Goal: Task Accomplishment & Management: Complete application form

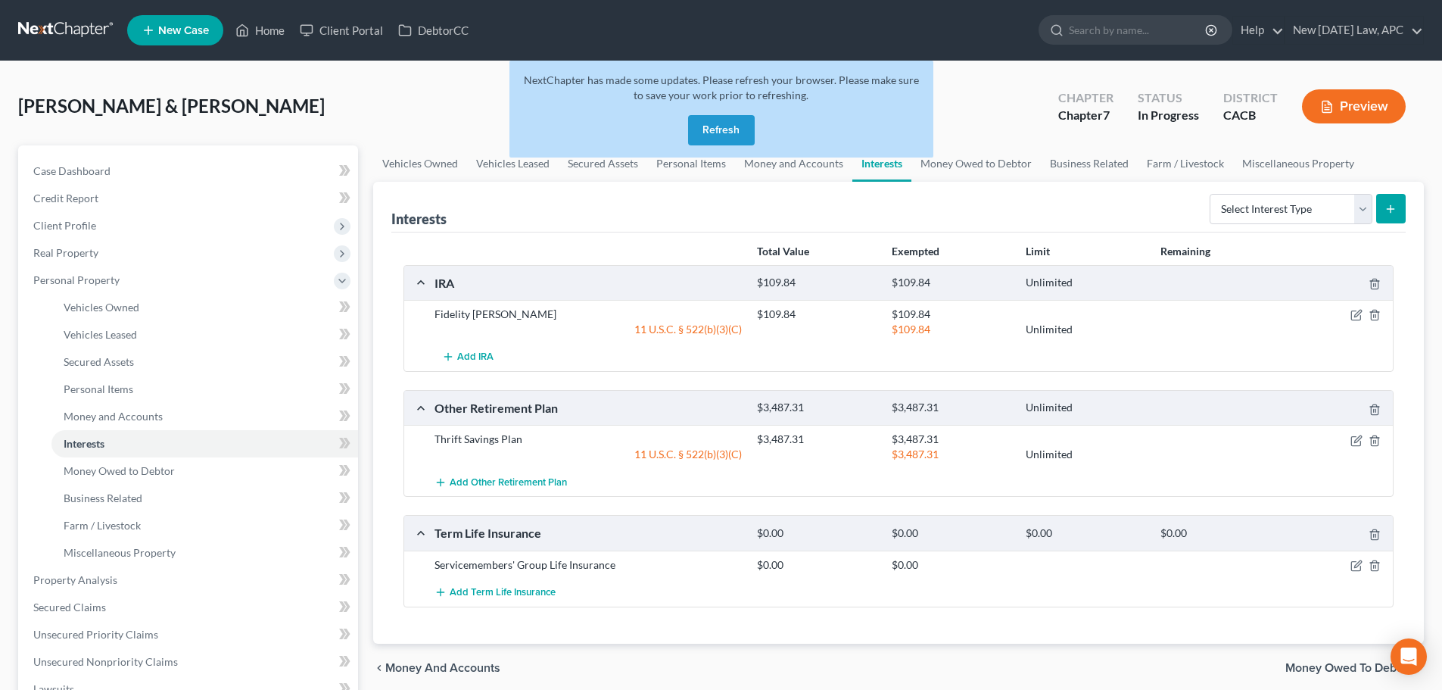
click at [712, 131] on button "Refresh" at bounding box center [721, 130] width 67 height 30
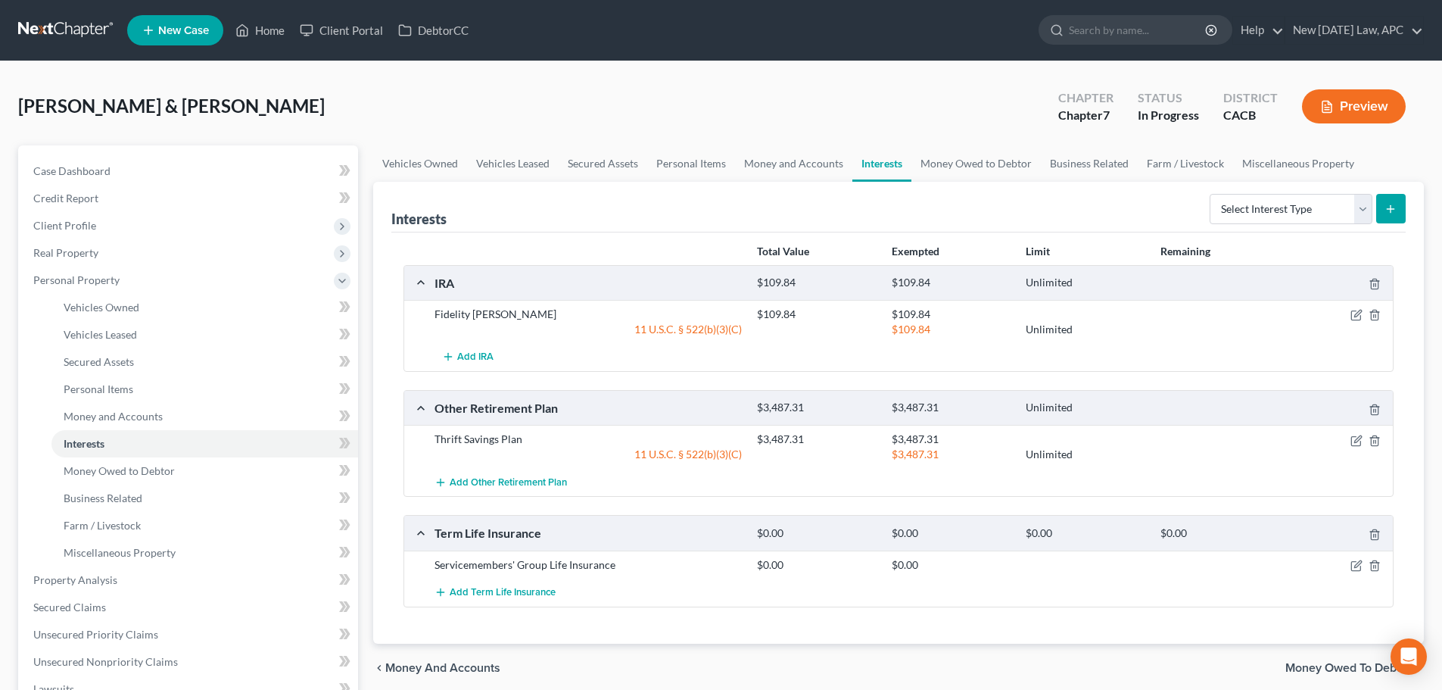
click at [32, 33] on link at bounding box center [66, 30] width 97 height 27
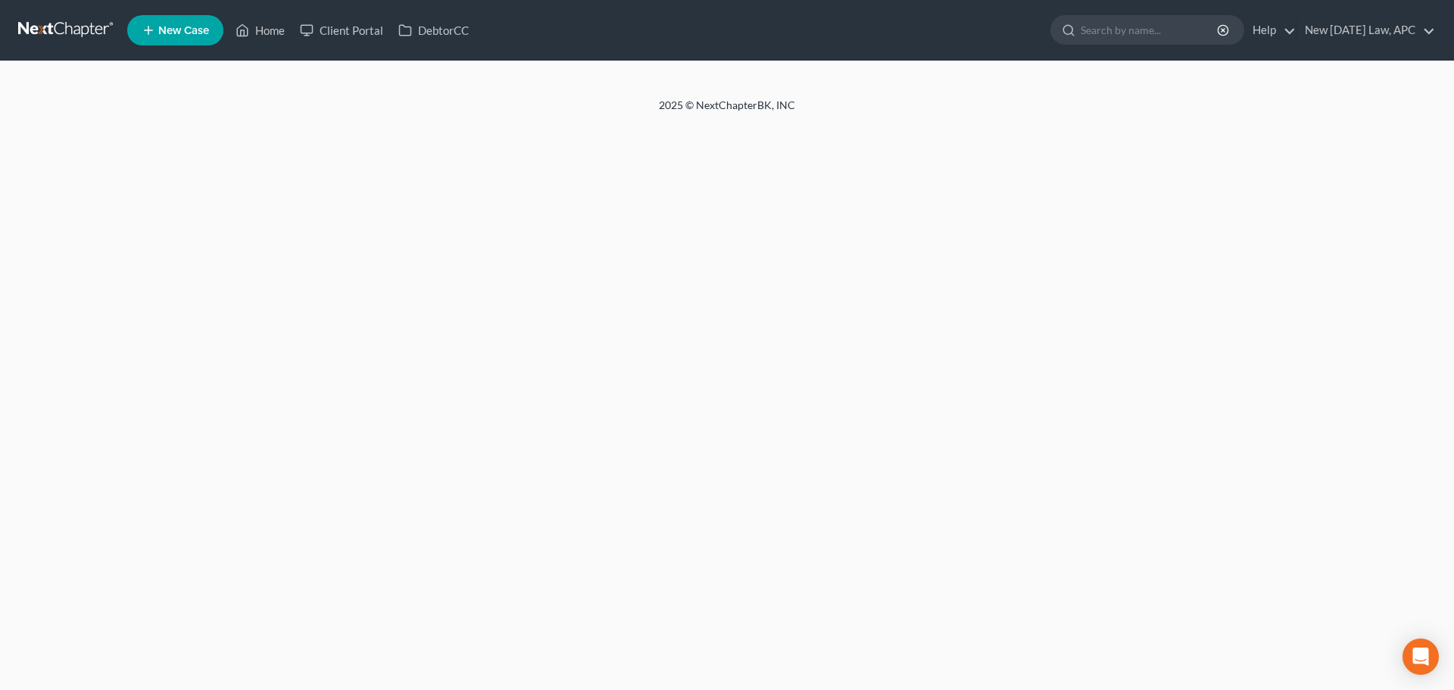
click at [1130, 28] on input "search" at bounding box center [1149, 30] width 139 height 28
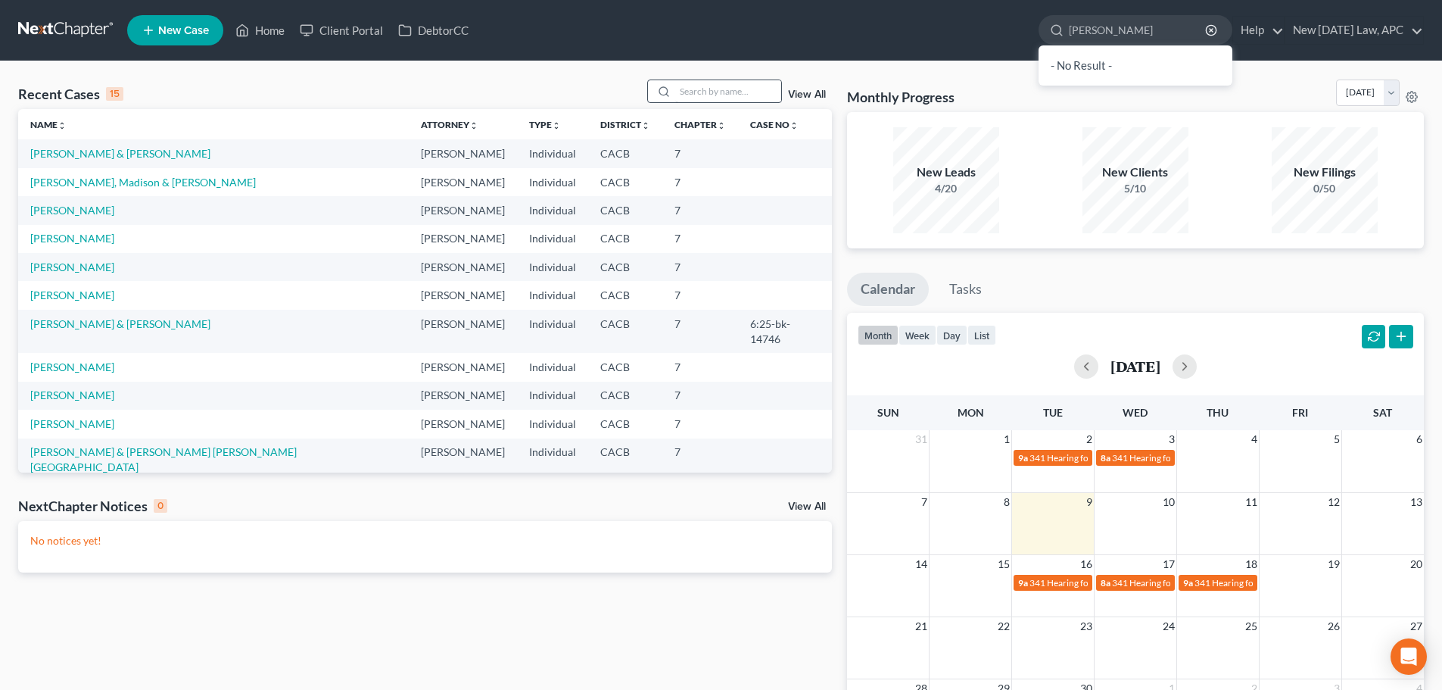
type input "tucker"
click at [731, 83] on input "search" at bounding box center [728, 91] width 106 height 22
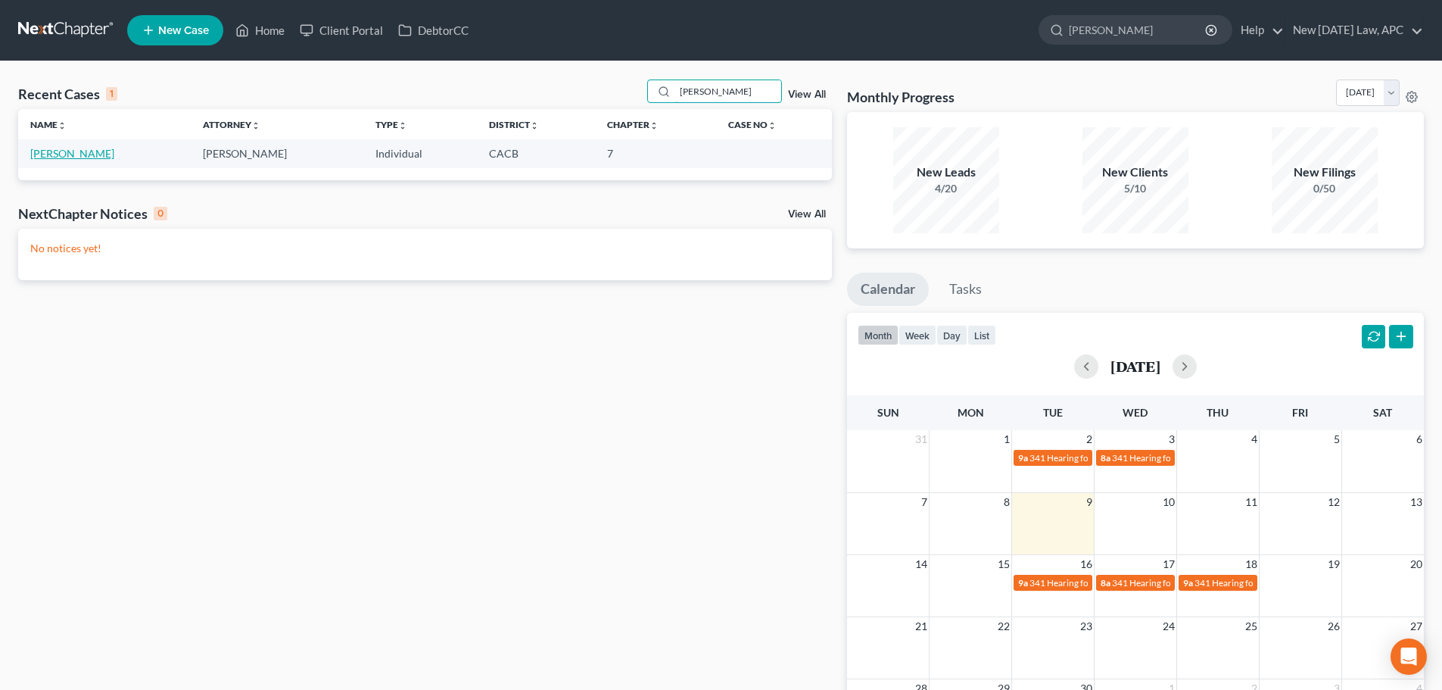
type input "tucker"
click at [72, 153] on link "[PERSON_NAME]" at bounding box center [72, 153] width 84 height 13
select select "4"
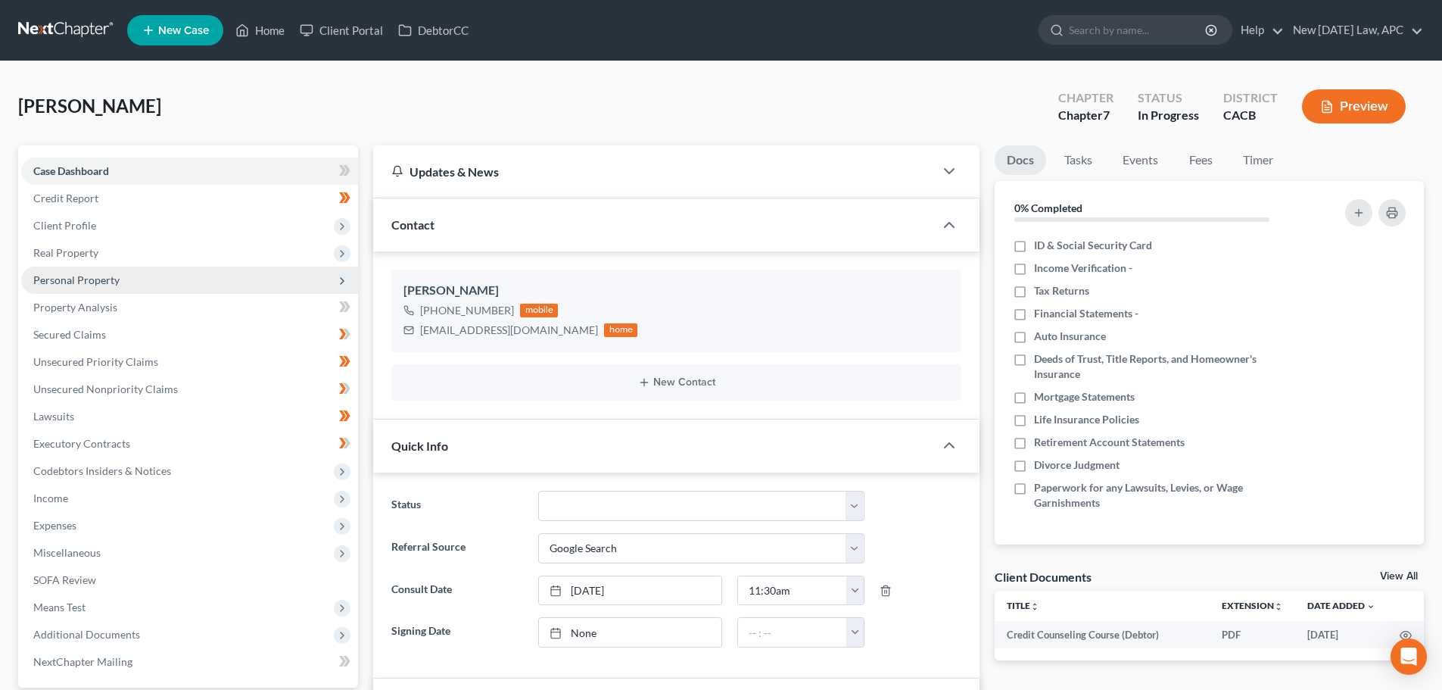
scroll to position [3374, 0]
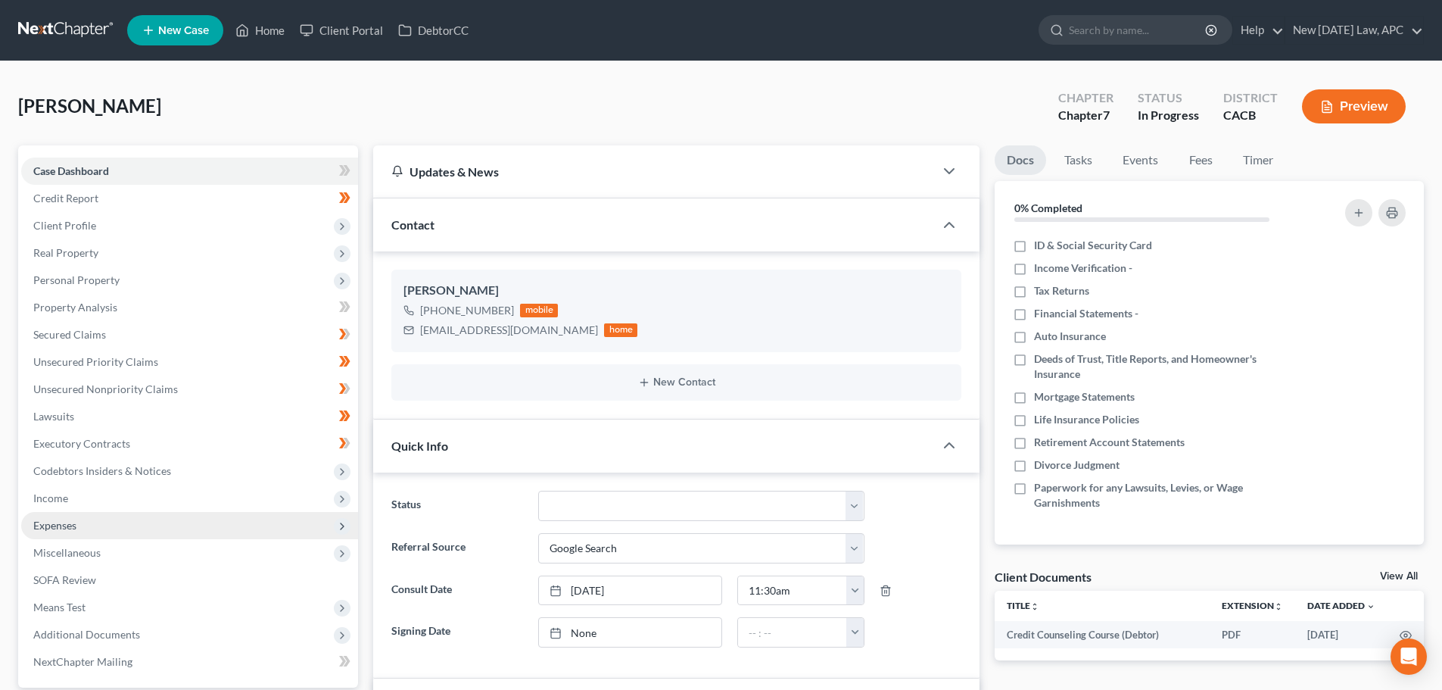
click at [85, 524] on span "Expenses" at bounding box center [189, 525] width 337 height 27
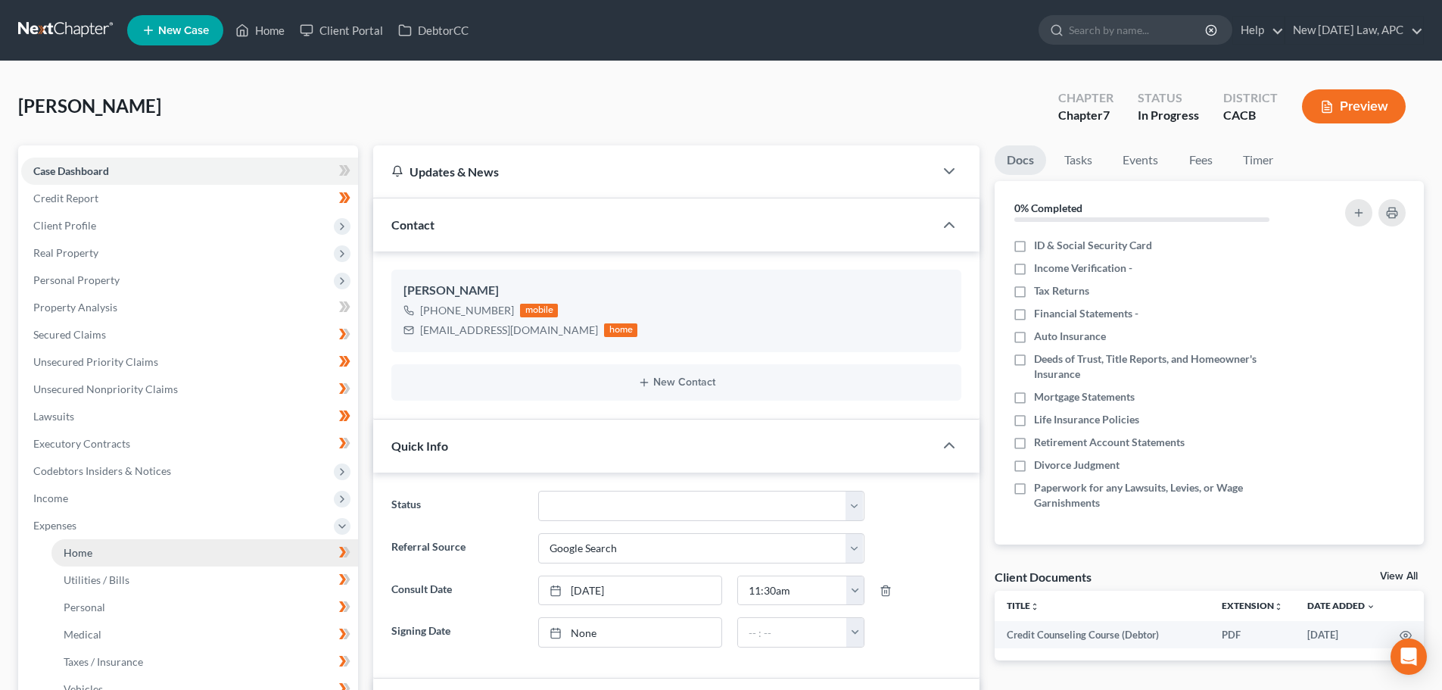
click at [101, 550] on link "Home" at bounding box center [204, 552] width 307 height 27
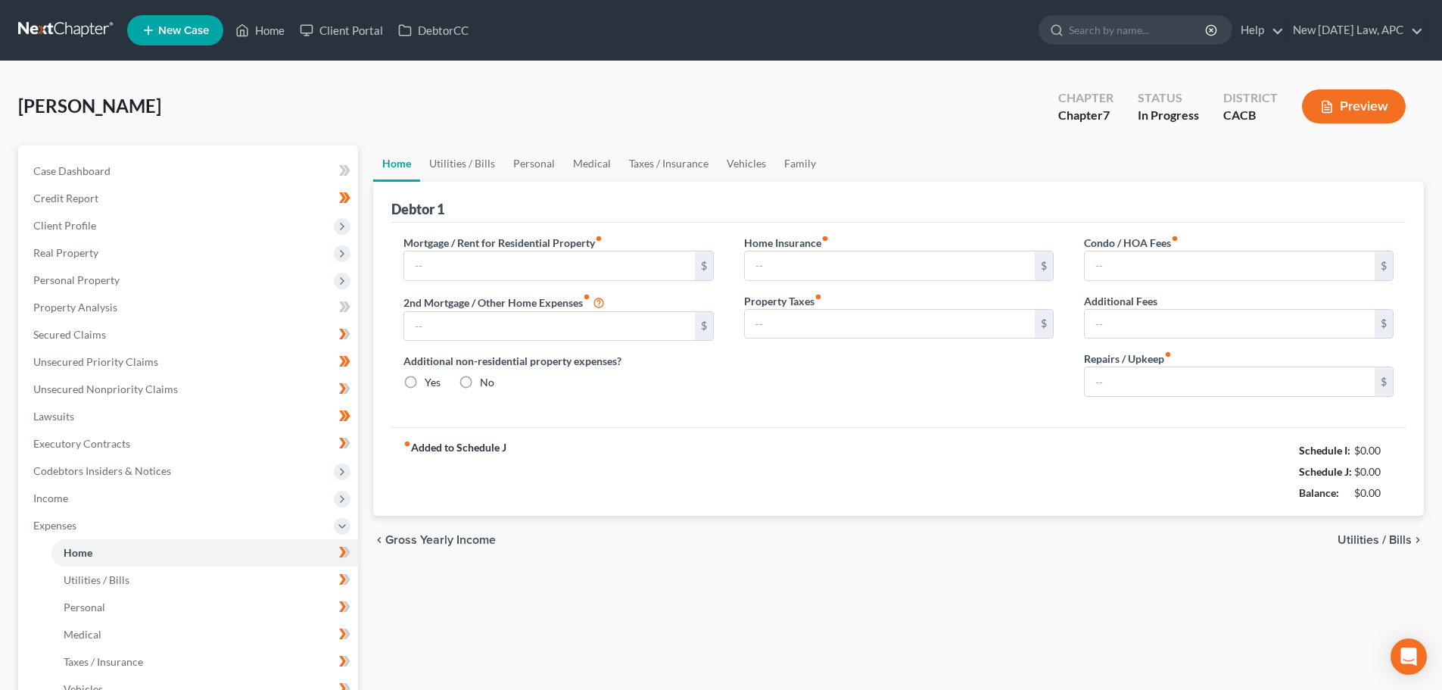
type input "630.61"
type input "0.00"
radio input "true"
type input "0.00"
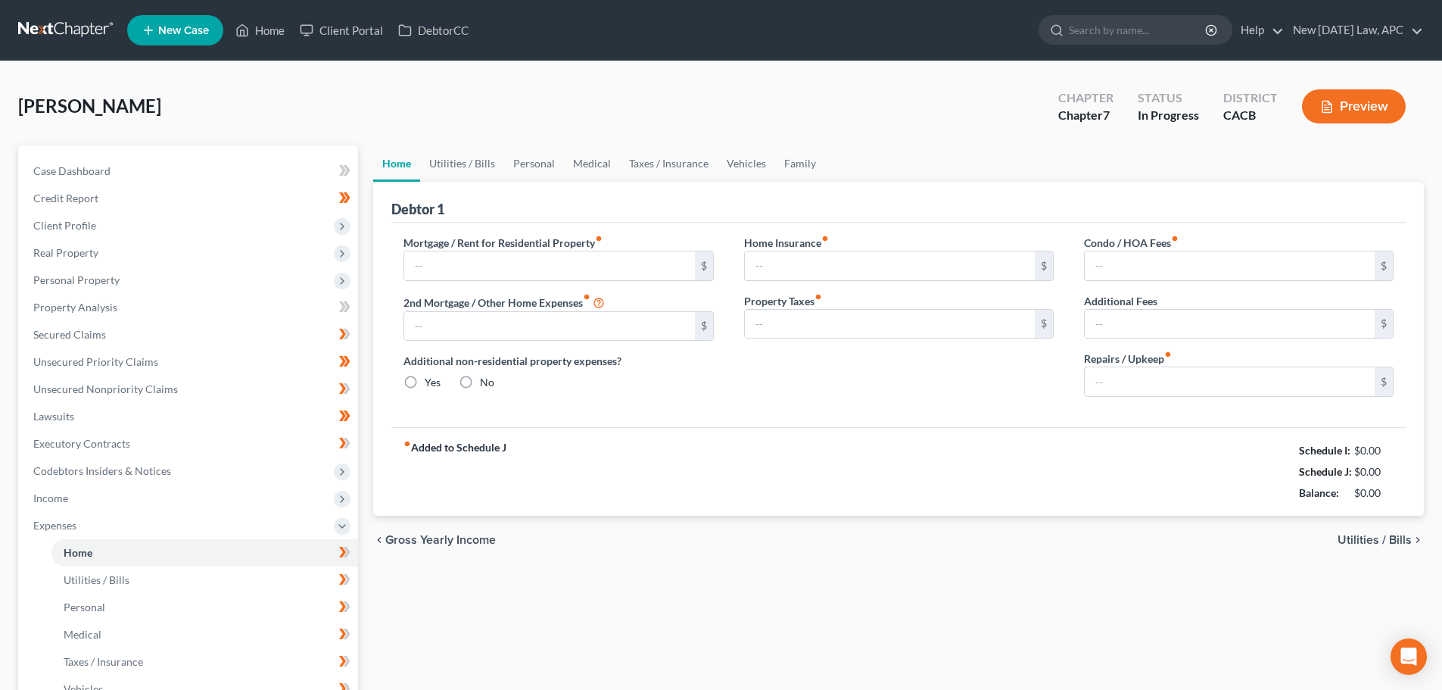
type input "244.00"
type input "0.00"
click at [457, 158] on link "Utilities / Bills" at bounding box center [462, 163] width 84 height 36
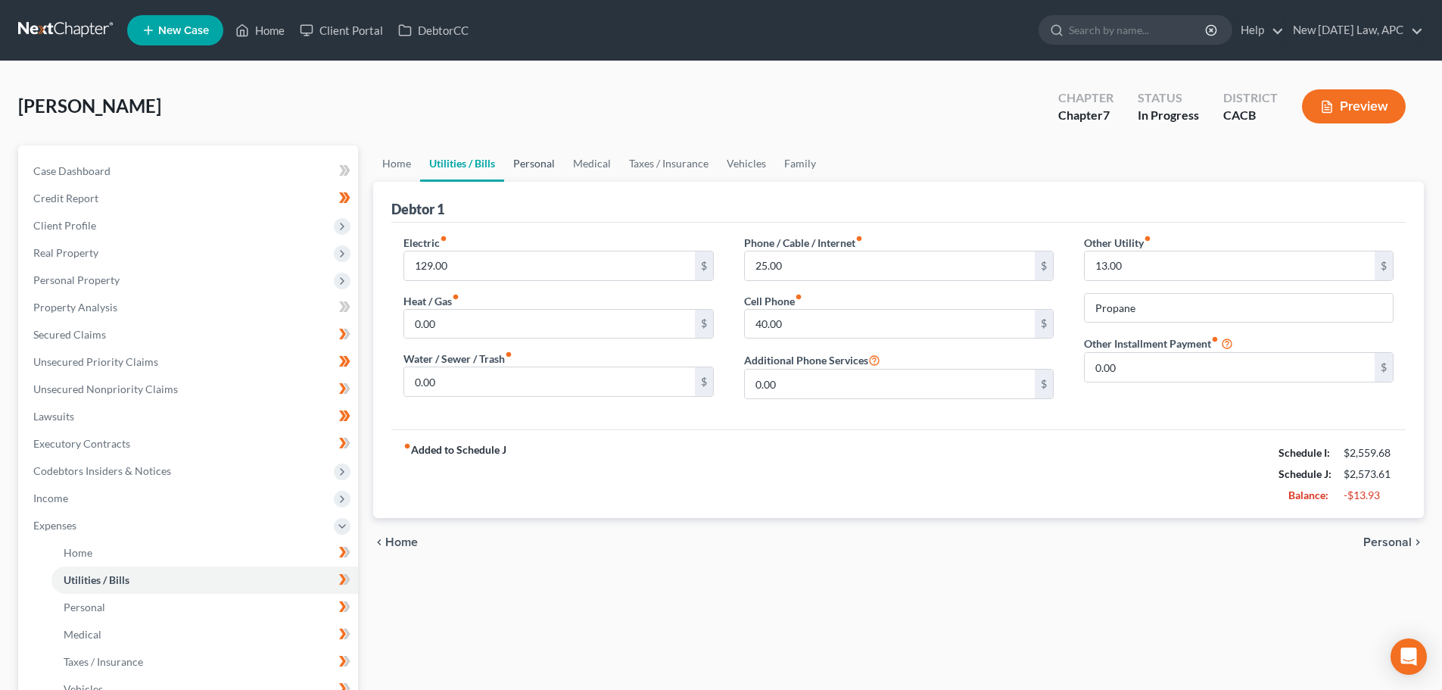
click at [527, 171] on link "Personal" at bounding box center [534, 163] width 60 height 36
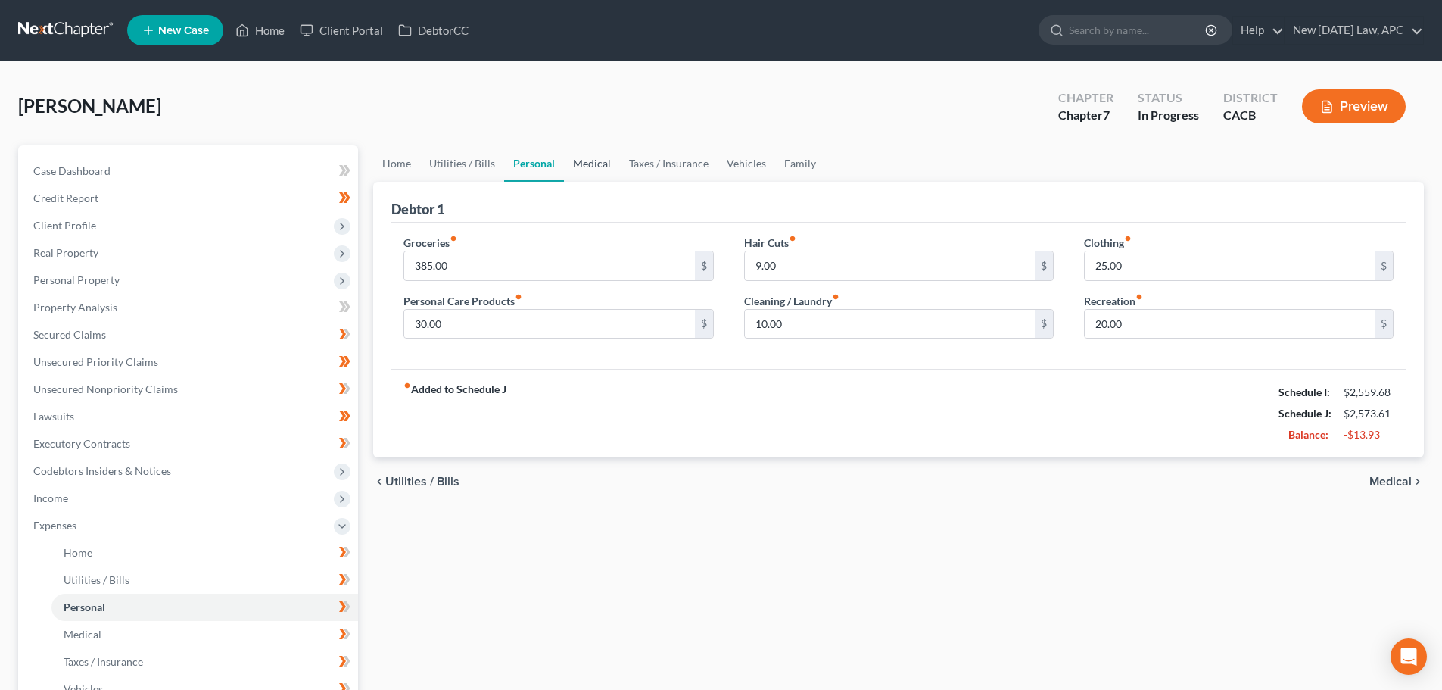
click at [604, 167] on link "Medical" at bounding box center [592, 163] width 56 height 36
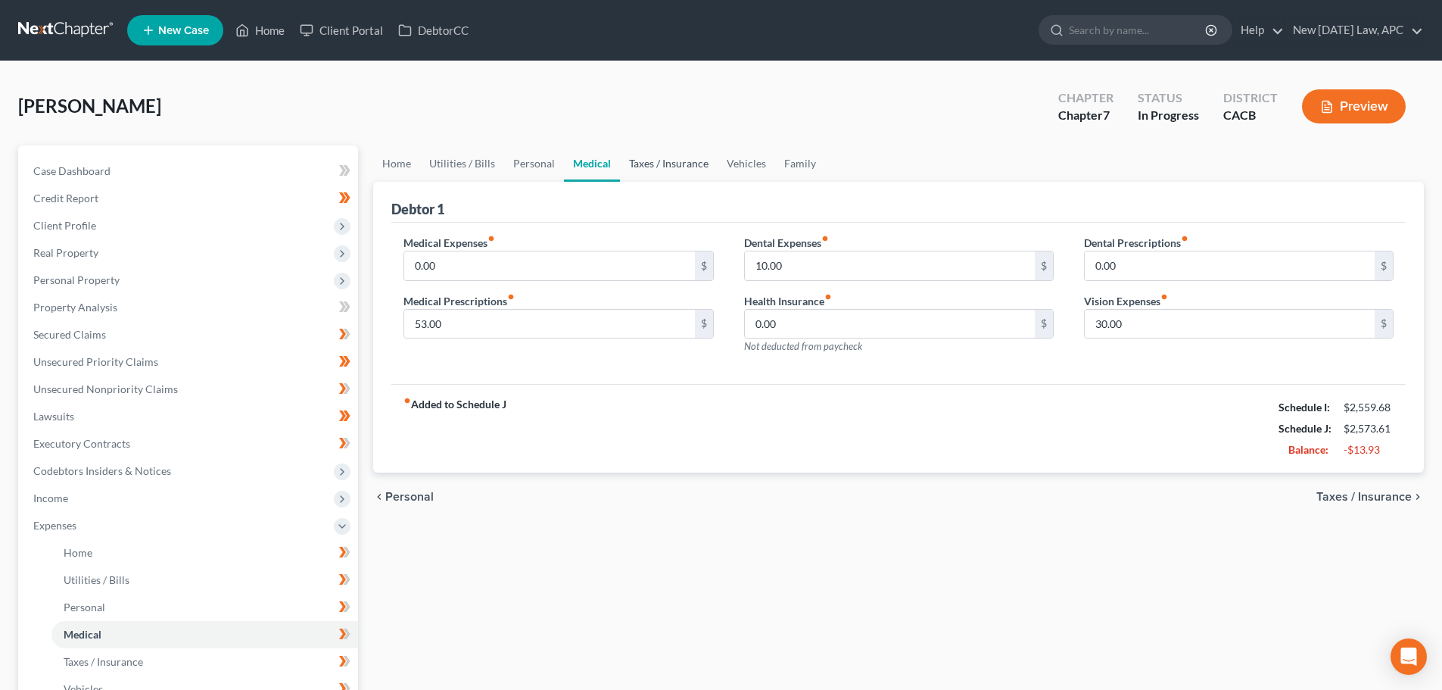
click at [651, 164] on link "Taxes / Insurance" at bounding box center [669, 163] width 98 height 36
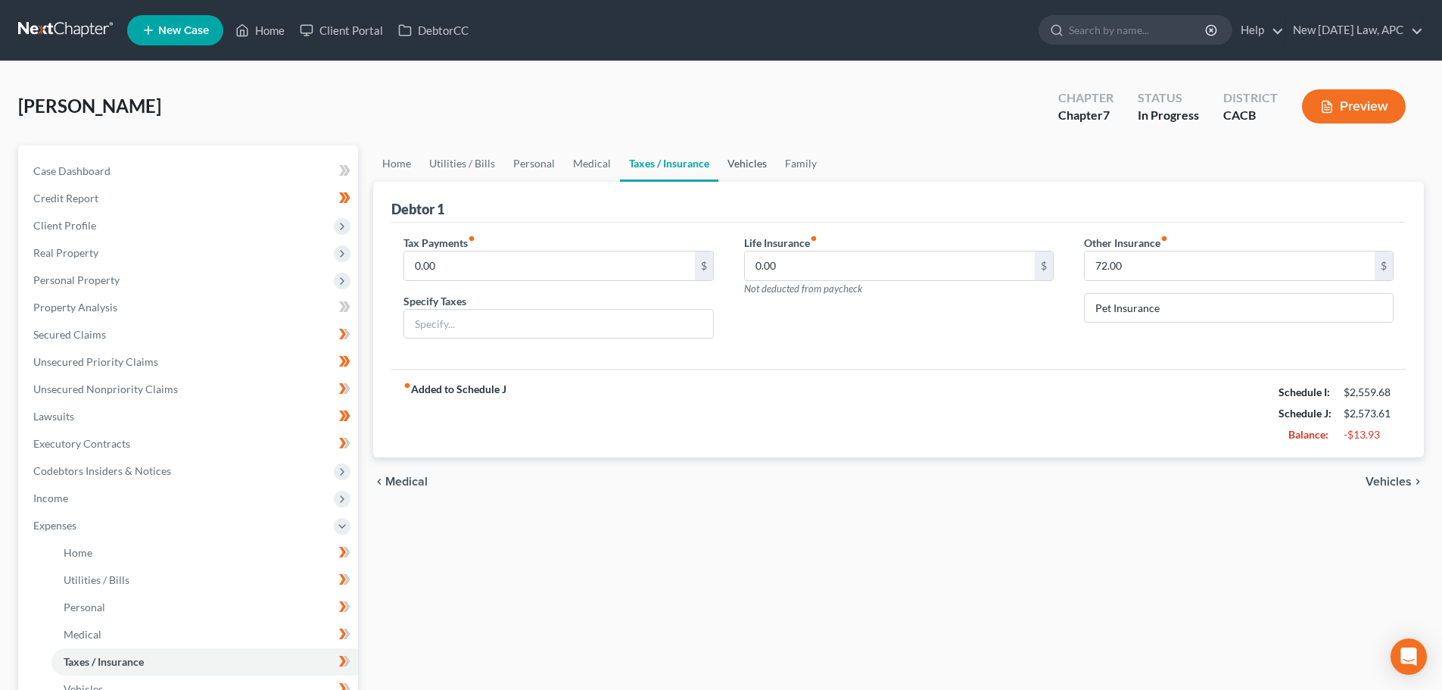
click at [753, 168] on link "Vehicles" at bounding box center [748, 163] width 58 height 36
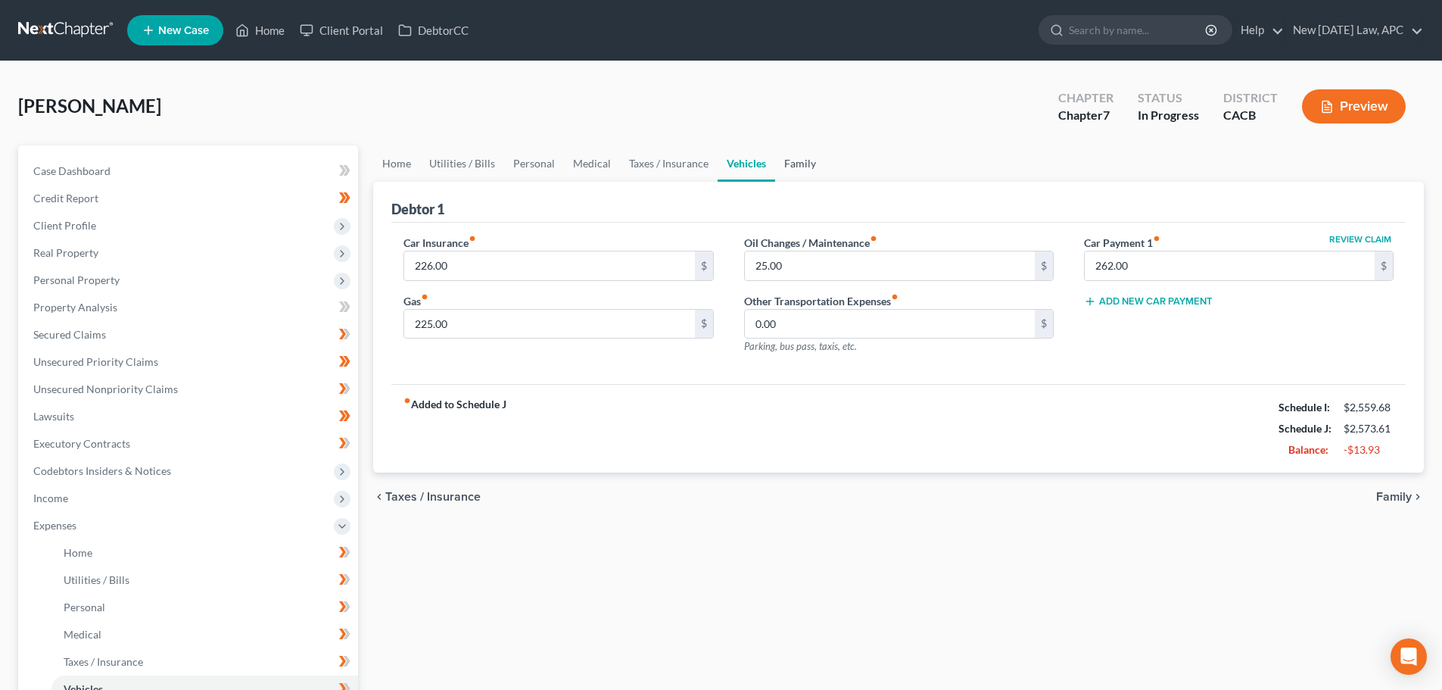
click at [800, 163] on link "Family" at bounding box center [800, 163] width 50 height 36
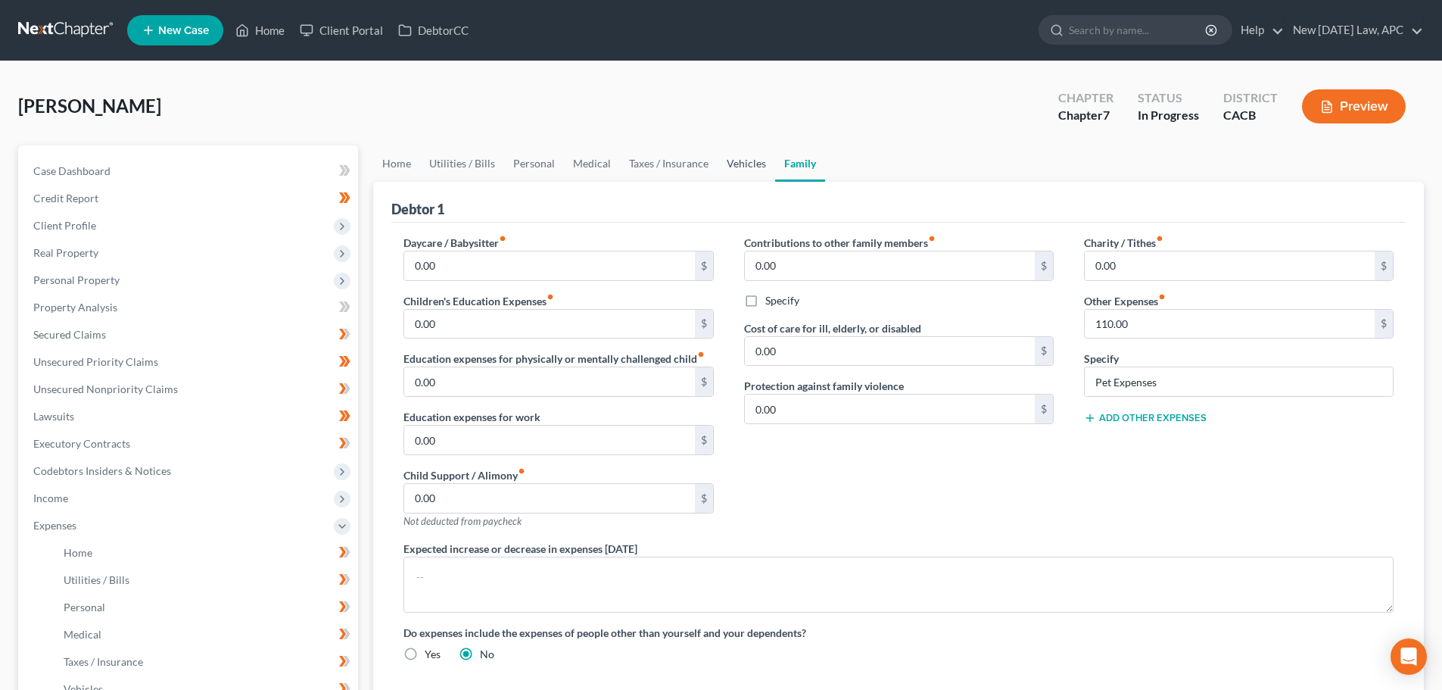
click at [727, 164] on link "Vehicles" at bounding box center [747, 163] width 58 height 36
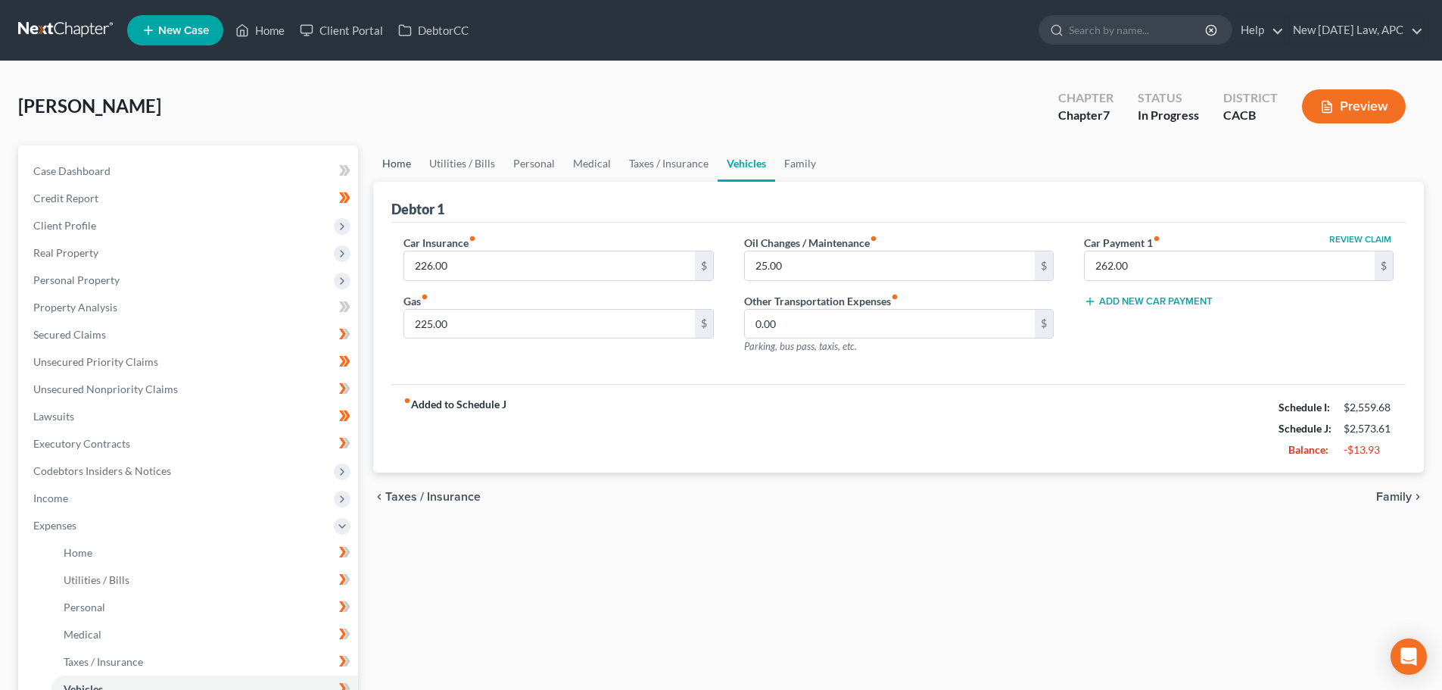
click at [386, 159] on link "Home" at bounding box center [396, 163] width 47 height 36
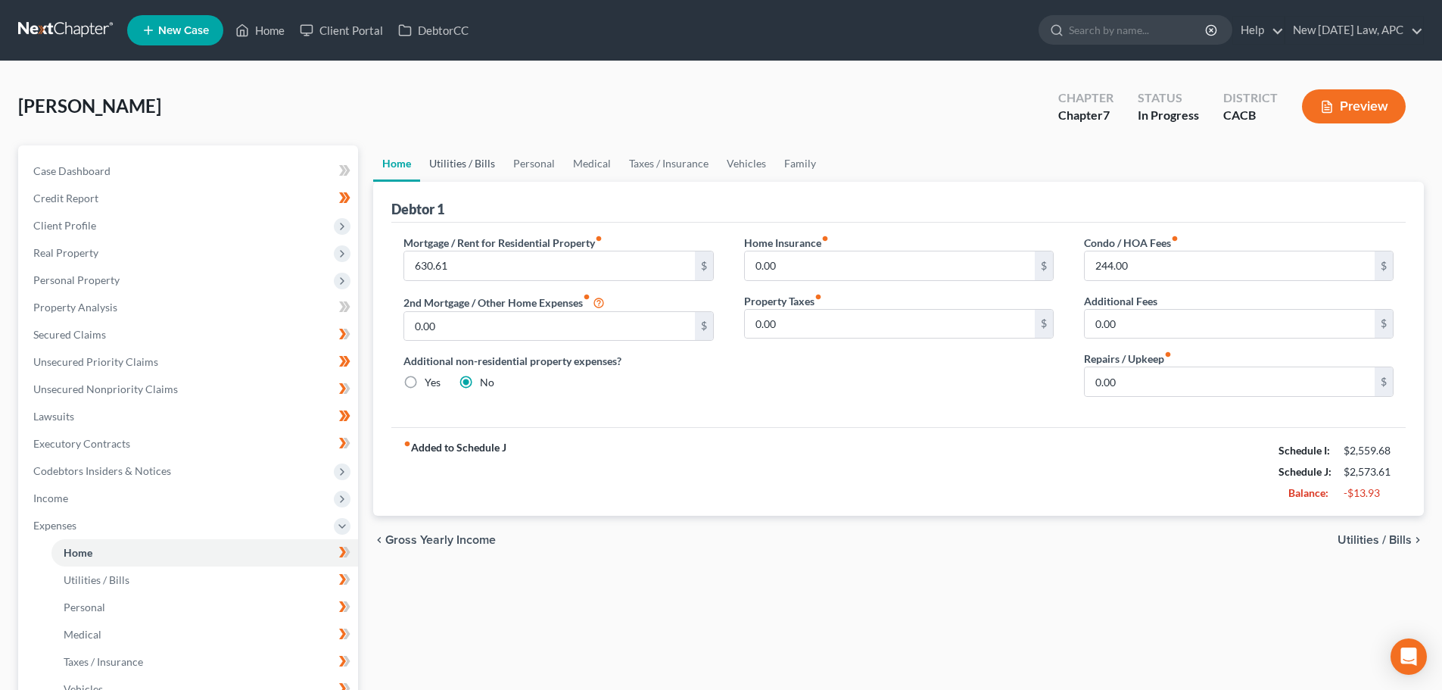
click at [443, 165] on link "Utilities / Bills" at bounding box center [462, 163] width 84 height 36
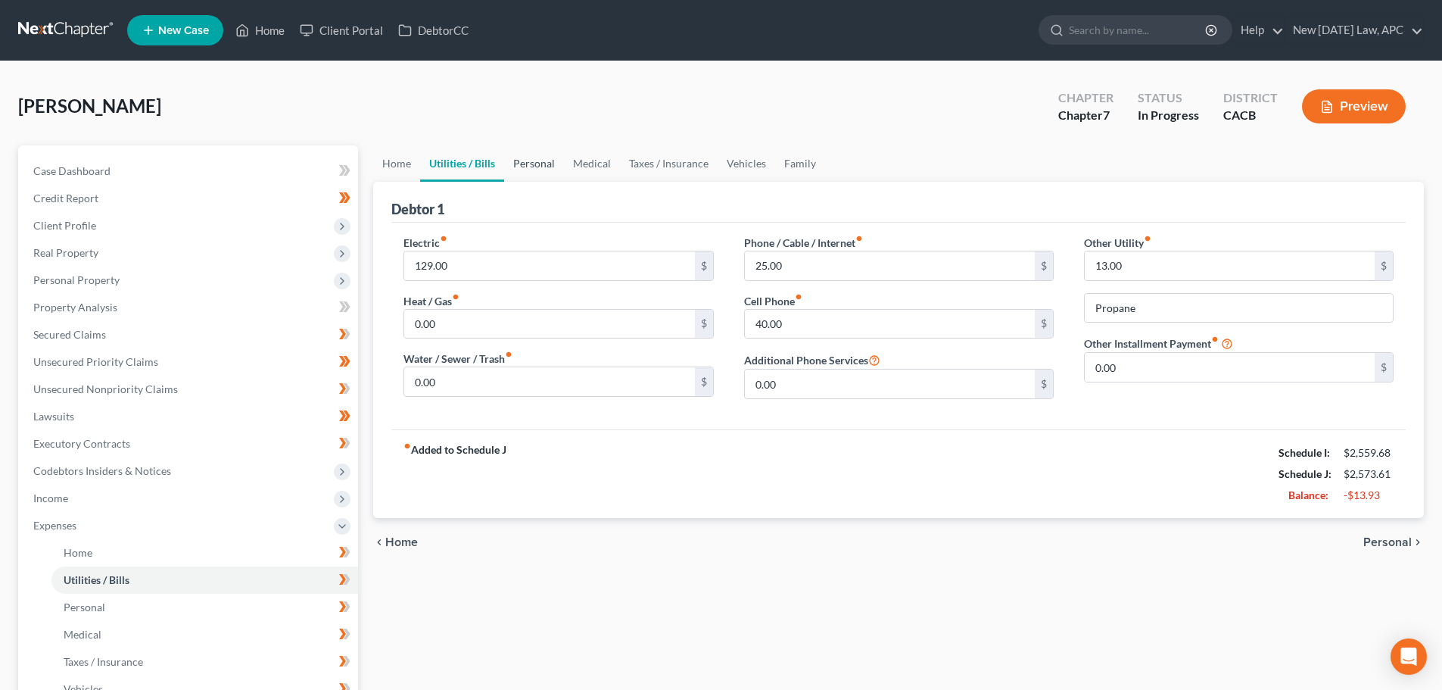
click at [532, 162] on link "Personal" at bounding box center [534, 163] width 60 height 36
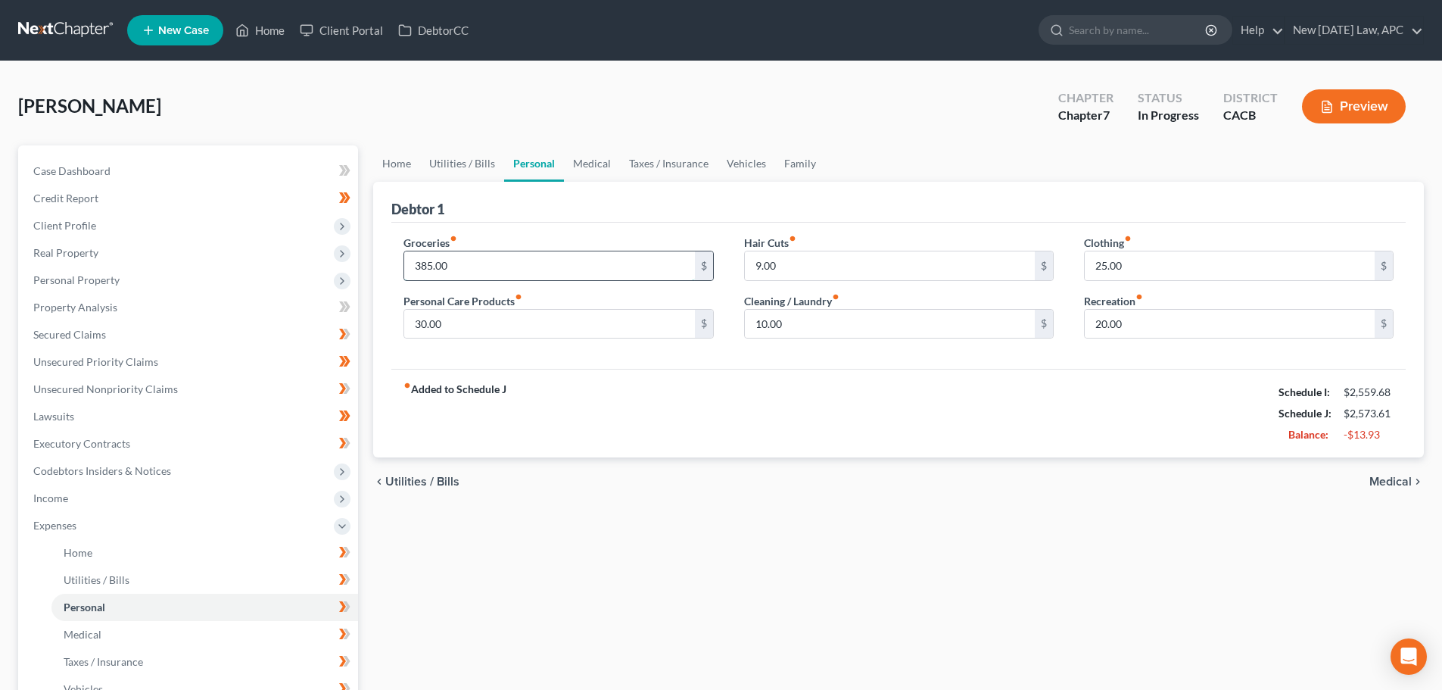
click at [510, 256] on input "385.00" at bounding box center [549, 265] width 290 height 29
type input "500.00"
click at [453, 334] on input "30.00" at bounding box center [549, 324] width 290 height 29
type input "80.00"
click at [579, 164] on link "Medical" at bounding box center [592, 163] width 56 height 36
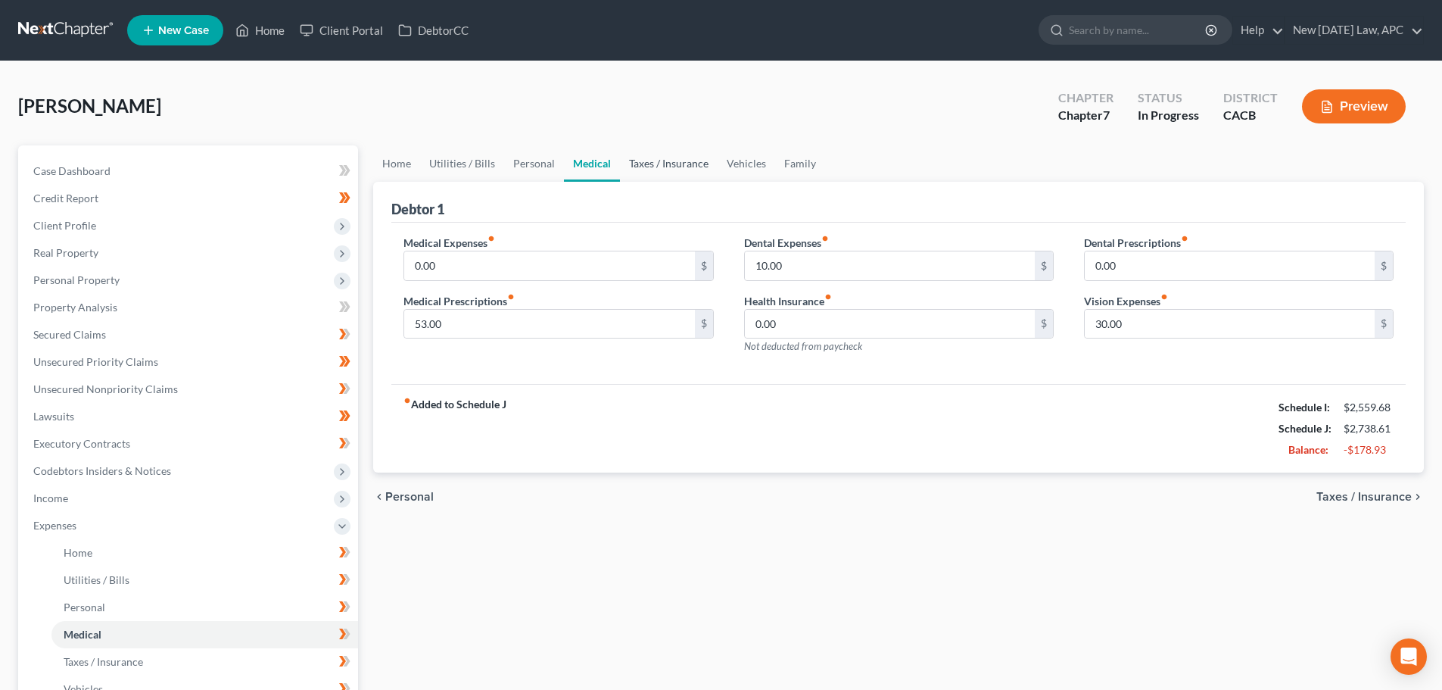
click at [686, 163] on link "Taxes / Insurance" at bounding box center [669, 163] width 98 height 36
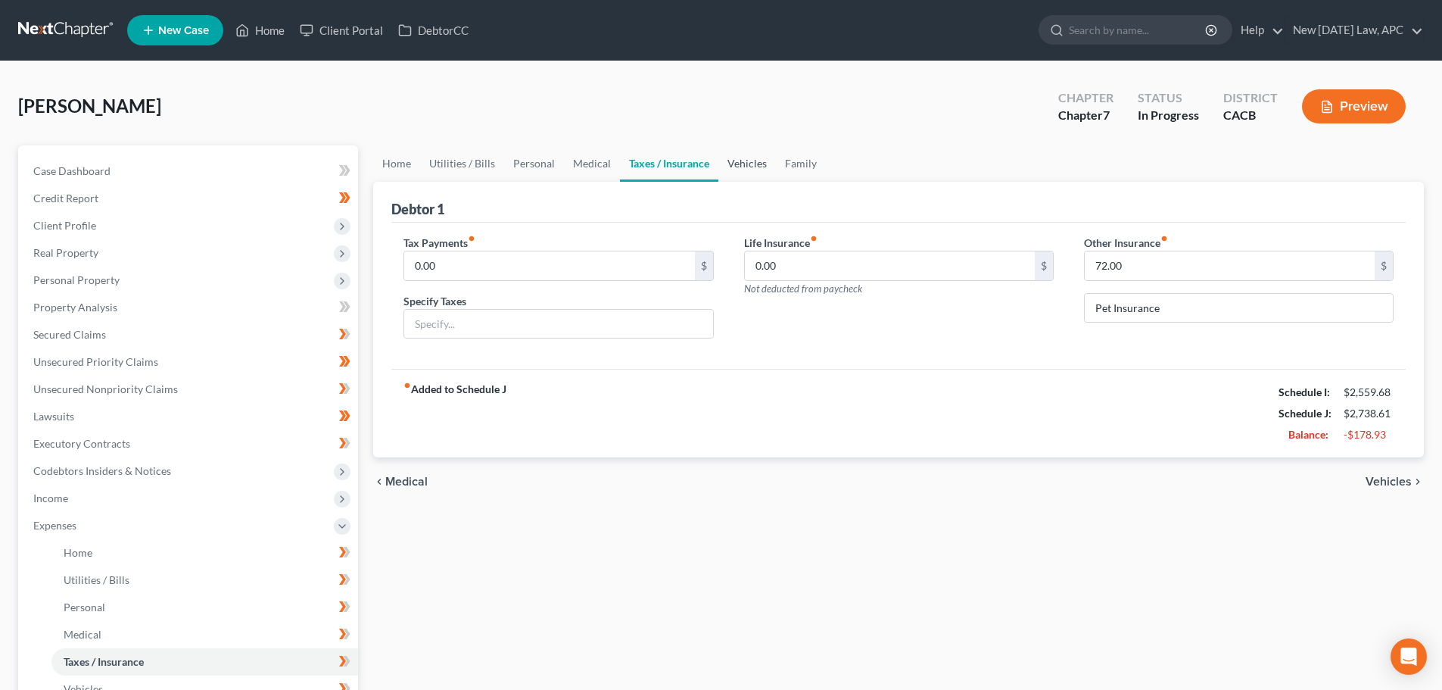
click at [762, 165] on link "Vehicles" at bounding box center [748, 163] width 58 height 36
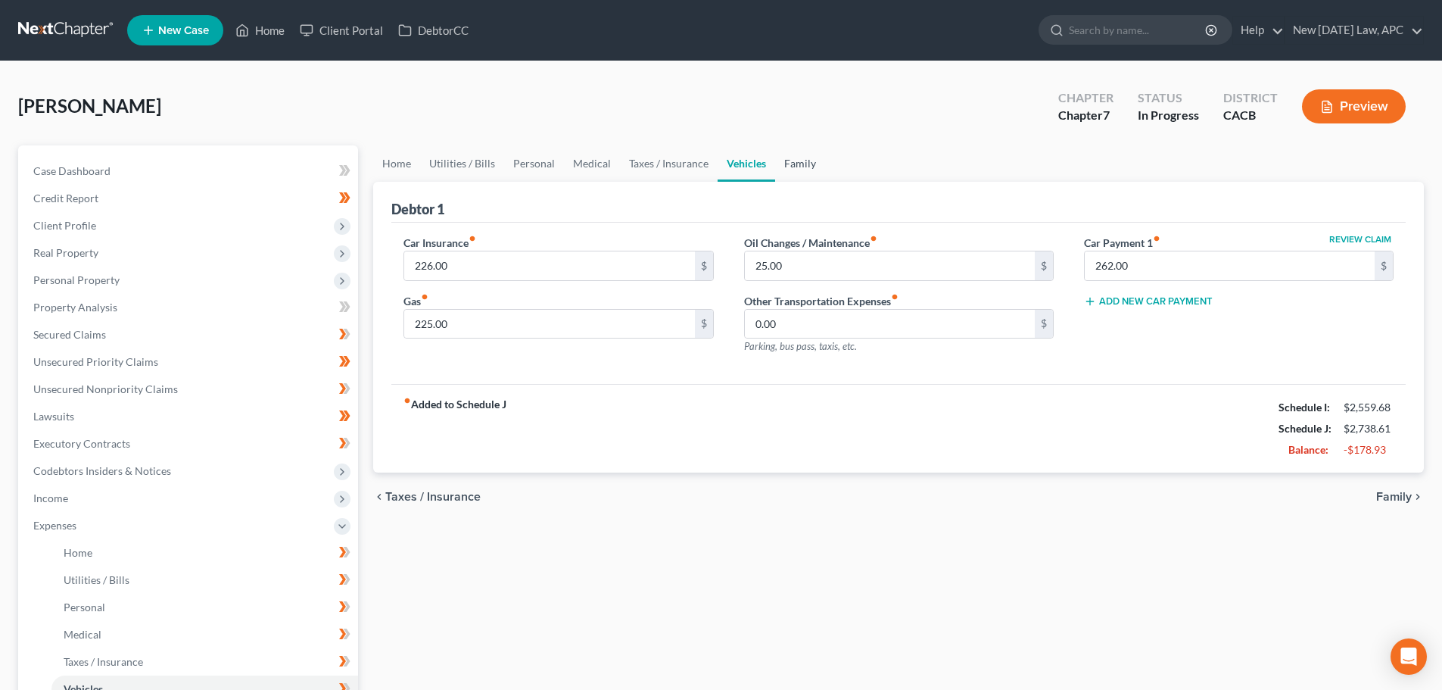
click at [796, 164] on link "Family" at bounding box center [800, 163] width 50 height 36
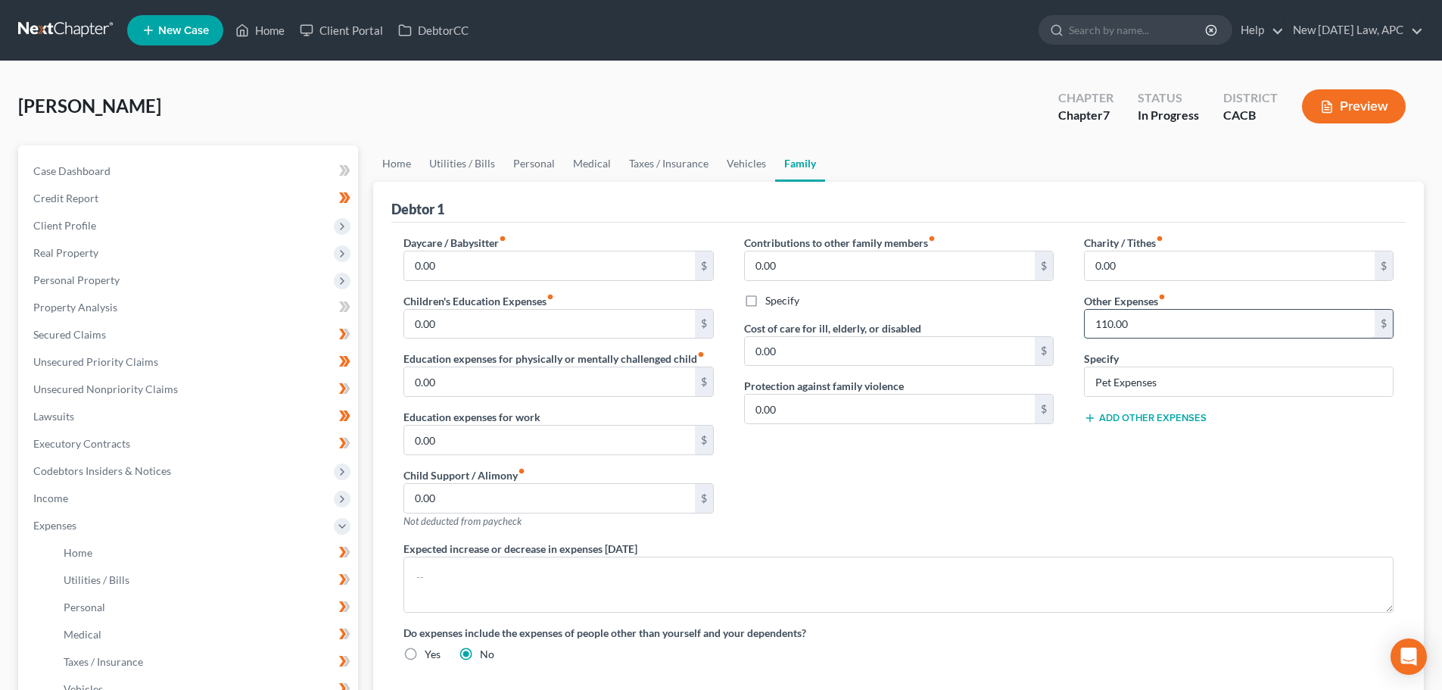
click at [1140, 315] on input "110.00" at bounding box center [1230, 324] width 290 height 29
click at [1189, 387] on input "Pet Expenses" at bounding box center [1239, 381] width 308 height 29
drag, startPoint x: 1186, startPoint y: 386, endPoint x: 1090, endPoint y: 382, distance: 96.2
click at [1090, 382] on input "Pet Expenses" at bounding box center [1239, 381] width 308 height 29
click at [727, 161] on link "Vehicles" at bounding box center [747, 163] width 58 height 36
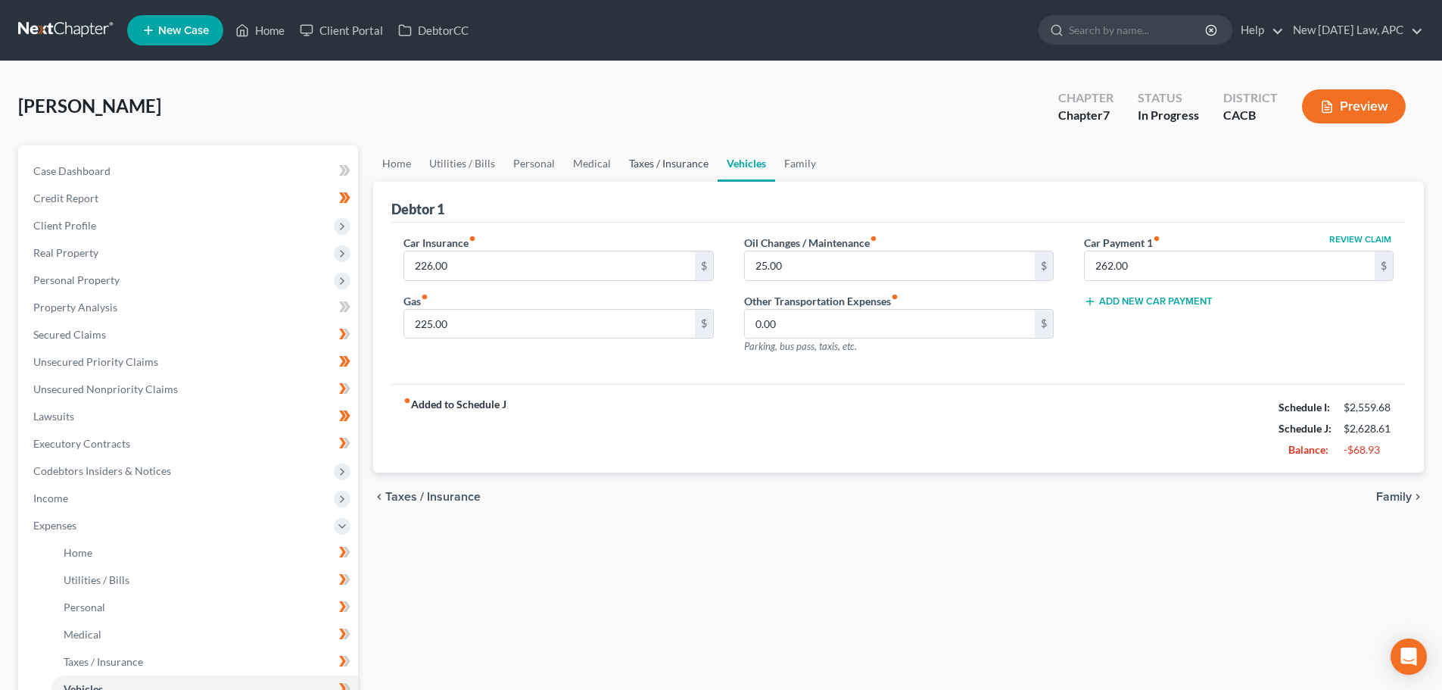
click at [671, 165] on link "Taxes / Insurance" at bounding box center [669, 163] width 98 height 36
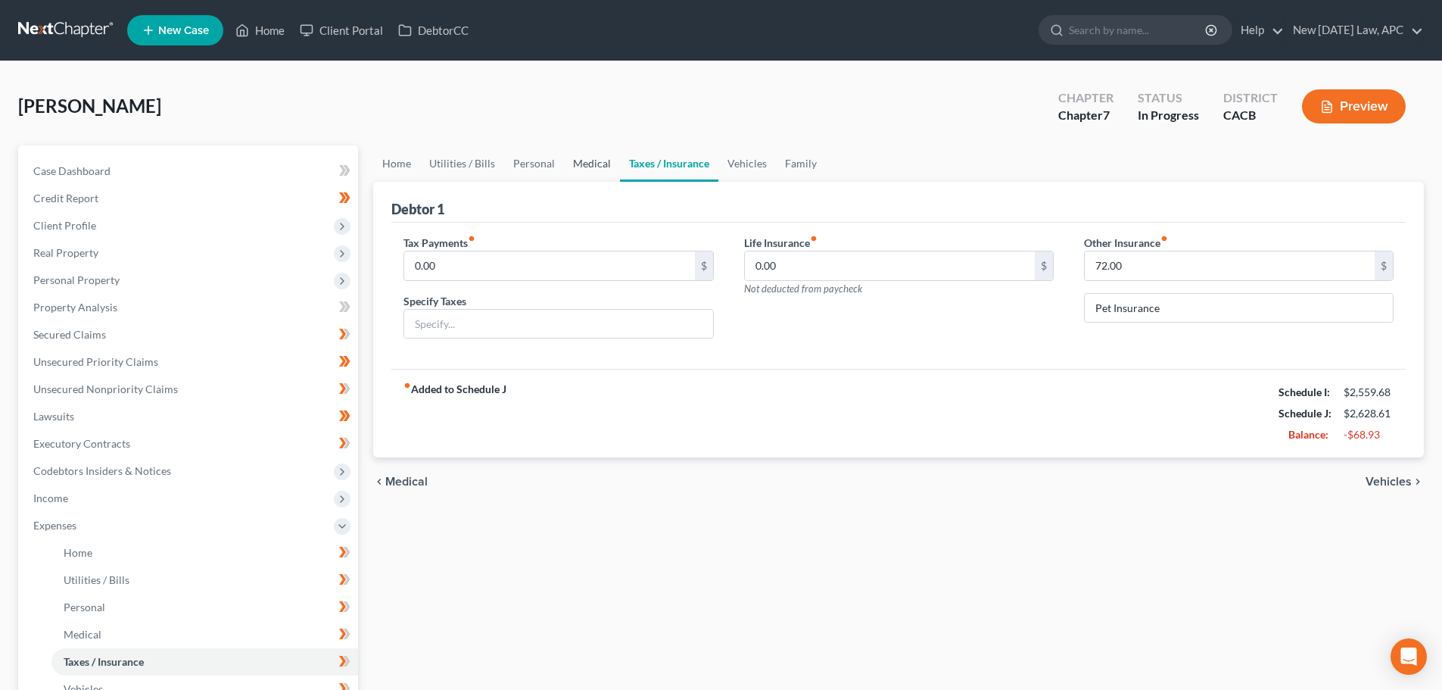
click at [594, 161] on link "Medical" at bounding box center [592, 163] width 56 height 36
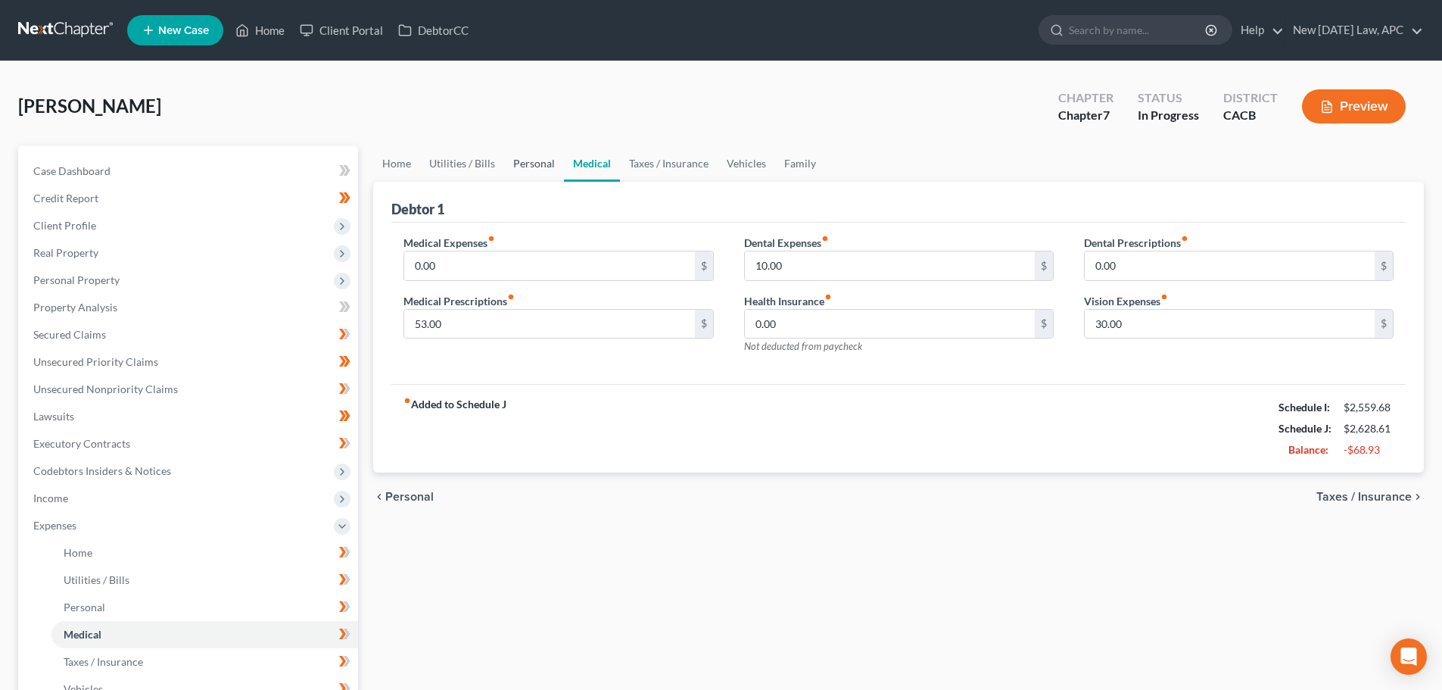
click at [522, 159] on link "Personal" at bounding box center [534, 163] width 60 height 36
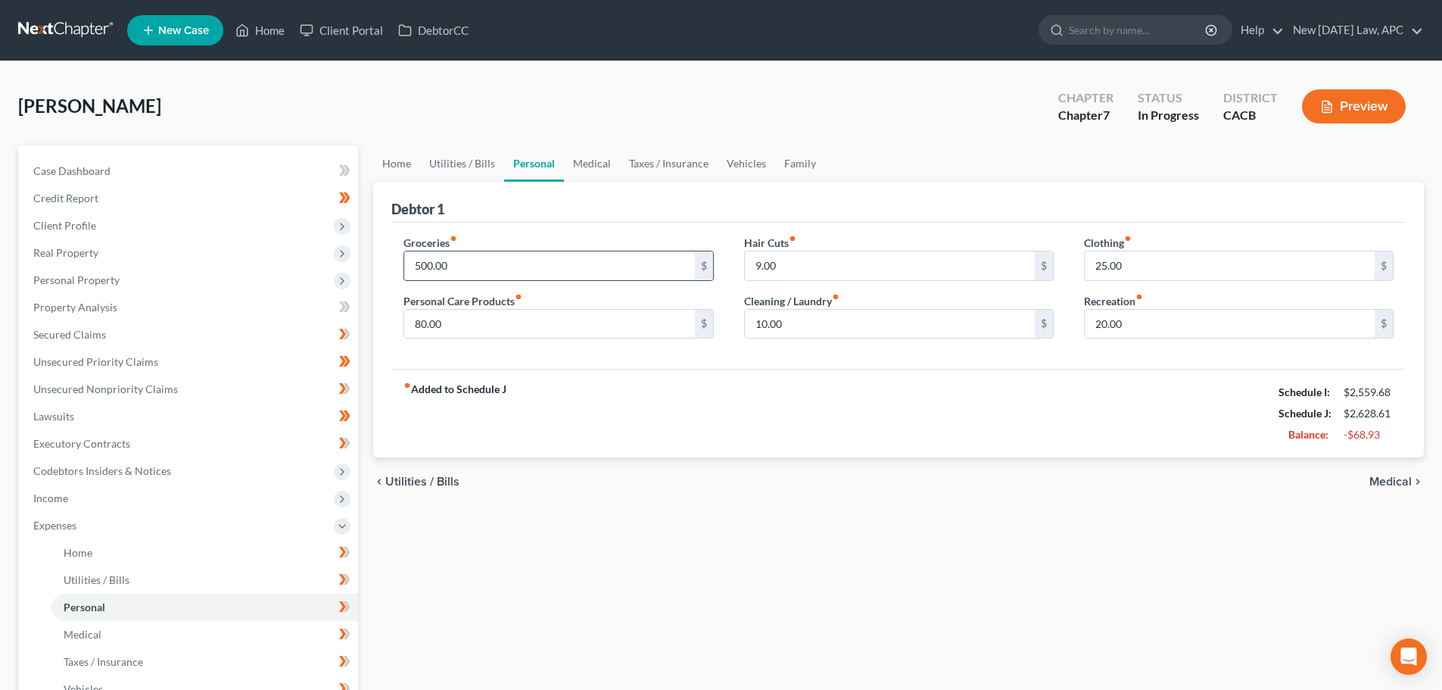
click at [477, 267] on input "500.00" at bounding box center [549, 265] width 290 height 29
type input "450.00"
click at [384, 157] on link "Home" at bounding box center [396, 163] width 47 height 36
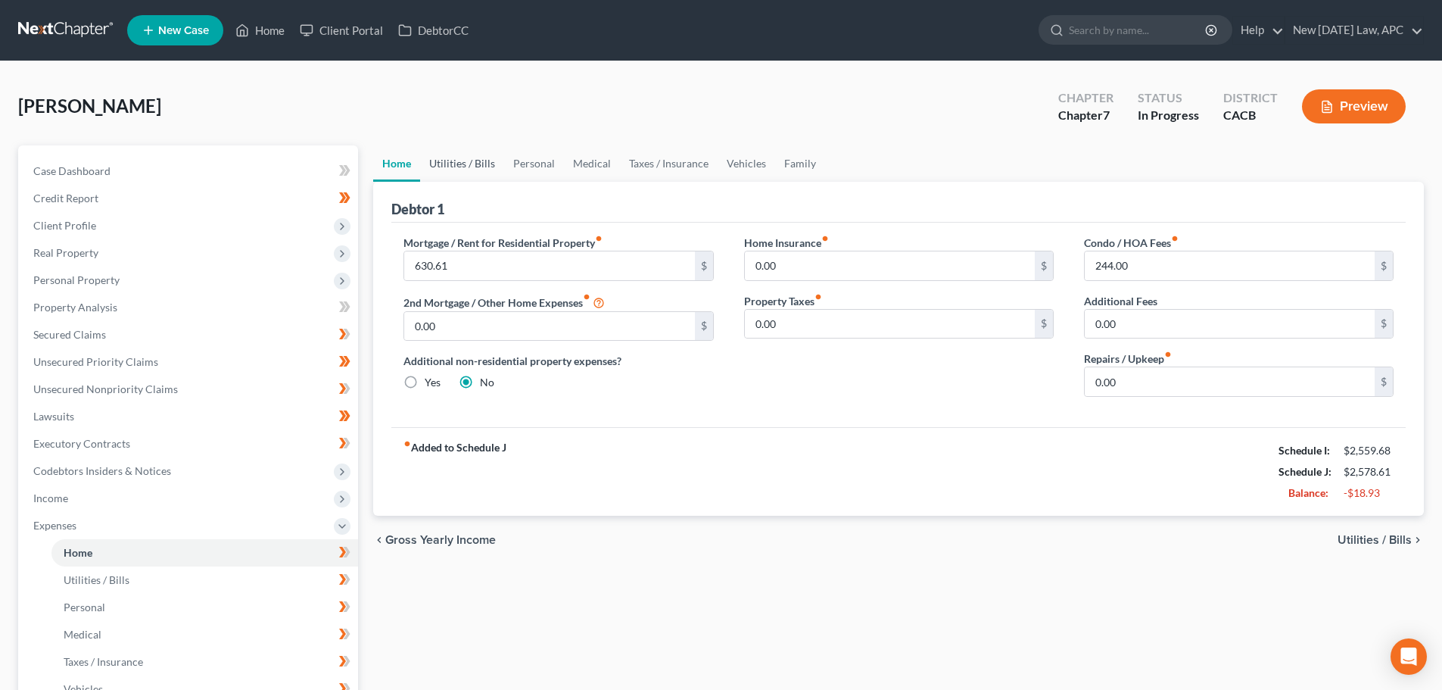
click at [451, 167] on link "Utilities / Bills" at bounding box center [462, 163] width 84 height 36
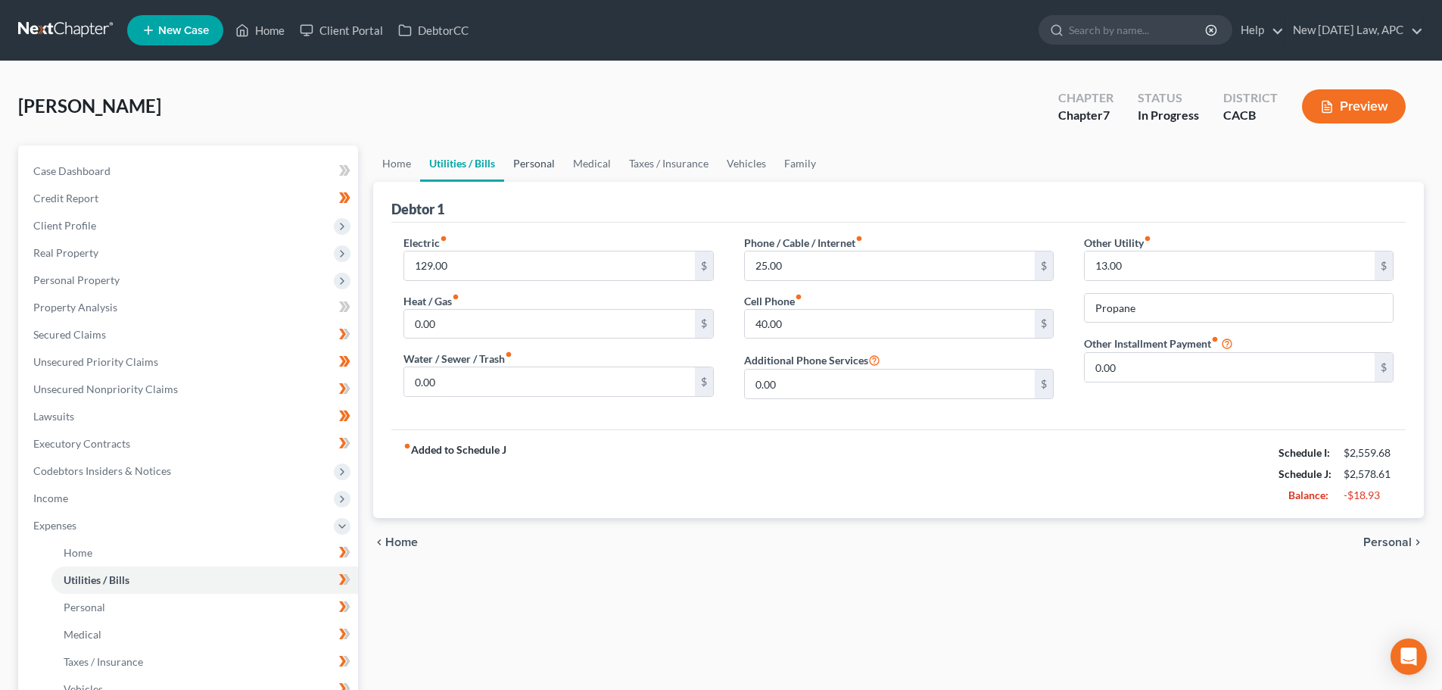
click at [533, 157] on link "Personal" at bounding box center [534, 163] width 60 height 36
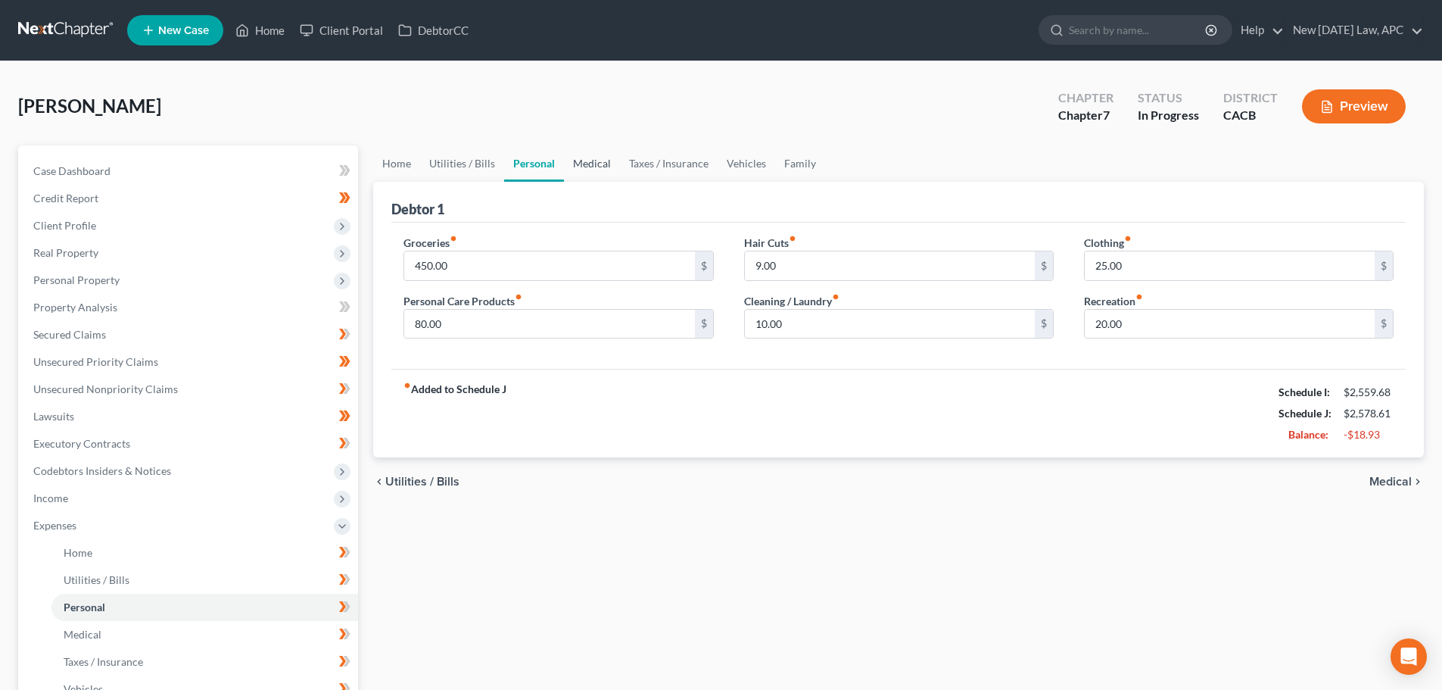
click at [580, 161] on link "Medical" at bounding box center [592, 163] width 56 height 36
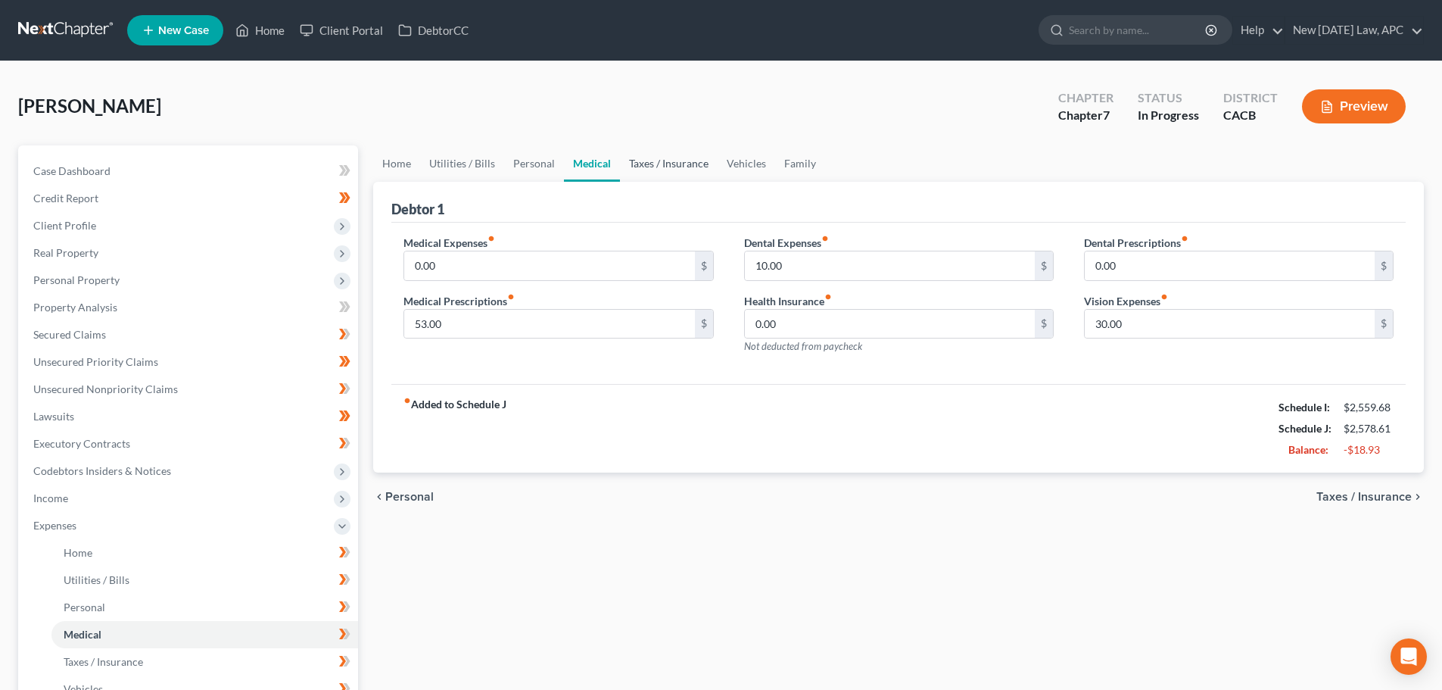
click at [640, 150] on link "Taxes / Insurance" at bounding box center [669, 163] width 98 height 36
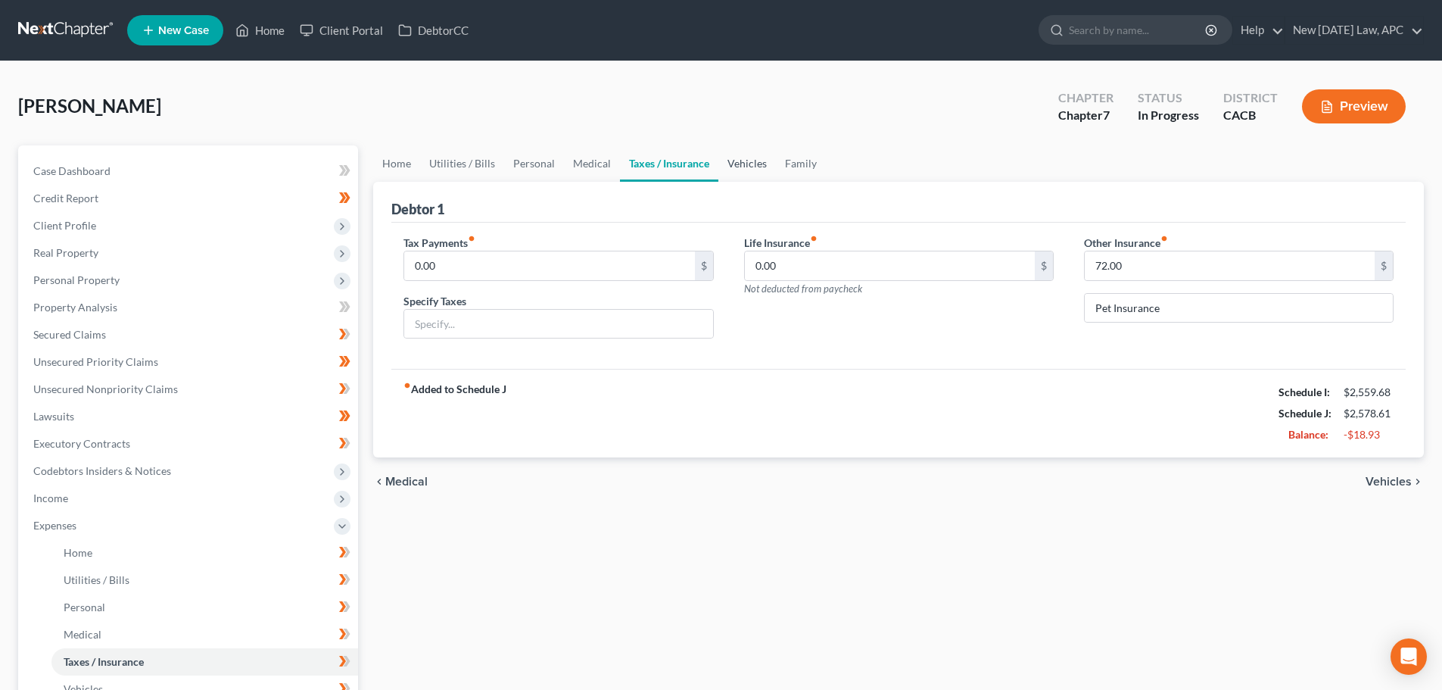
click at [761, 156] on link "Vehicles" at bounding box center [748, 163] width 58 height 36
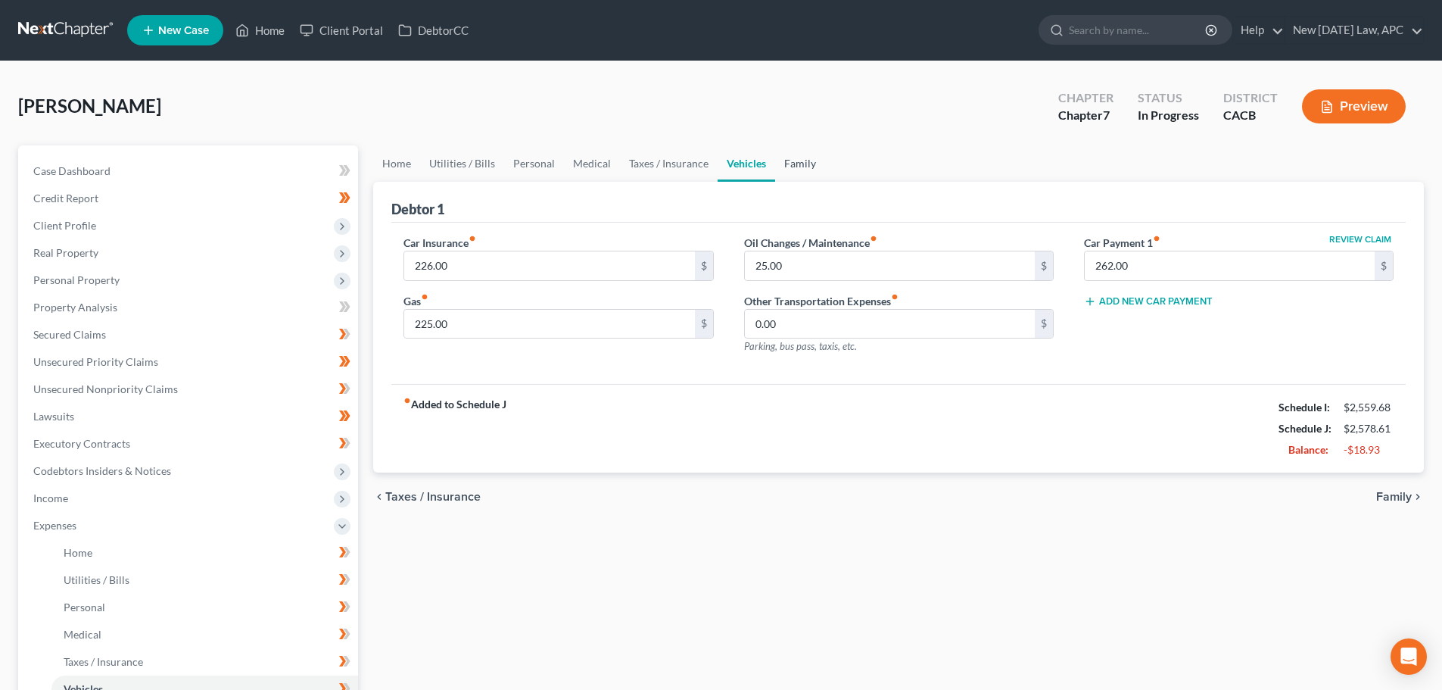
click at [806, 163] on link "Family" at bounding box center [800, 163] width 50 height 36
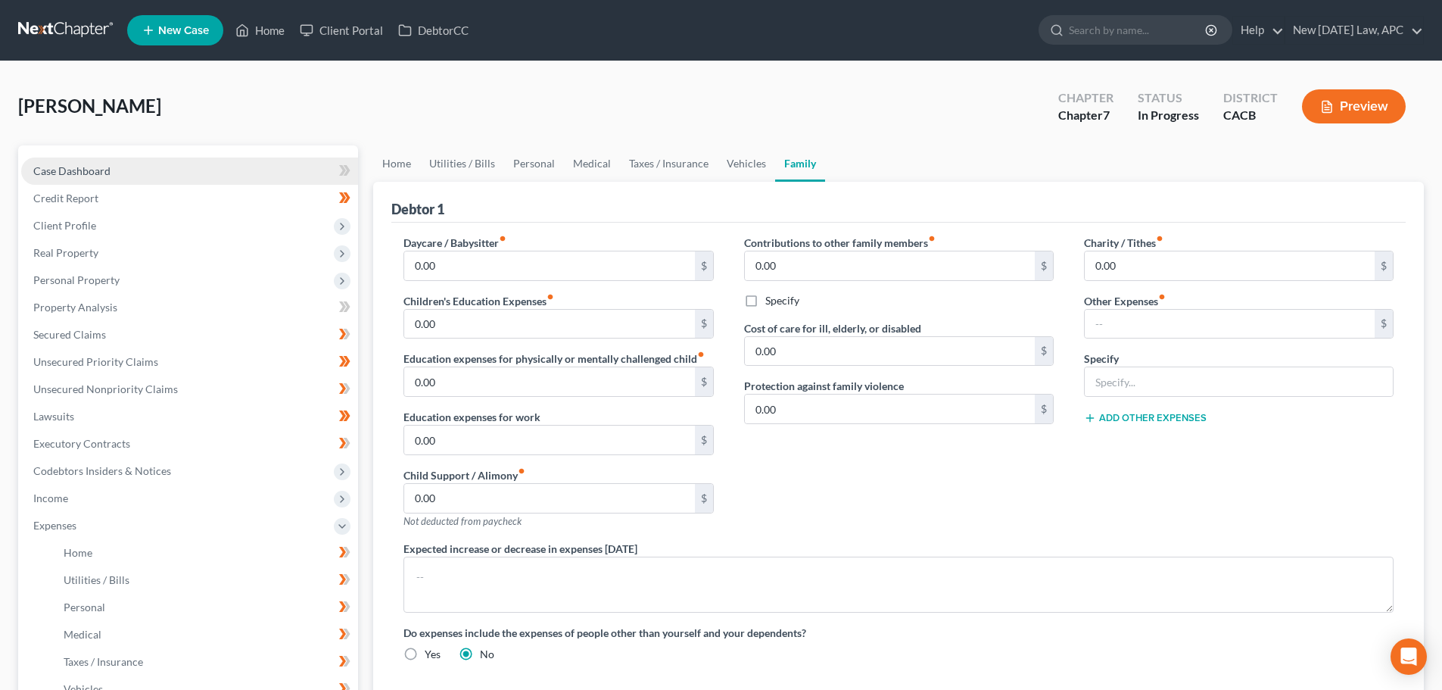
click at [159, 173] on link "Case Dashboard" at bounding box center [189, 170] width 337 height 27
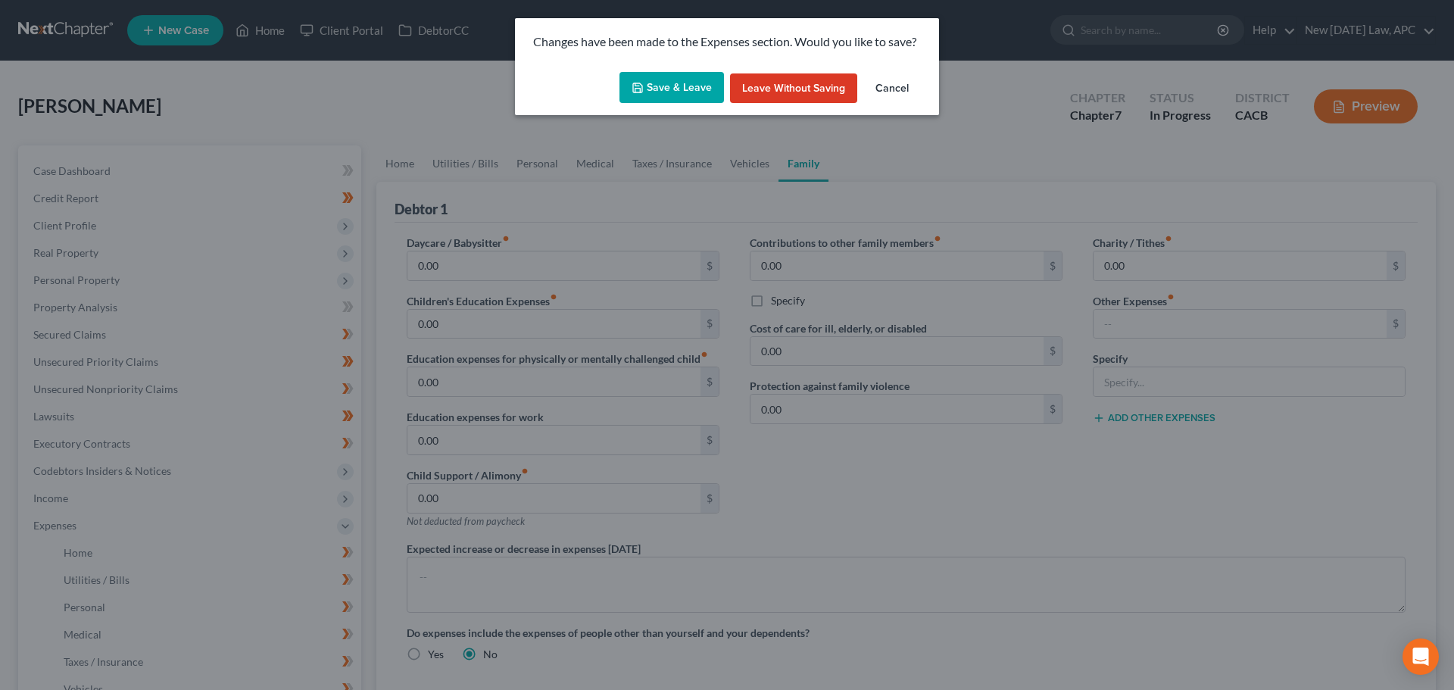
click at [625, 90] on button "Save & Leave" at bounding box center [671, 88] width 104 height 32
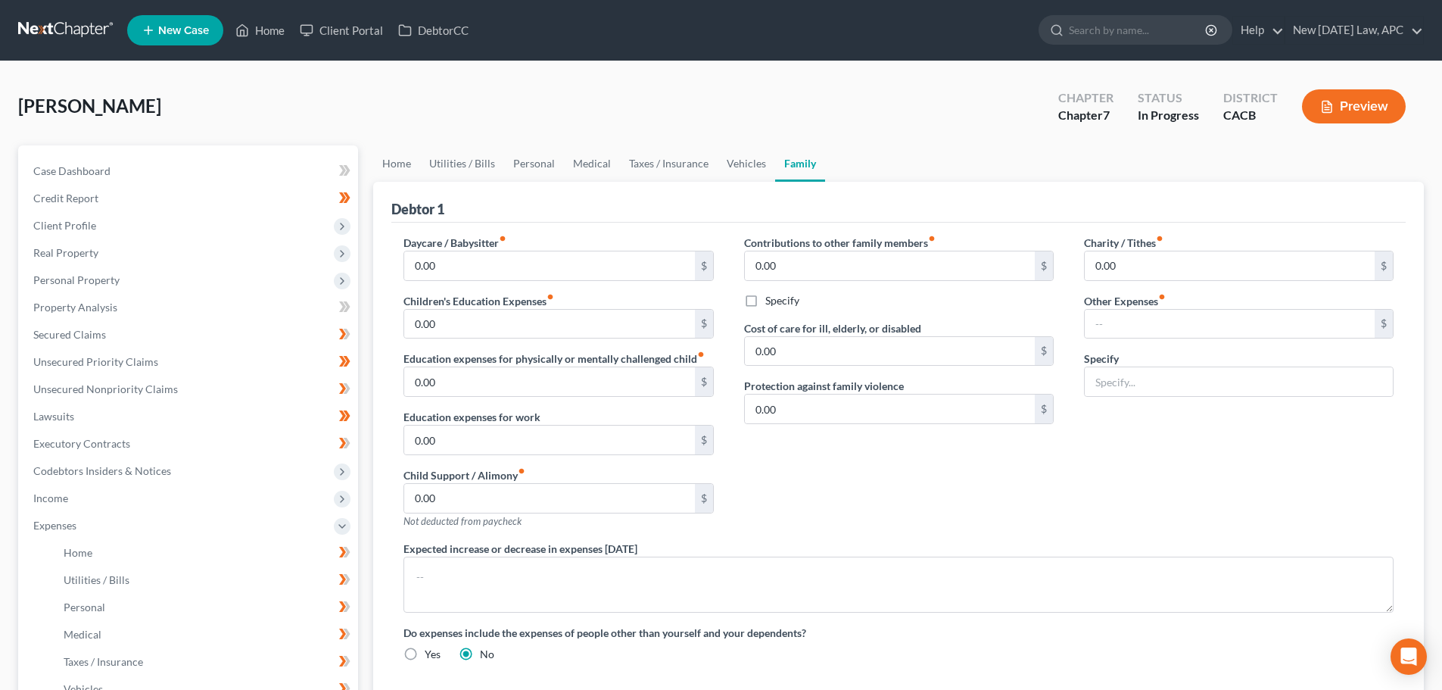
select select "4"
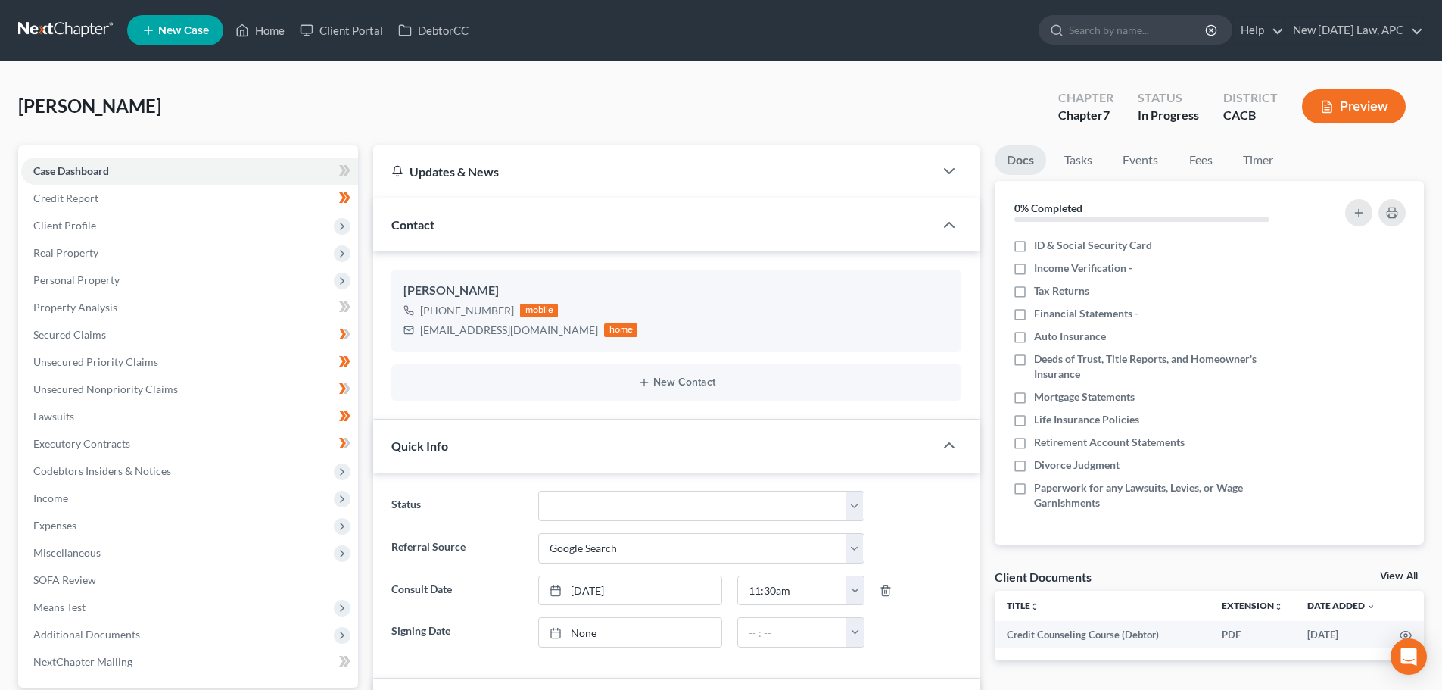
scroll to position [3374, 0]
click at [83, 39] on link at bounding box center [66, 30] width 97 height 27
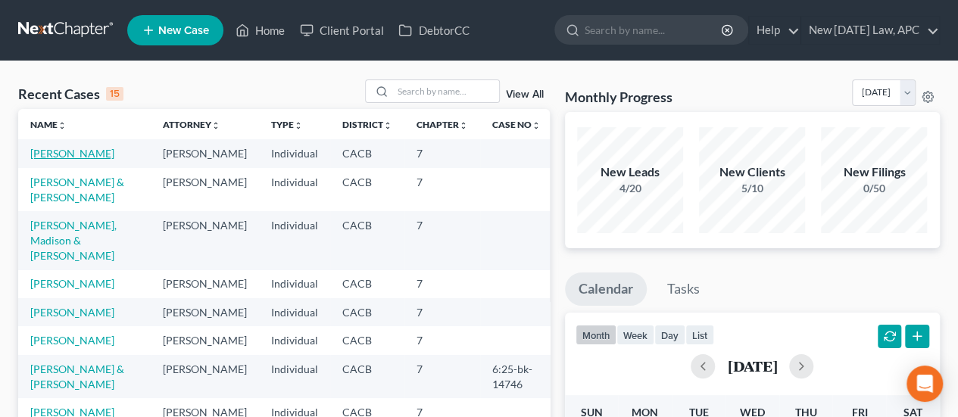
click at [73, 152] on link "[PERSON_NAME]" at bounding box center [72, 153] width 84 height 13
select select "4"
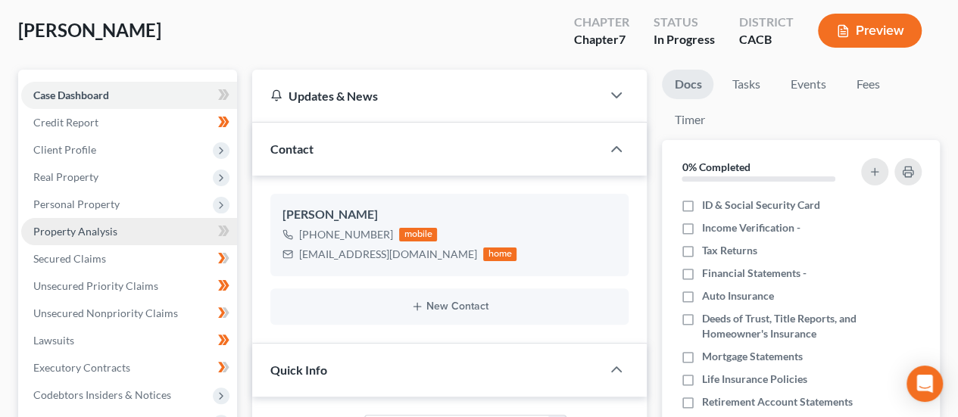
click at [92, 225] on span "Property Analysis" at bounding box center [75, 231] width 84 height 13
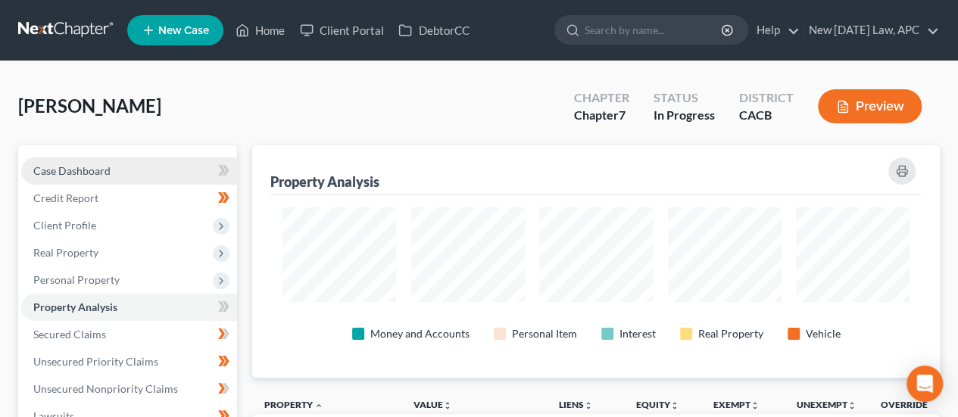
click at [86, 167] on span "Case Dashboard" at bounding box center [71, 170] width 77 height 13
select select "4"
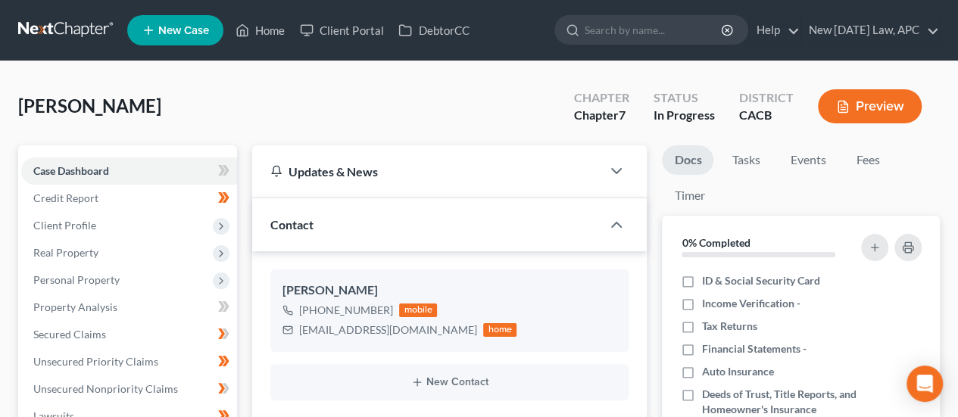
scroll to position [4599, 0]
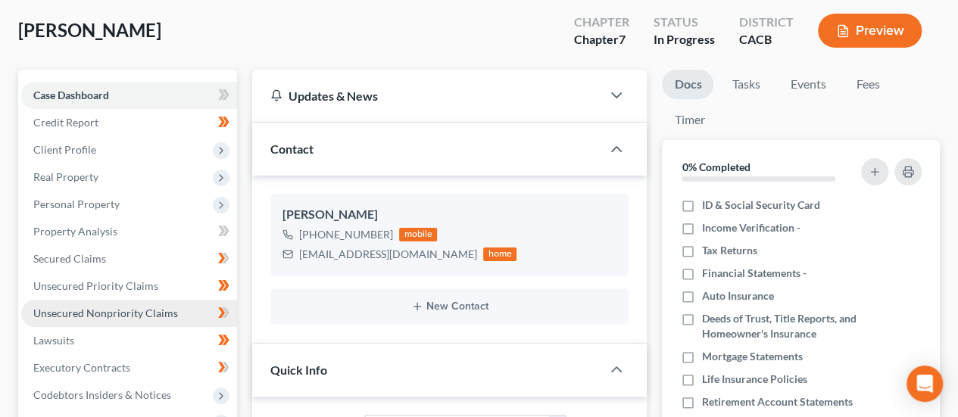
click at [102, 319] on span "Unsecured Nonpriority Claims" at bounding box center [105, 313] width 145 height 13
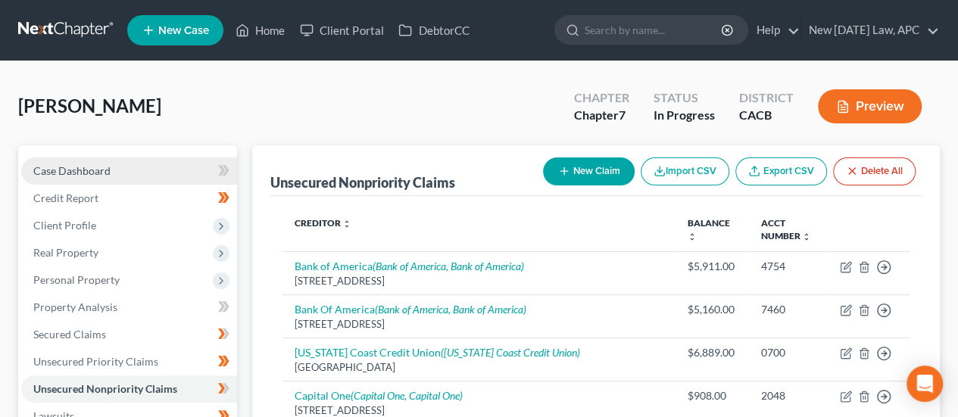
click at [55, 172] on span "Case Dashboard" at bounding box center [71, 170] width 77 height 13
select select "4"
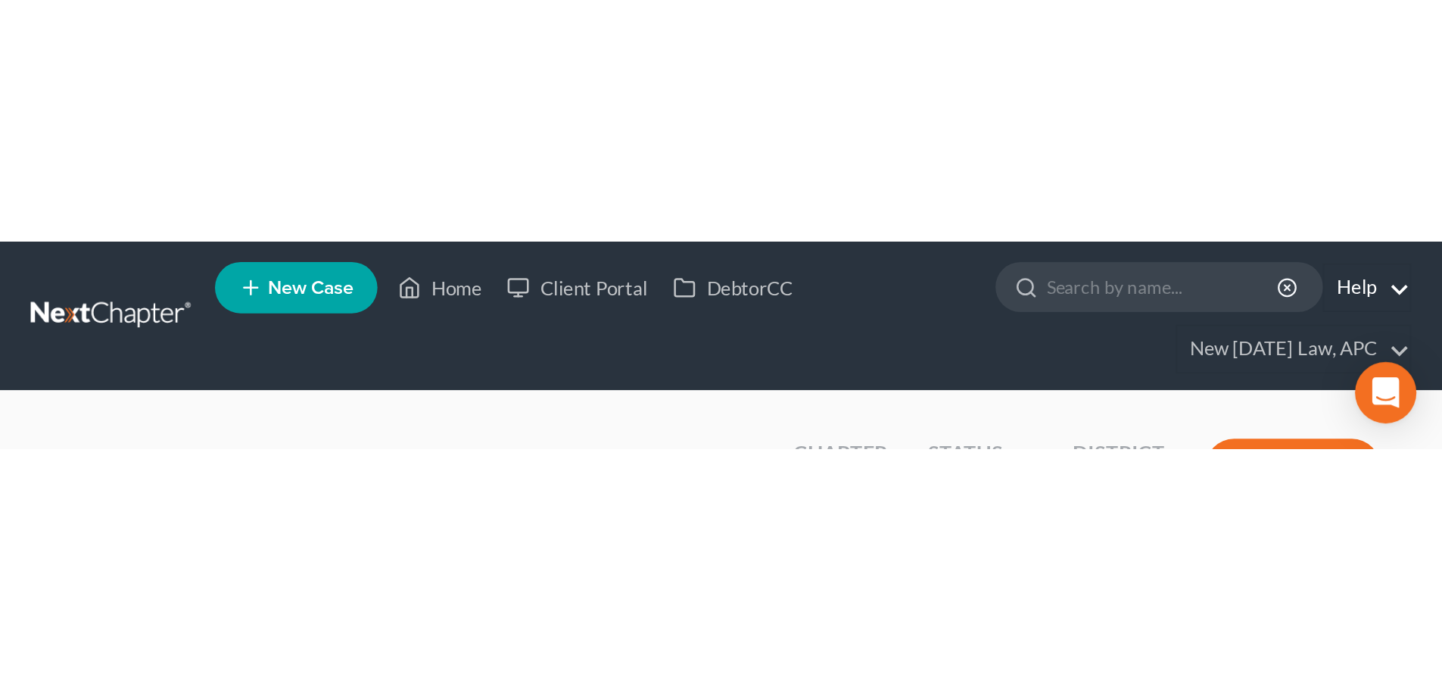
scroll to position [3357, 0]
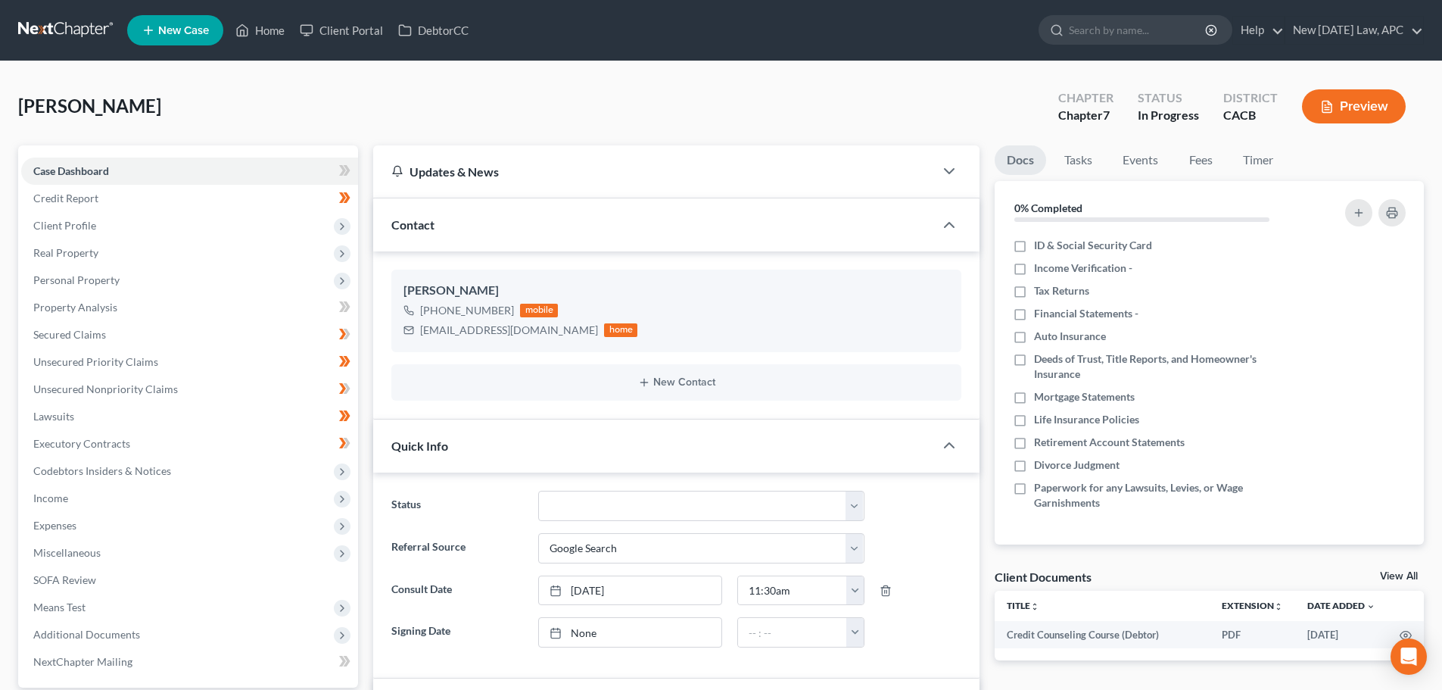
click at [53, 33] on link at bounding box center [66, 30] width 97 height 27
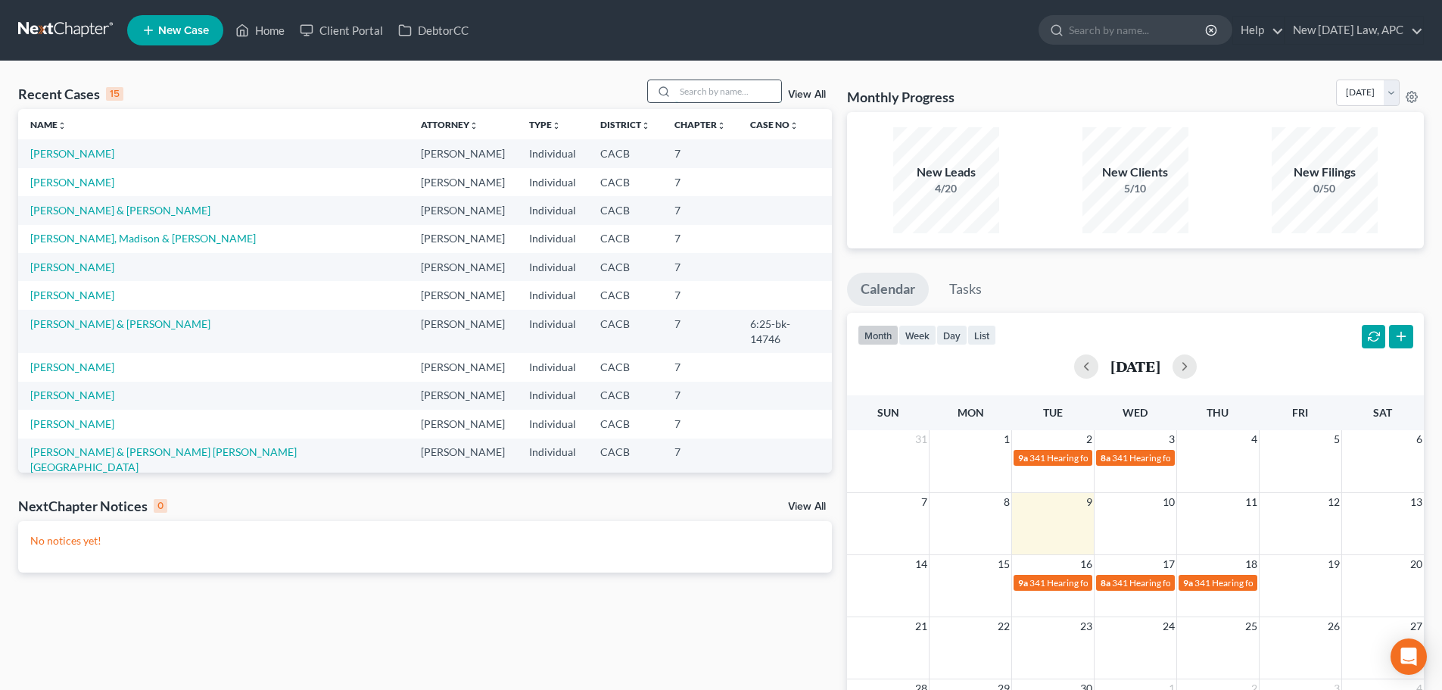
click at [704, 95] on input "search" at bounding box center [728, 91] width 106 height 22
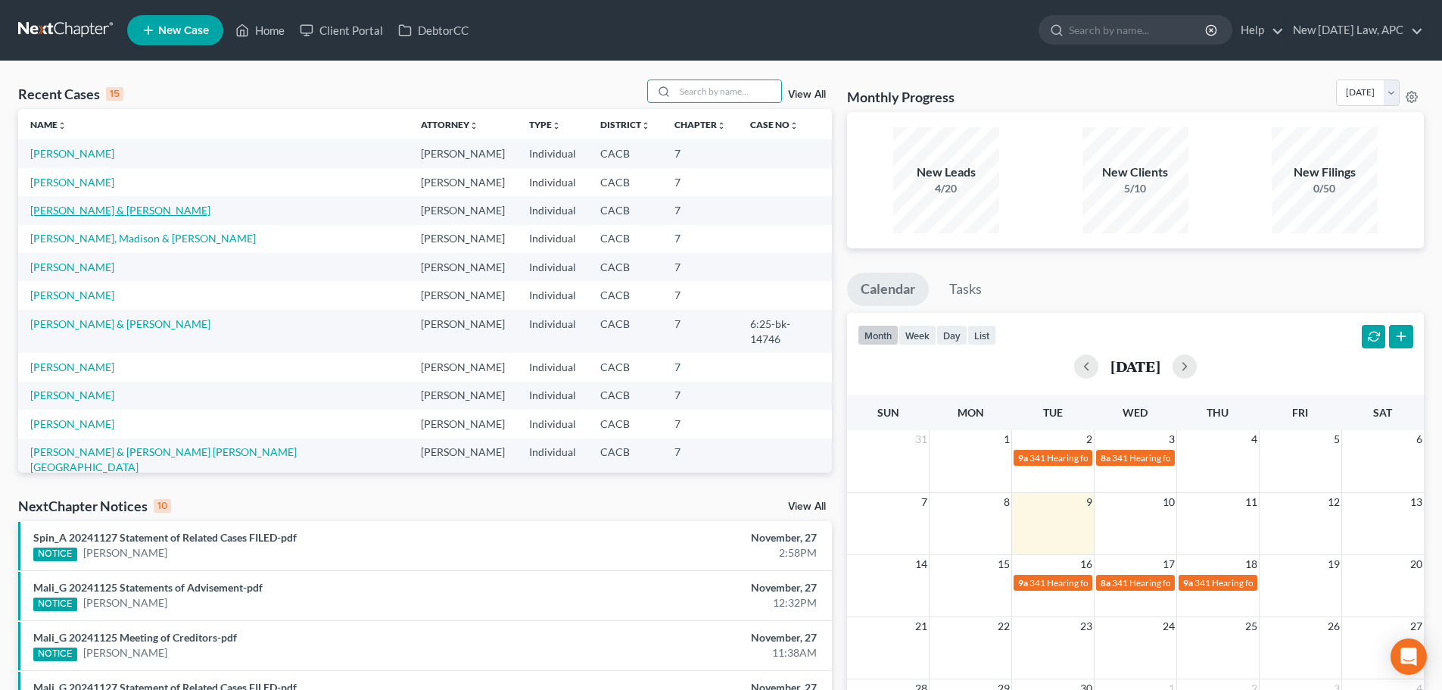
click at [122, 204] on link "[PERSON_NAME] & [PERSON_NAME]" at bounding box center [120, 210] width 180 height 13
select select "4"
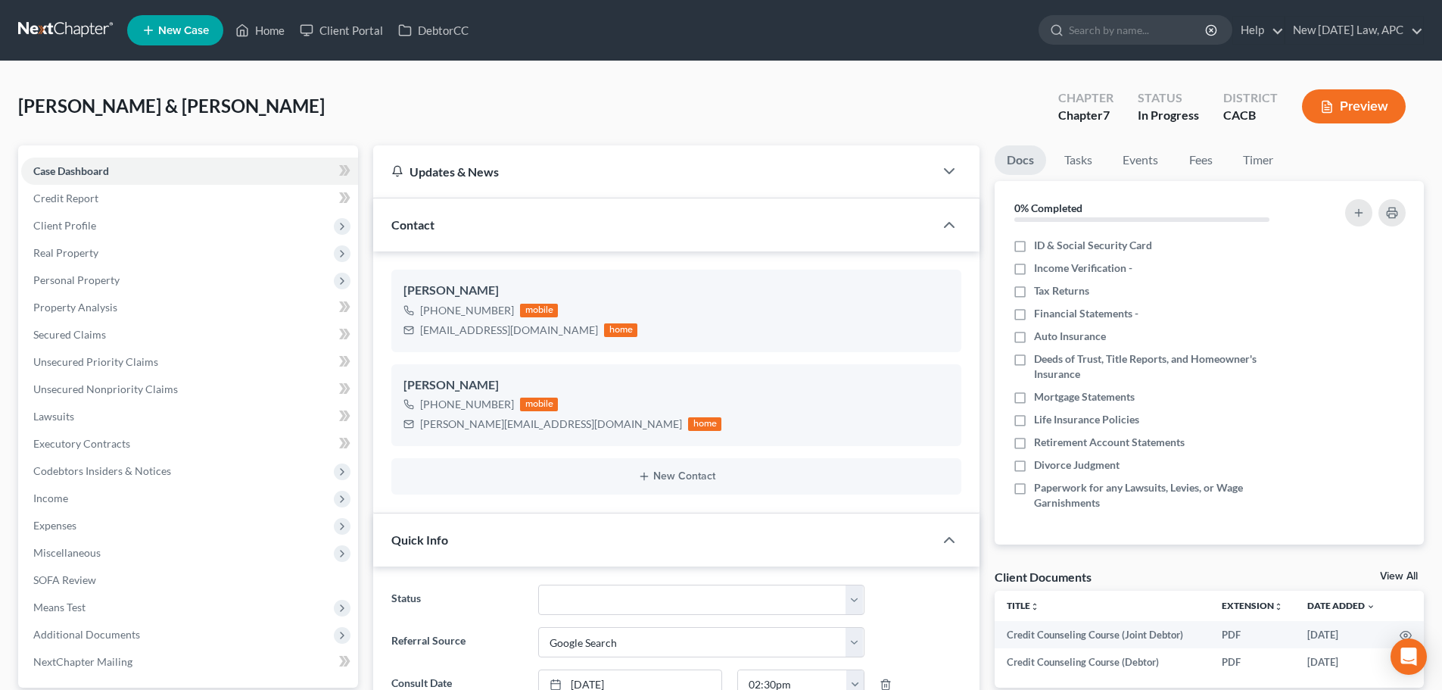
click at [36, 9] on nav "Home New Case Client Portal DebtorCC New Tomorrow Law, APC shalah@newtomorrowla…" at bounding box center [721, 30] width 1442 height 61
click at [42, 31] on link at bounding box center [66, 30] width 97 height 27
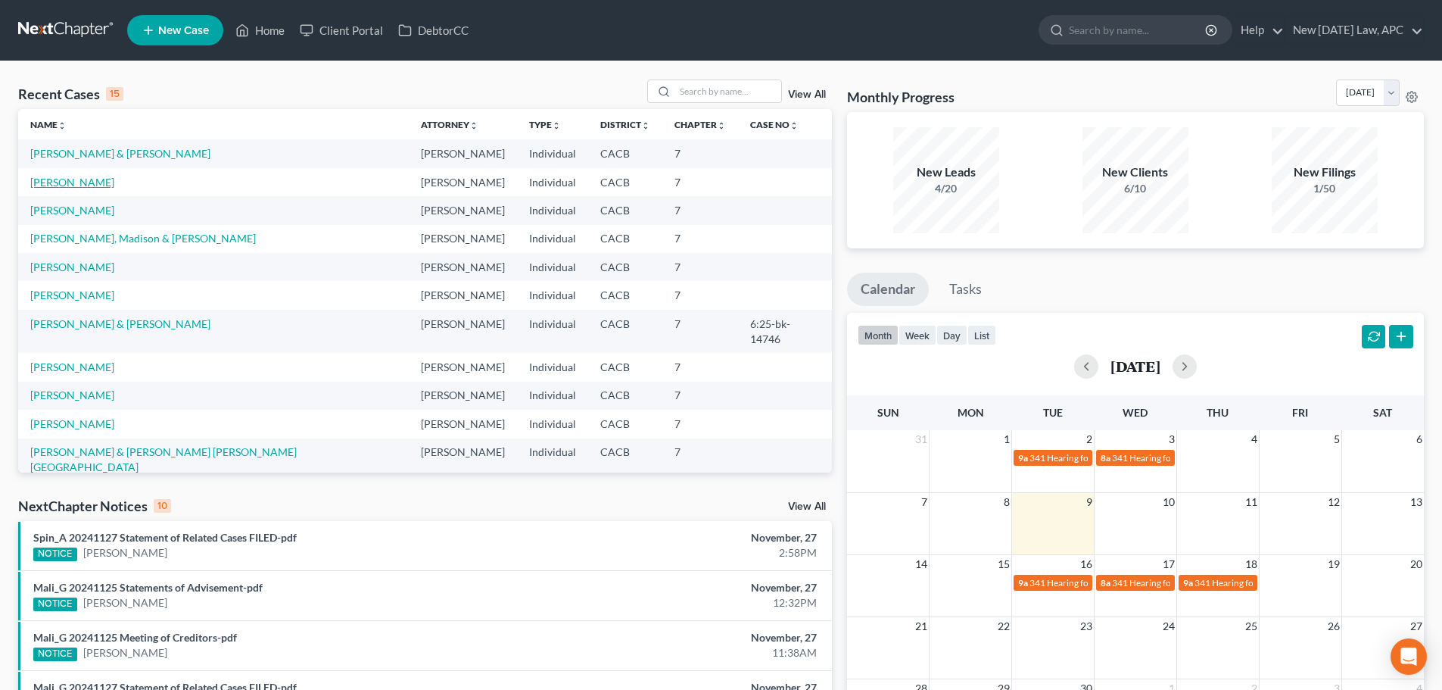
click at [44, 184] on link "[PERSON_NAME]" at bounding box center [72, 182] width 84 height 13
select select "4"
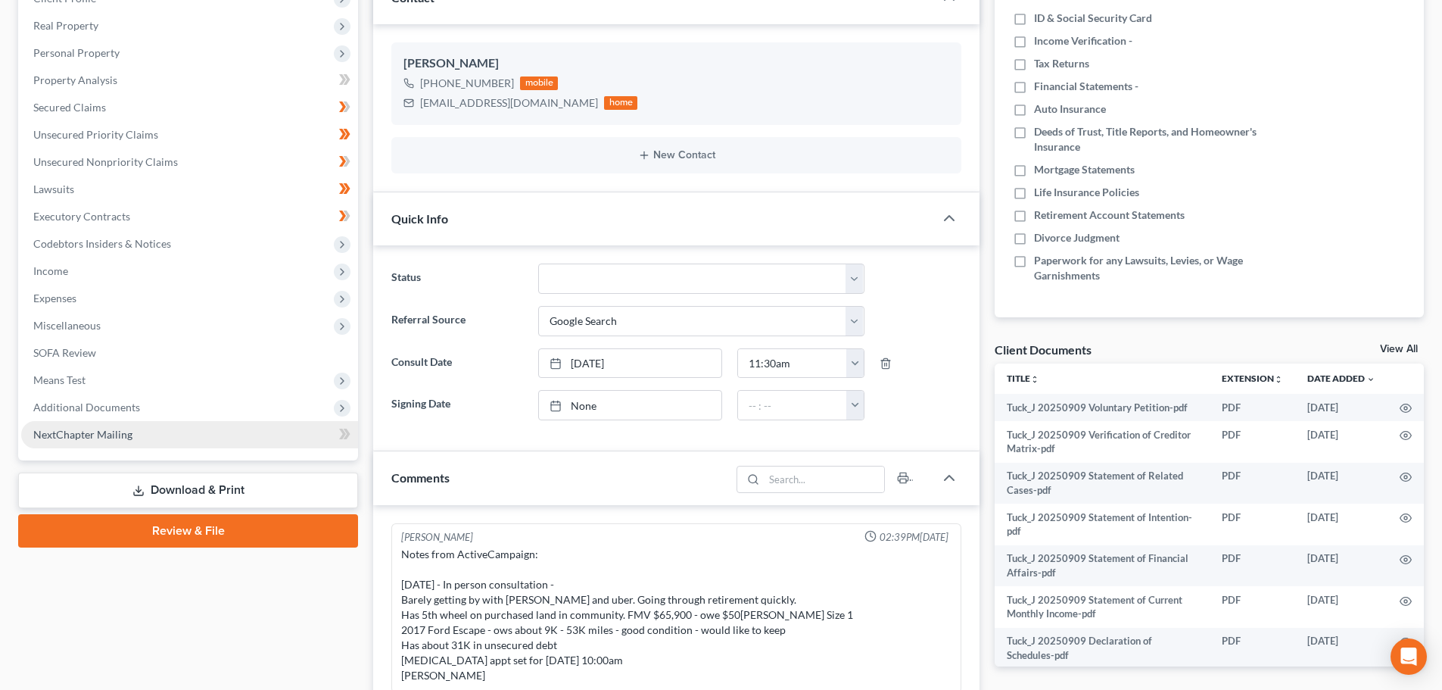
scroll to position [3374, 0]
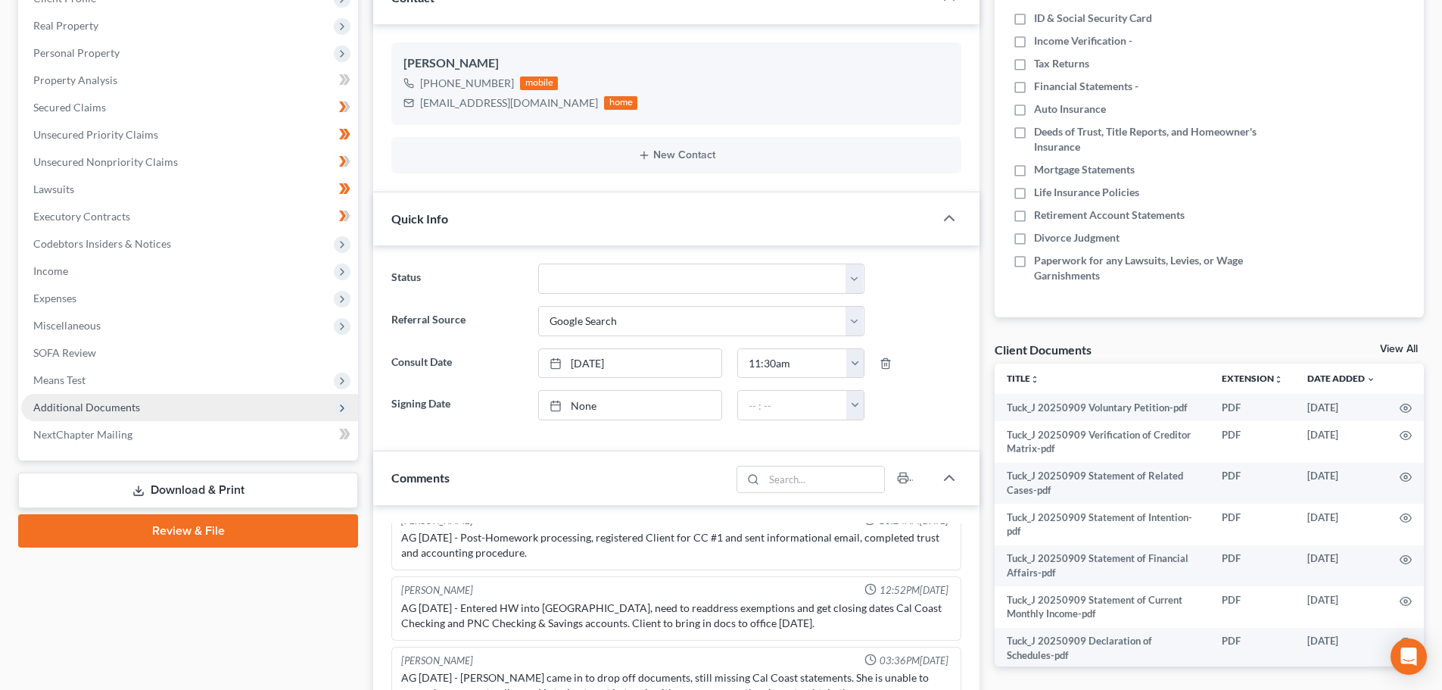
click at [96, 407] on span "Additional Documents" at bounding box center [86, 407] width 107 height 13
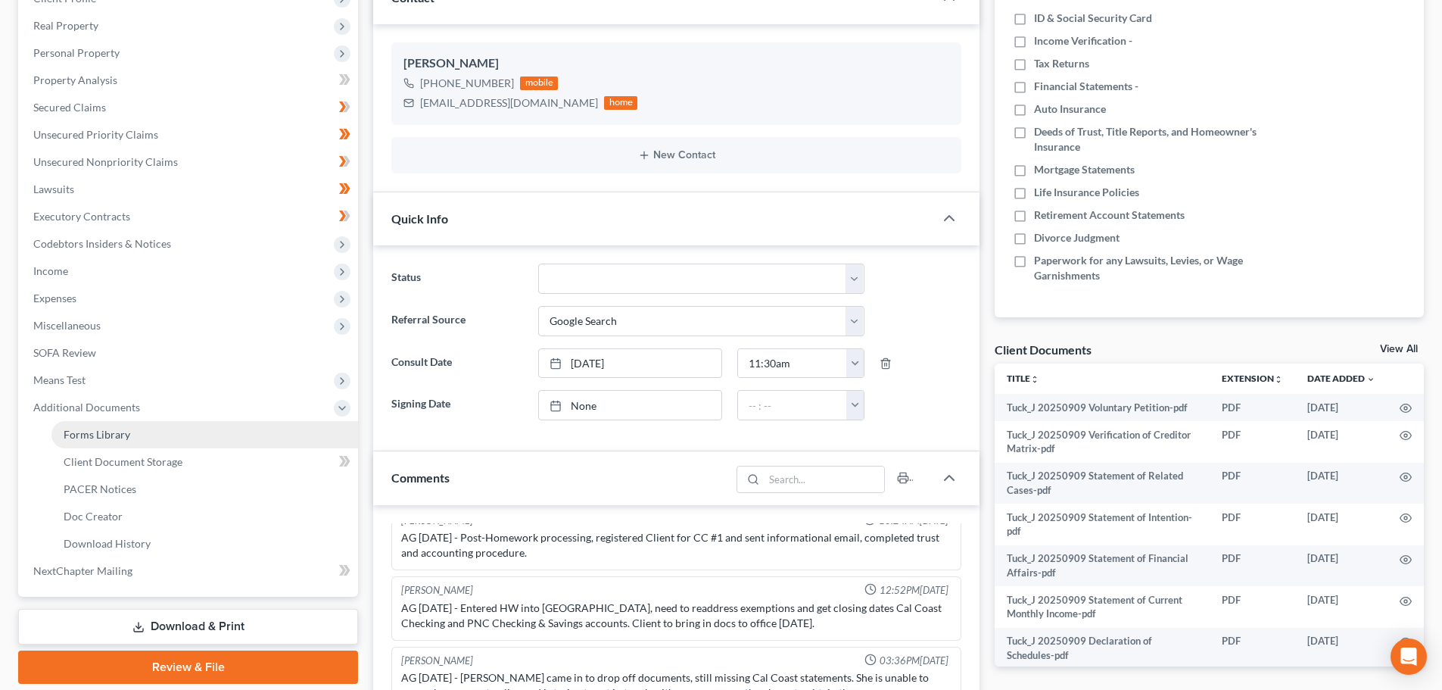
click at [94, 441] on link "Forms Library" at bounding box center [204, 434] width 307 height 27
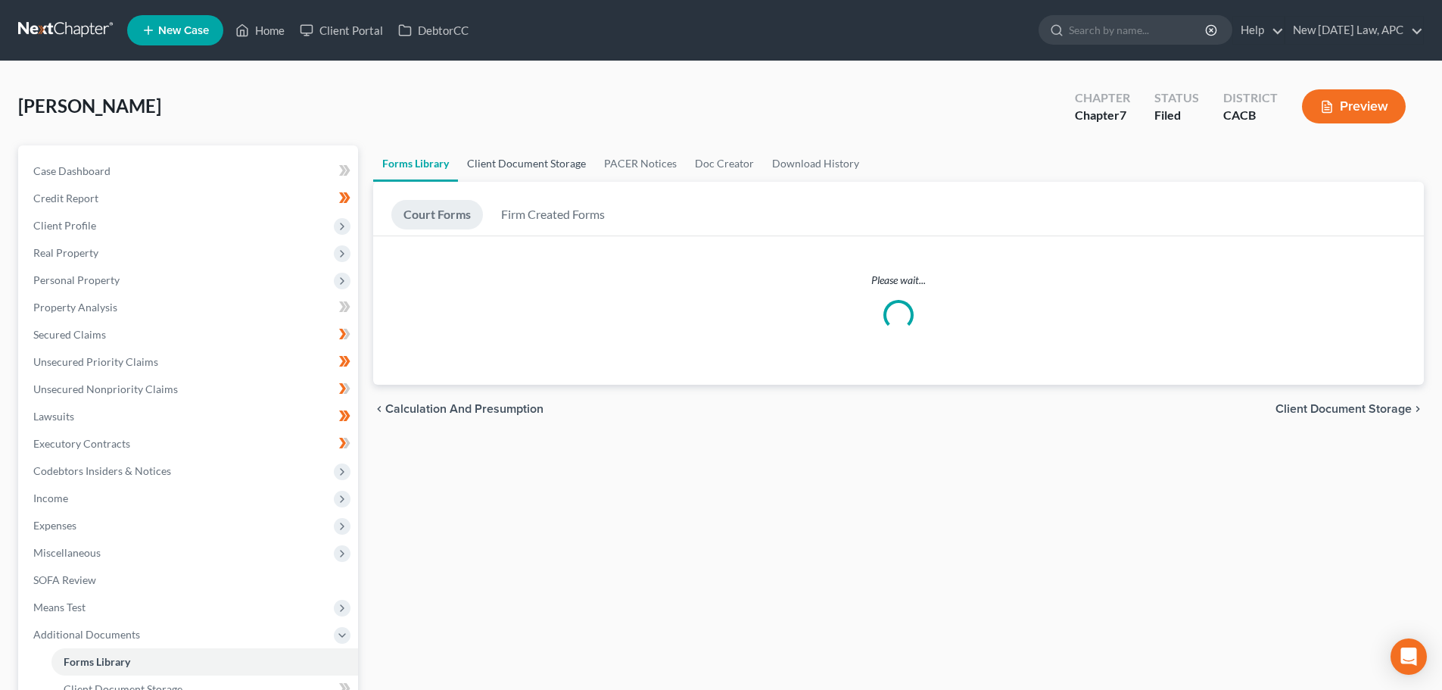
click at [513, 162] on link "Client Document Storage" at bounding box center [526, 163] width 137 height 36
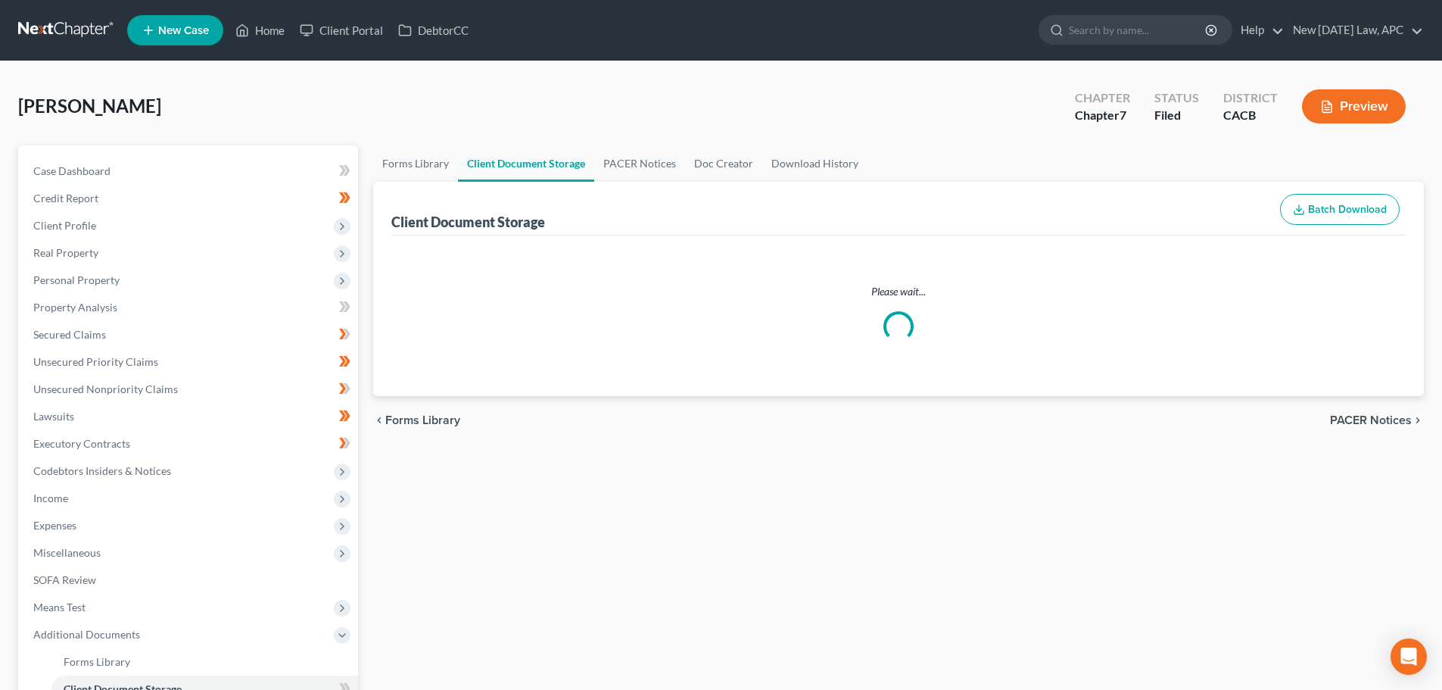
select select "51"
select select "30"
select select "56"
select select "55"
select select "57"
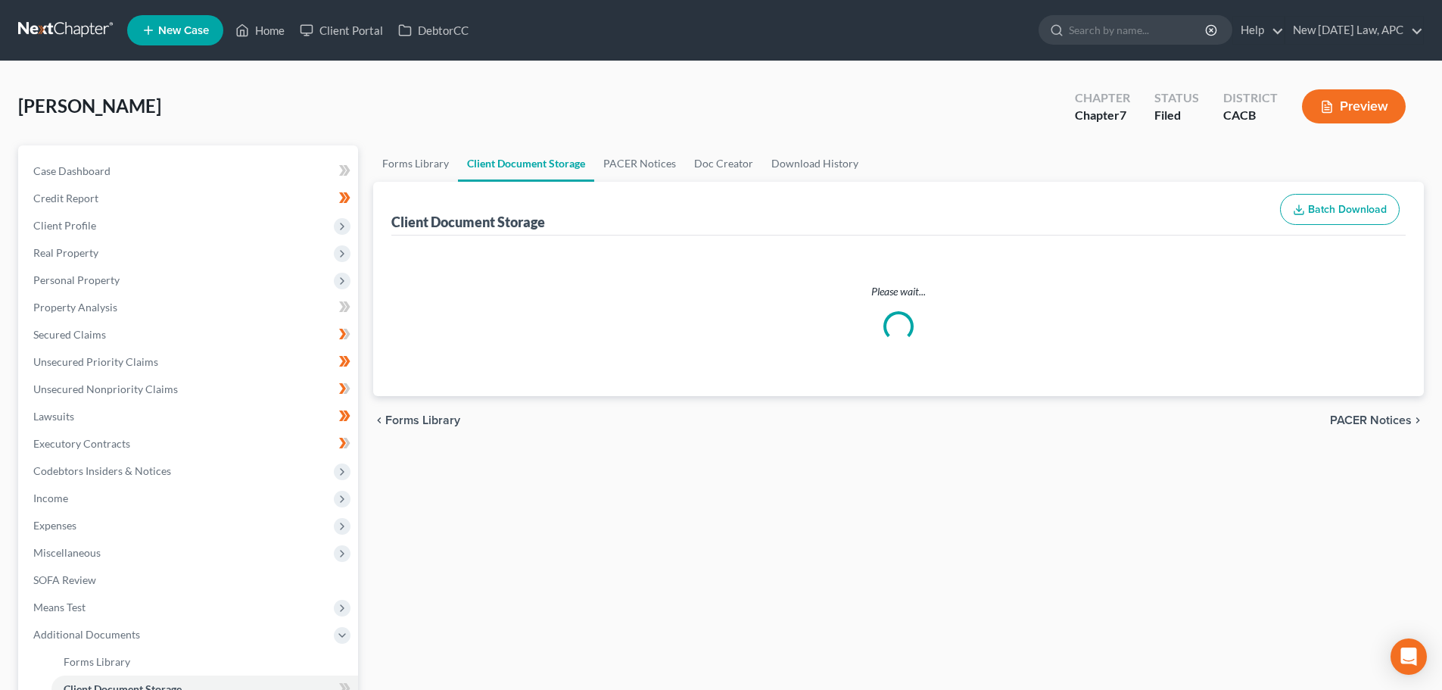
select select "58"
select select "65"
select select "59"
select select "60"
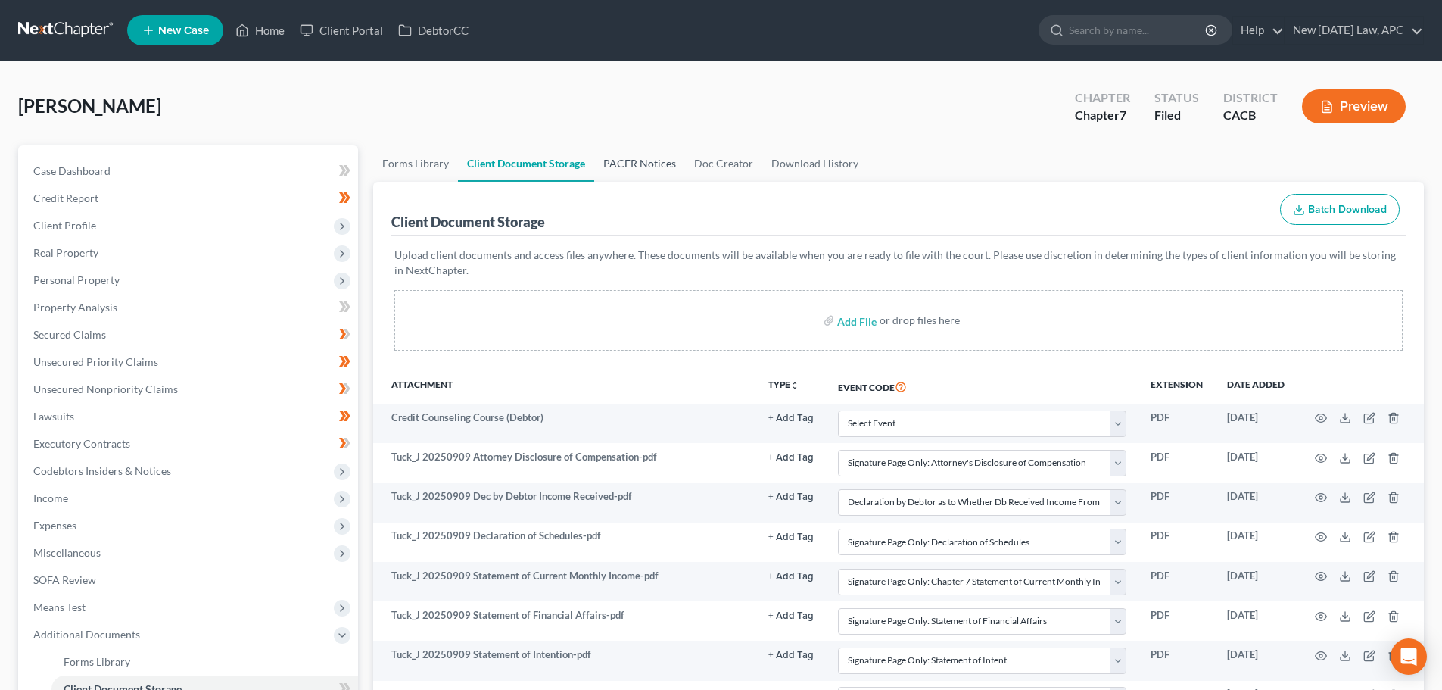
click at [616, 163] on link "PACER Notices" at bounding box center [639, 163] width 91 height 36
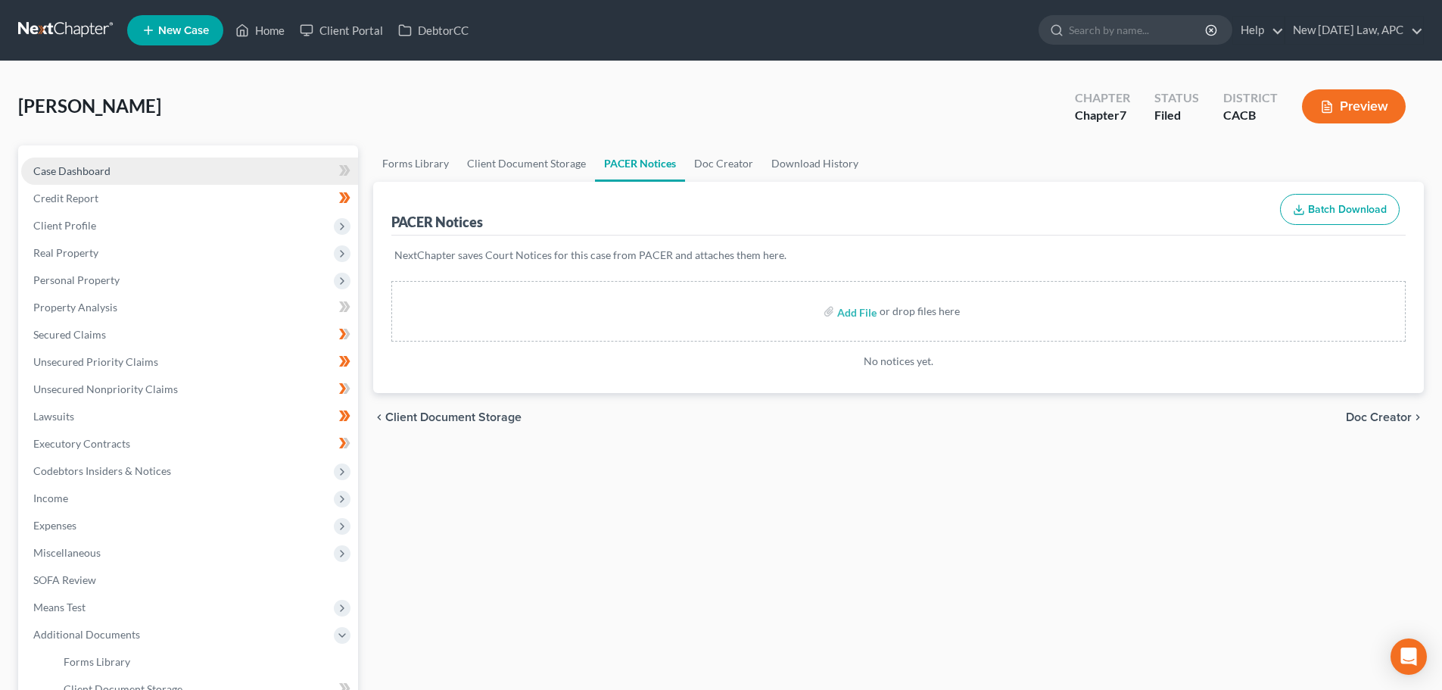
click at [161, 170] on link "Case Dashboard" at bounding box center [189, 170] width 337 height 27
select select "4"
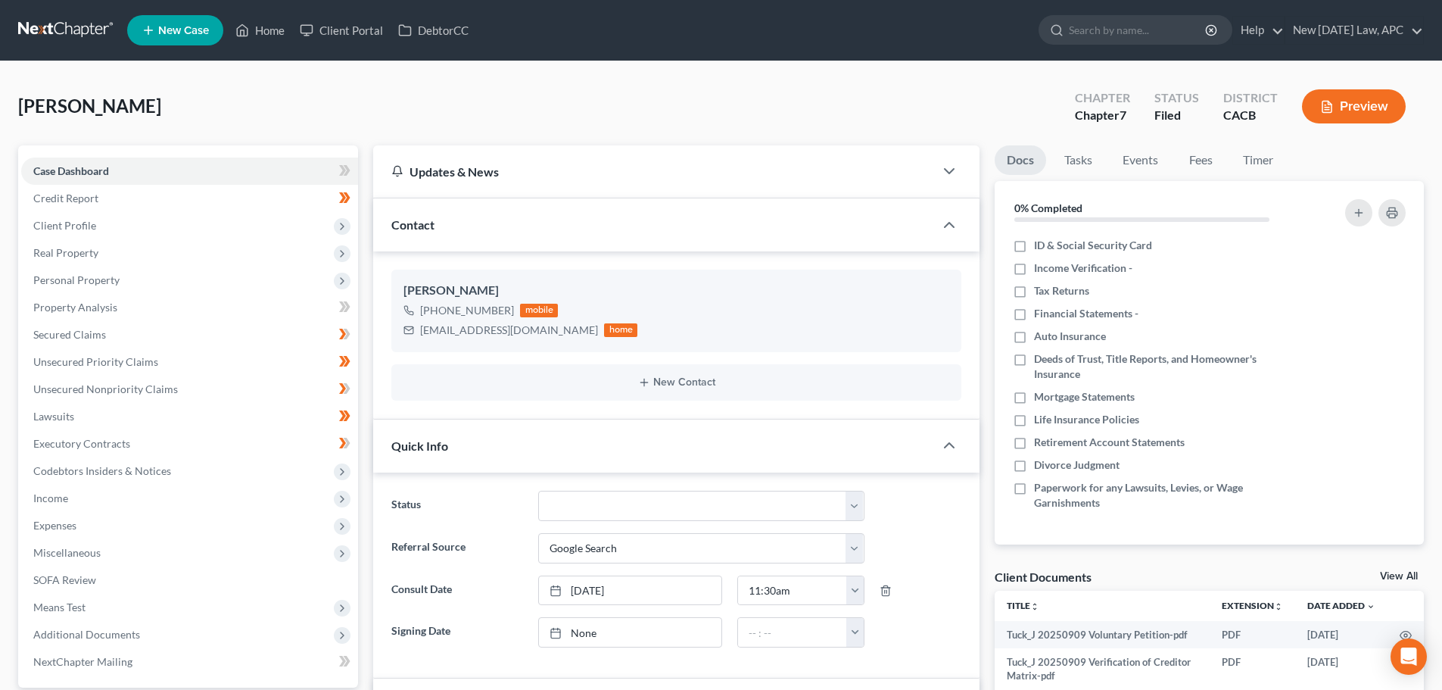
click at [54, 18] on link at bounding box center [66, 30] width 97 height 27
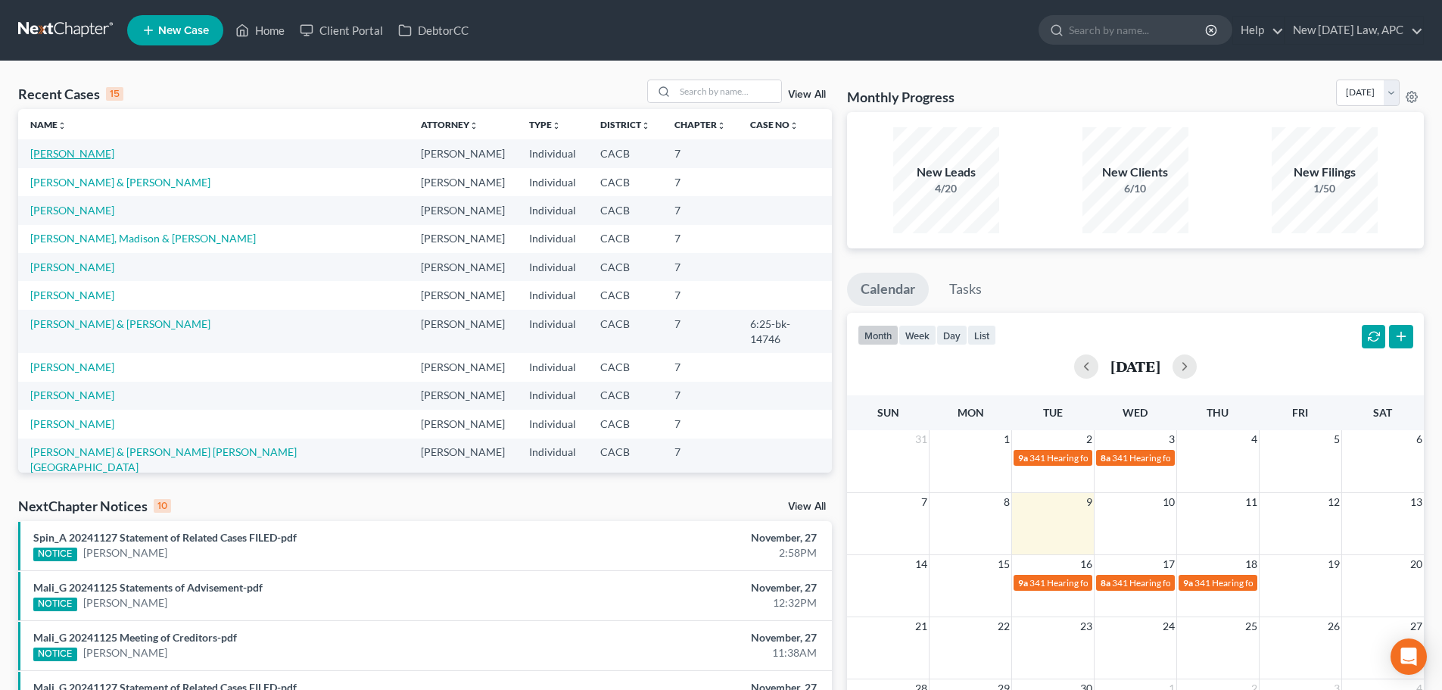
click at [46, 155] on link "[PERSON_NAME]" at bounding box center [72, 153] width 84 height 13
select select "4"
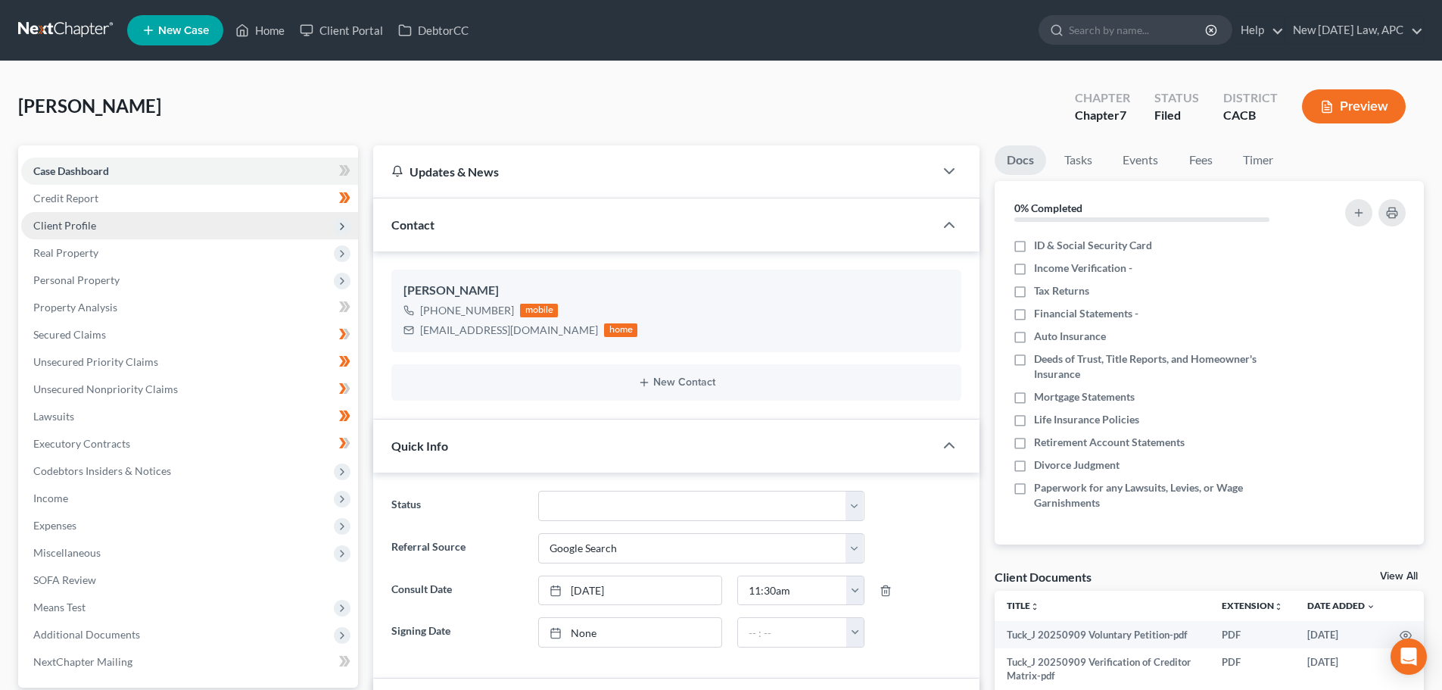
click at [131, 227] on span "Client Profile" at bounding box center [189, 225] width 337 height 27
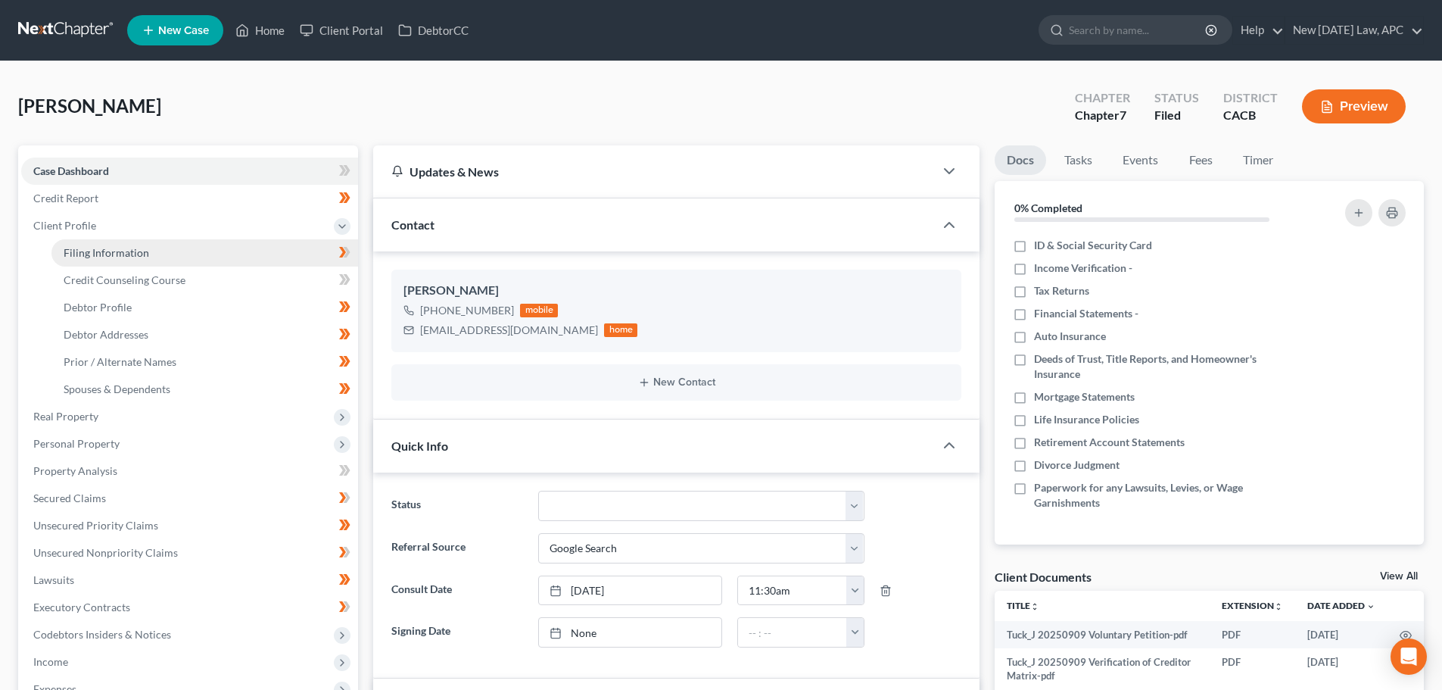
click at [138, 254] on span "Filing Information" at bounding box center [107, 252] width 86 height 13
select select "1"
select select "0"
select select "4"
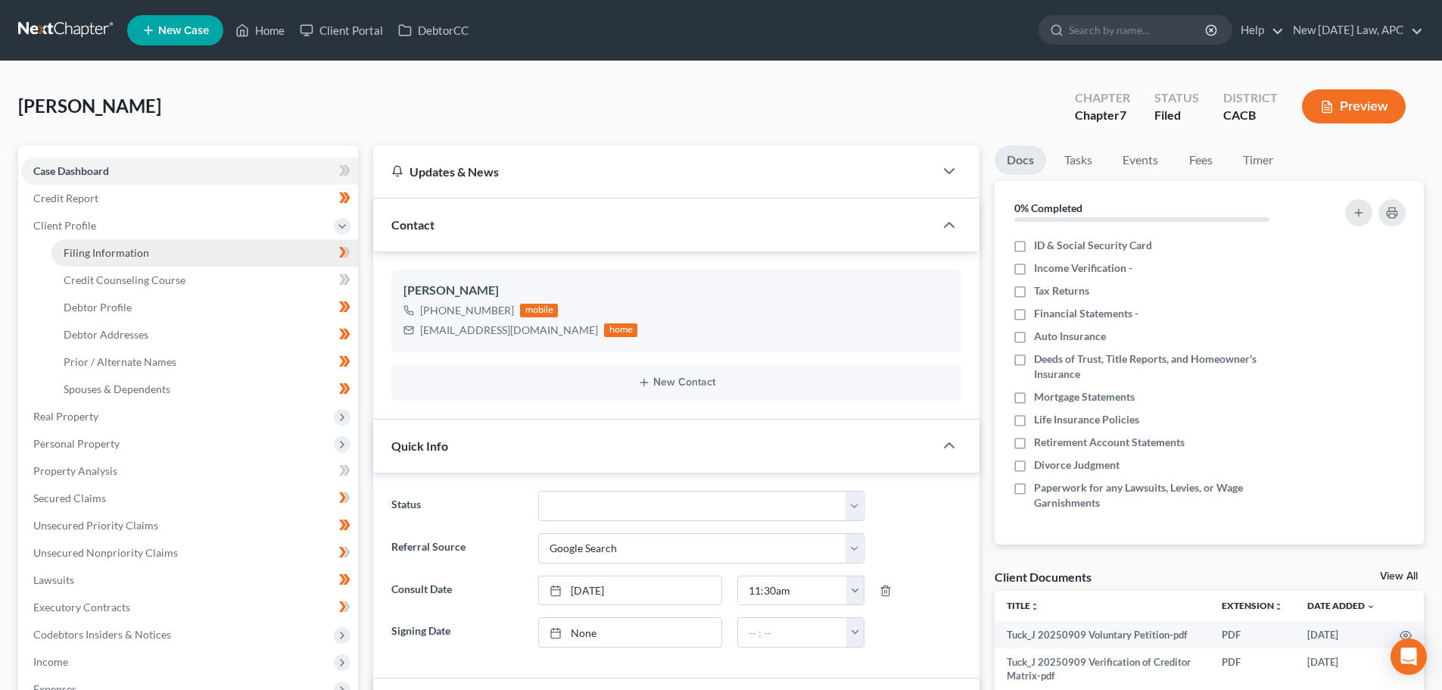
select select "1"
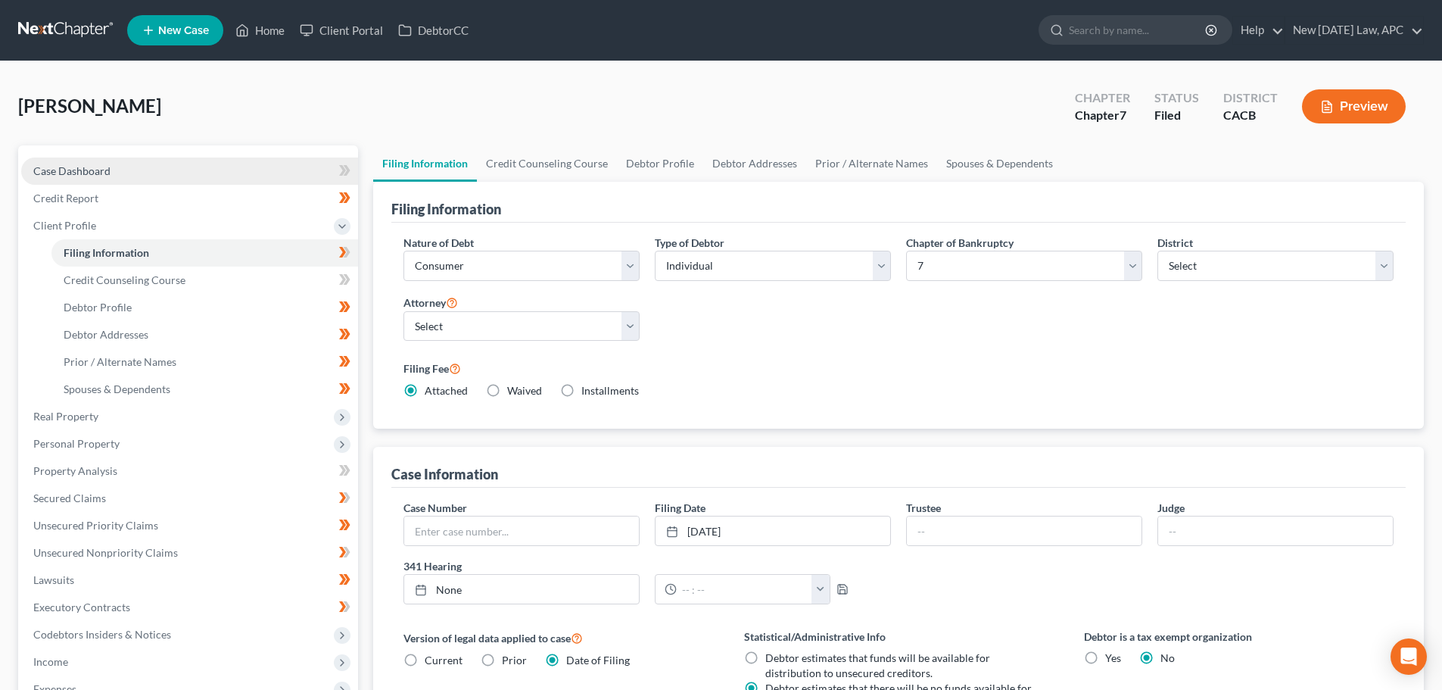
click at [75, 164] on span "Case Dashboard" at bounding box center [71, 170] width 77 height 13
select select "4"
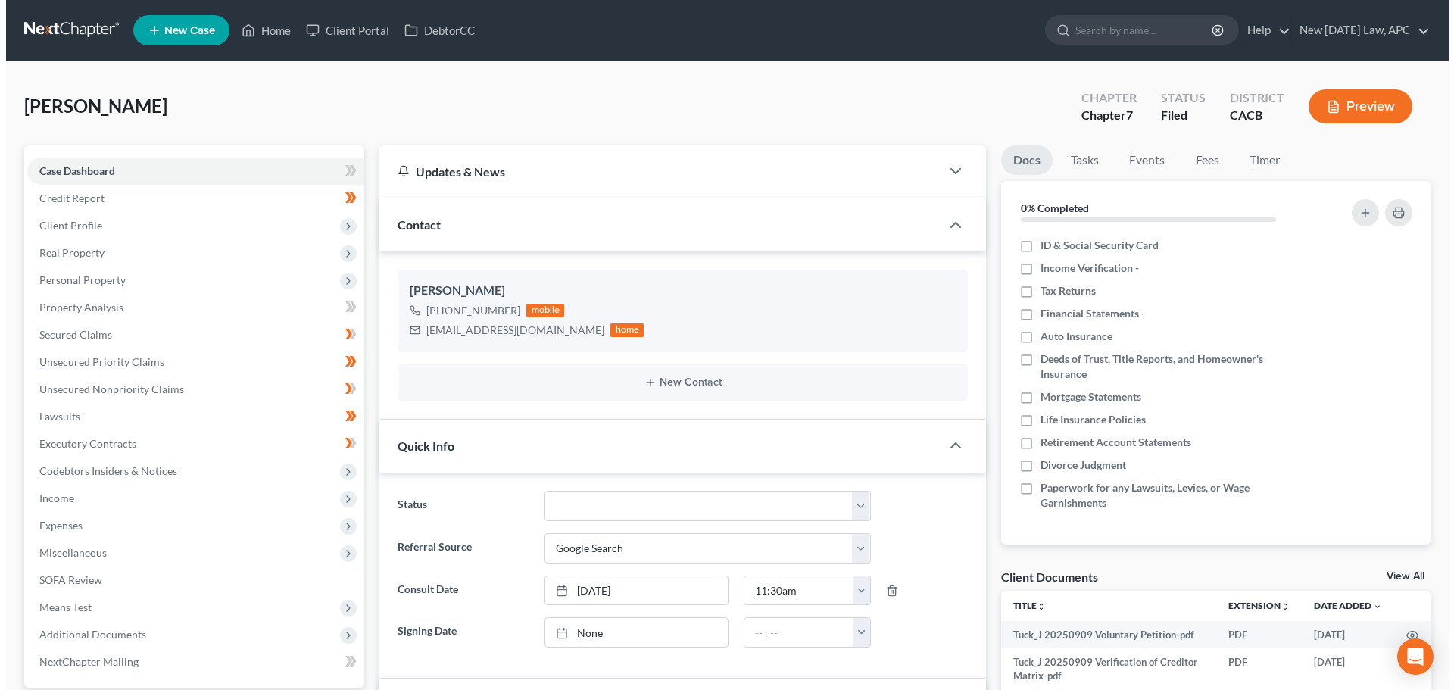
scroll to position [3374, 0]
click at [1370, 113] on button "Preview" at bounding box center [1354, 106] width 104 height 34
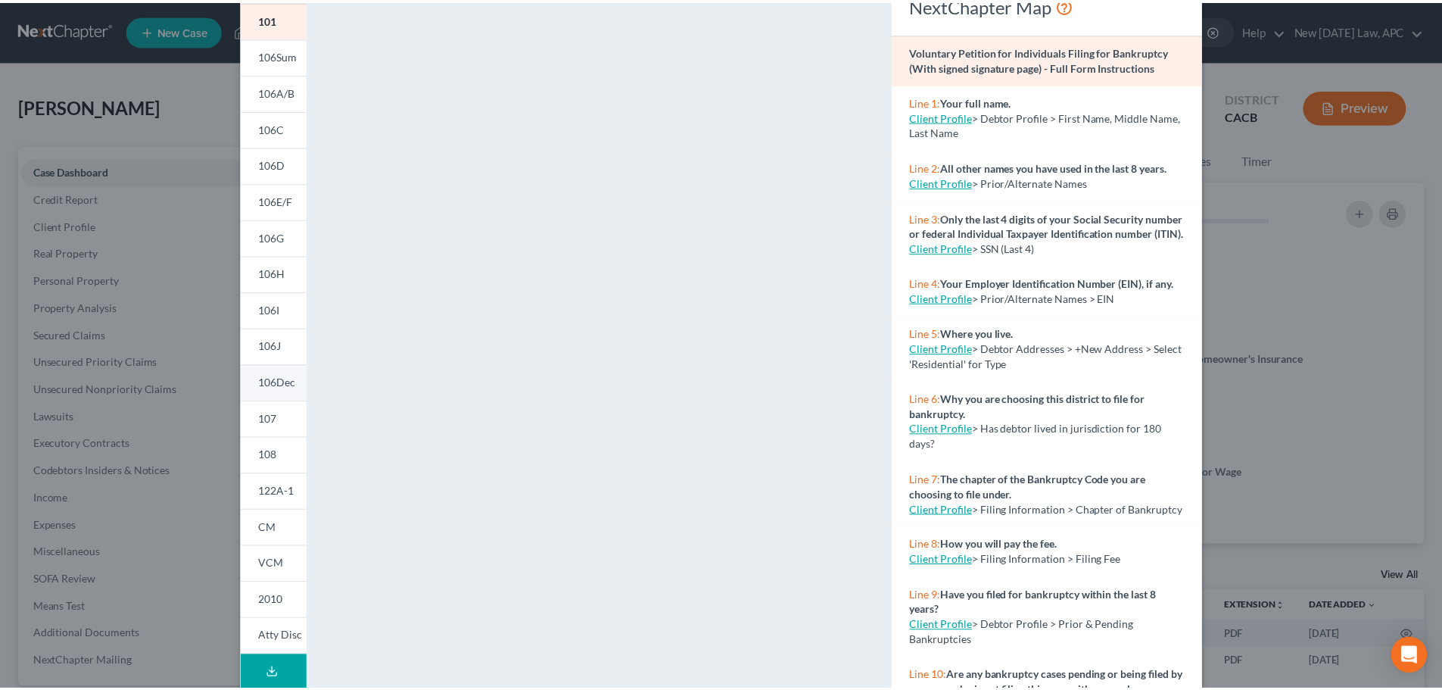
scroll to position [0, 0]
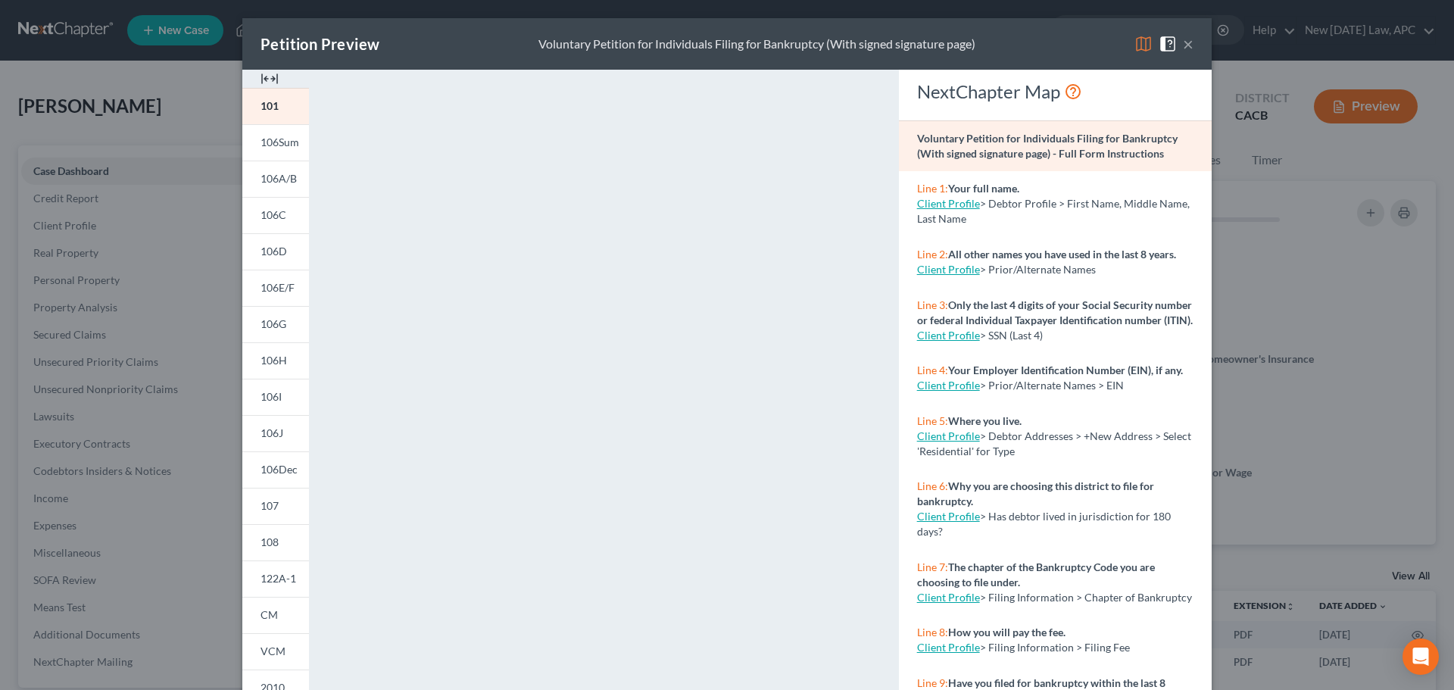
click at [1183, 42] on button "×" at bounding box center [1188, 44] width 11 height 18
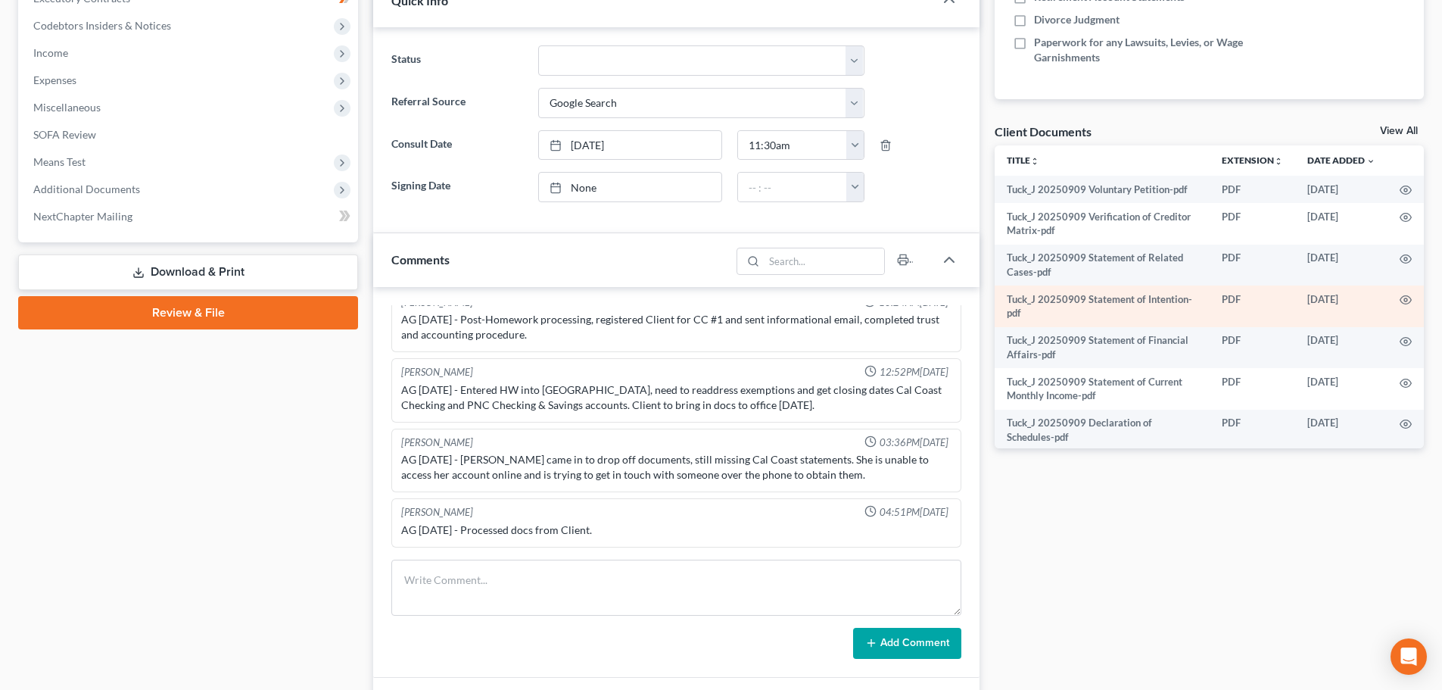
scroll to position [454, 0]
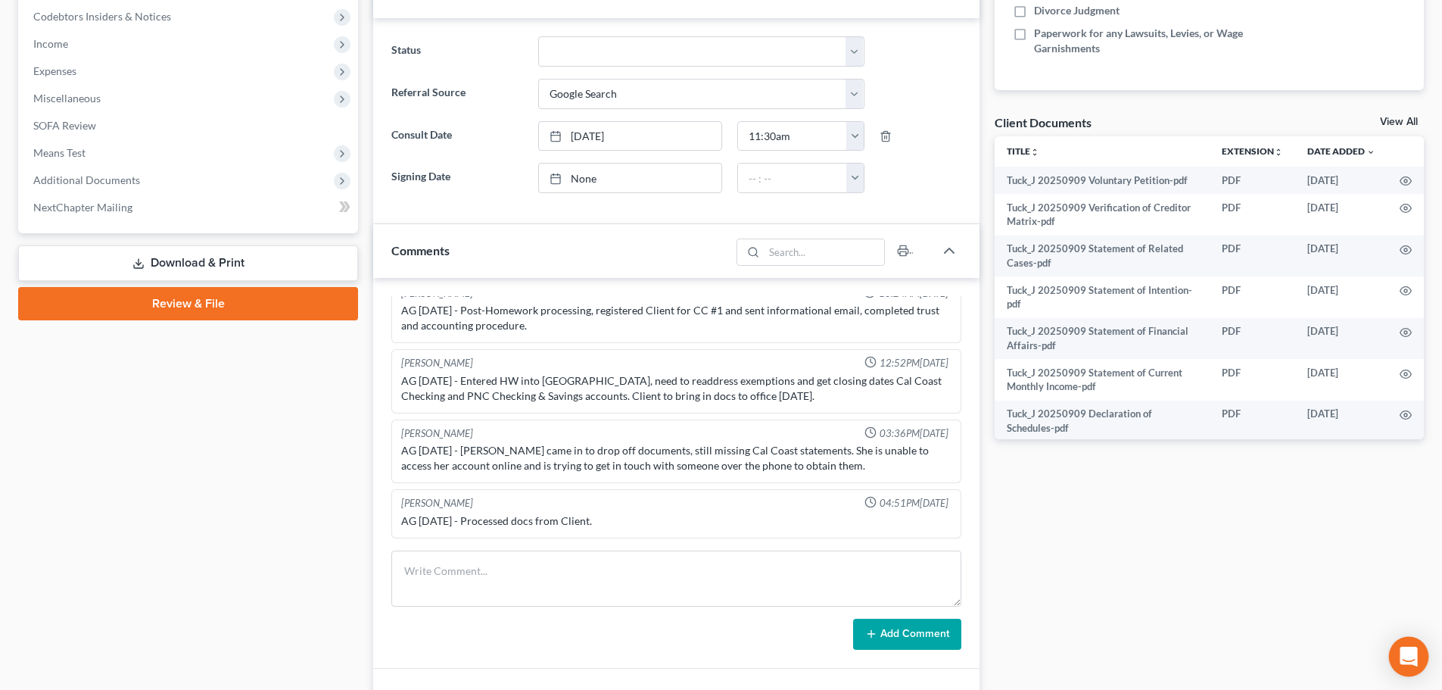
click at [1413, 659] on icon "Open Intercom Messenger" at bounding box center [1409, 657] width 20 height 20
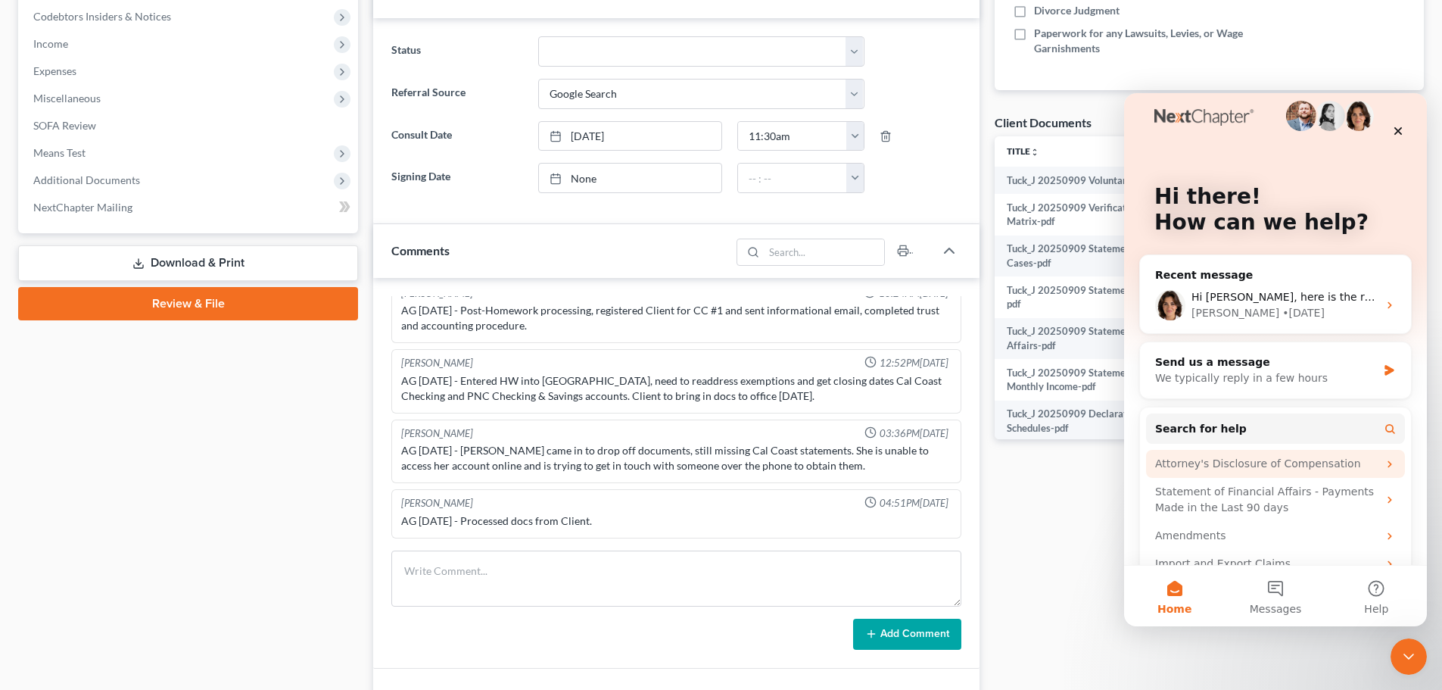
scroll to position [44, 0]
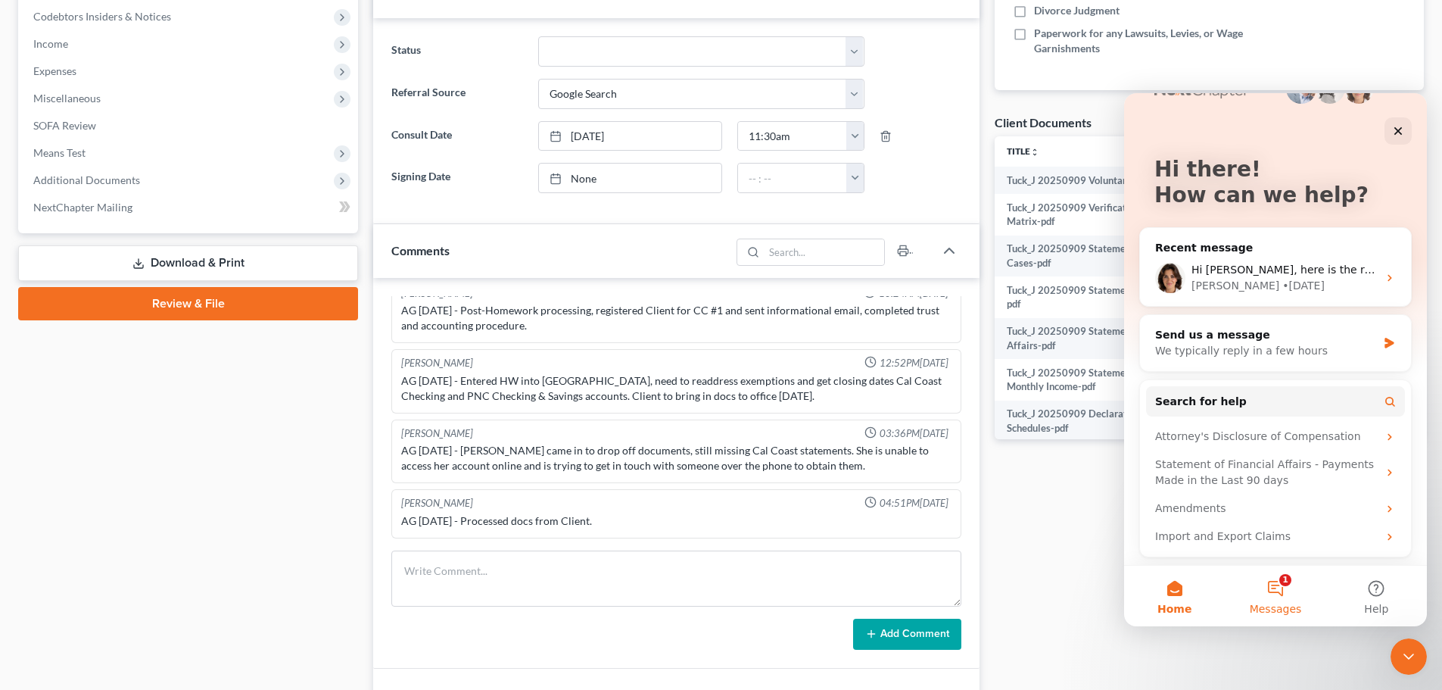
click at [1286, 584] on button "1 Messages" at bounding box center [1275, 596] width 101 height 61
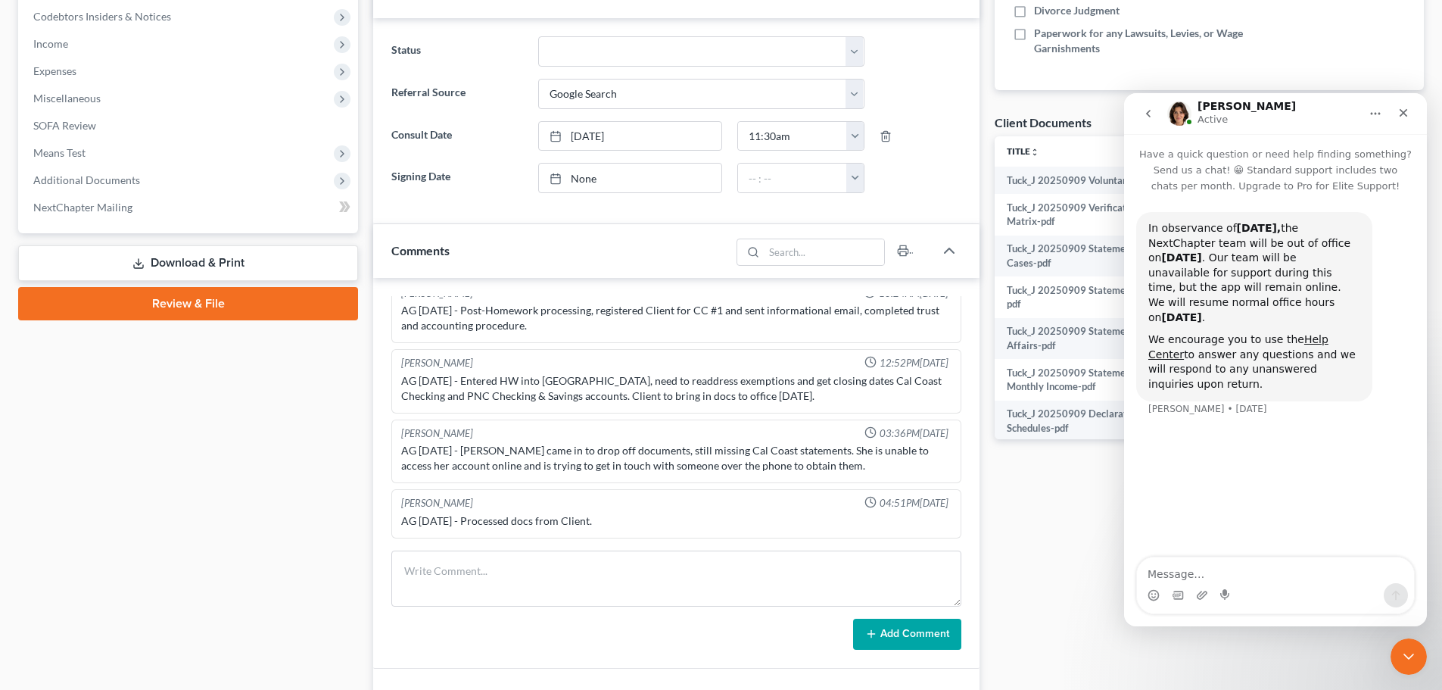
click at [1149, 120] on button "go back" at bounding box center [1148, 113] width 29 height 29
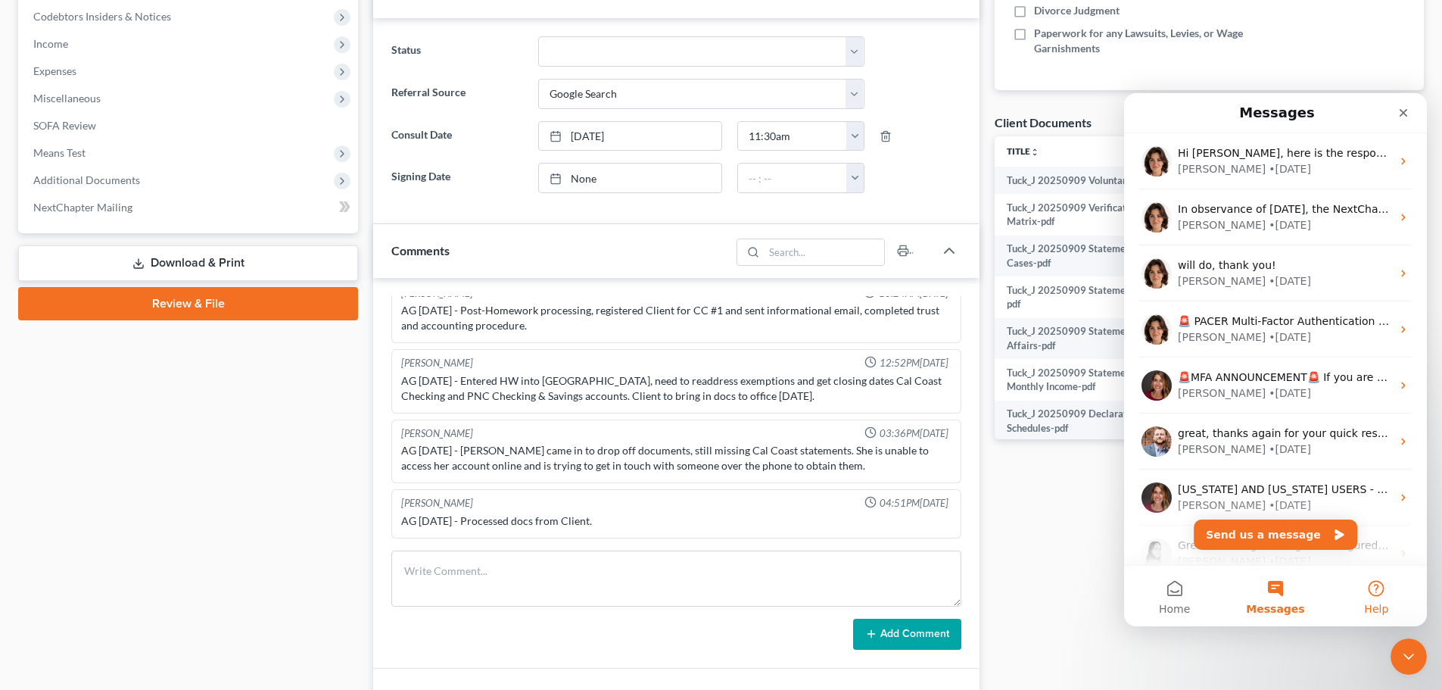
click at [1364, 598] on button "Help" at bounding box center [1377, 596] width 101 height 61
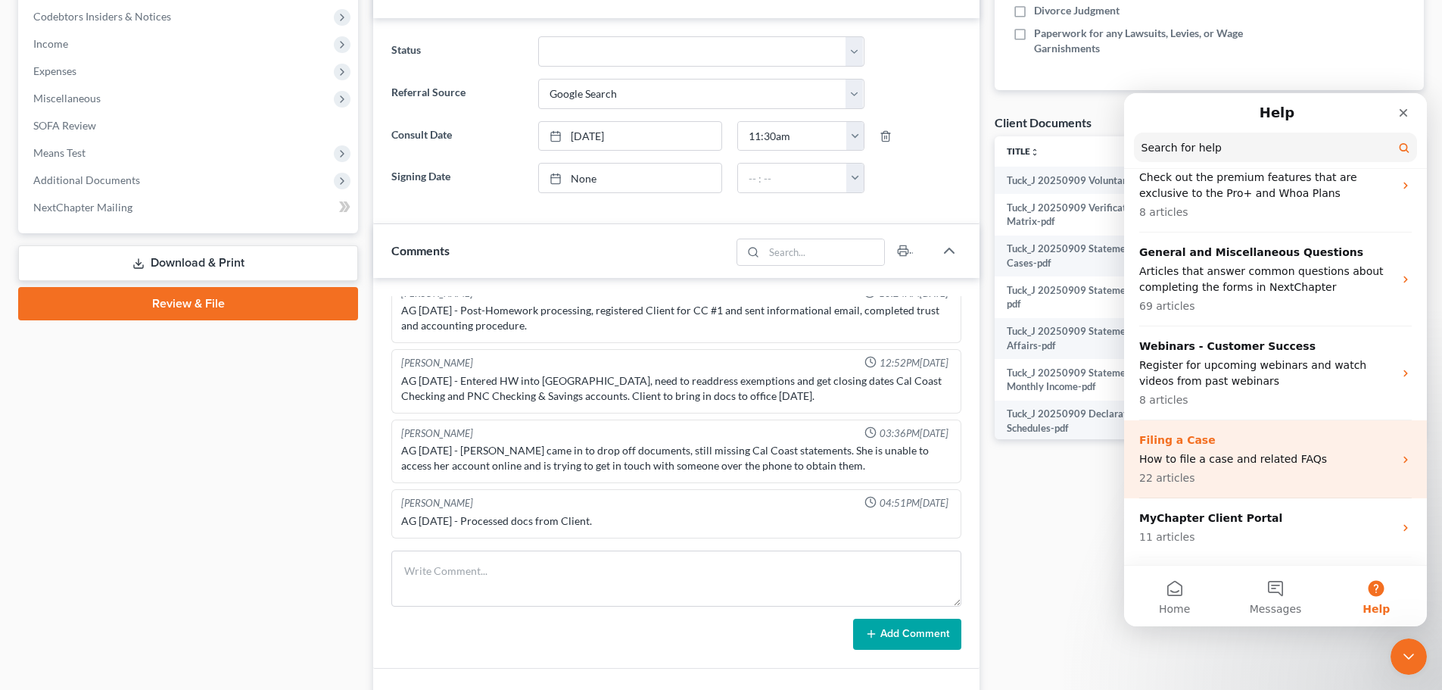
scroll to position [227, 0]
click at [1253, 457] on p "How to file a case and related FAQs" at bounding box center [1267, 461] width 254 height 16
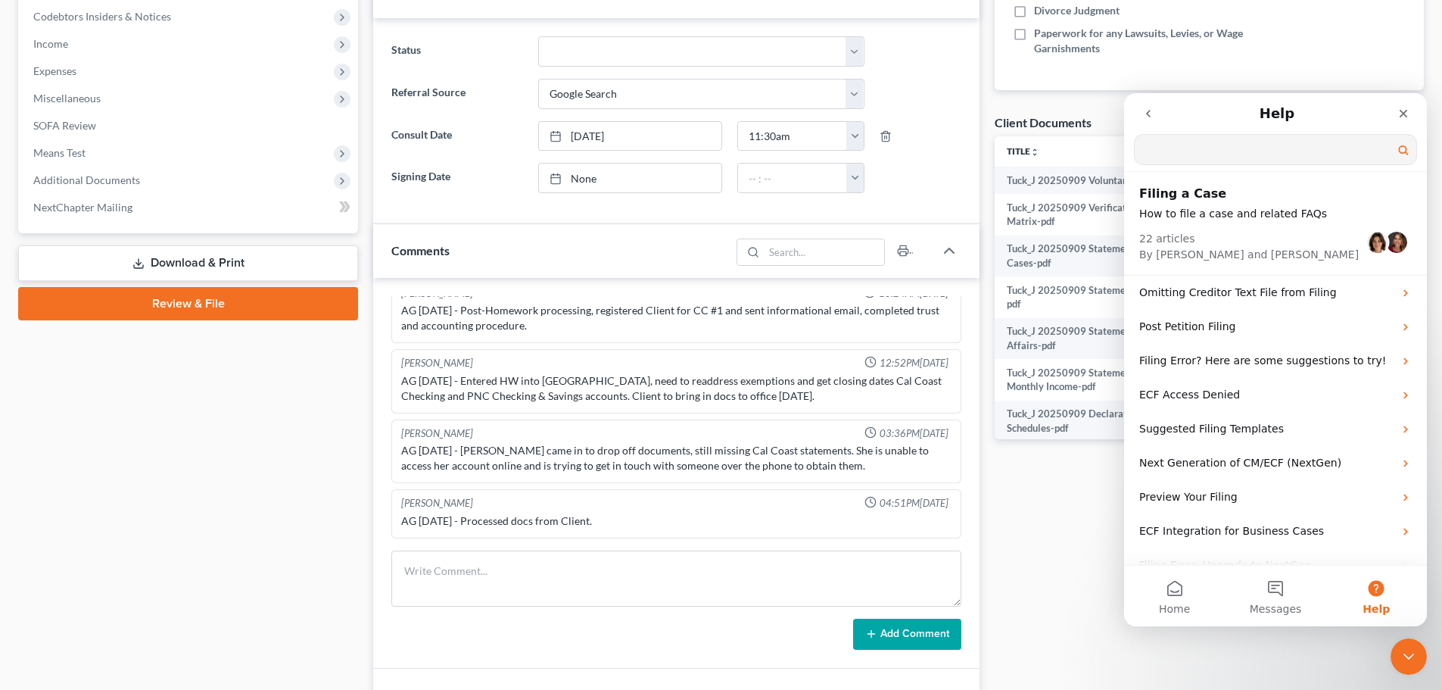
click at [1194, 146] on input "Search for help" at bounding box center [1276, 150] width 282 height 30
click at [1244, 145] on input "Search for help" at bounding box center [1276, 150] width 282 height 30
type input "exceptions"
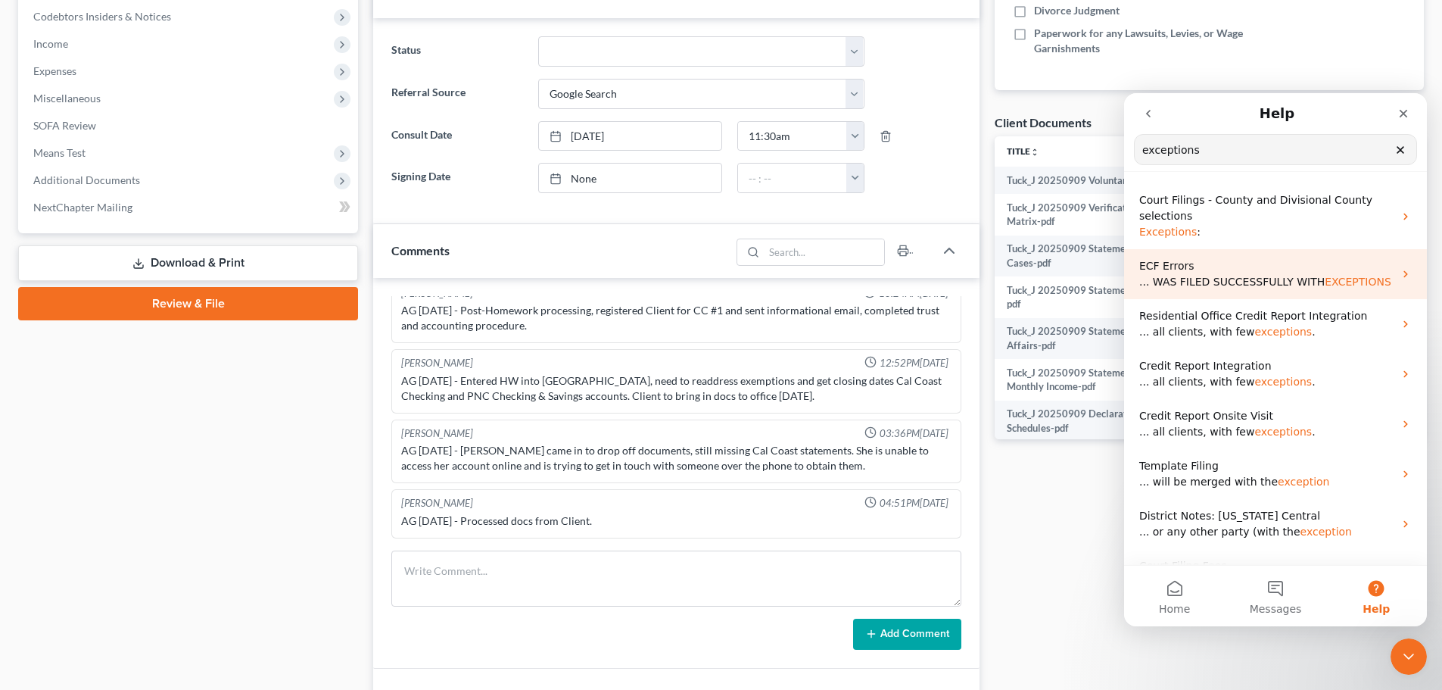
click at [1236, 288] on span "... WAS FILED SUCCESSFULLY WITH" at bounding box center [1233, 282] width 186 height 12
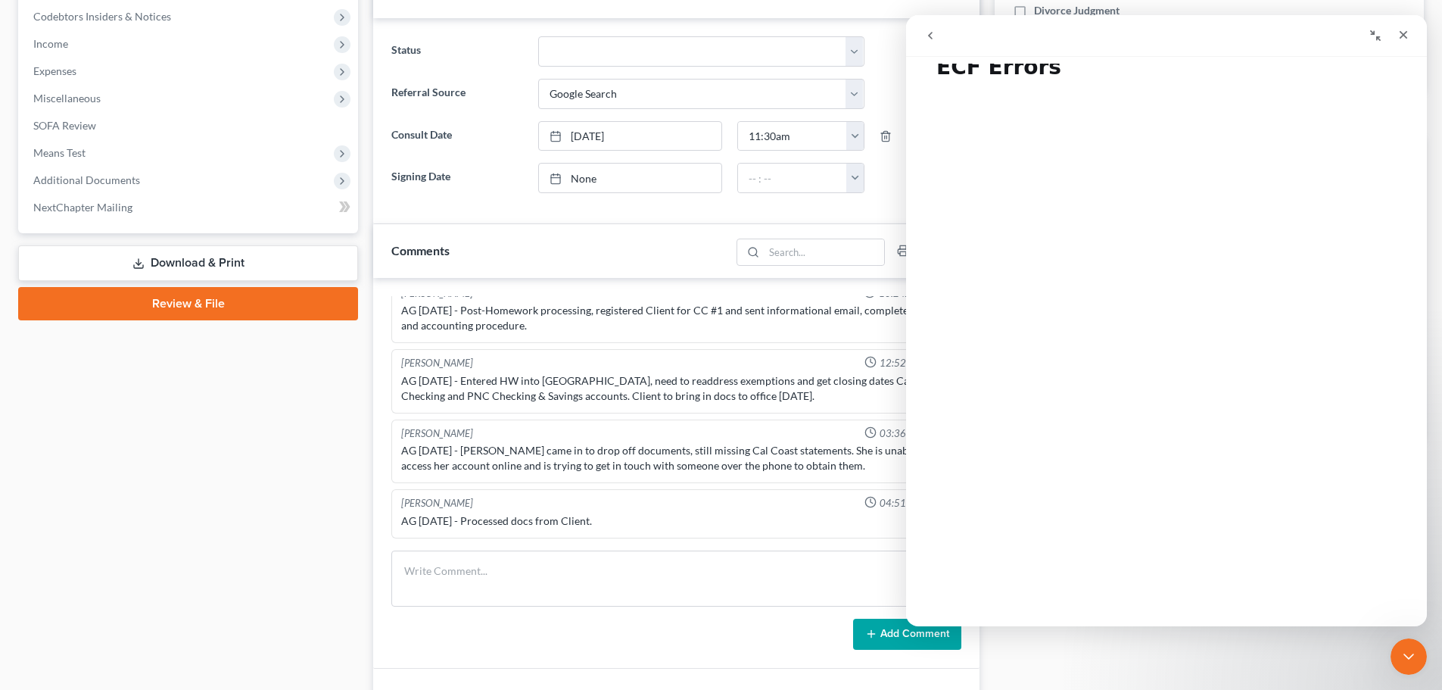
scroll to position [0, 0]
click at [1411, 29] on div "Close" at bounding box center [1403, 34] width 27 height 27
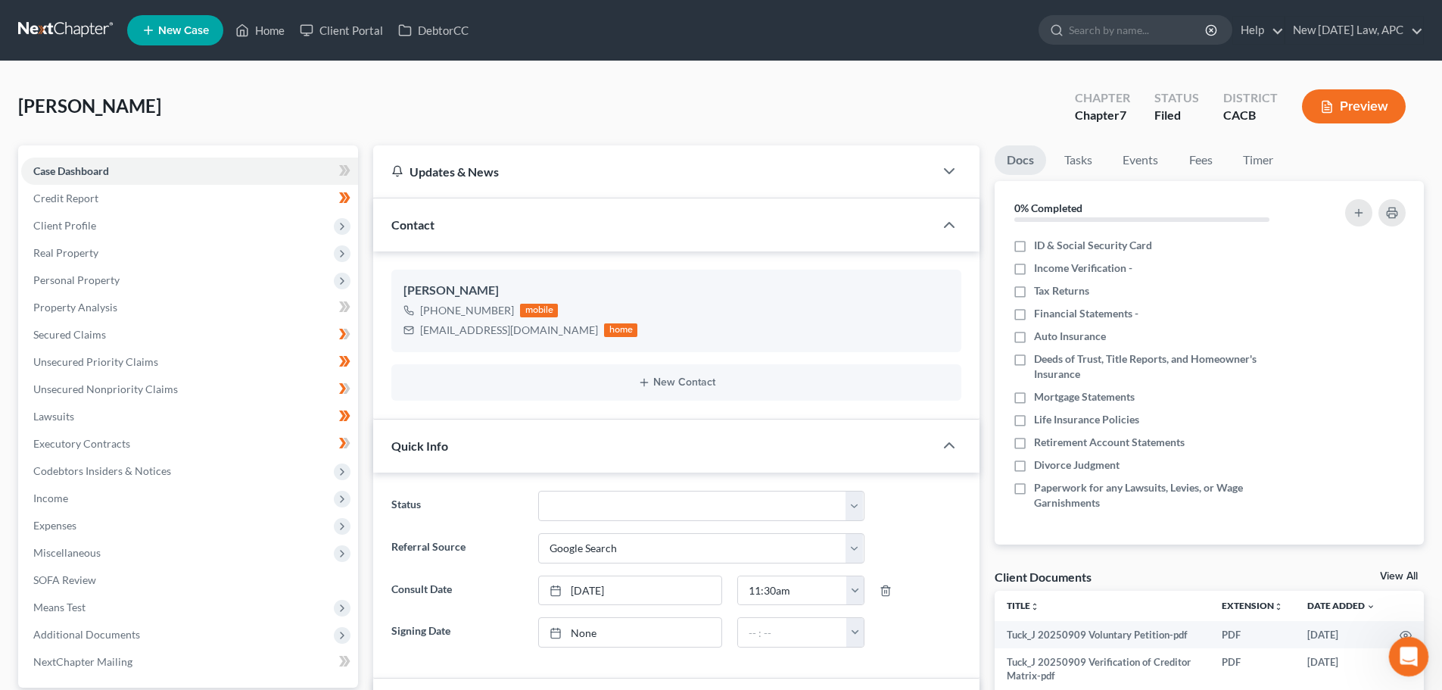
click at [1408, 654] on icon "Open Intercom Messenger" at bounding box center [1407, 654] width 25 height 25
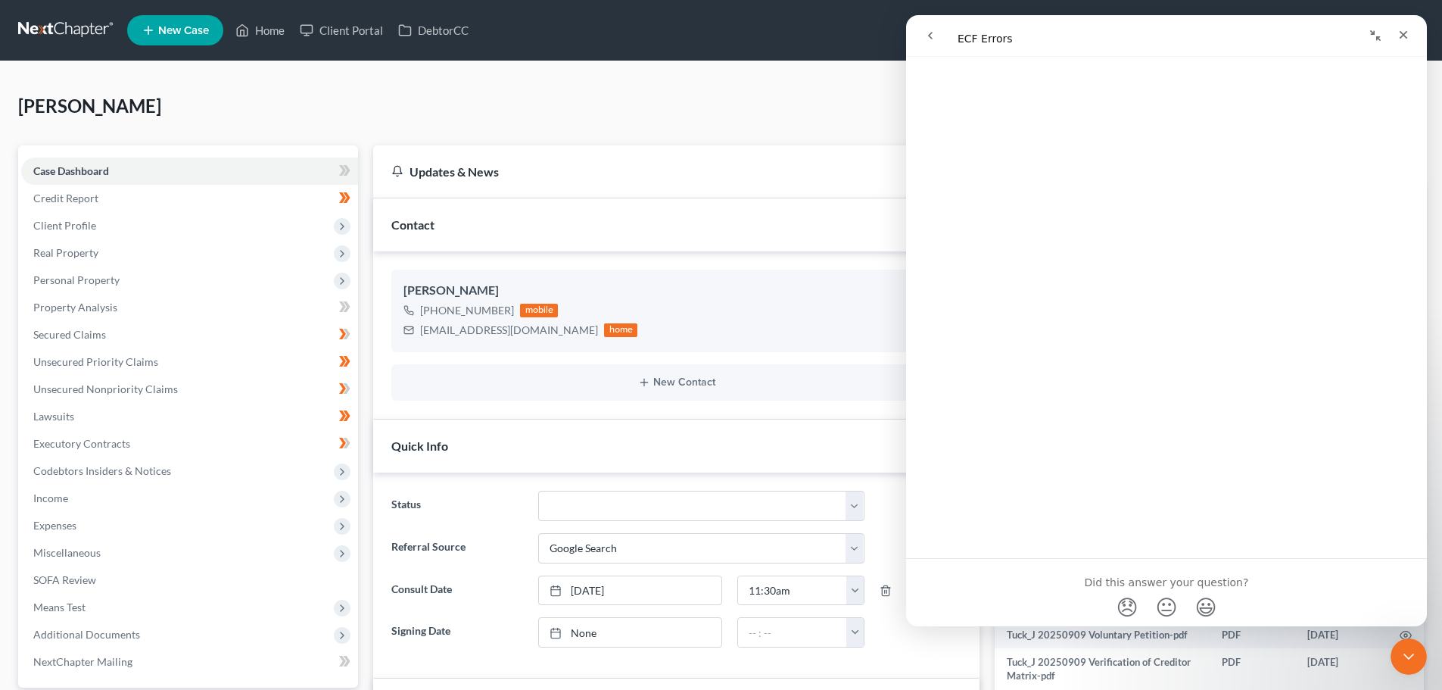
scroll to position [573, 0]
drag, startPoint x: 1402, startPoint y: 31, endPoint x: 2221, endPoint y: 494, distance: 940.6
click at [1402, 31] on icon "Close" at bounding box center [1404, 35] width 12 height 12
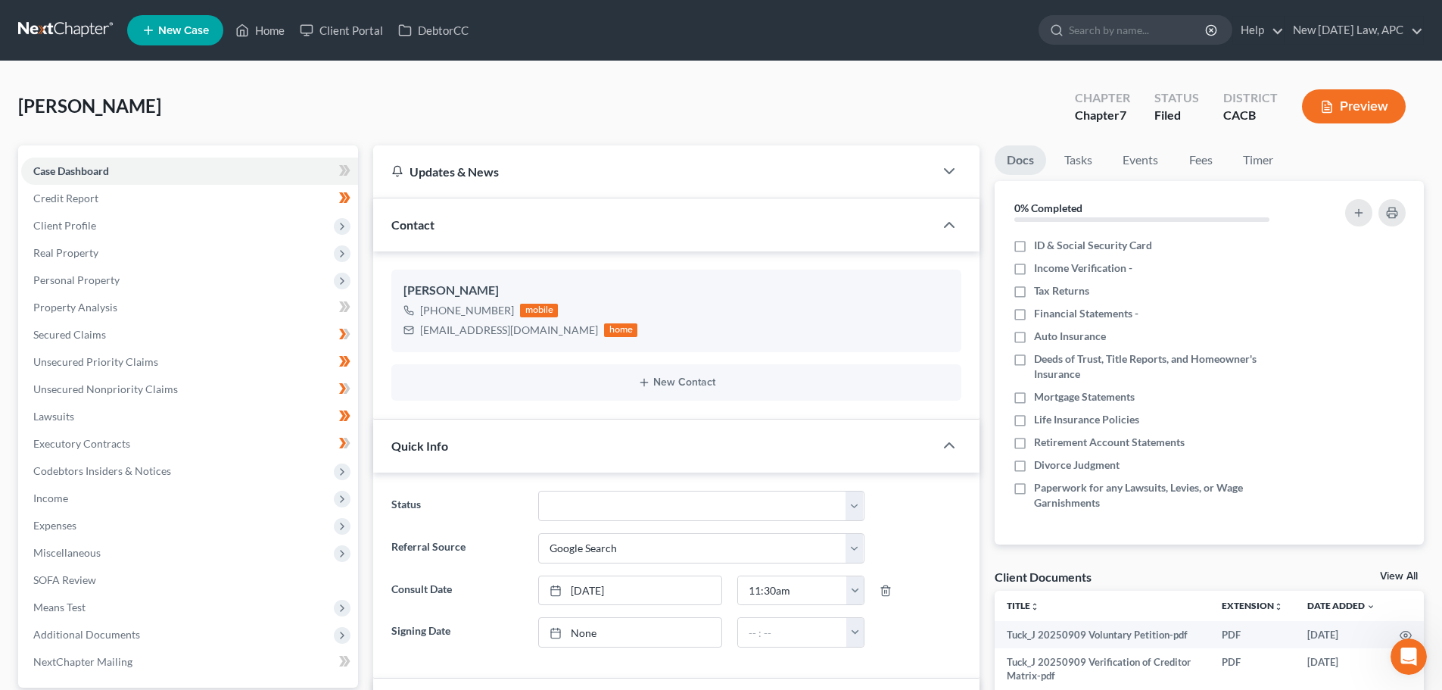
click at [67, 21] on link at bounding box center [66, 30] width 97 height 27
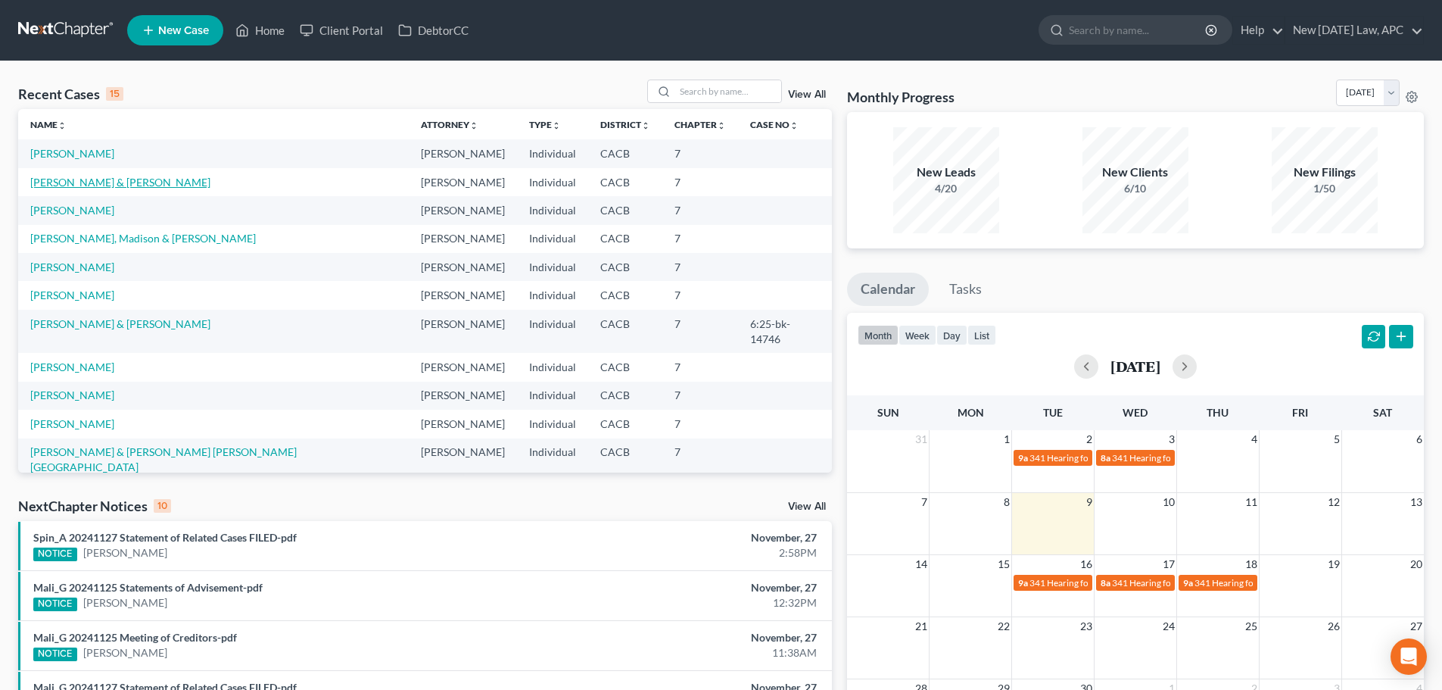
click at [62, 186] on link "[PERSON_NAME] & [PERSON_NAME]" at bounding box center [120, 182] width 180 height 13
select select "4"
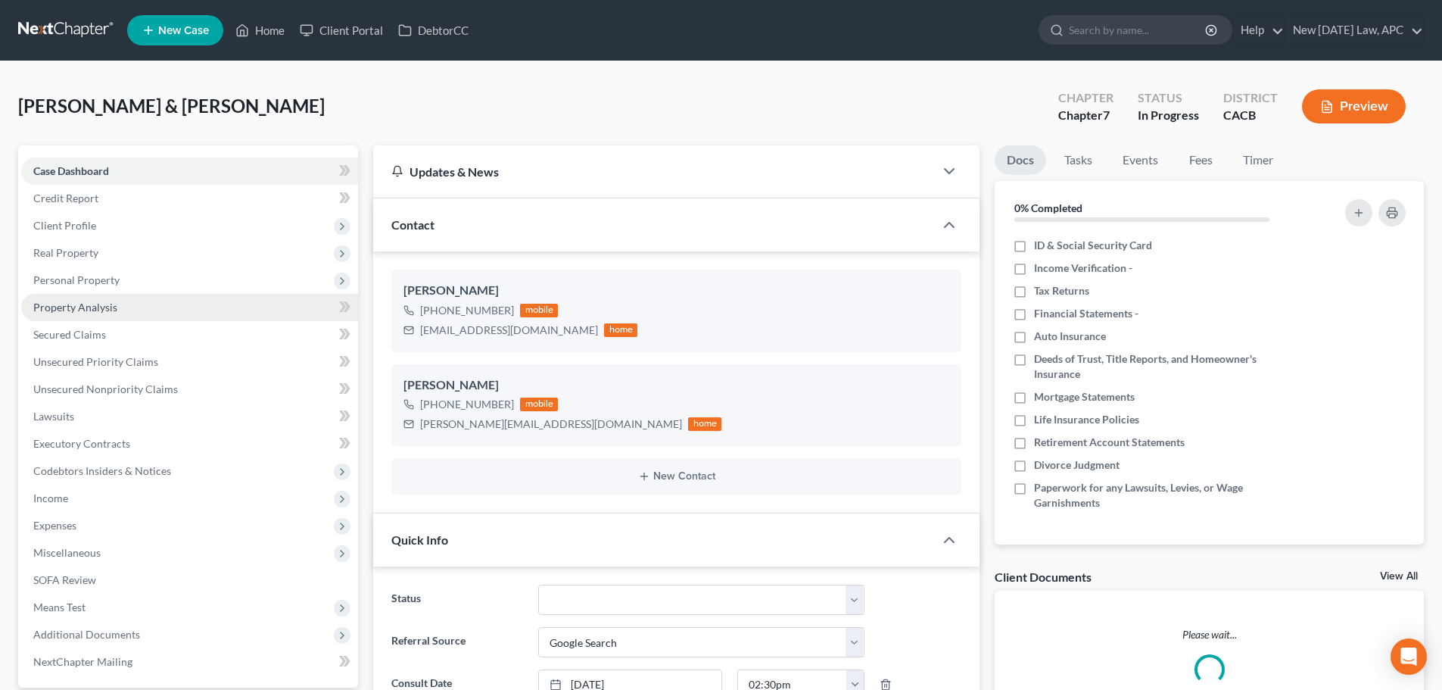
scroll to position [1365, 0]
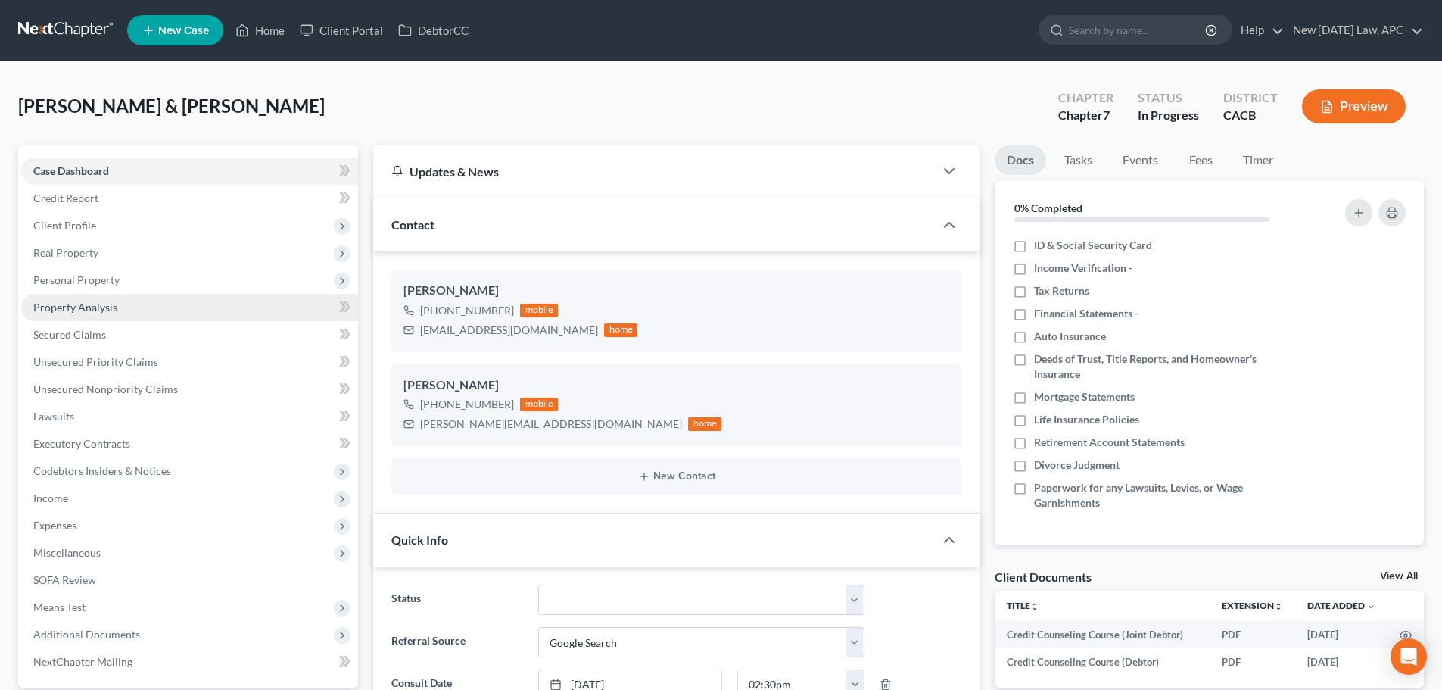
click at [83, 304] on span "Property Analysis" at bounding box center [75, 307] width 84 height 13
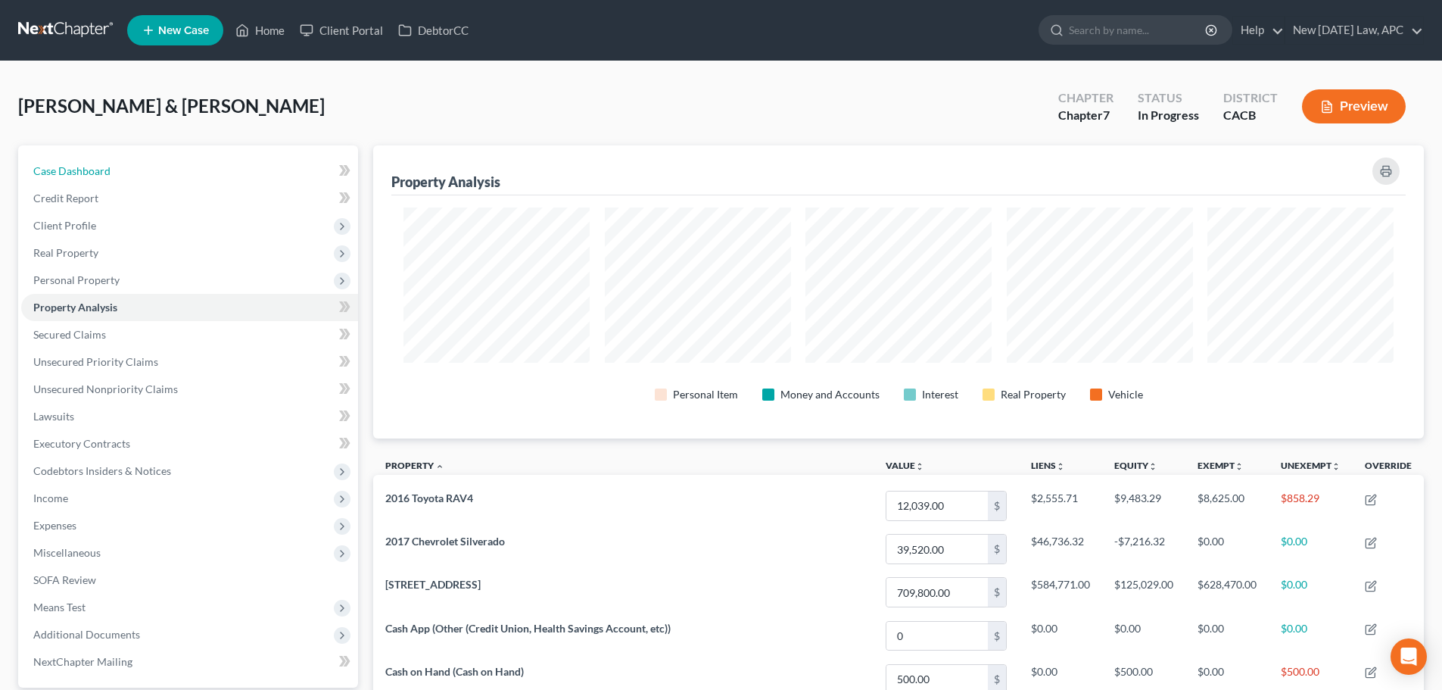
click at [53, 159] on link "Case Dashboard" at bounding box center [189, 170] width 337 height 27
select select "4"
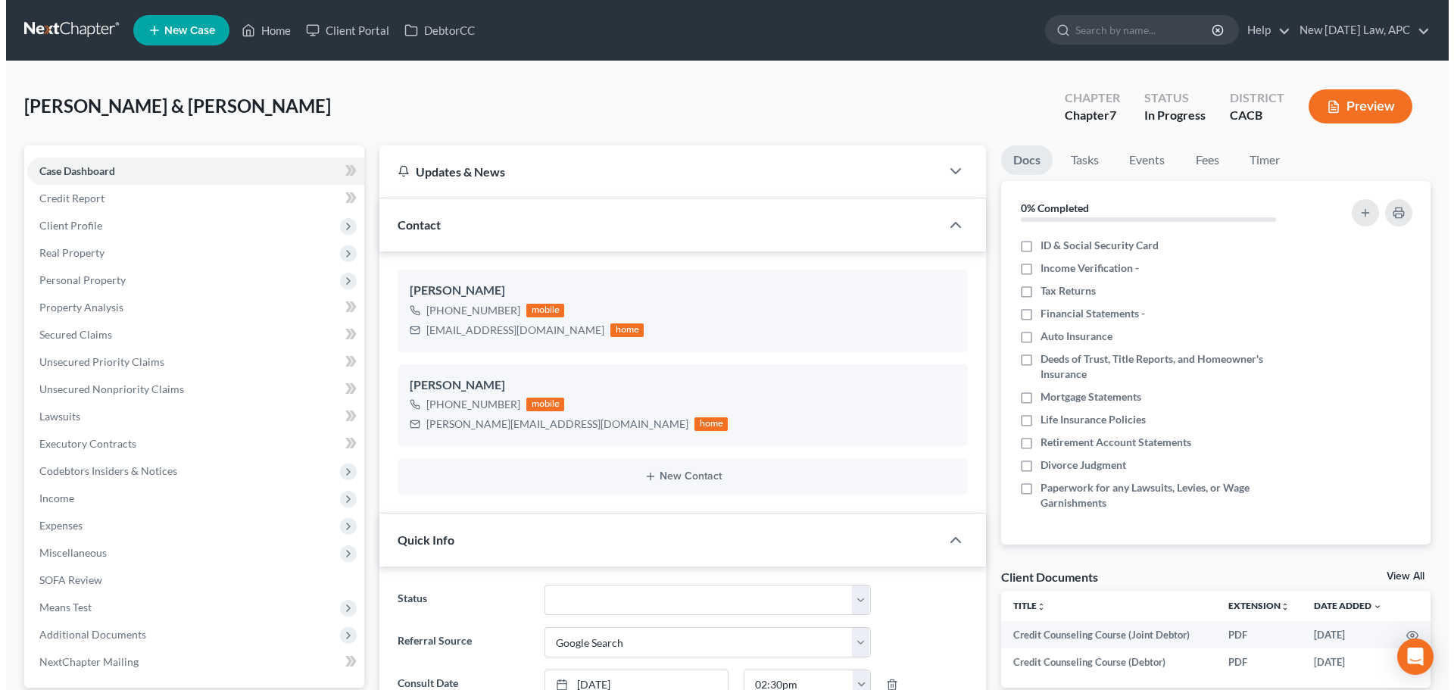
scroll to position [1365, 0]
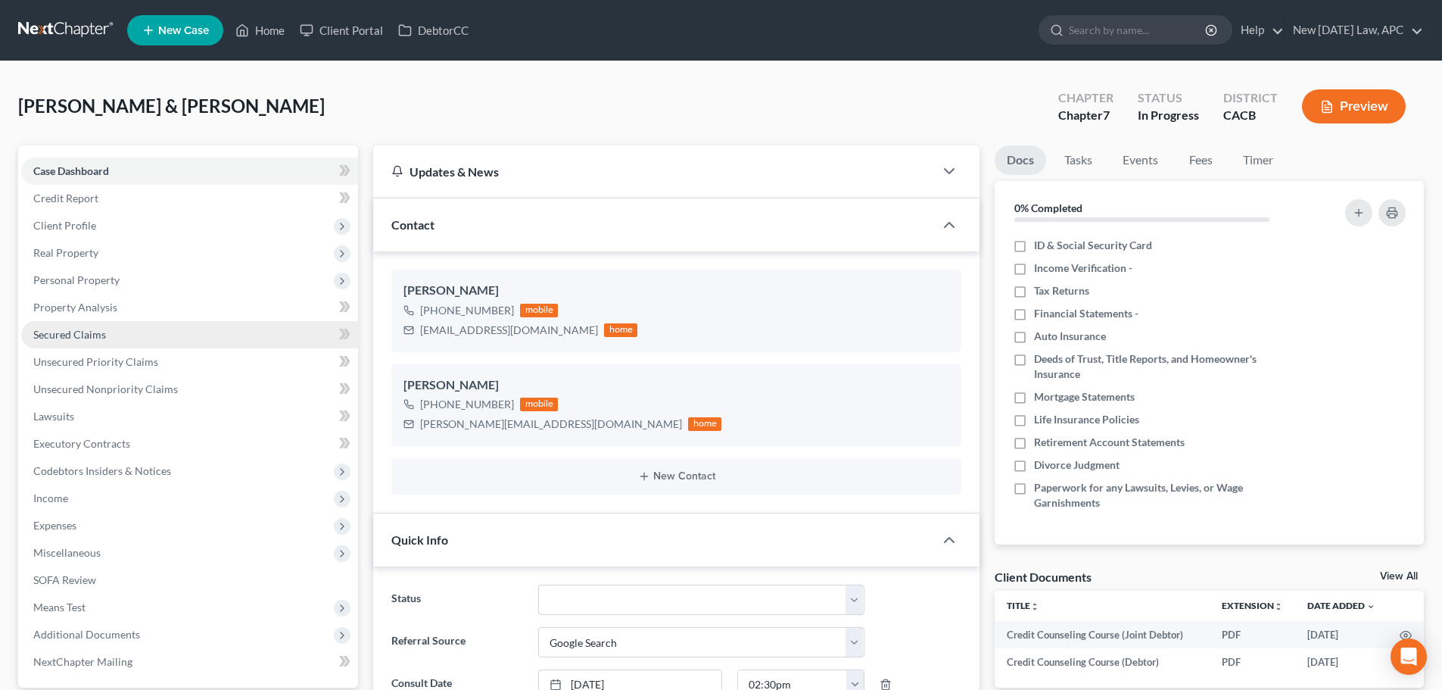
click at [75, 335] on span "Secured Claims" at bounding box center [69, 334] width 73 height 13
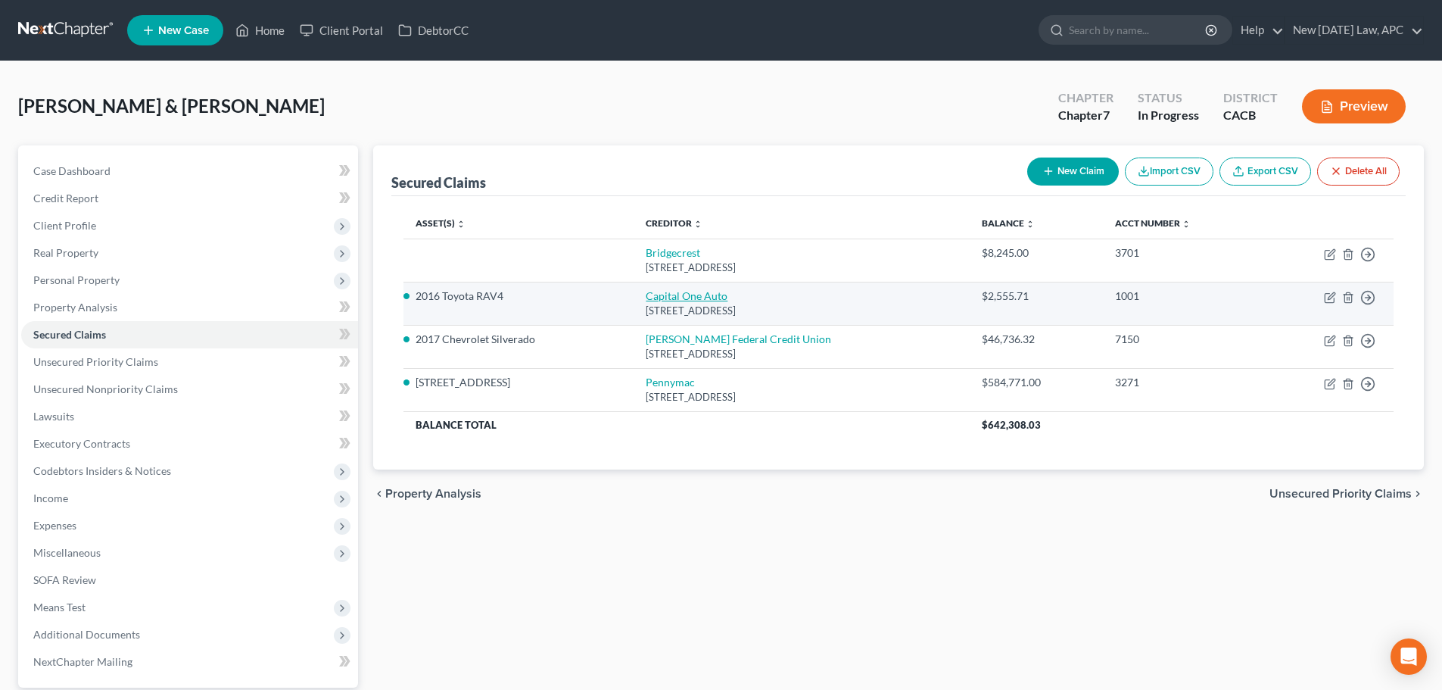
click at [706, 295] on link "Capital One Auto" at bounding box center [687, 295] width 82 height 13
select select "45"
select select "0"
select select "4"
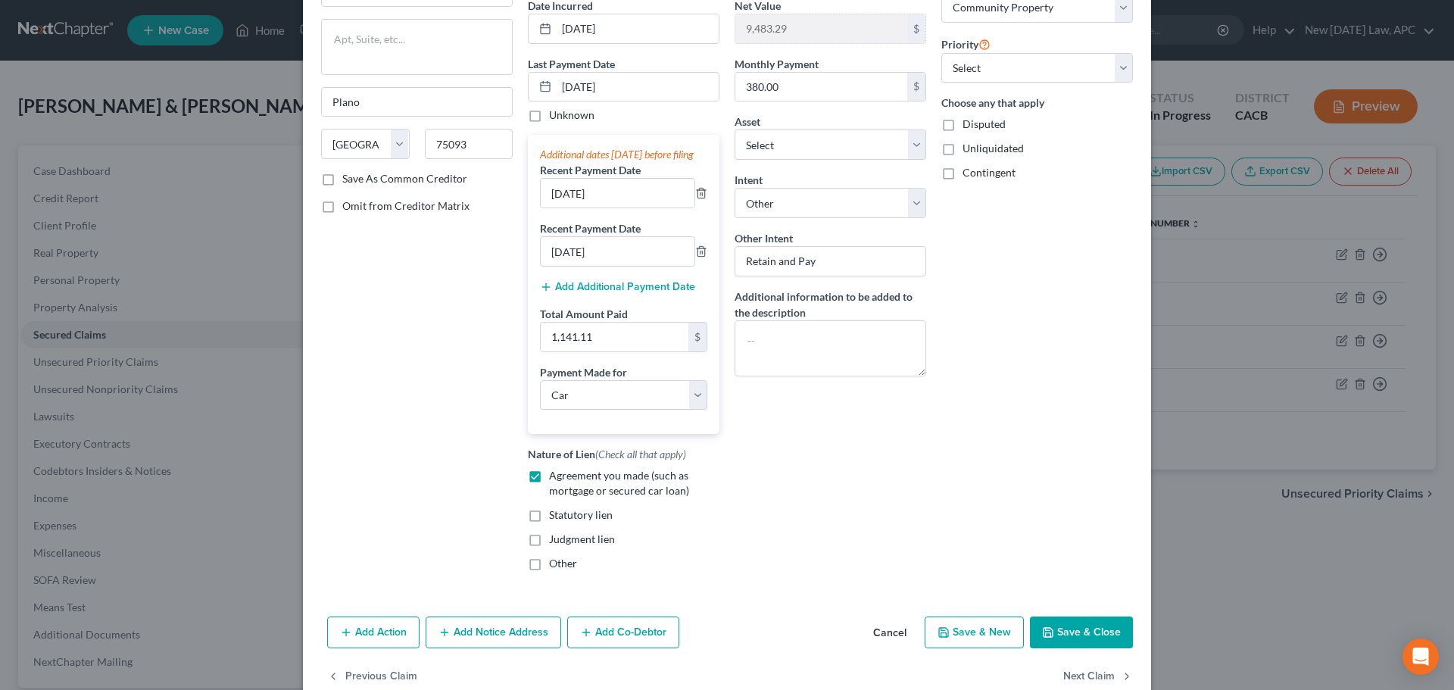
scroll to position [199, 0]
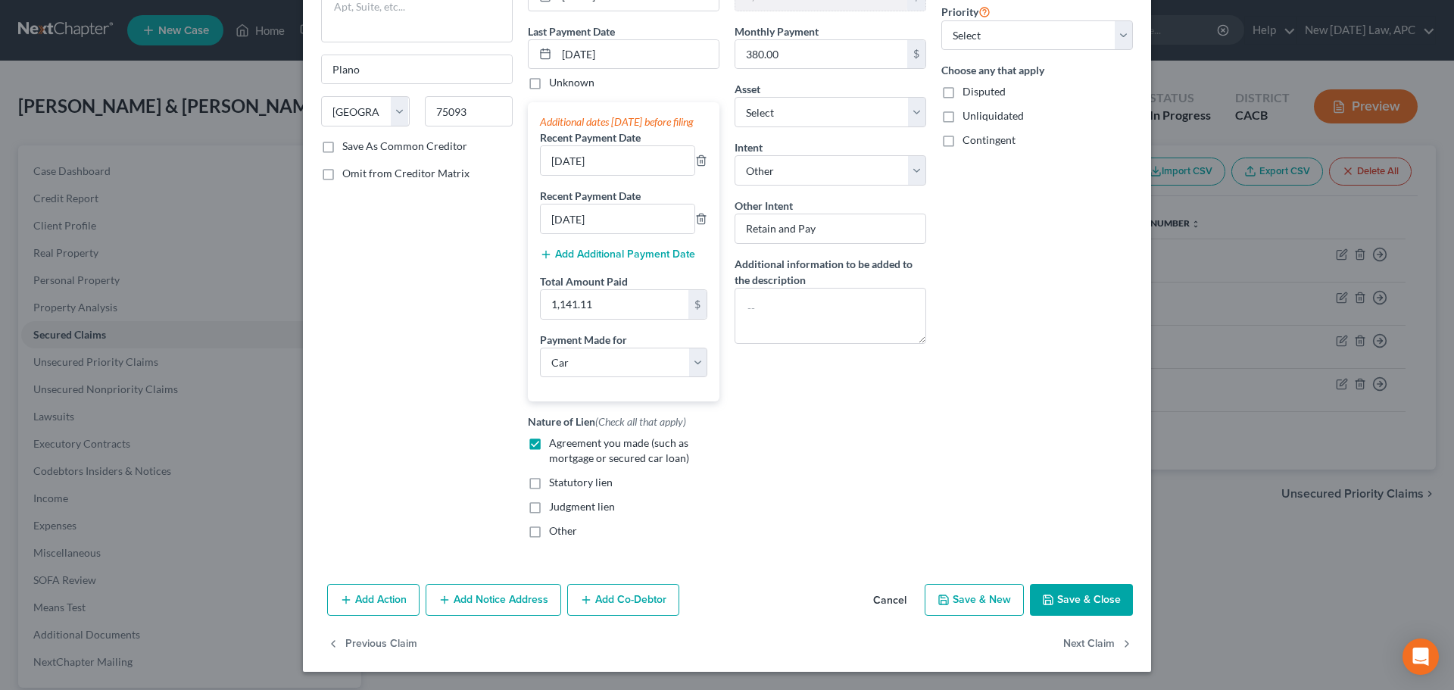
click at [889, 602] on button "Cancel" at bounding box center [890, 600] width 58 height 30
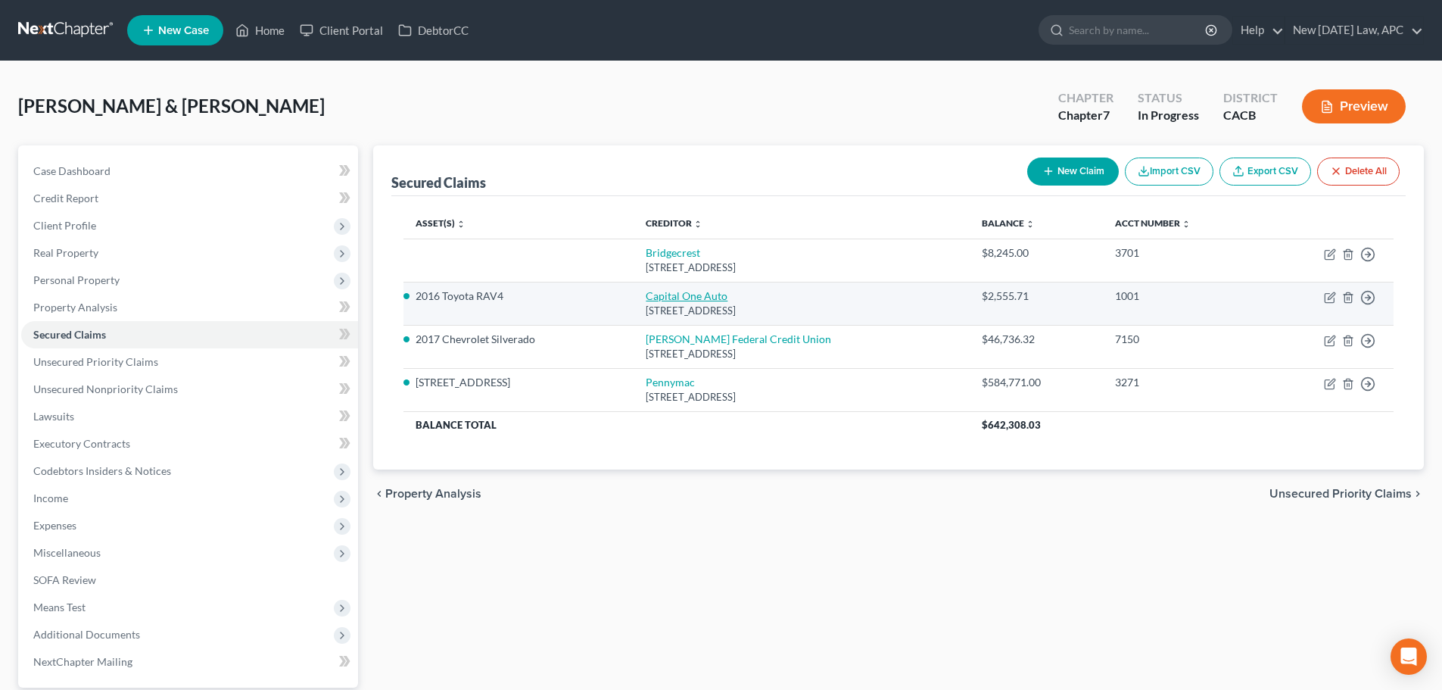
click at [712, 295] on link "Capital One Auto" at bounding box center [687, 295] width 82 height 13
select select "45"
select select "0"
select select "16"
select select "4"
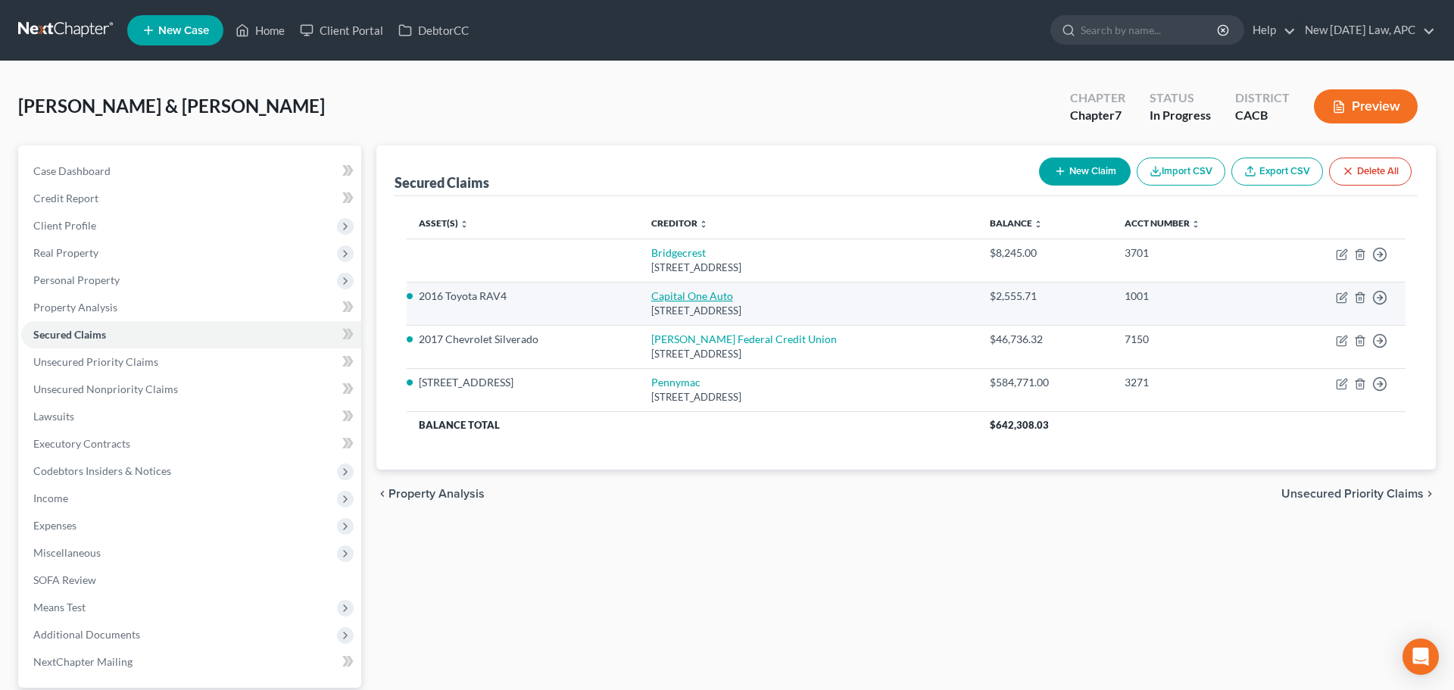
select select "4"
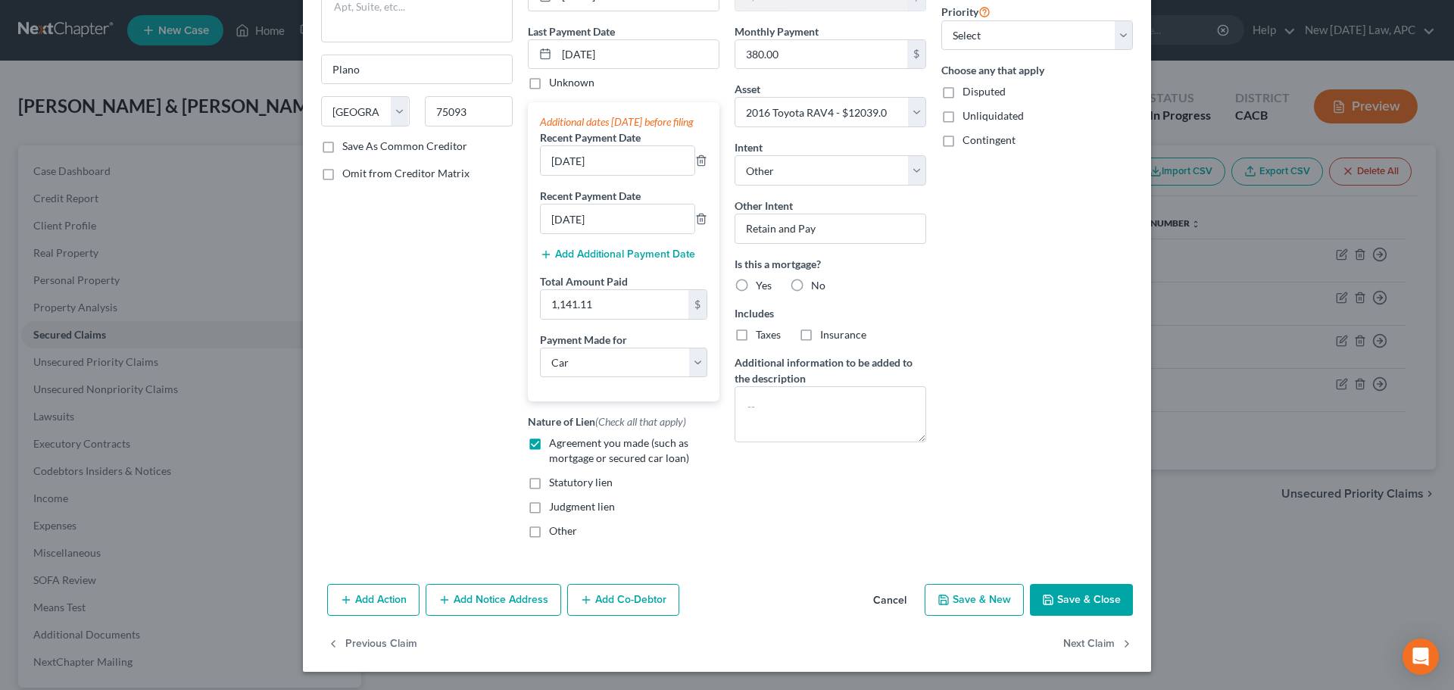
click at [497, 604] on button "Add Notice Address" at bounding box center [494, 600] width 136 height 32
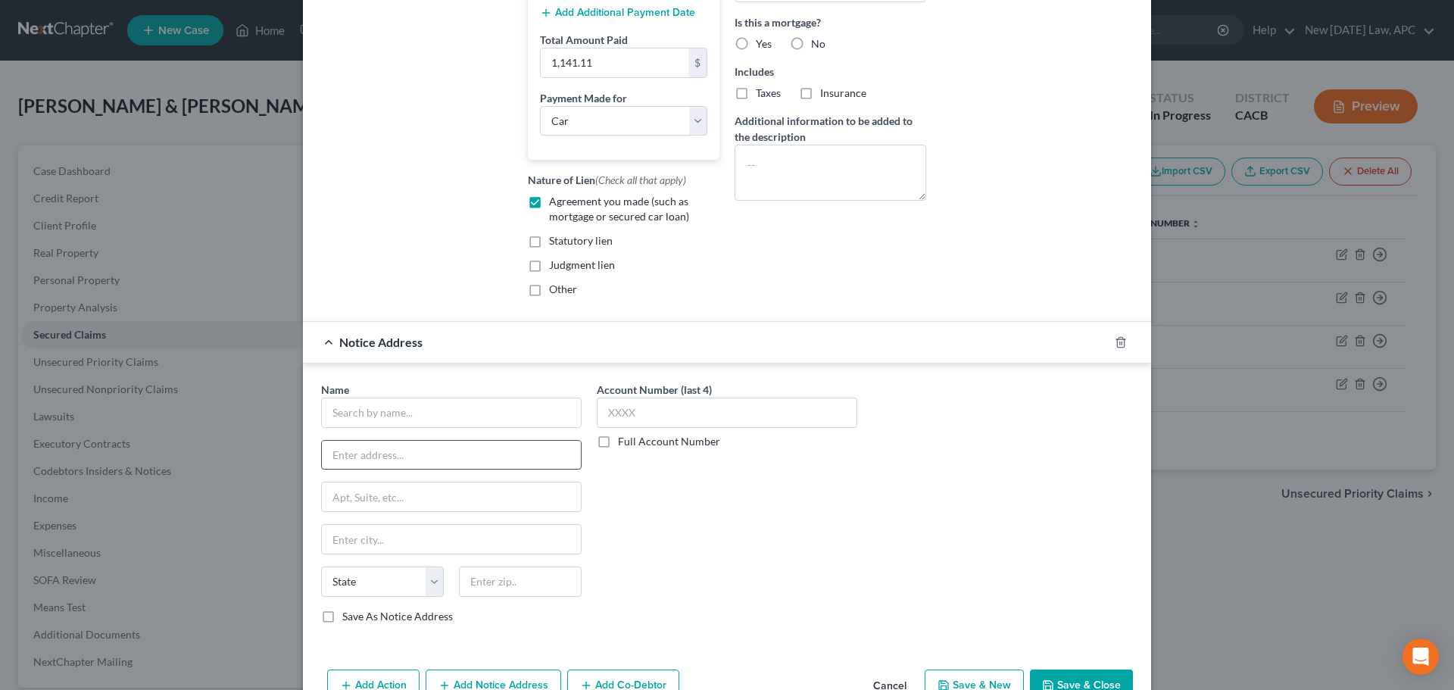
scroll to position [426, 0]
click at [401, 427] on input "text" at bounding box center [451, 412] width 260 height 30
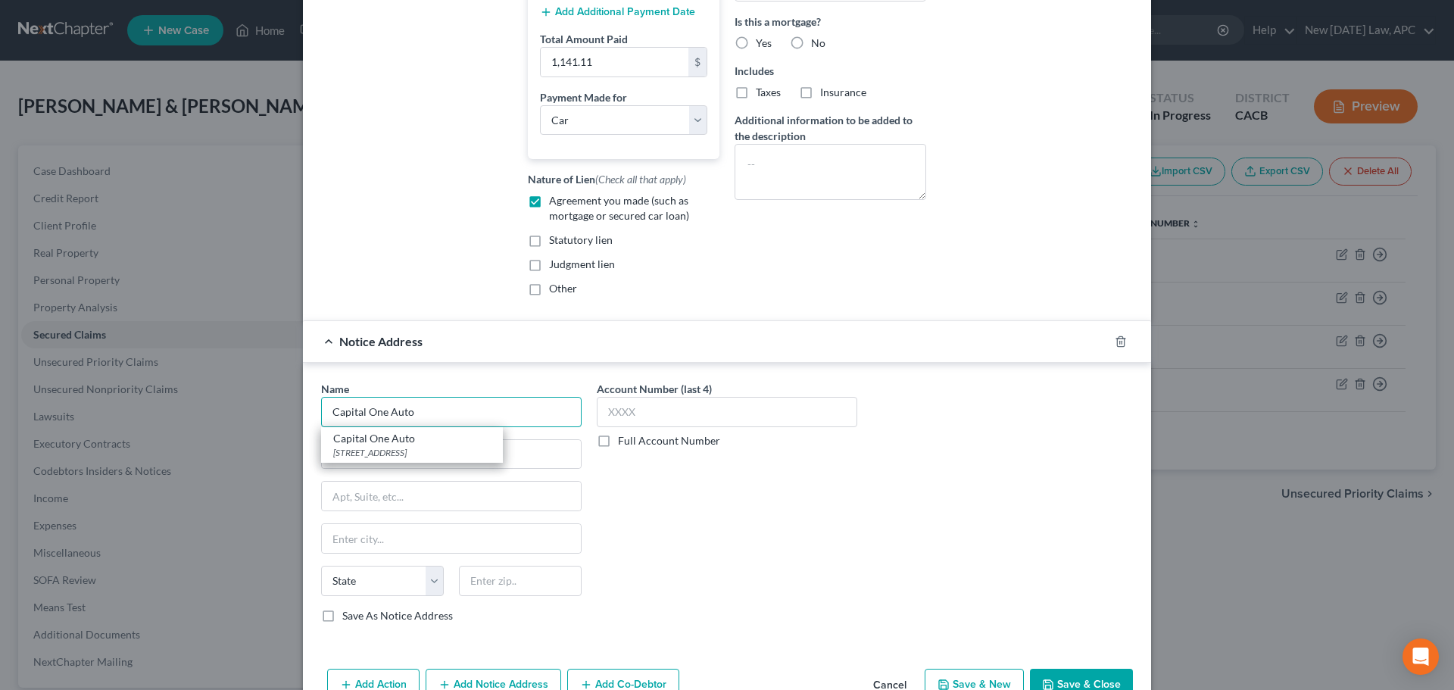
type input "Capital One Auto"
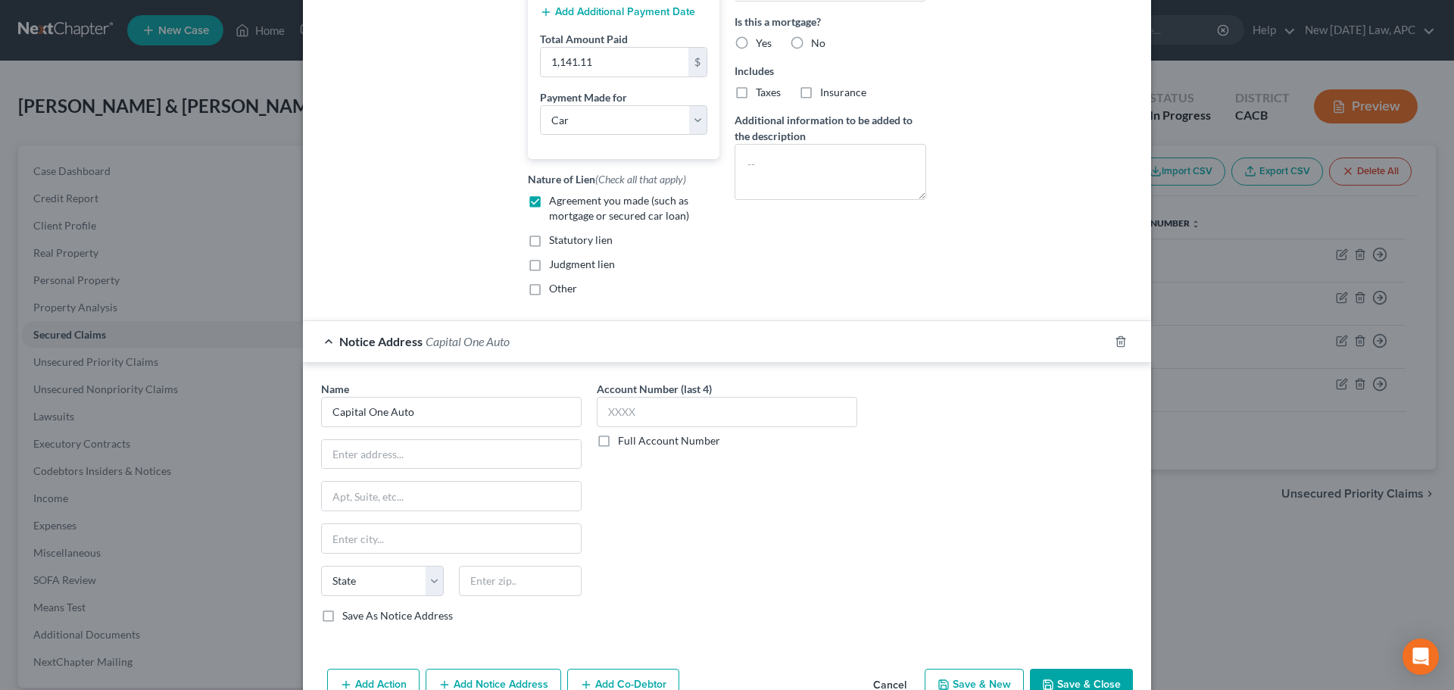
click at [416, 410] on div "Name * Capital One Auto" at bounding box center [451, 404] width 260 height 46
click at [395, 465] on input "text" at bounding box center [451, 454] width 259 height 29
type input "PO Box 269008"
type input "Plano"
select select "45"
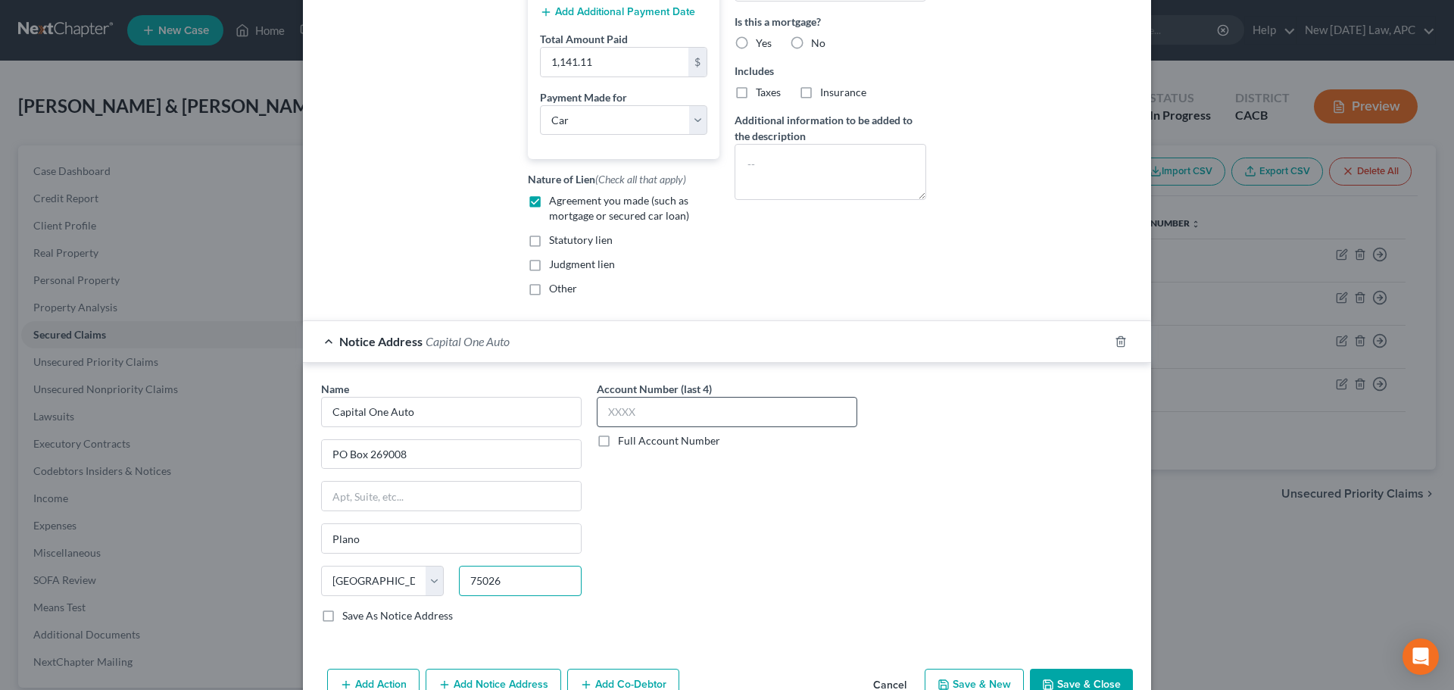
type input "75026"
click at [647, 427] on input "text" at bounding box center [727, 412] width 260 height 30
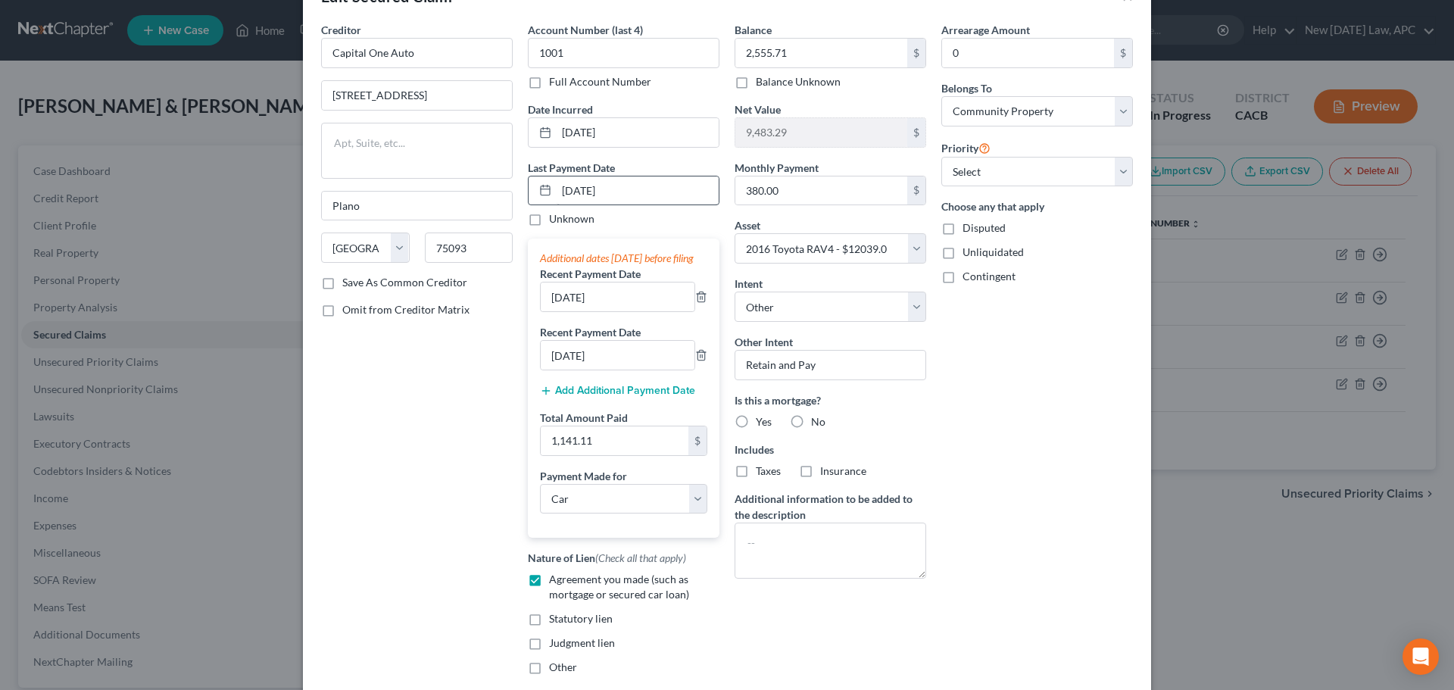
scroll to position [0, 0]
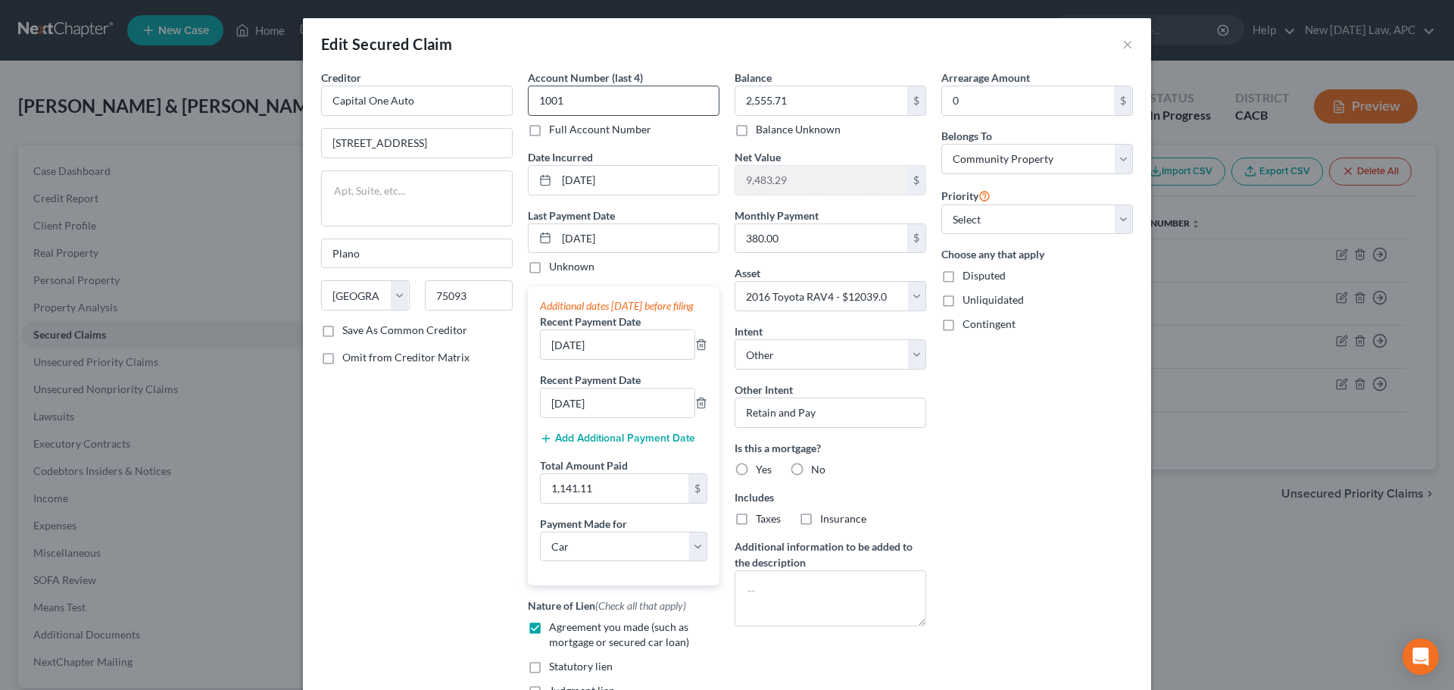
type input "8668"
click at [619, 103] on input "1001" at bounding box center [624, 101] width 192 height 30
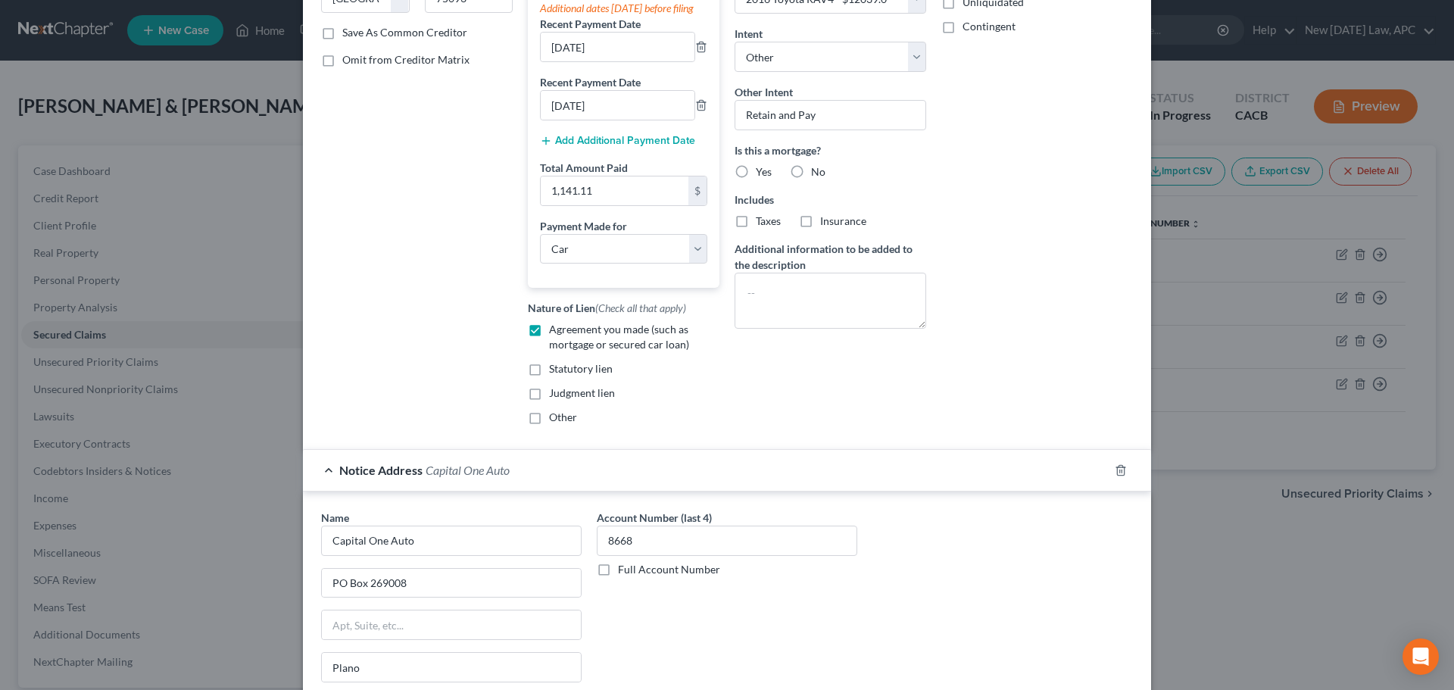
scroll to position [525, 0]
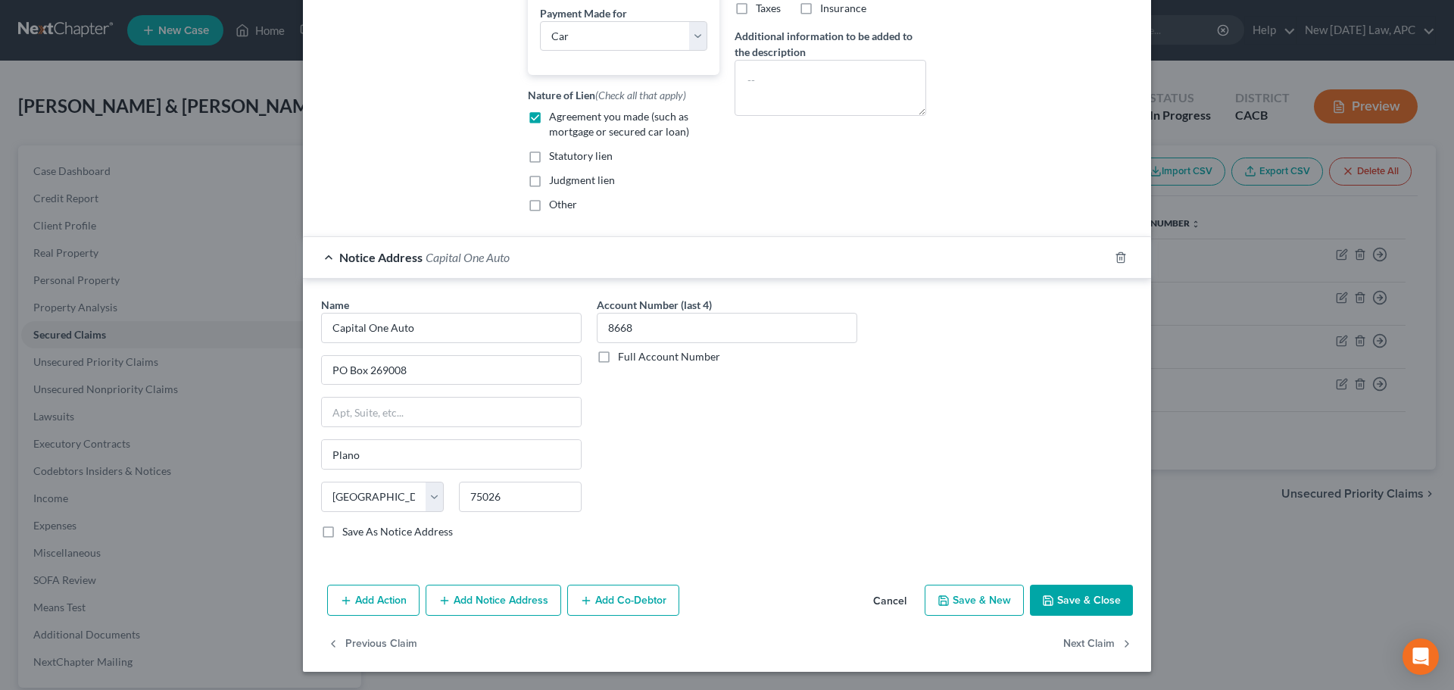
type input "8668"
click at [1055, 606] on button "Save & Close" at bounding box center [1081, 601] width 103 height 32
select select
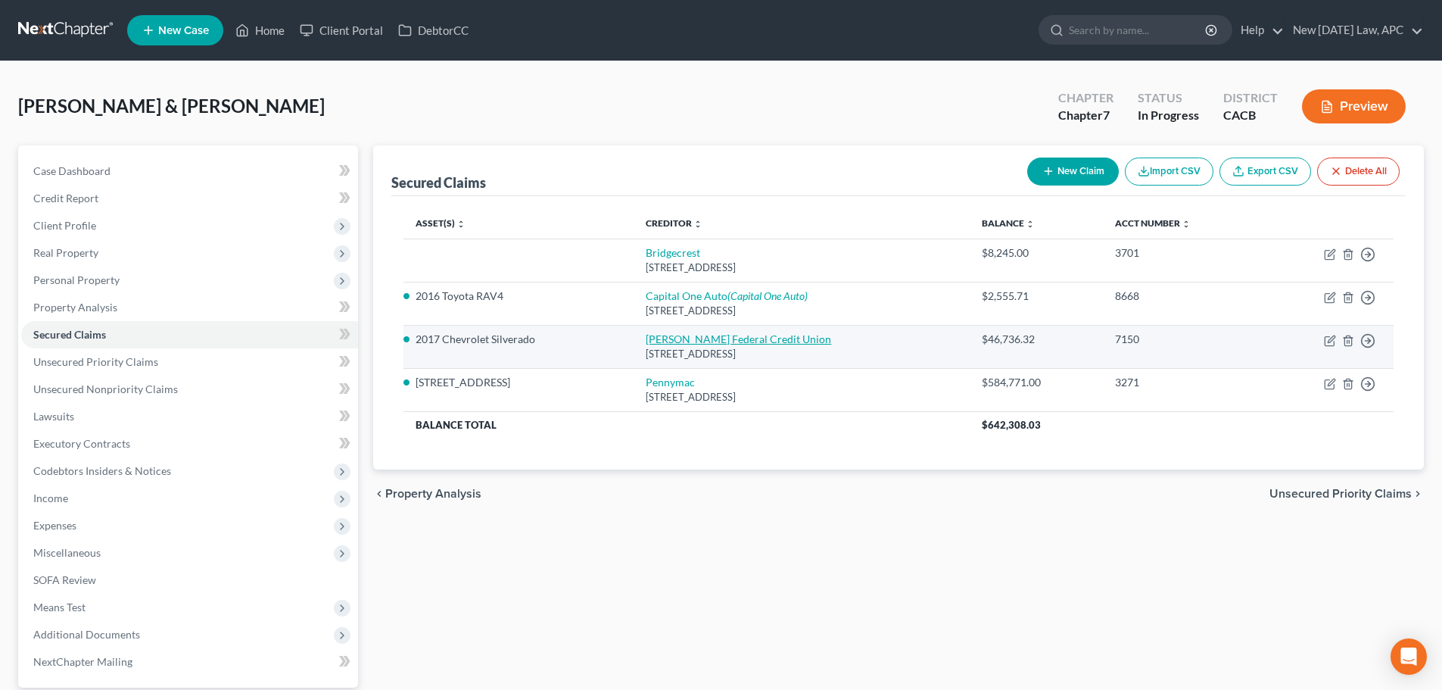
click at [720, 340] on link "[PERSON_NAME] Federal Credit Union" at bounding box center [739, 338] width 186 height 13
select select "3"
select select "4"
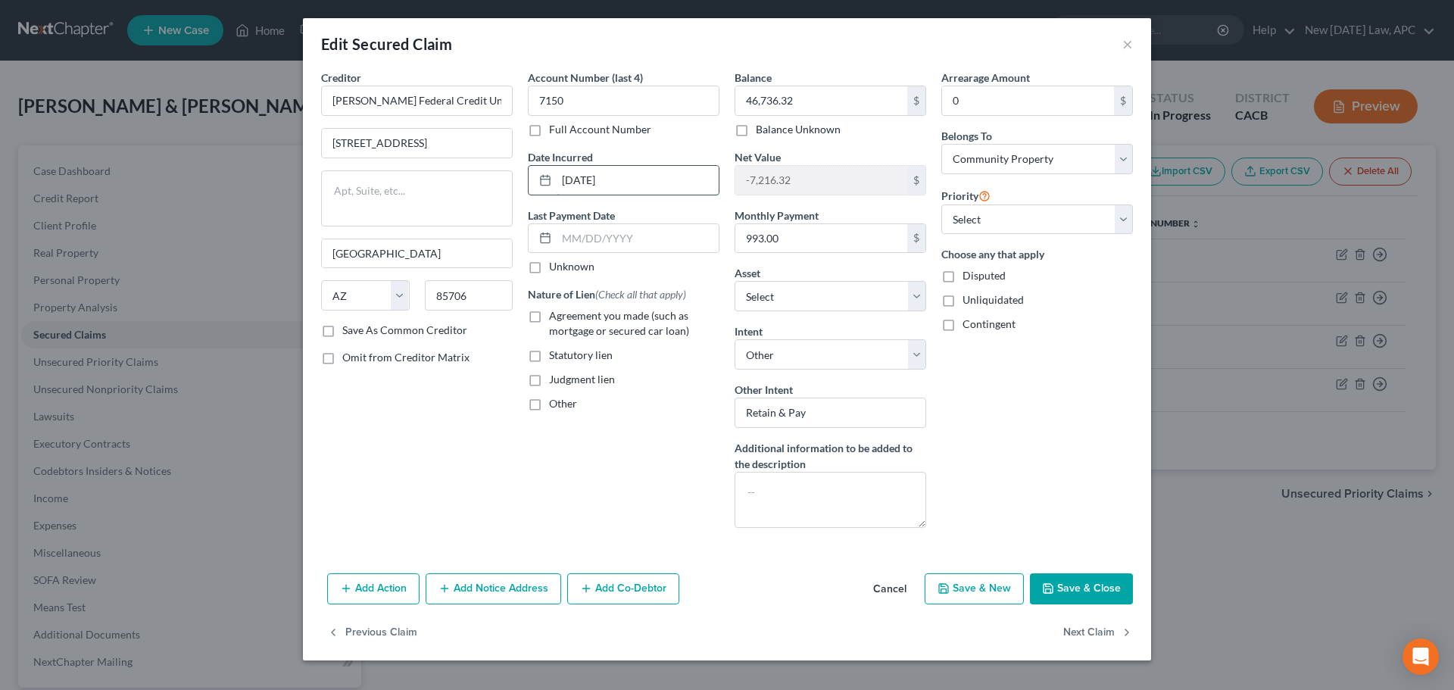
click at [632, 182] on input "[DATE]" at bounding box center [638, 180] width 162 height 29
drag, startPoint x: 641, startPoint y: 182, endPoint x: 500, endPoint y: 170, distance: 140.6
click at [509, 171] on div "Creditor * [PERSON_NAME] Federal Credit Union [GEOGRAPHIC_DATA] [US_STATE][GEOG…" at bounding box center [726, 305] width 827 height 470
type input "[DATE]"
click at [1071, 590] on button "Save & Close" at bounding box center [1081, 589] width 103 height 32
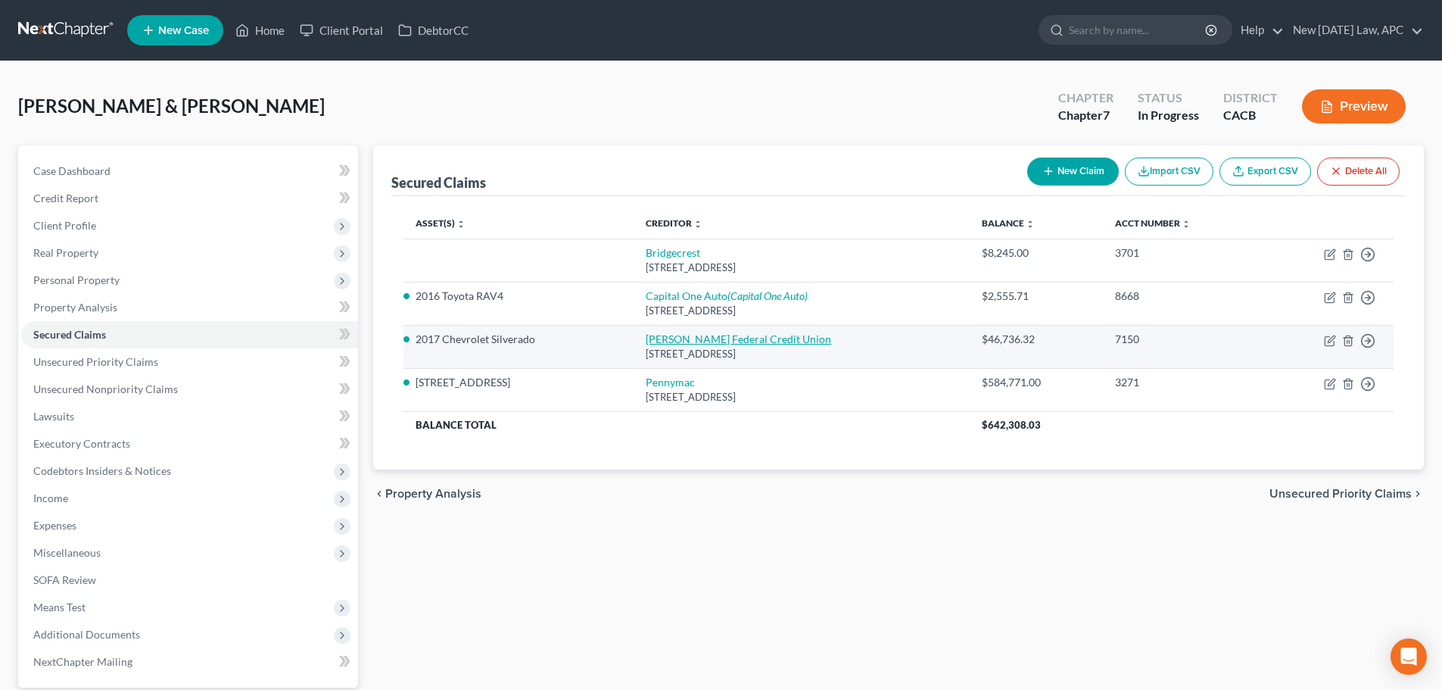
click at [681, 336] on link "[PERSON_NAME] Federal Credit Union" at bounding box center [739, 338] width 186 height 13
select select "3"
select select "4"
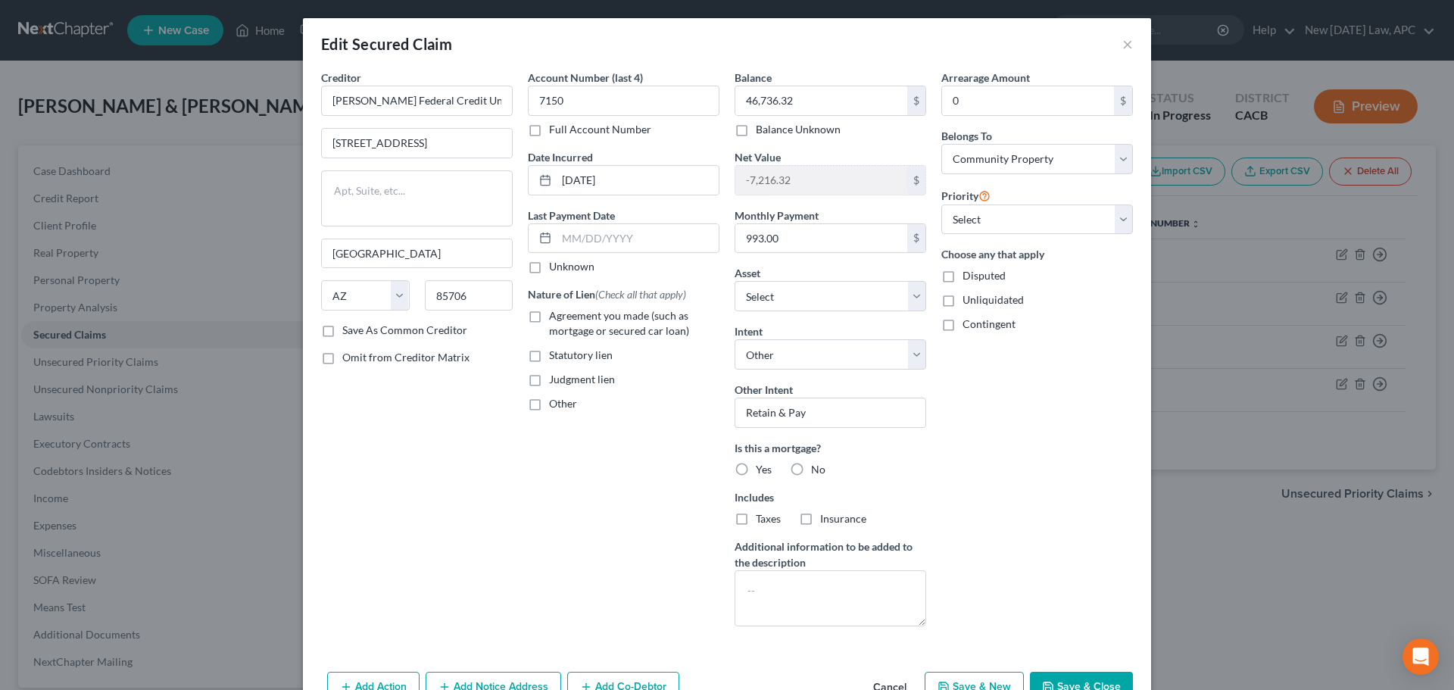
click at [549, 316] on label "Agreement you made (such as mortgage or secured car loan)" at bounding box center [634, 323] width 170 height 30
click at [555, 316] on input "Agreement you made (such as mortgage or secured car loan)" at bounding box center [560, 313] width 10 height 10
checkbox input "true"
click at [811, 473] on label "No" at bounding box center [818, 469] width 14 height 15
click at [817, 472] on input "No" at bounding box center [822, 467] width 10 height 10
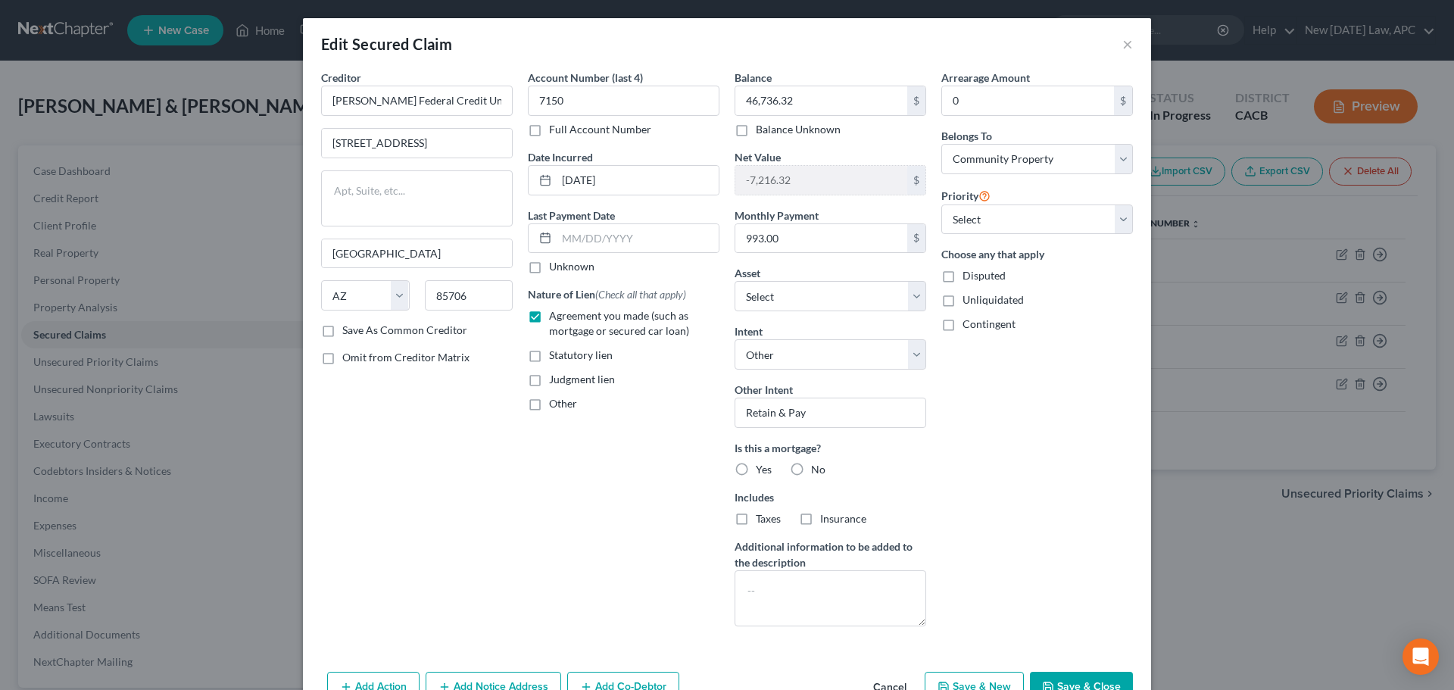
radio input "true"
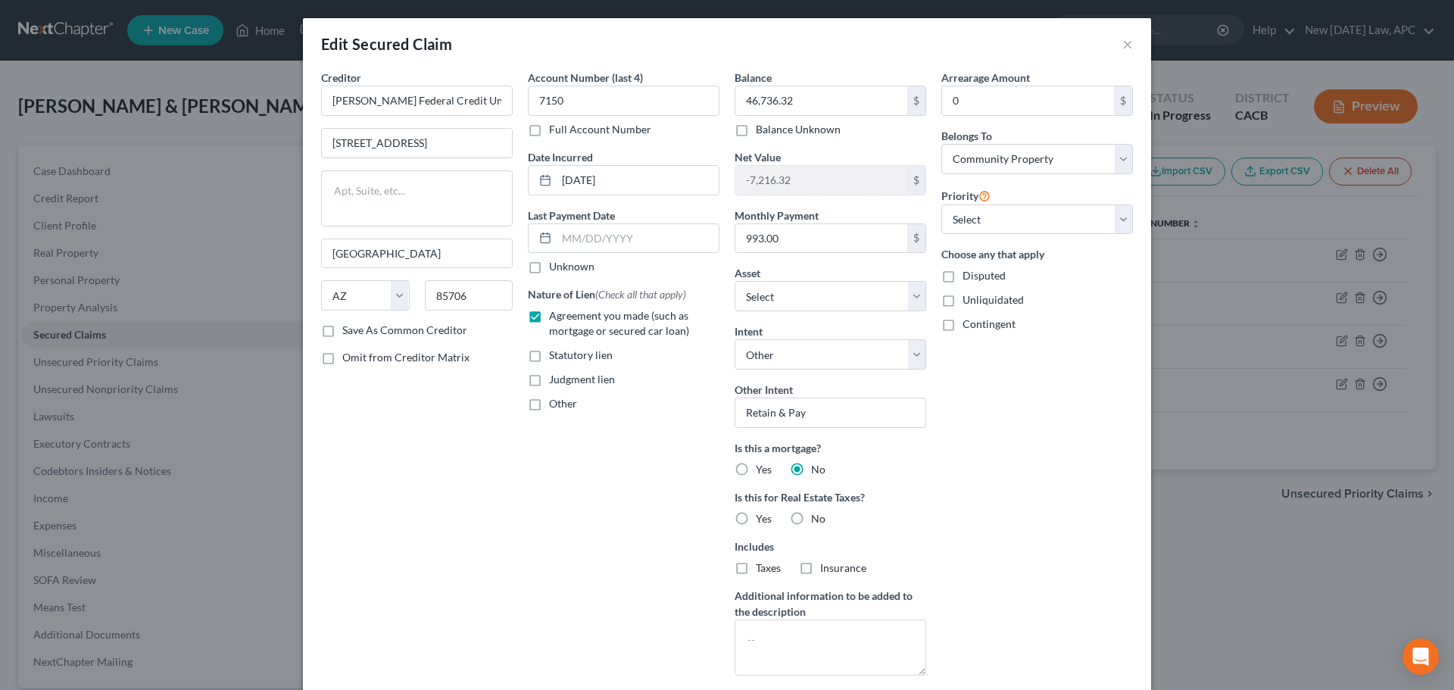
click at [811, 518] on label "No" at bounding box center [818, 518] width 14 height 15
click at [817, 518] on input "No" at bounding box center [822, 516] width 10 height 10
radio input "true"
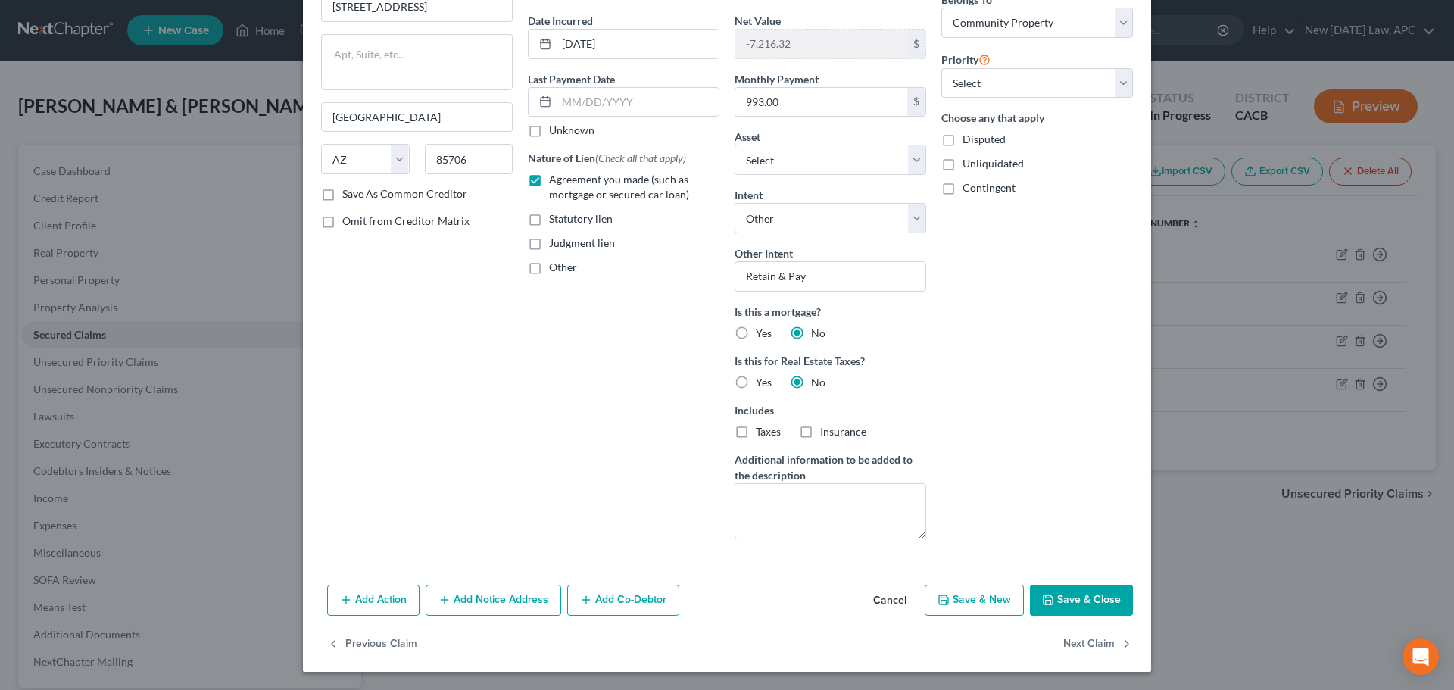
click at [1063, 607] on button "Save & Close" at bounding box center [1081, 601] width 103 height 32
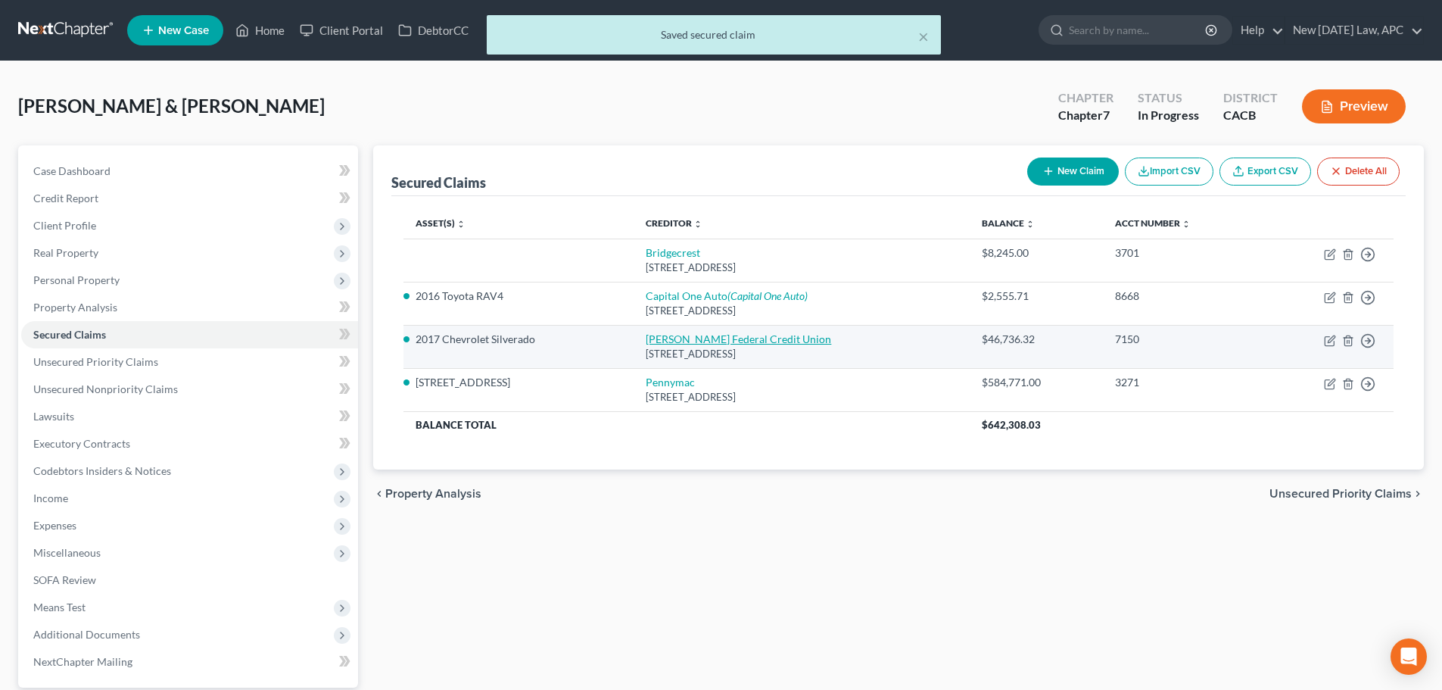
click at [702, 332] on link "[PERSON_NAME] Federal Credit Union" at bounding box center [739, 338] width 186 height 13
select select "3"
select select "4"
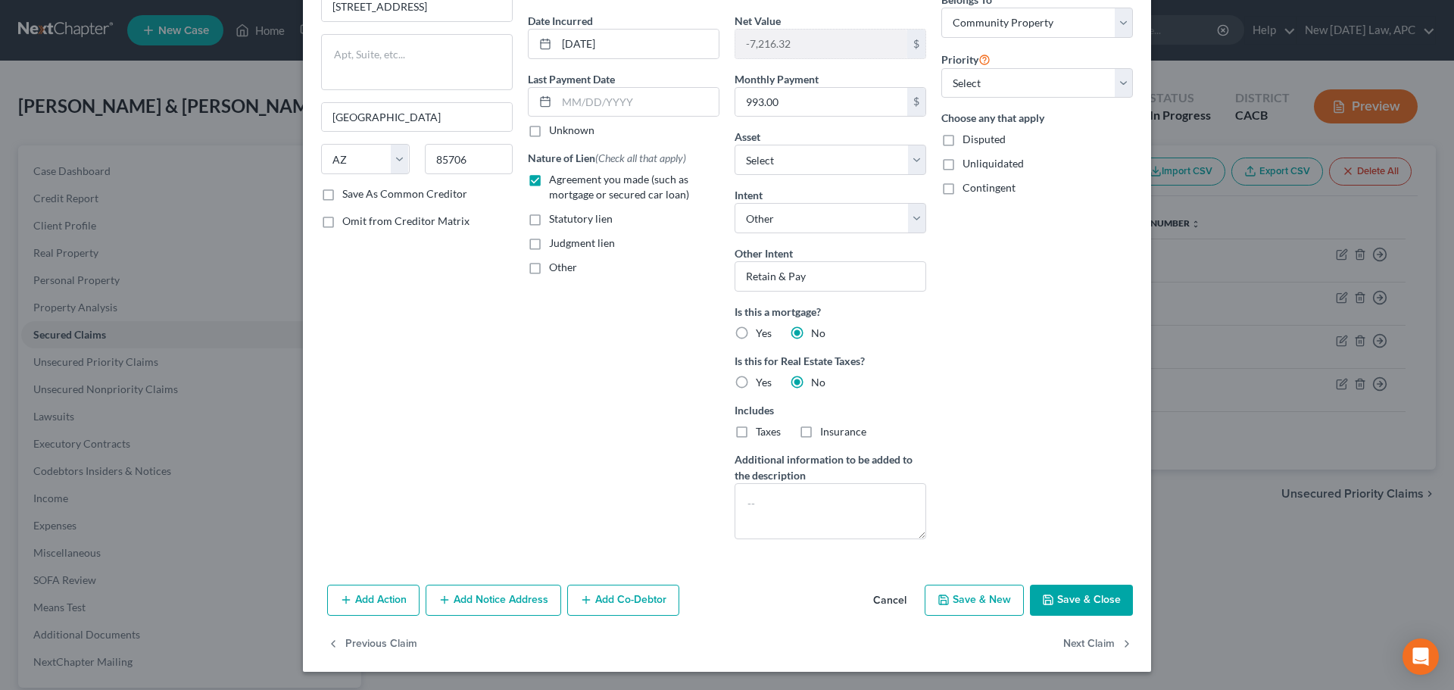
click at [1066, 613] on button "Save & Close" at bounding box center [1081, 601] width 103 height 32
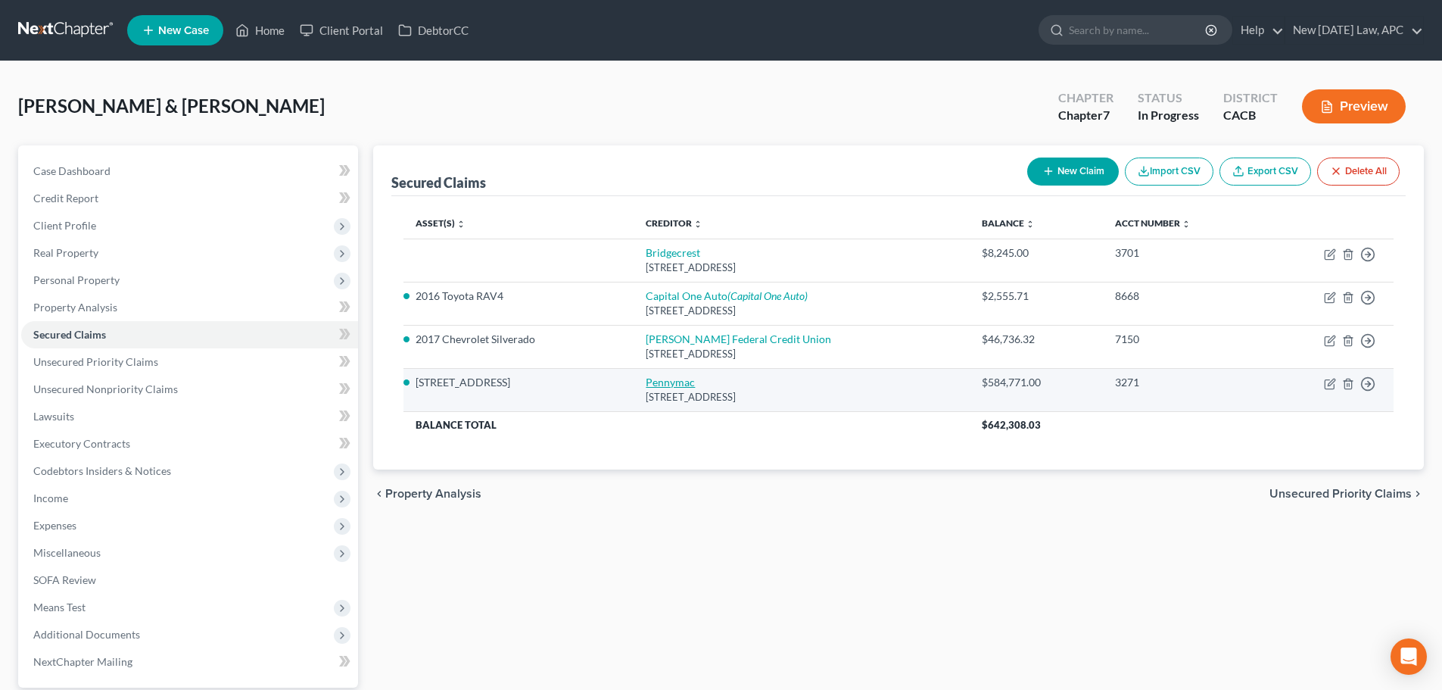
click at [675, 379] on link "Pennymac" at bounding box center [670, 382] width 49 height 13
select select "4"
select select "3"
select select "4"
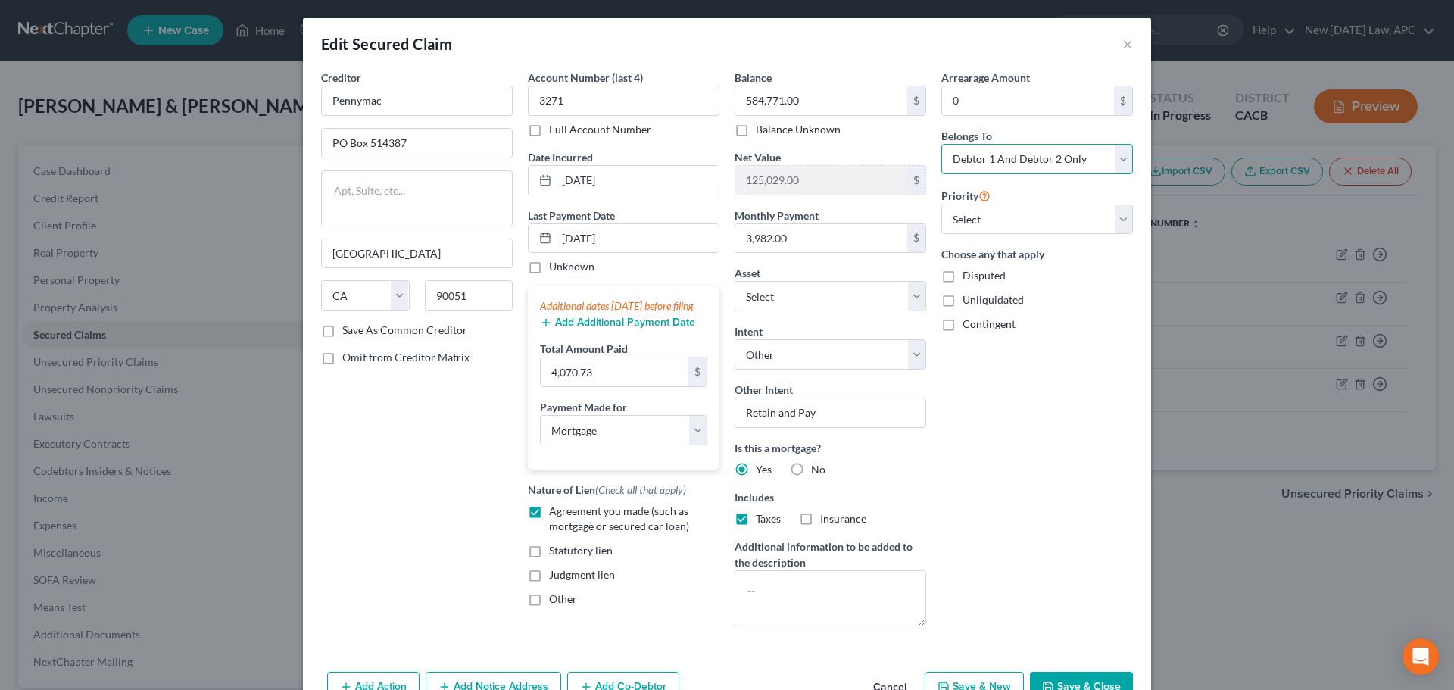
click at [978, 161] on select "Select Debtor 1 Only Debtor 2 Only Debtor 1 And Debtor 2 Only At Least One Of T…" at bounding box center [1037, 159] width 192 height 30
select select "4"
click at [941, 144] on select "Select Debtor 1 Only Debtor 2 Only Debtor 1 And Debtor 2 Only At Least One Of T…" at bounding box center [1037, 159] width 192 height 30
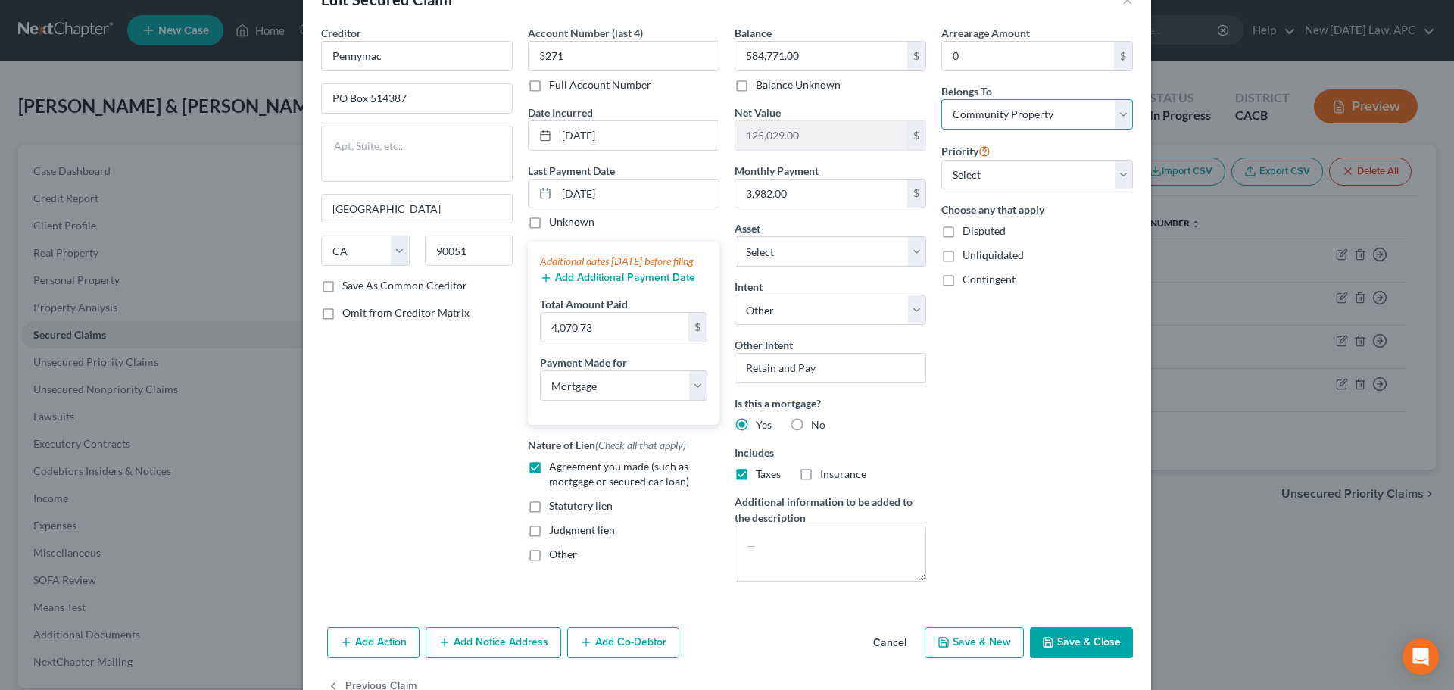
scroll to position [87, 0]
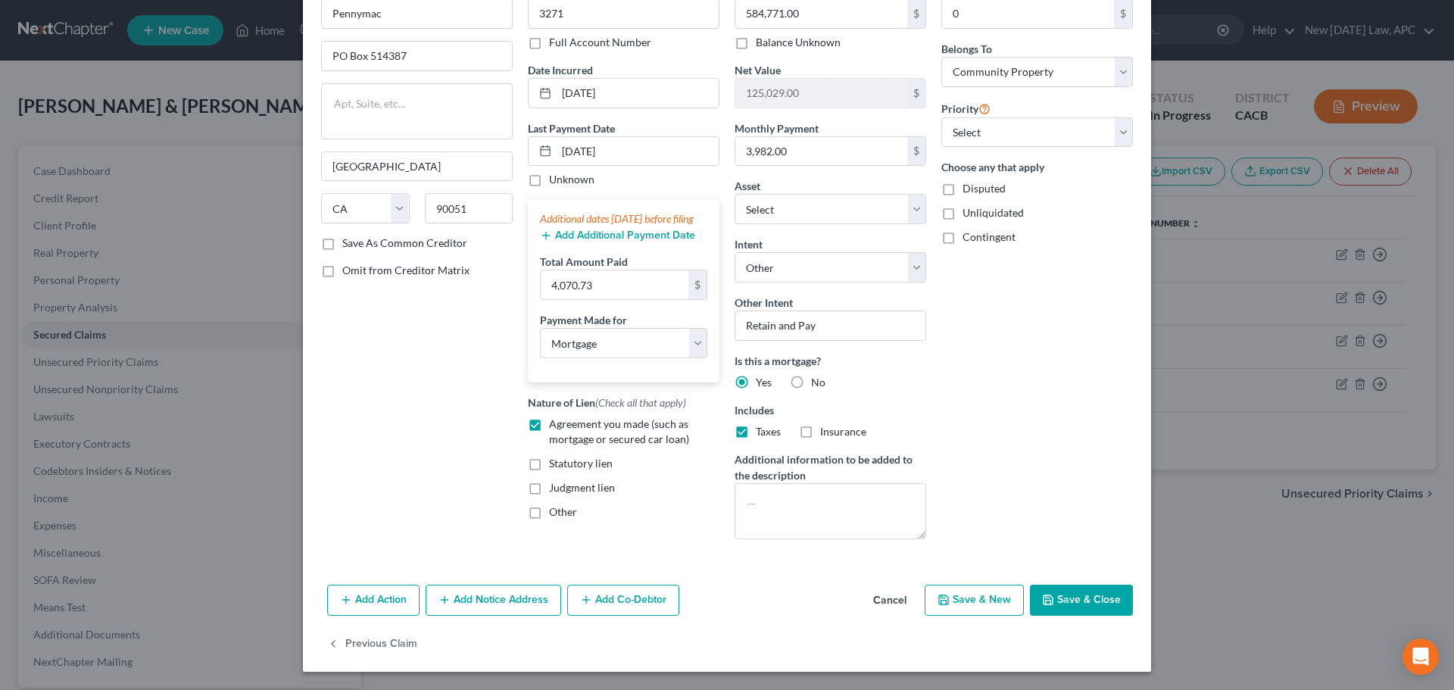
click at [1068, 599] on button "Save & Close" at bounding box center [1081, 601] width 103 height 32
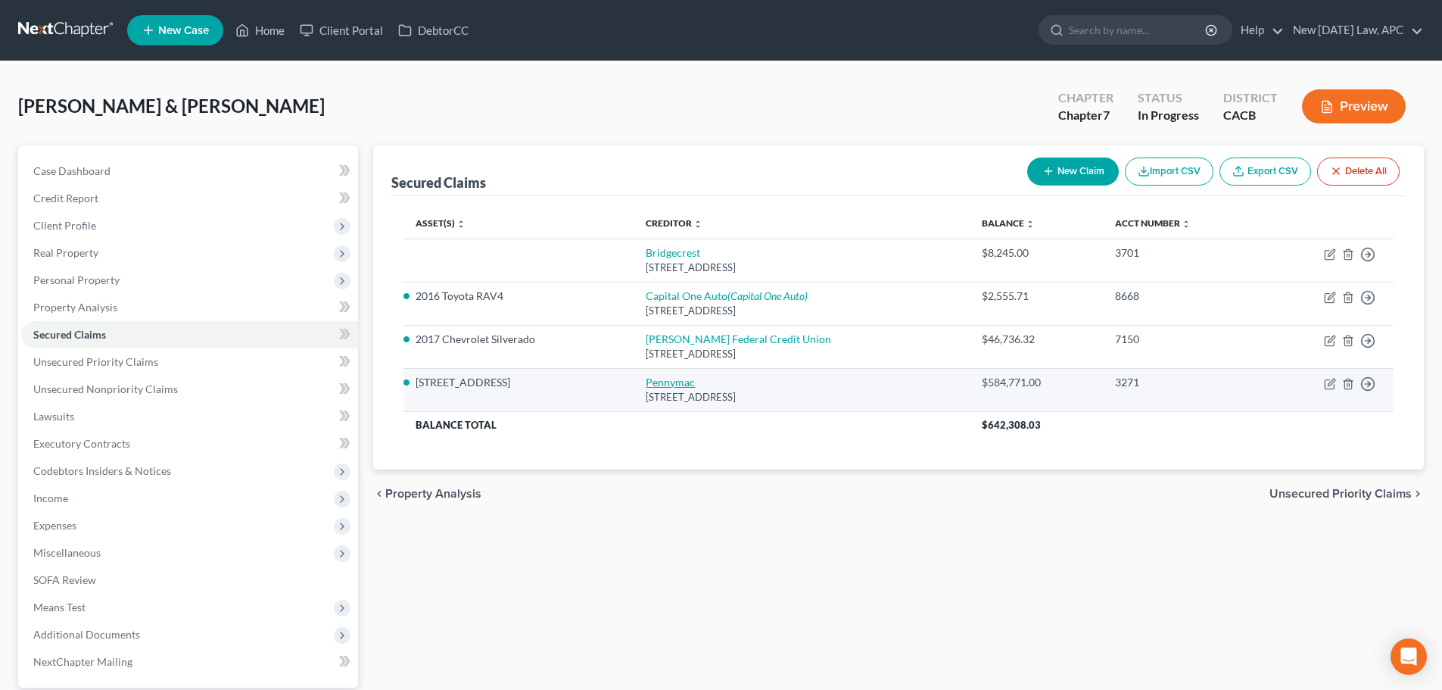
click at [668, 378] on link "Pennymac" at bounding box center [670, 382] width 49 height 13
select select "4"
select select "3"
select select "4"
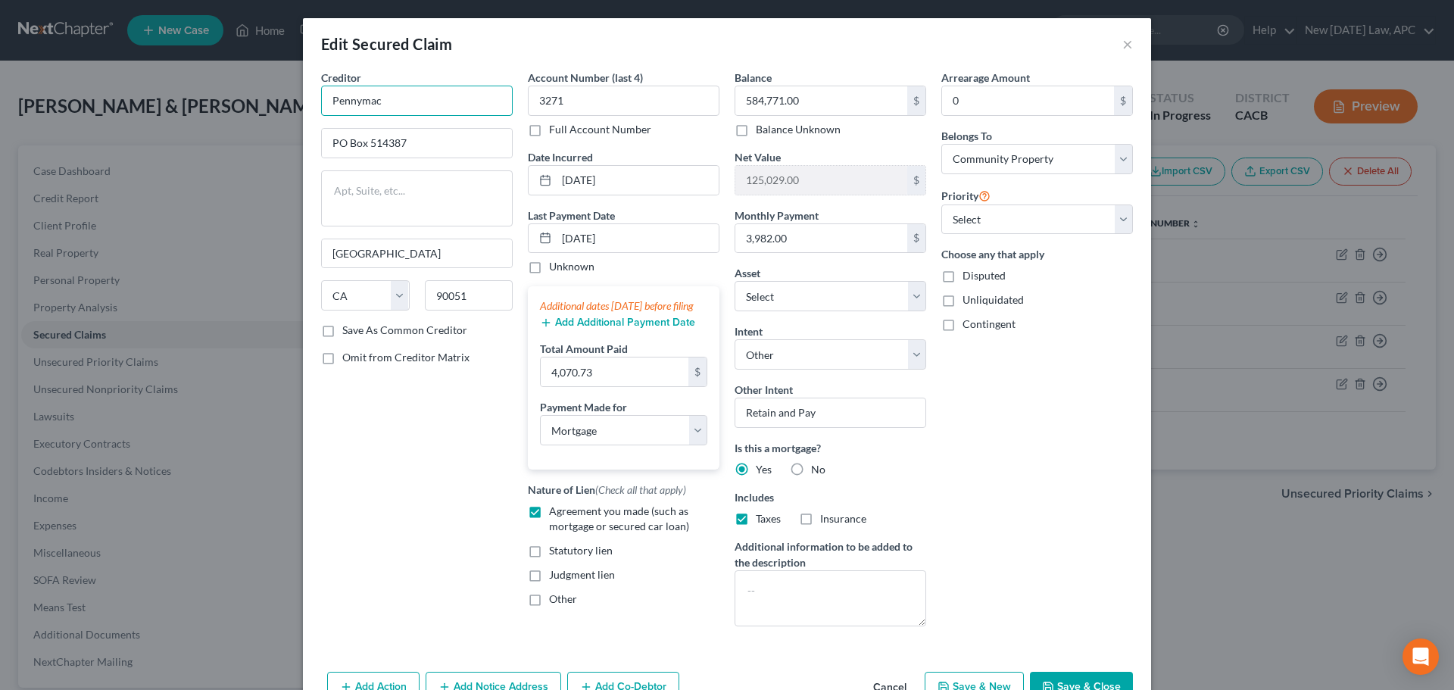
click at [421, 98] on input "Pennymac" at bounding box center [417, 101] width 192 height 30
drag, startPoint x: 482, startPoint y: 98, endPoint x: 380, endPoint y: 99, distance: 102.2
click at [380, 99] on input "Pennymac Loan Services, LLC" at bounding box center [417, 101] width 192 height 30
type input "Pennymac"
click at [733, 47] on div "Edit Secured Claim ×" at bounding box center [727, 43] width 848 height 51
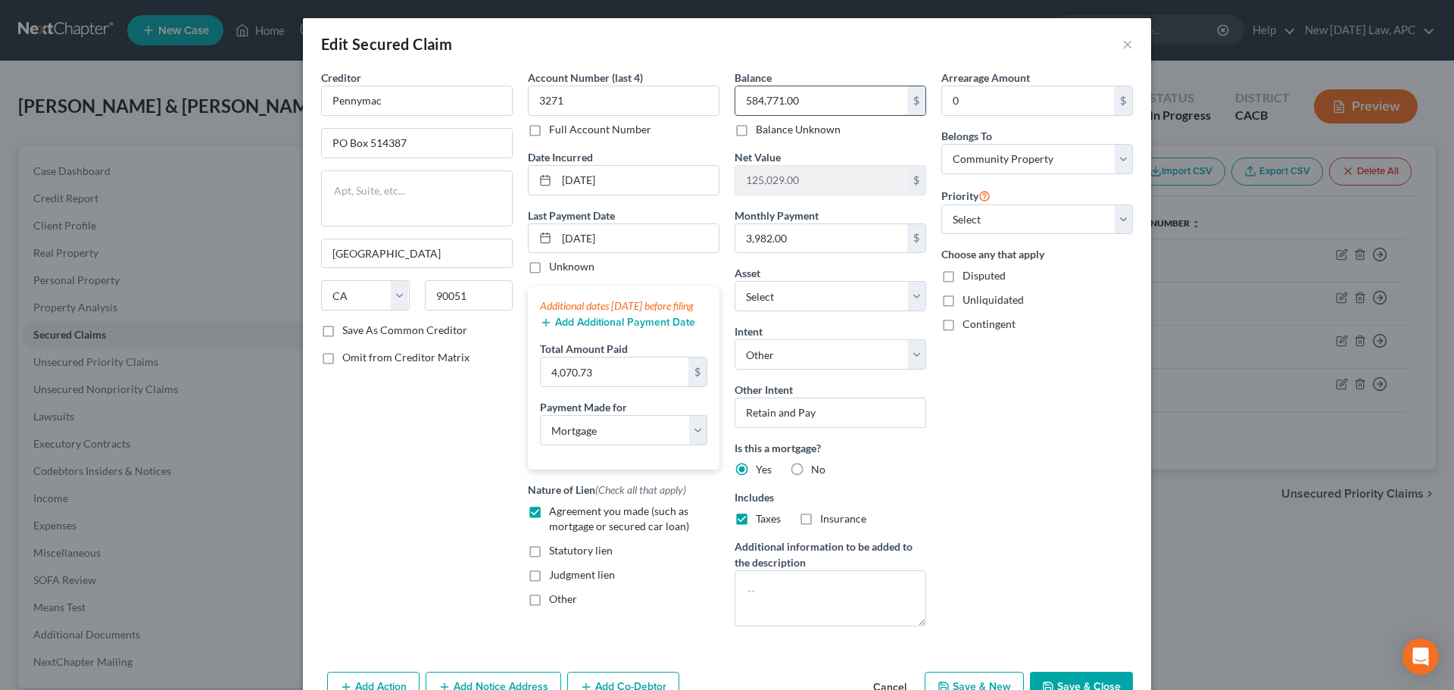
click at [816, 103] on input "584,771.00" at bounding box center [821, 100] width 172 height 29
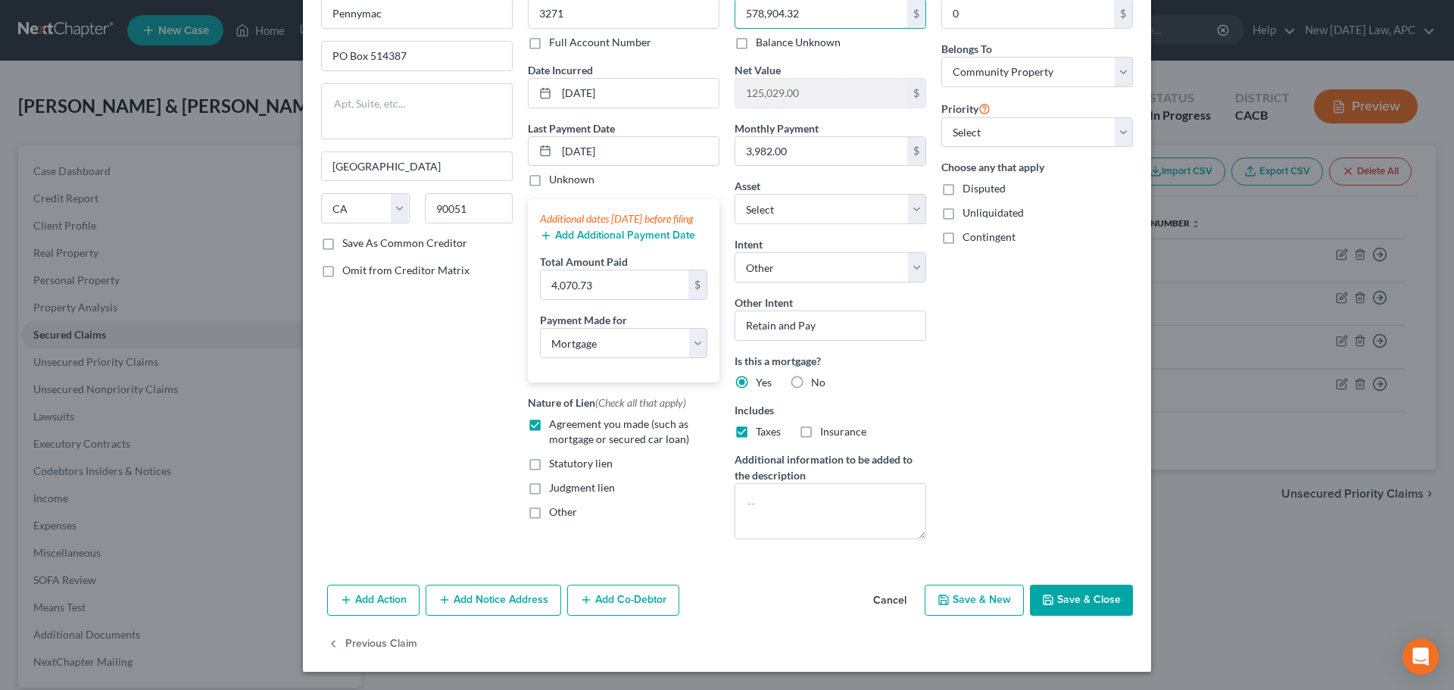
type input "578,904.32"
click at [1070, 604] on button "Save & Close" at bounding box center [1081, 601] width 103 height 32
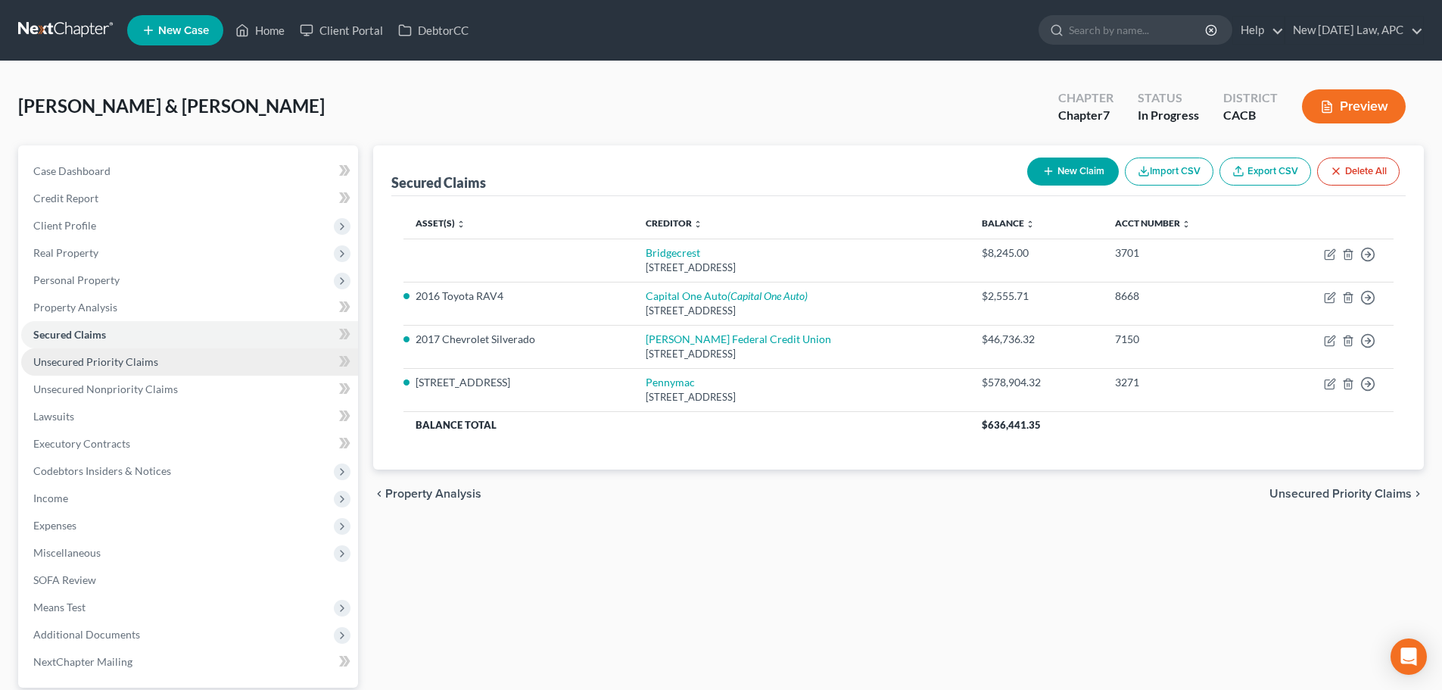
click at [143, 363] on span "Unsecured Priority Claims" at bounding box center [95, 361] width 125 height 13
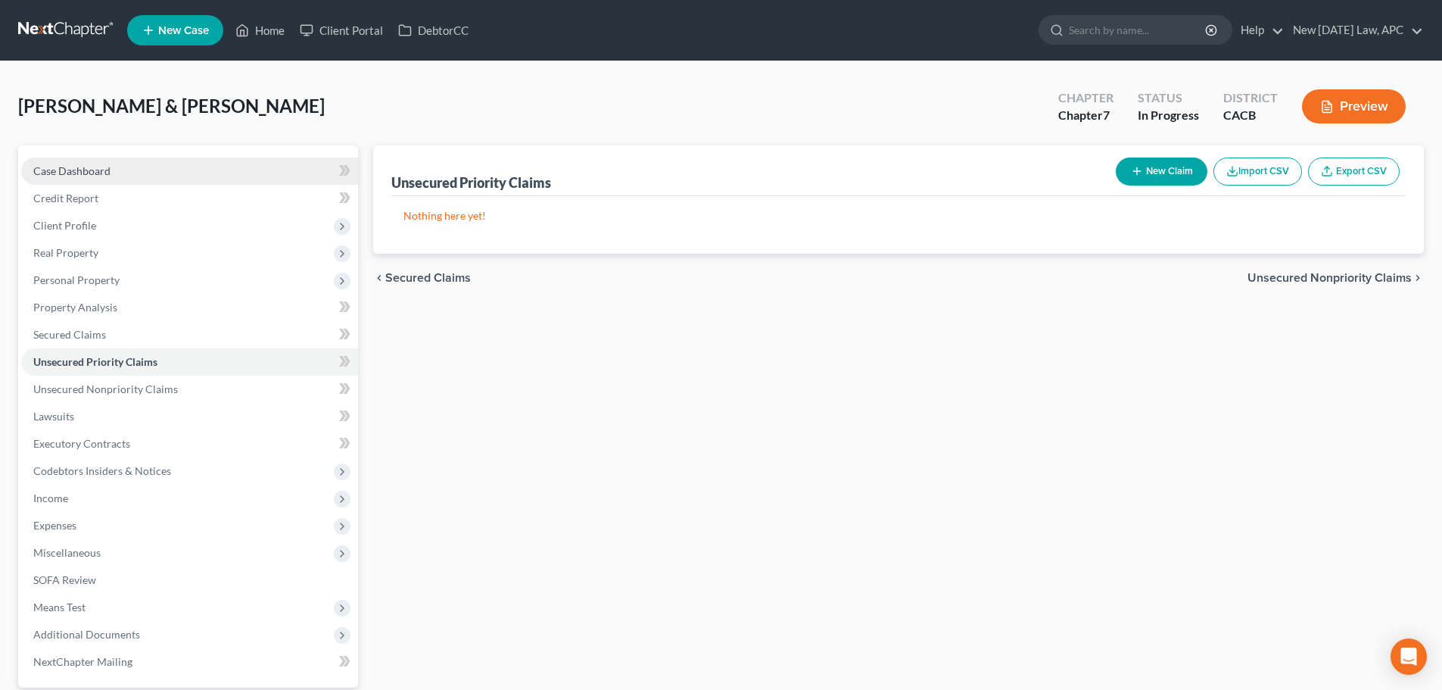
click at [80, 177] on link "Case Dashboard" at bounding box center [189, 170] width 337 height 27
select select "4"
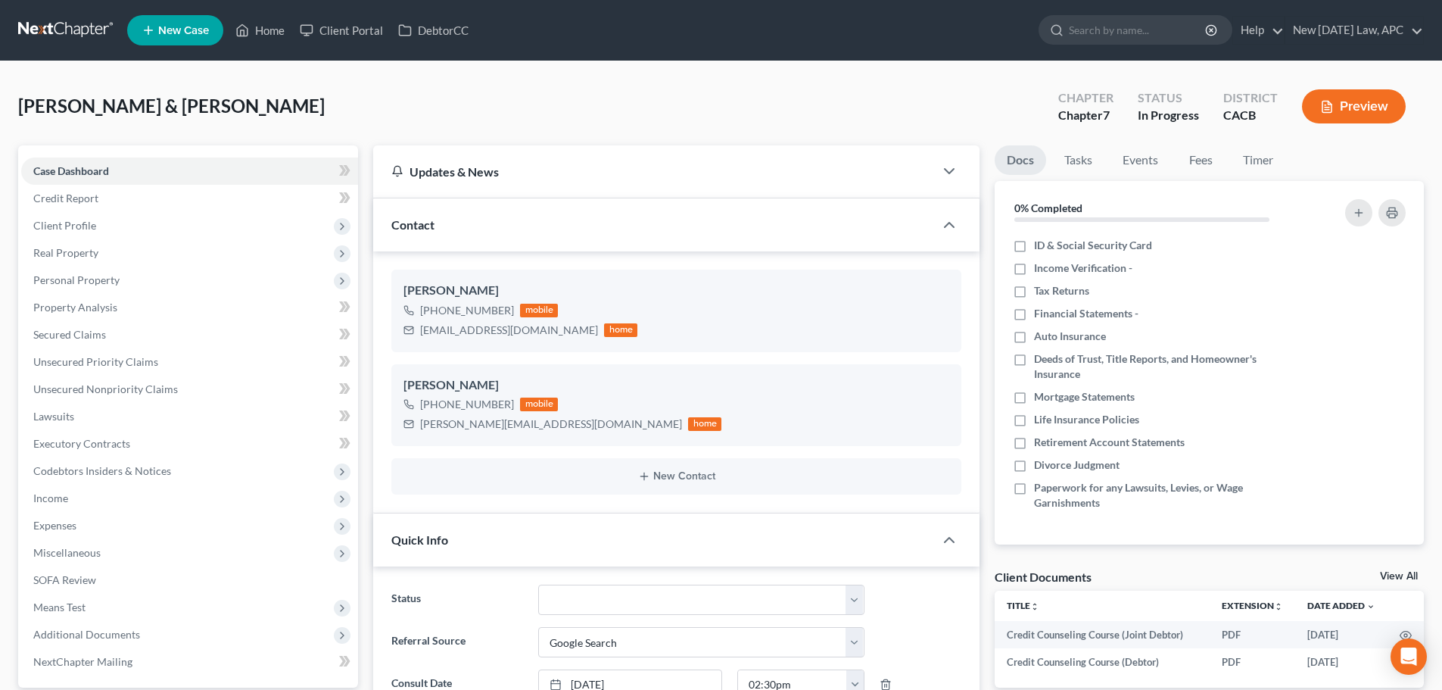
scroll to position [1365, 0]
click at [84, 369] on link "Unsecured Priority Claims" at bounding box center [189, 361] width 337 height 27
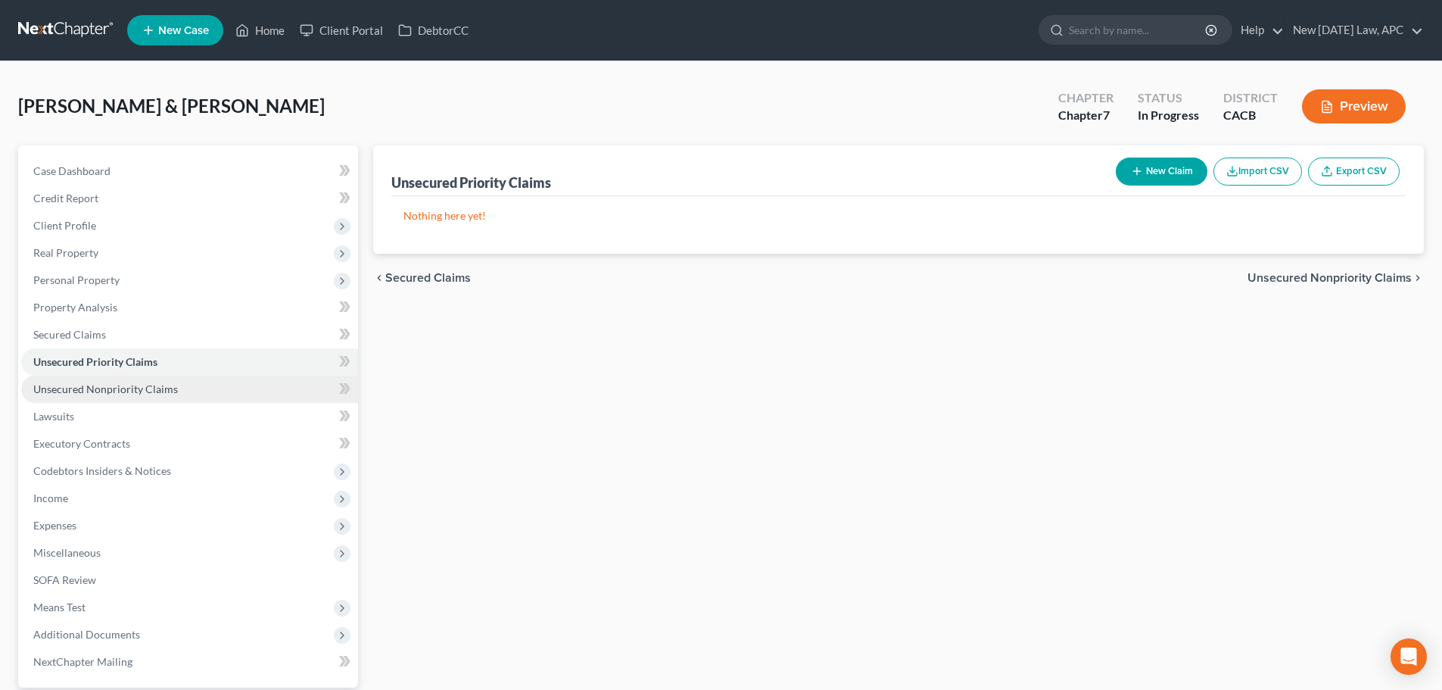
click at [98, 392] on span "Unsecured Nonpriority Claims" at bounding box center [105, 388] width 145 height 13
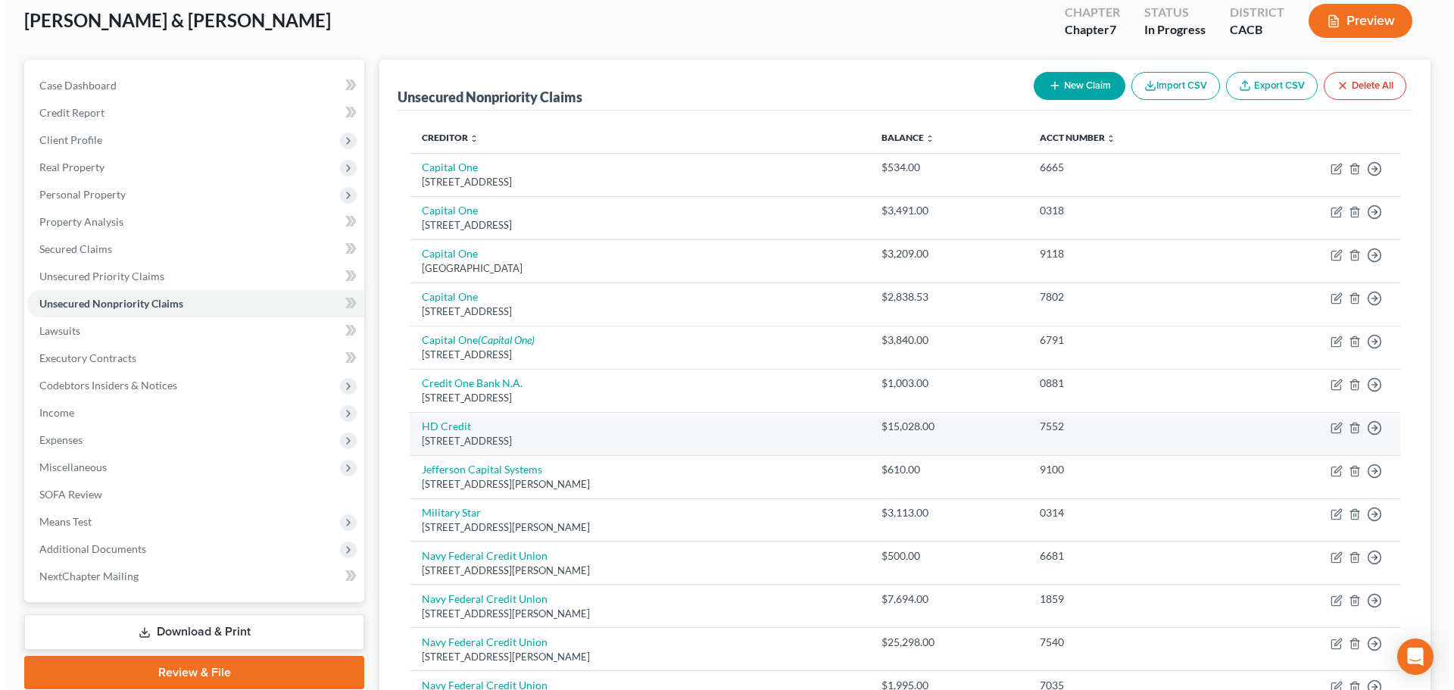
scroll to position [227, 0]
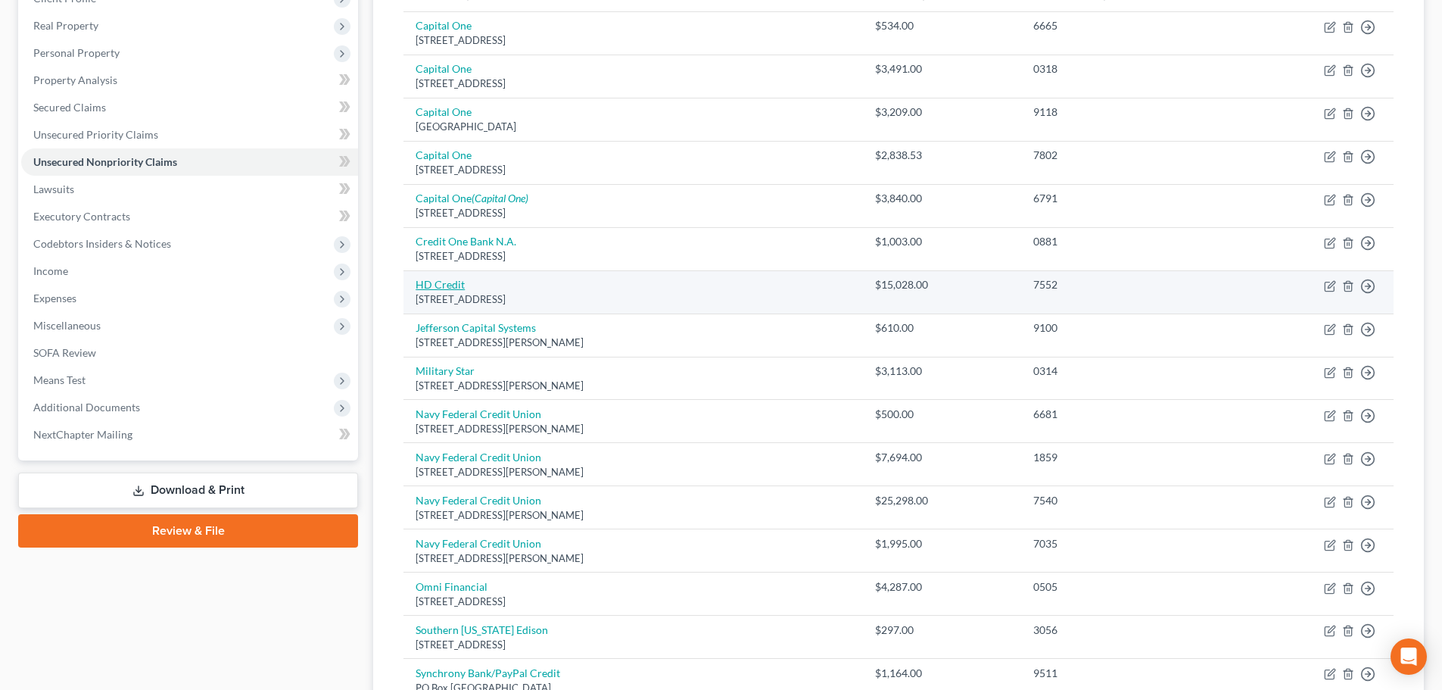
click at [451, 285] on link "HD Credit" at bounding box center [440, 284] width 49 height 13
select select "31"
select select "1"
select select "4"
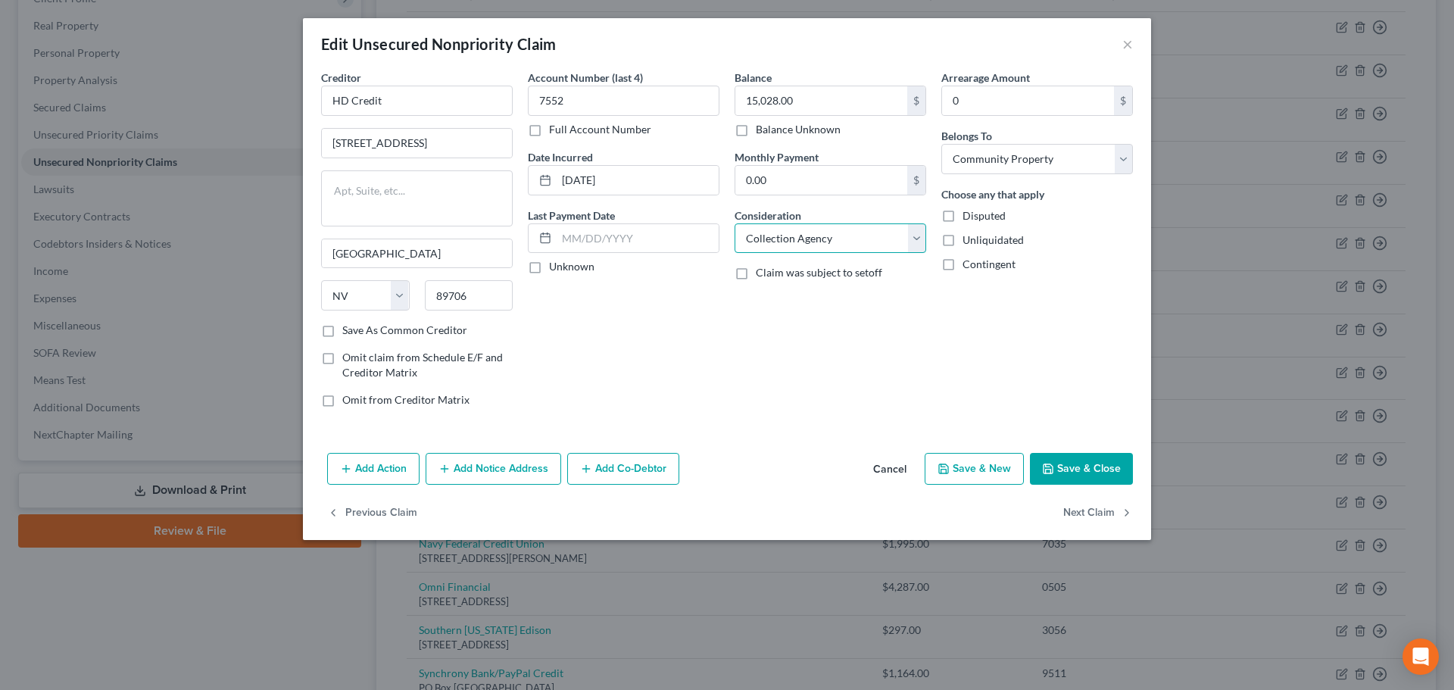
click at [800, 239] on select "Select Cable / Satellite Services Collection Agency Credit Card Debt Debt Couns…" at bounding box center [830, 238] width 192 height 30
select select "4"
click at [734, 223] on select "Select Cable / Satellite Services Collection Agency Credit Card Debt Debt Couns…" at bounding box center [830, 238] width 192 height 30
click at [1079, 466] on button "Save & Close" at bounding box center [1081, 469] width 103 height 32
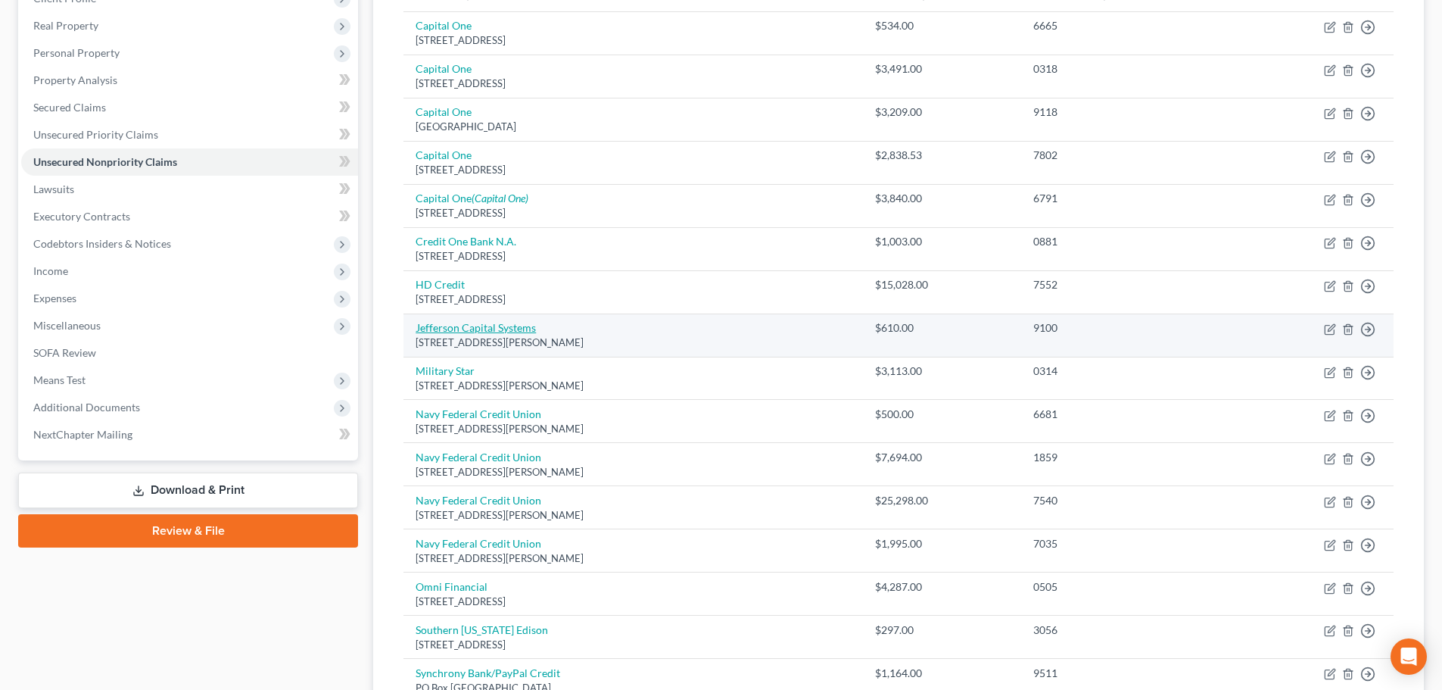
click at [455, 329] on link "Jefferson Capital Systems" at bounding box center [476, 327] width 120 height 13
select select "24"
select select "1"
select select "4"
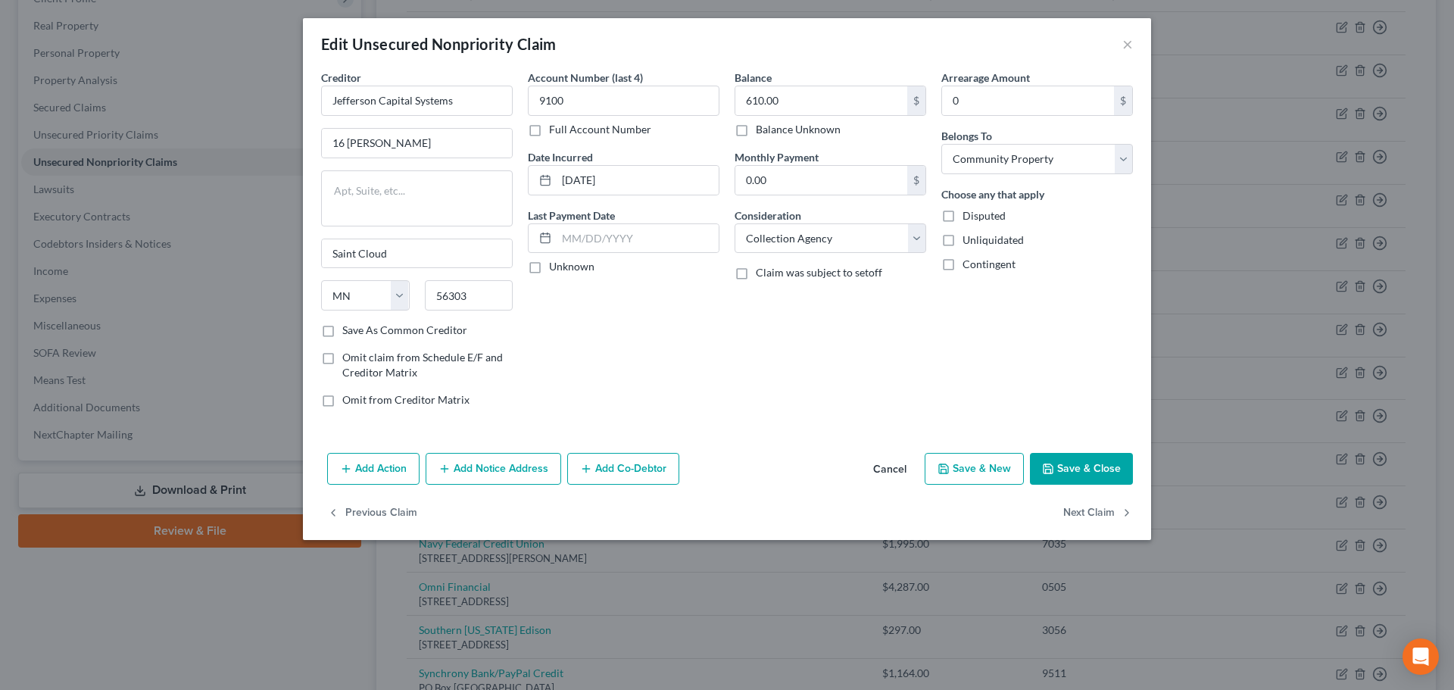
click at [514, 465] on button "Add Notice Address" at bounding box center [494, 469] width 136 height 32
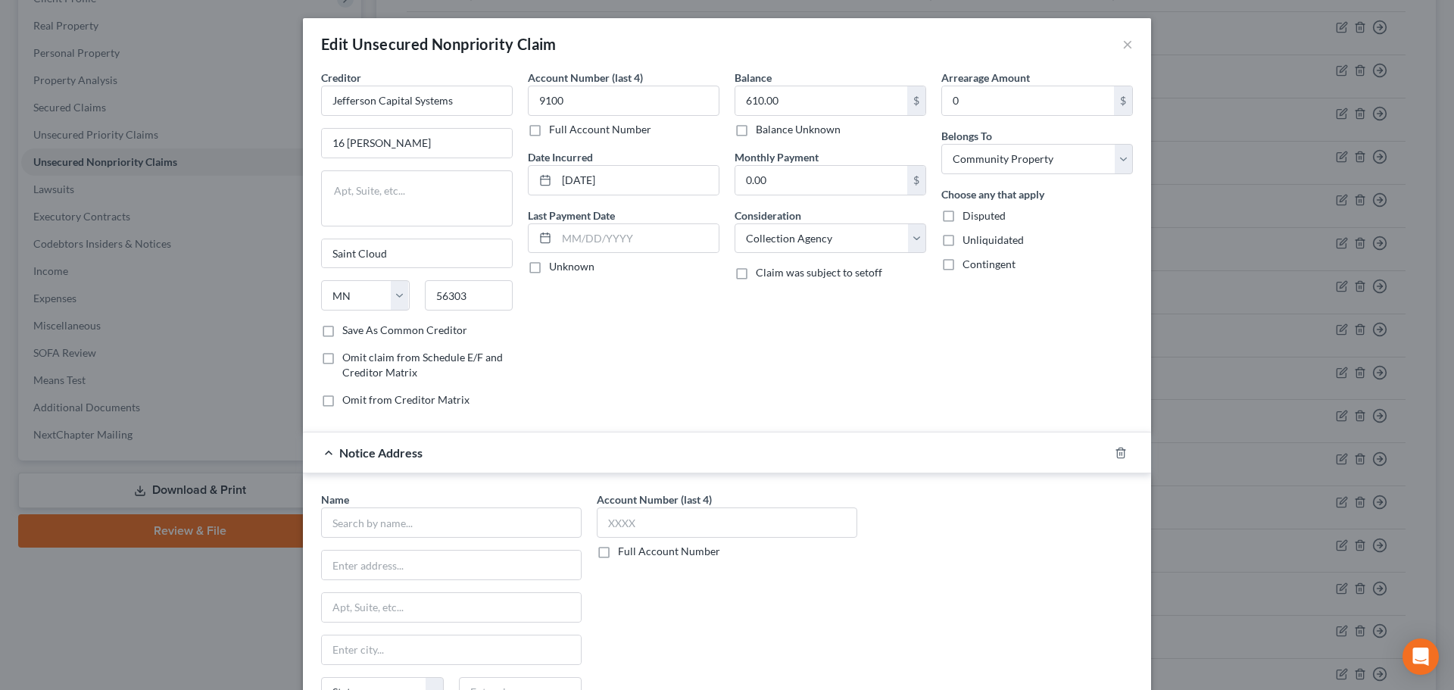
click at [428, 501] on div "Name *" at bounding box center [451, 514] width 260 height 46
click at [429, 522] on input "text" at bounding box center [451, 522] width 260 height 30
type input "A"
click at [1115, 456] on icon "button" at bounding box center [1121, 453] width 12 height 12
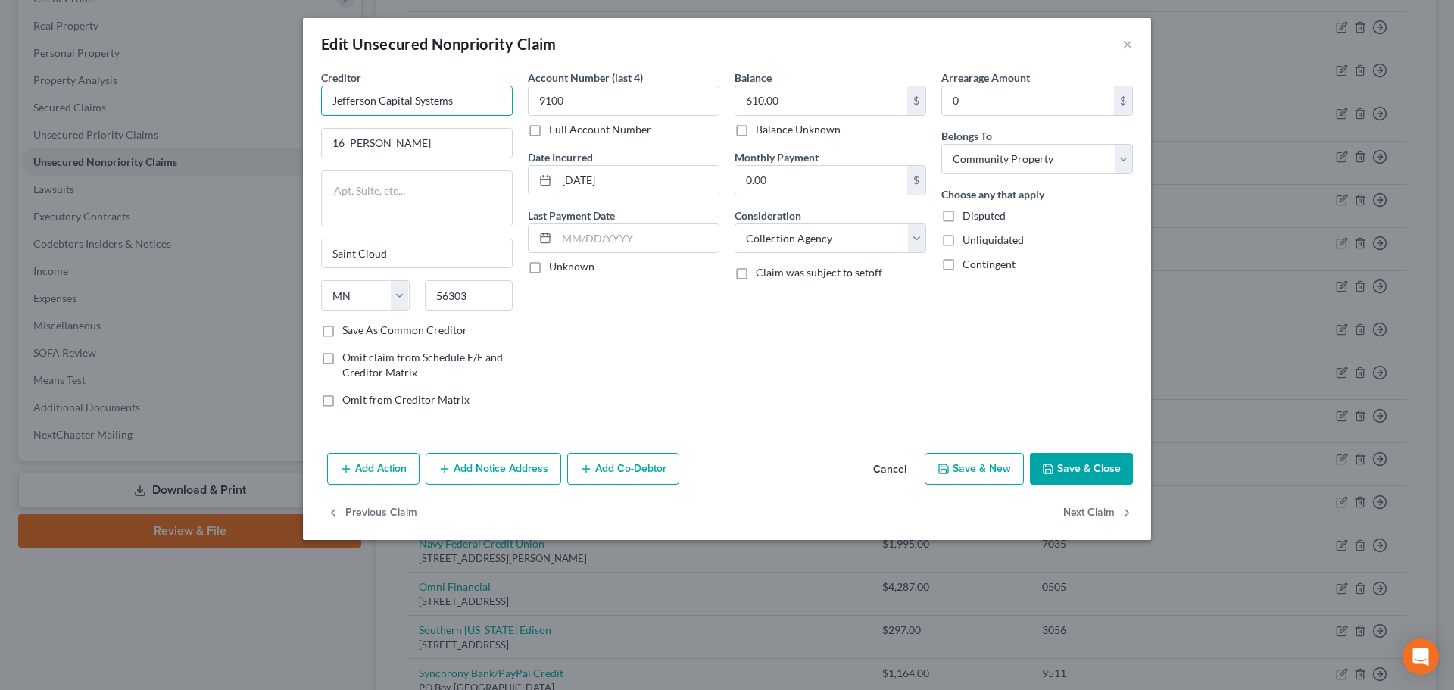
click at [463, 104] on input "Jefferson Capital Systems" at bounding box center [417, 101] width 192 height 30
click at [521, 463] on button "Add Notice Address" at bounding box center [494, 469] width 136 height 32
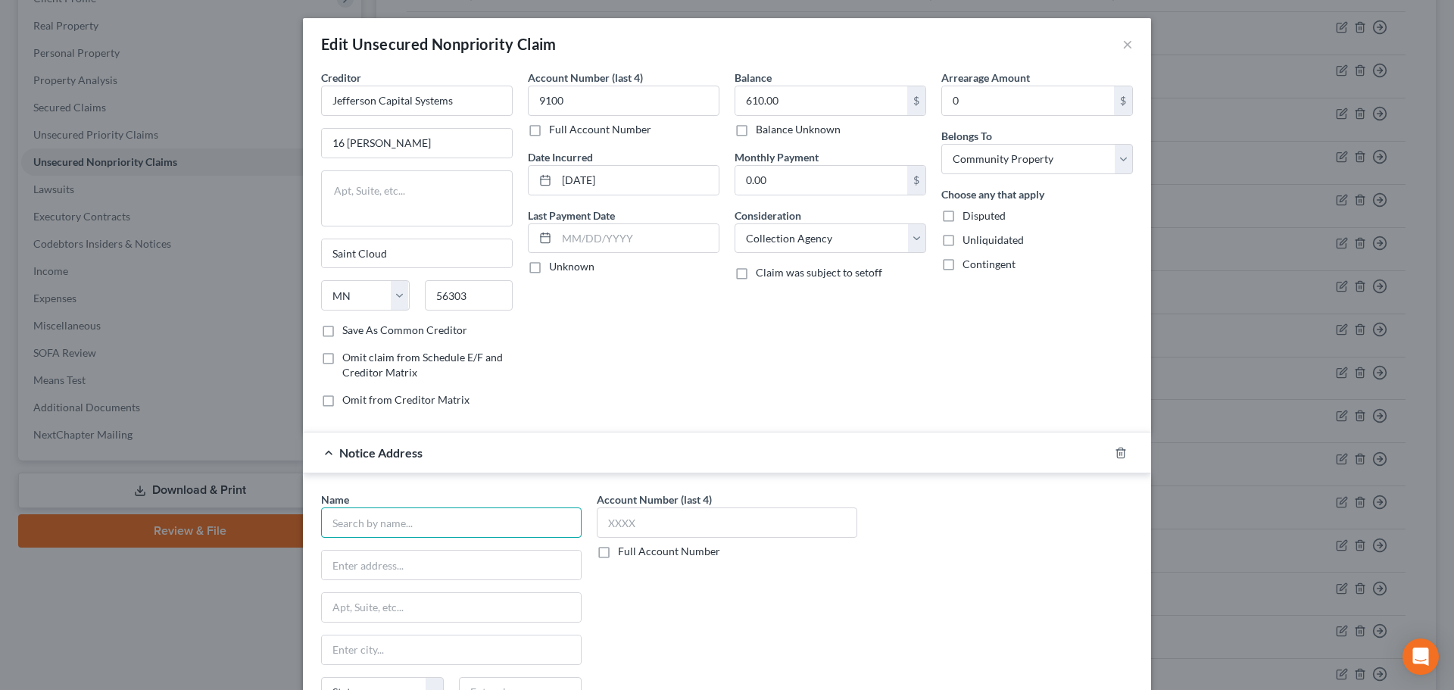
click at [429, 532] on input "text" at bounding box center [451, 522] width 260 height 30
type input "Aspire Credit Card"
click at [630, 516] on input "text" at bounding box center [727, 522] width 260 height 30
type input "9100"
click at [410, 572] on input "text" at bounding box center [451, 564] width 259 height 29
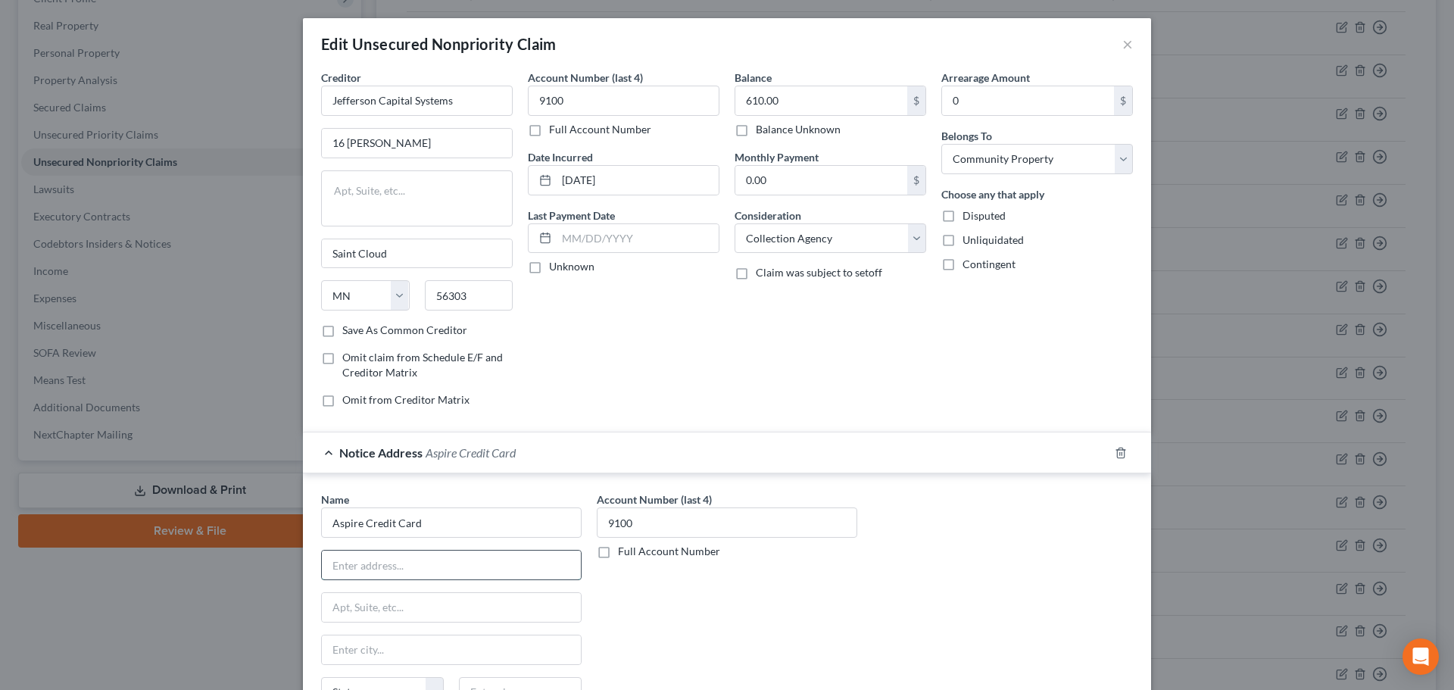
drag, startPoint x: 319, startPoint y: 555, endPoint x: 358, endPoint y: 566, distance: 40.8
click at [322, 555] on input "text" at bounding box center [451, 564] width 259 height 29
click at [562, 519] on input "Aspire Credit Card" at bounding box center [451, 522] width 260 height 30
click at [469, 550] on div at bounding box center [451, 565] width 260 height 30
click at [448, 569] on input "text" at bounding box center [451, 564] width 259 height 29
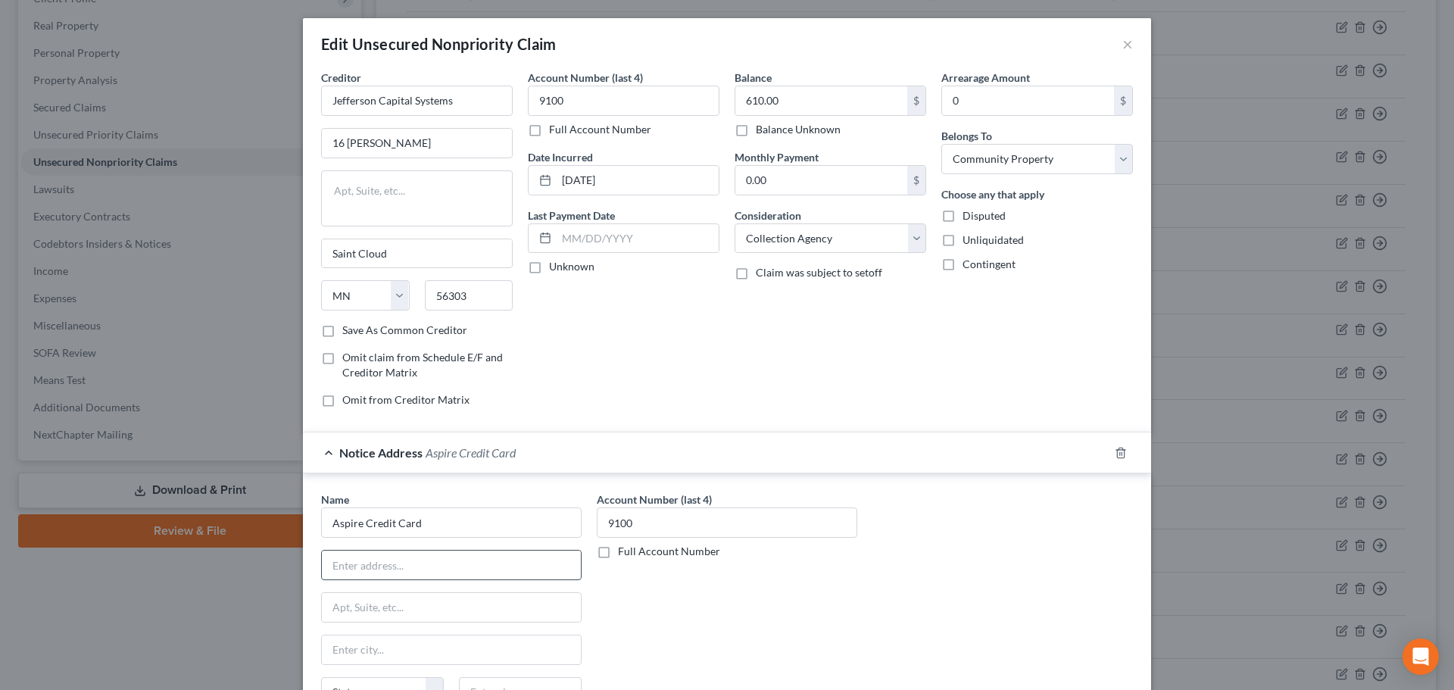
paste input "P.O. [GEOGRAPHIC_DATA]-5096"
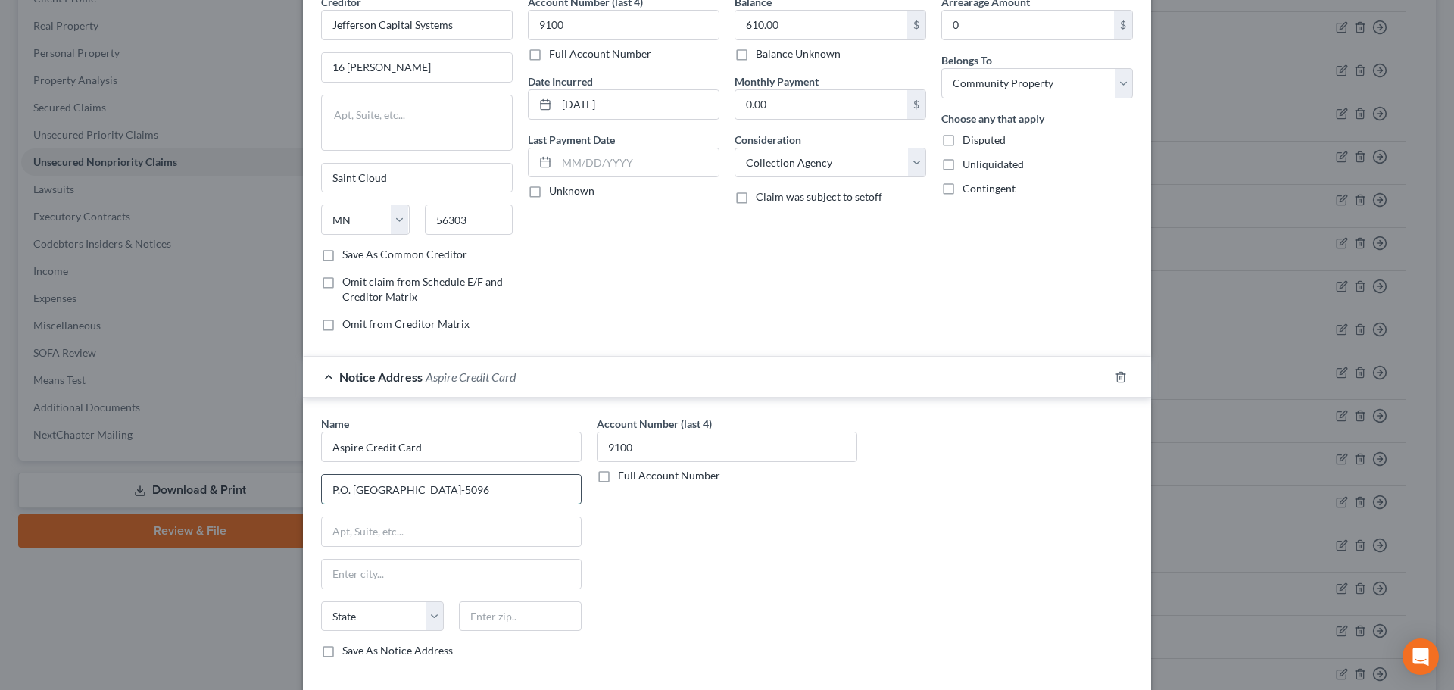
click at [535, 485] on input "P.O. [GEOGRAPHIC_DATA]-5096" at bounding box center [451, 489] width 259 height 29
type input "P.O. [GEOGRAPHIC_DATA]-5096"
click at [482, 638] on div "State [US_STATE] AK AR AZ CA CO CT DE DC [GEOGRAPHIC_DATA] [GEOGRAPHIC_DATA] GU…" at bounding box center [451, 622] width 276 height 42
click at [492, 613] on input "text" at bounding box center [520, 616] width 123 height 30
type input "30348"
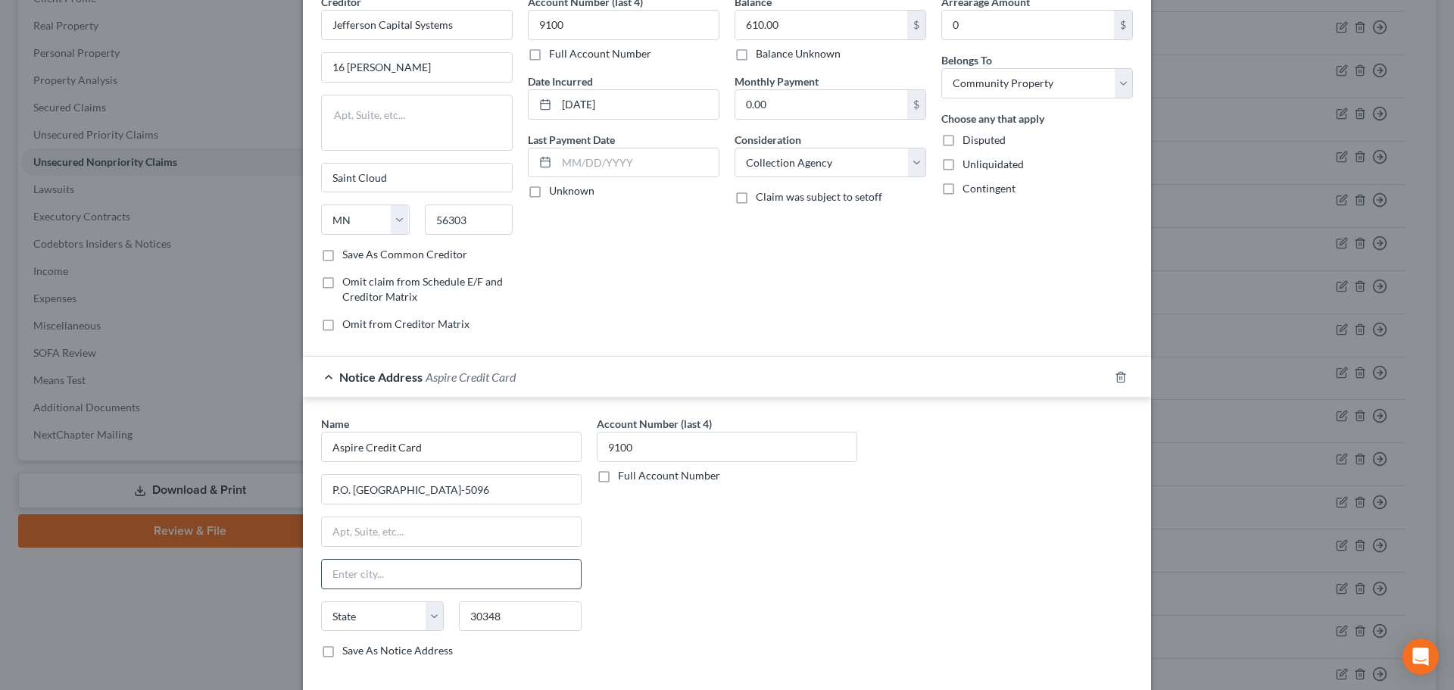
click at [497, 578] on input "text" at bounding box center [451, 574] width 259 height 29
type input "[GEOGRAPHIC_DATA]"
select select "10"
click at [562, 611] on input "30348" at bounding box center [520, 616] width 123 height 30
click at [553, 620] on input "30348" at bounding box center [520, 616] width 123 height 30
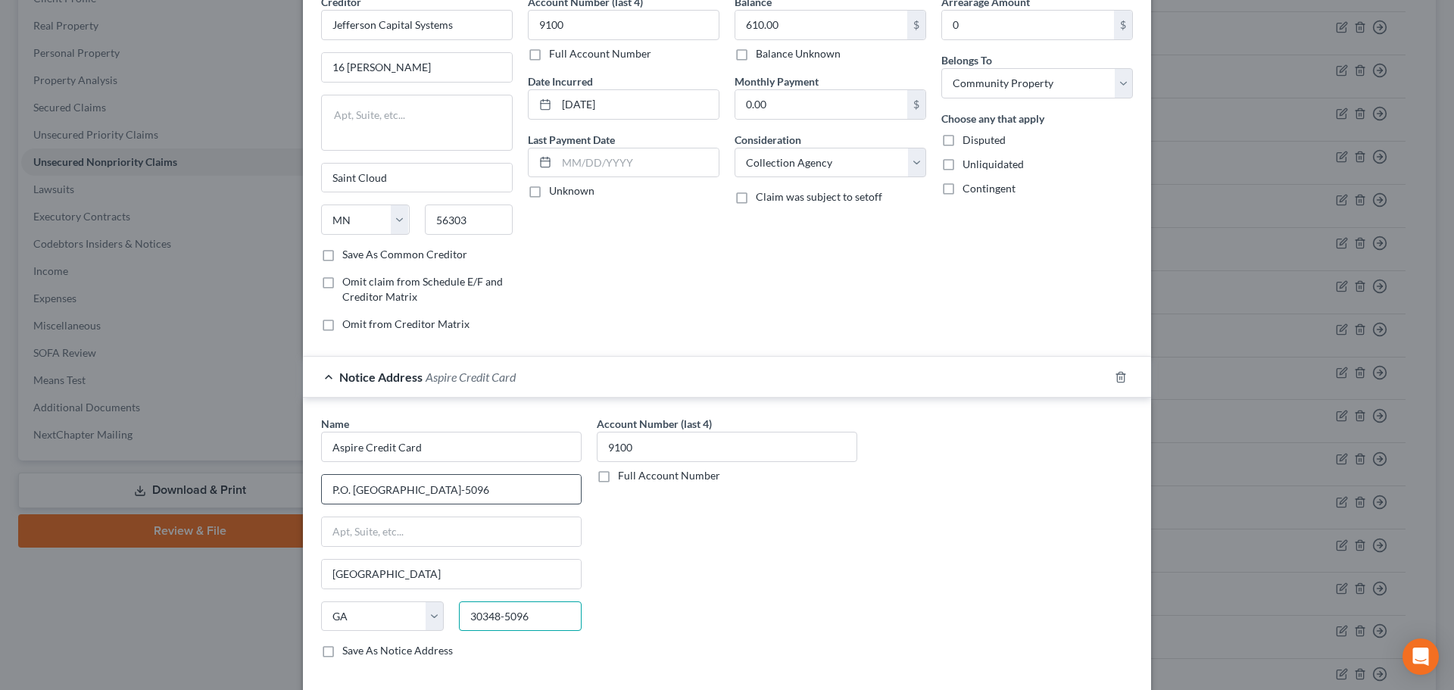
type input "30348-5096"
drag, startPoint x: 538, startPoint y: 493, endPoint x: 401, endPoint y: 483, distance: 138.2
click at [401, 483] on input "P.O. [GEOGRAPHIC_DATA]-5096" at bounding box center [451, 489] width 259 height 29
drag, startPoint x: 349, startPoint y: 488, endPoint x: 298, endPoint y: 485, distance: 51.6
click at [303, 485] on div "Name * Aspire Credit Card P.O. Box 105096 [GEOGRAPHIC_DATA] [US_STATE] AK AR AZ…" at bounding box center [727, 540] width 848 height 285
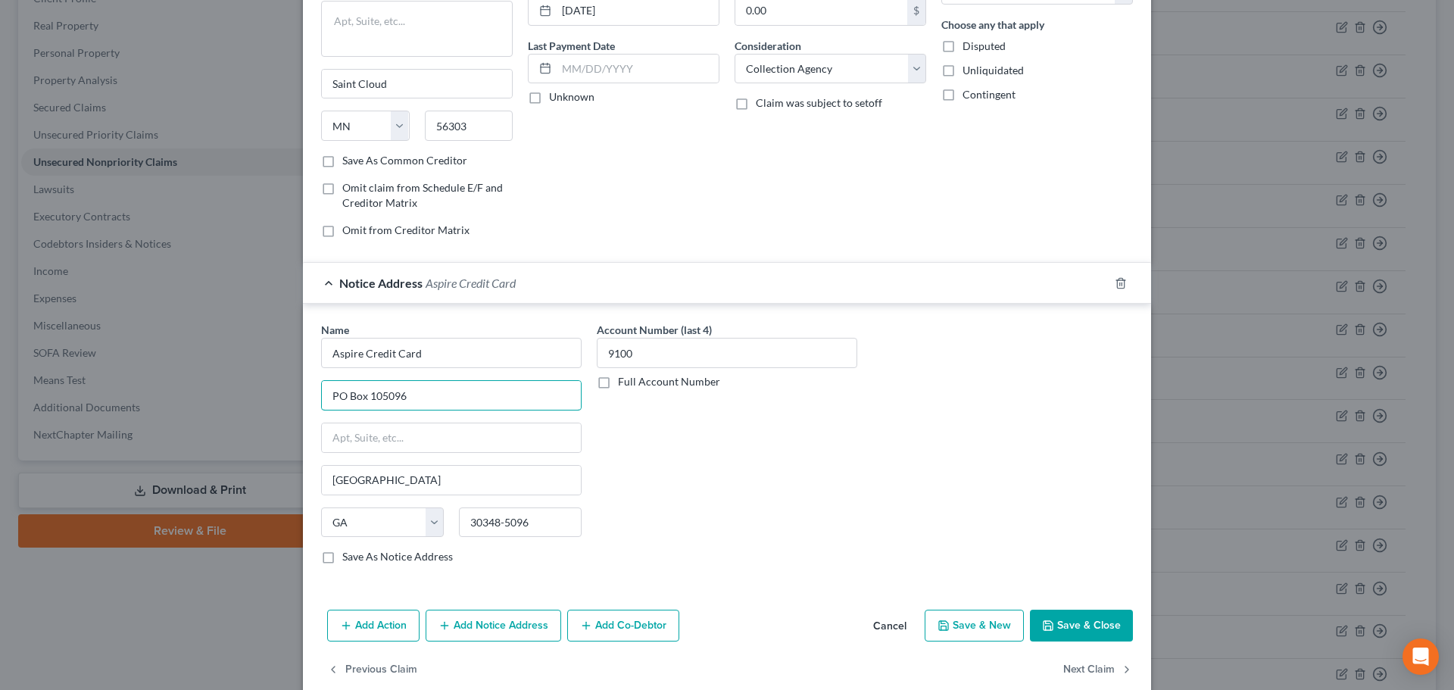
scroll to position [195, 0]
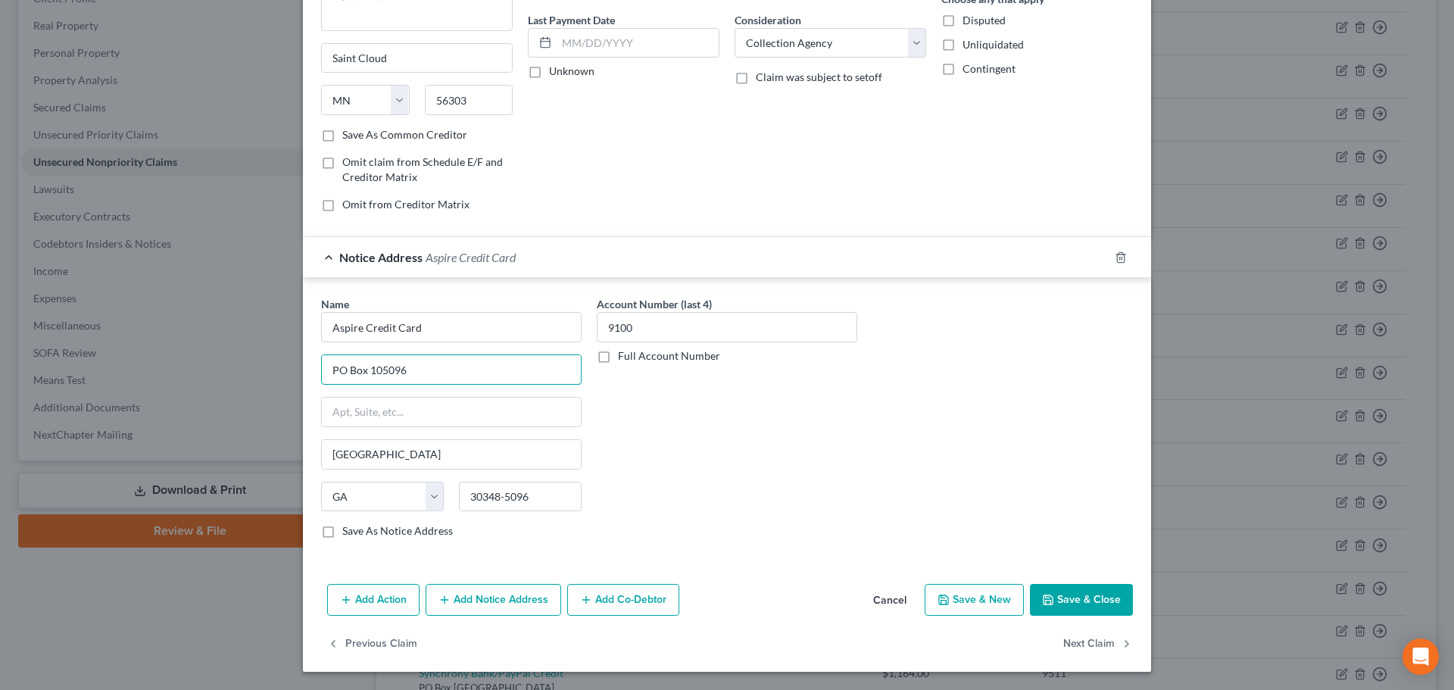
type input "PO Box 105096"
click at [1096, 582] on div "Add Action Add Notice Address Add Co-Debtor Cancel Save & New Save & Close" at bounding box center [727, 603] width 848 height 50
click at [1098, 598] on button "Save & Close" at bounding box center [1081, 600] width 103 height 32
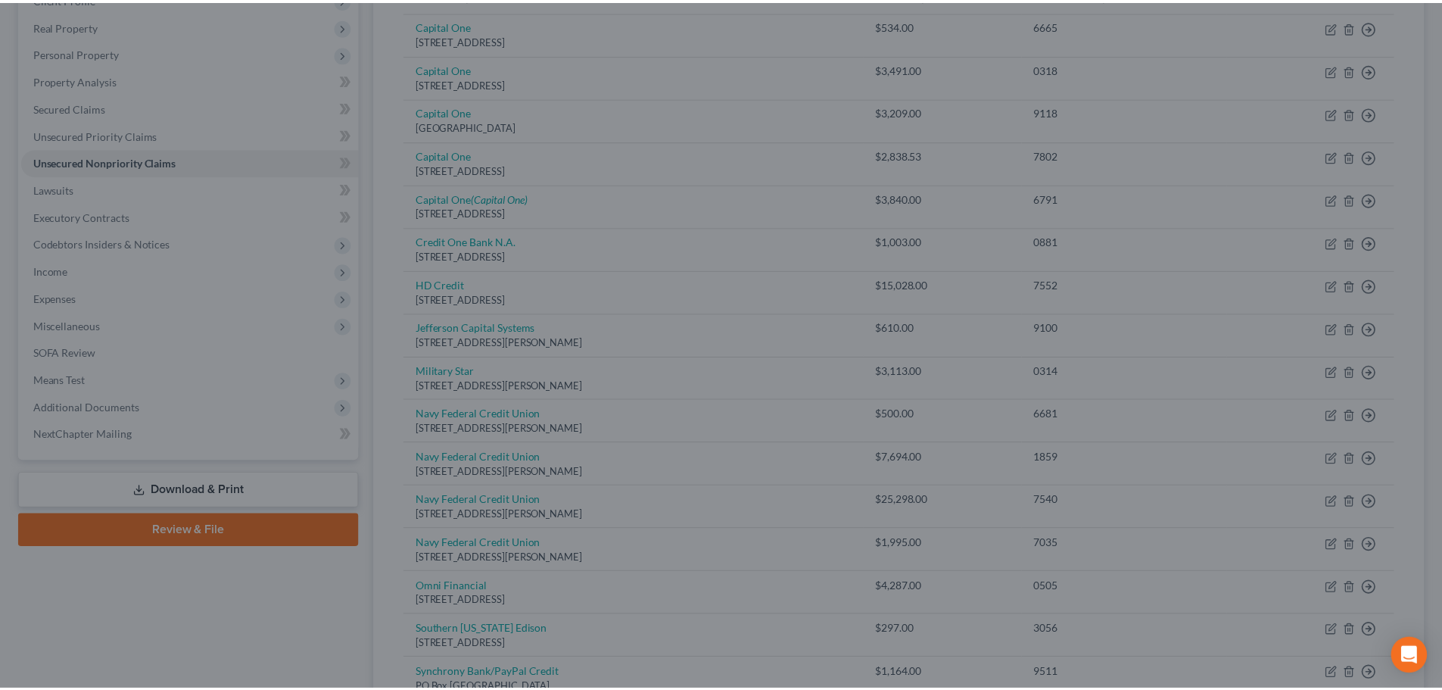
scroll to position [0, 0]
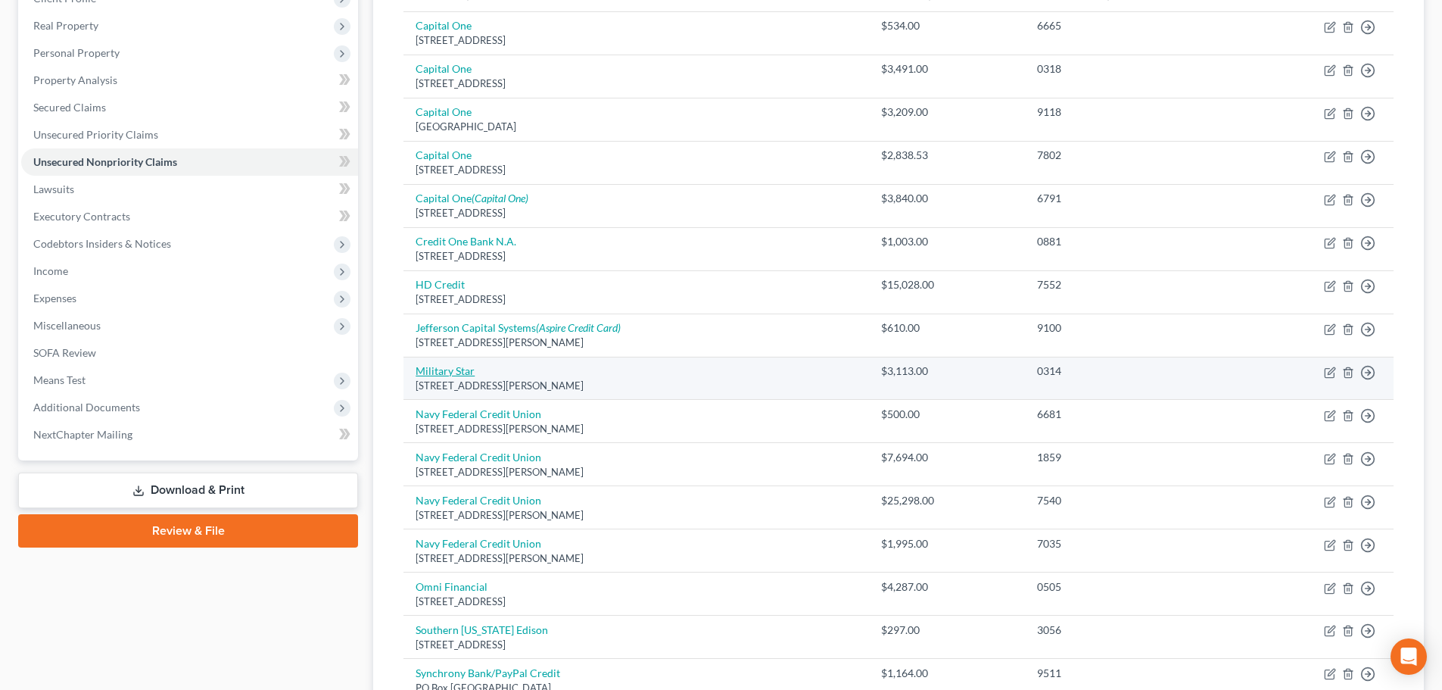
click at [456, 368] on link "Military Star" at bounding box center [445, 370] width 59 height 13
select select "45"
select select "2"
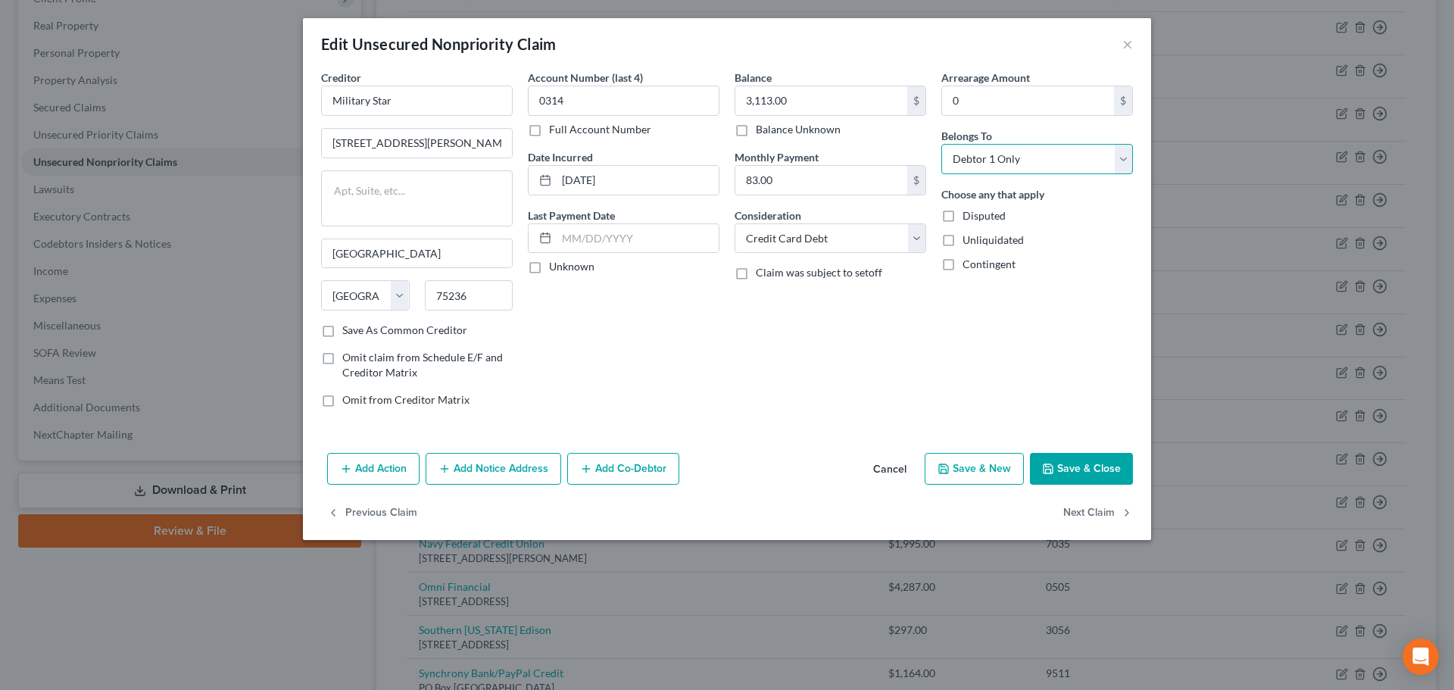
click at [1012, 166] on select "Select Debtor 1 Only Debtor 2 Only Debtor 1 And Debtor 2 Only At Least One Of T…" at bounding box center [1037, 159] width 192 height 30
select select "4"
click at [941, 144] on select "Select Debtor 1 Only Debtor 2 Only Debtor 1 And Debtor 2 Only At Least One Of T…" at bounding box center [1037, 159] width 192 height 30
click at [1080, 466] on button "Save & Close" at bounding box center [1081, 469] width 103 height 32
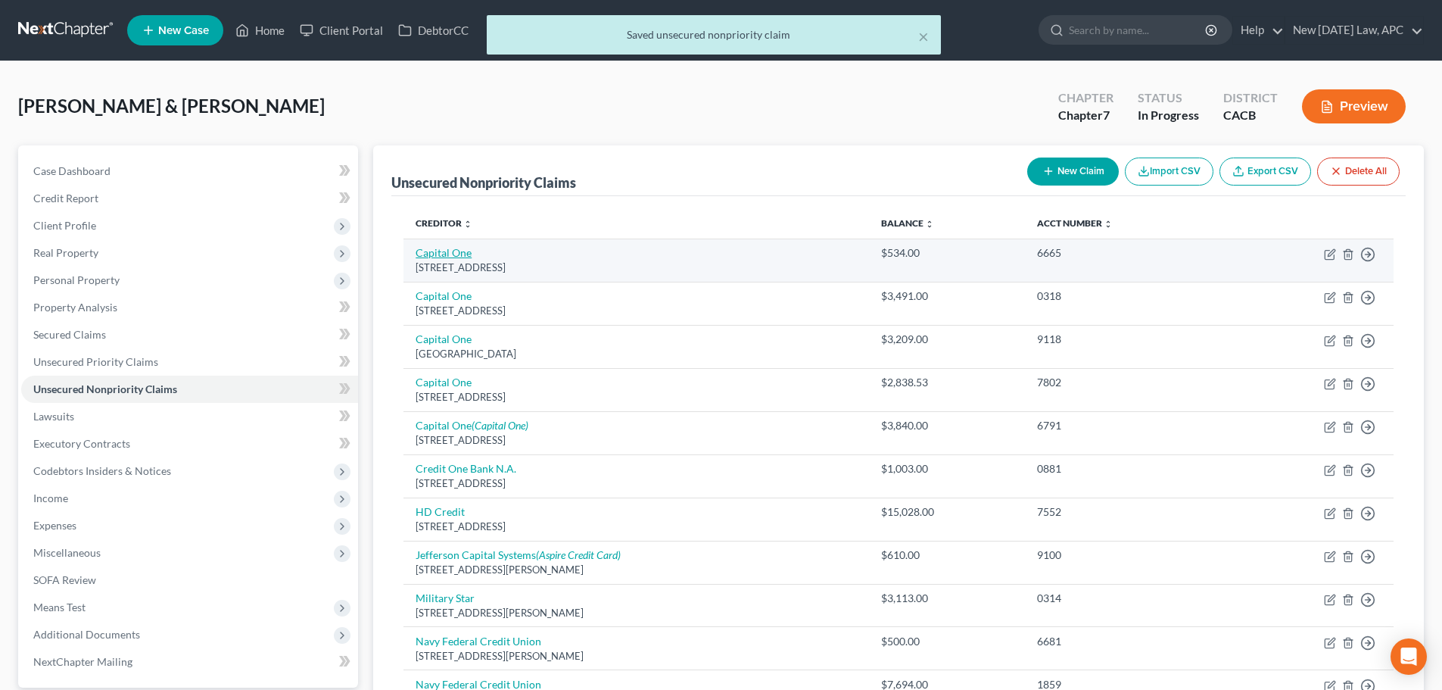
click at [443, 252] on link "Capital One" at bounding box center [444, 252] width 56 height 13
select select "48"
select select "2"
select select "4"
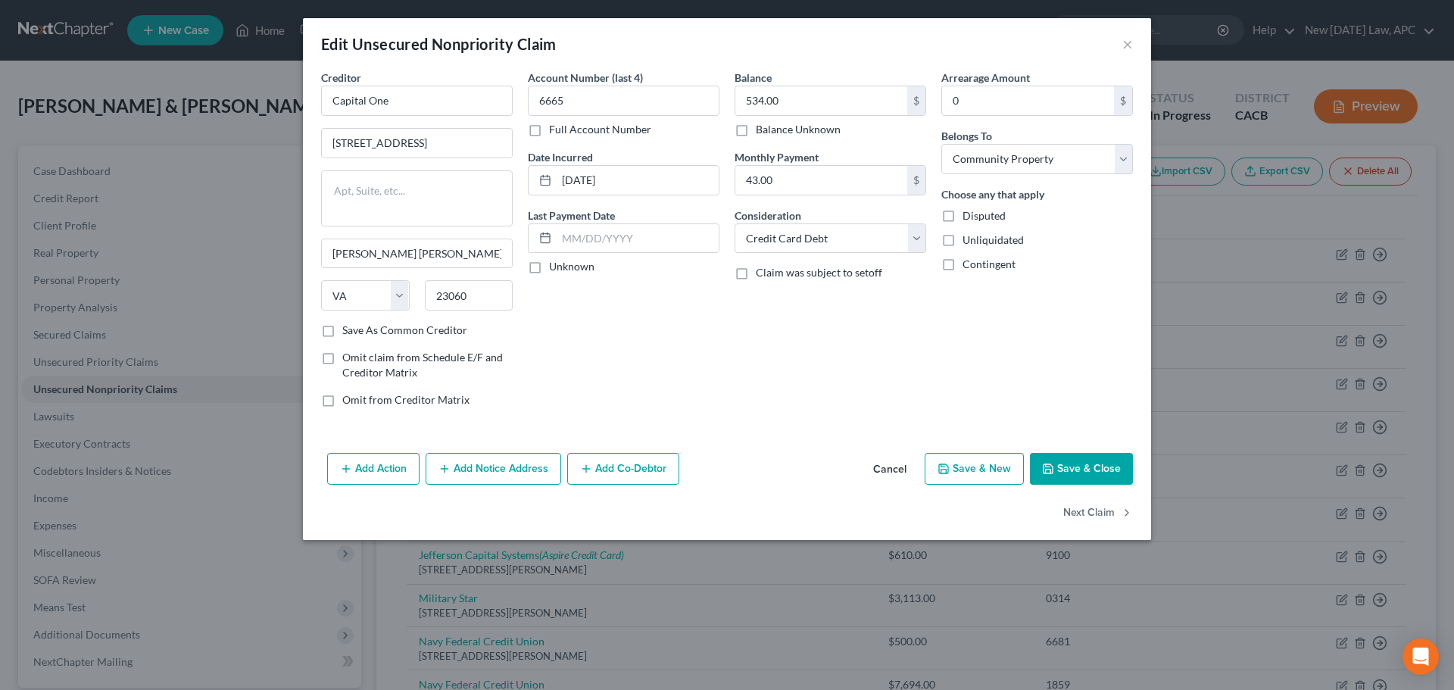
click at [892, 477] on button "Cancel" at bounding box center [890, 469] width 58 height 30
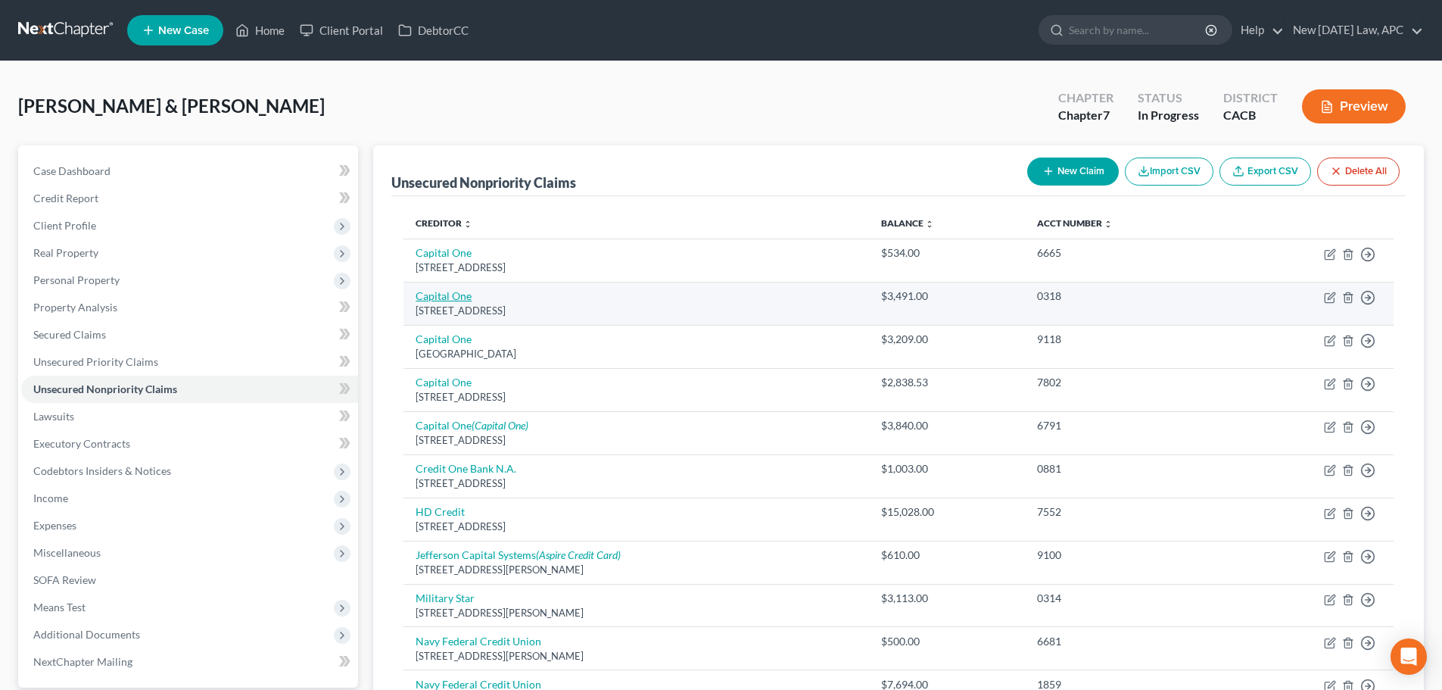
click at [458, 298] on link "Capital One" at bounding box center [444, 295] width 56 height 13
select select "48"
select select "2"
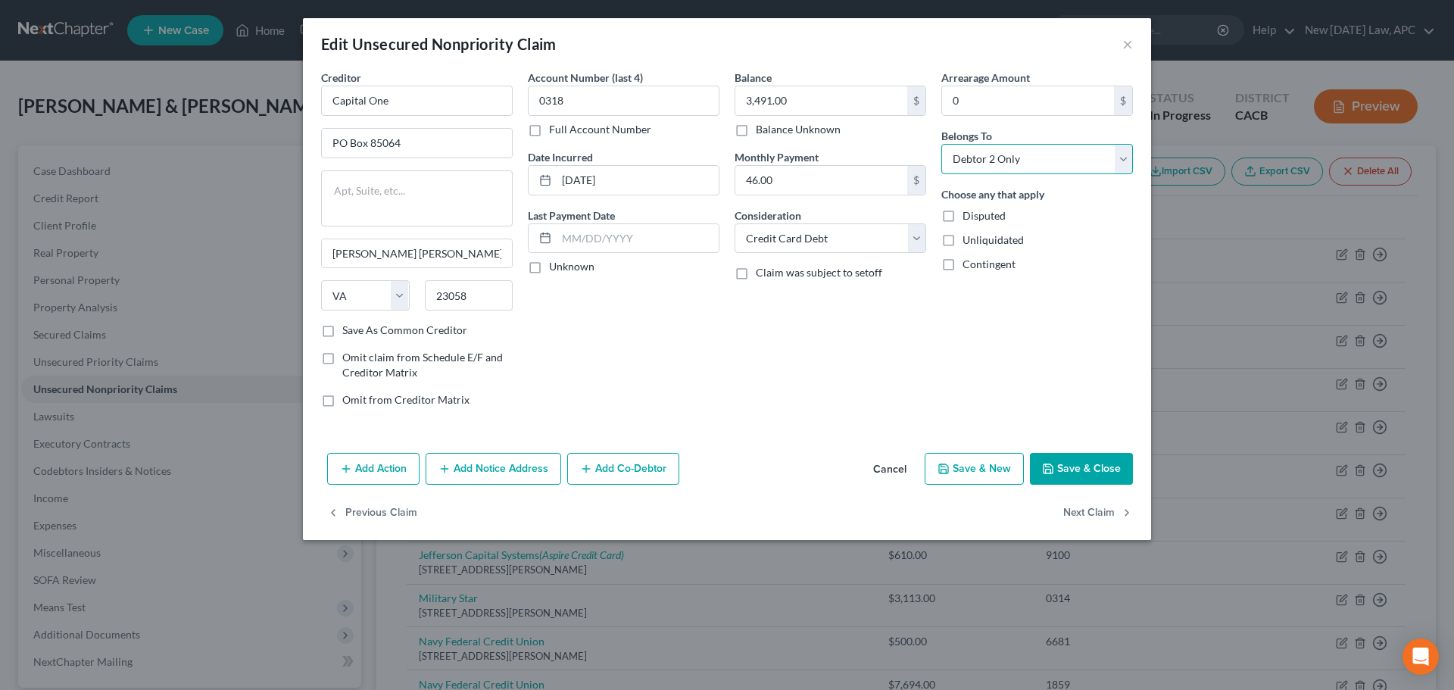
click at [973, 157] on select "Select Debtor 1 Only Debtor 2 Only Debtor 1 And Debtor 2 Only At Least One Of T…" at bounding box center [1037, 159] width 192 height 30
select select "4"
click at [941, 144] on select "Select Debtor 1 Only Debtor 2 Only Debtor 1 And Debtor 2 Only At Least One Of T…" at bounding box center [1037, 159] width 192 height 30
click at [1061, 463] on button "Save & Close" at bounding box center [1081, 469] width 103 height 32
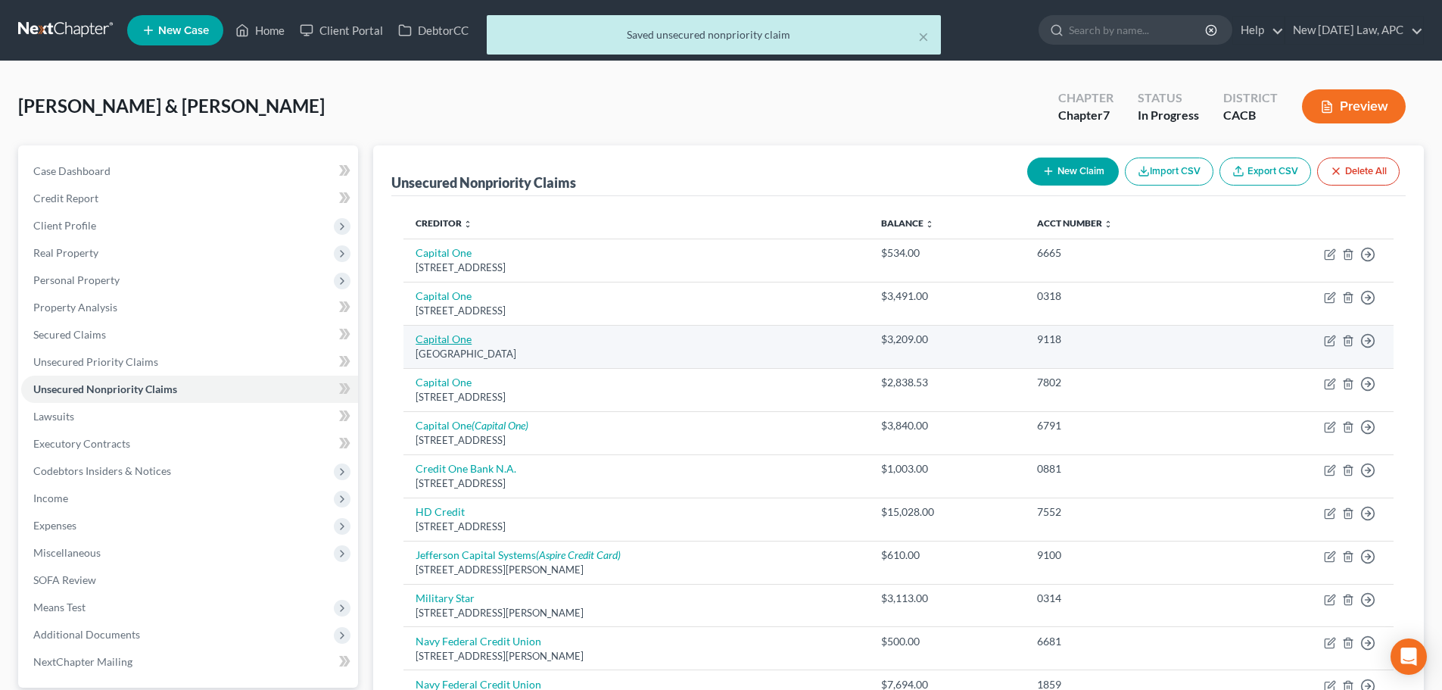
click at [447, 338] on link "Capital One" at bounding box center [444, 338] width 56 height 13
select select "48"
select select "2"
select select "4"
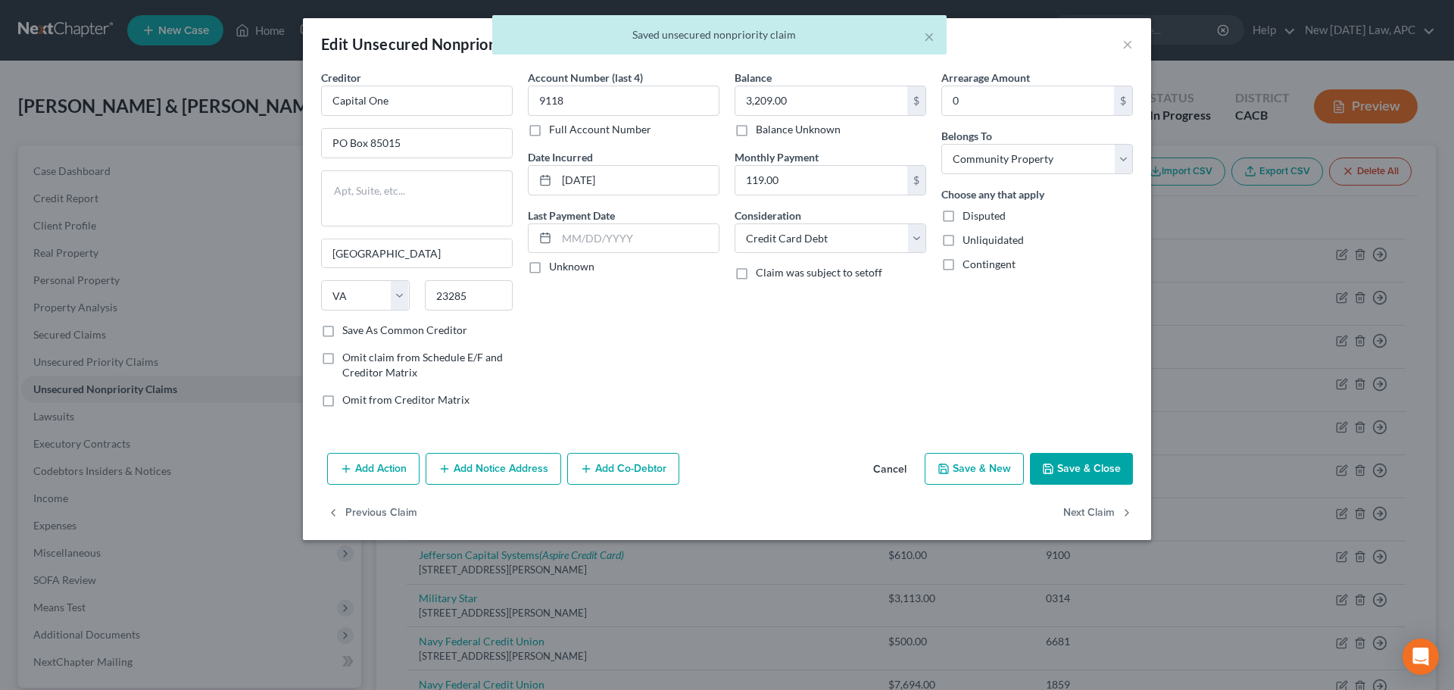
click at [886, 460] on button "Cancel" at bounding box center [890, 469] width 58 height 30
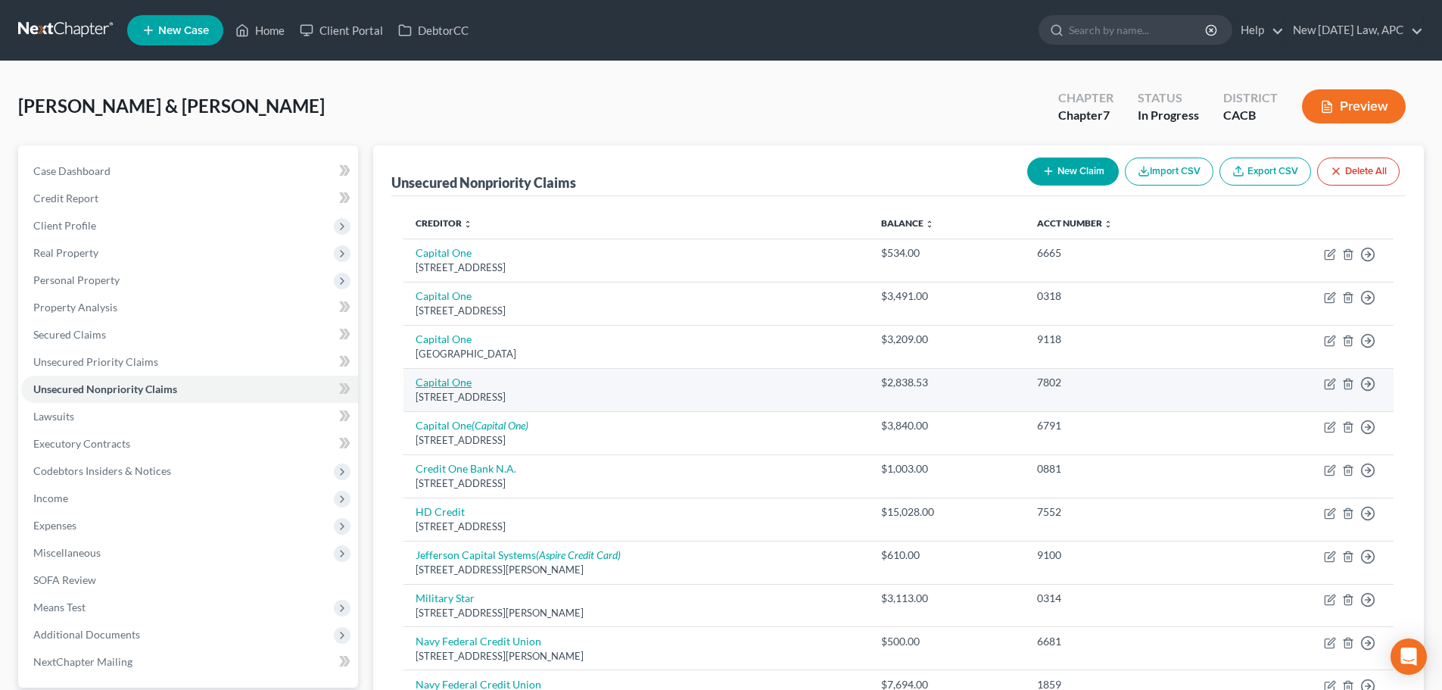
click at [460, 380] on link "Capital One" at bounding box center [444, 382] width 56 height 13
select select "46"
select select "2"
select select "4"
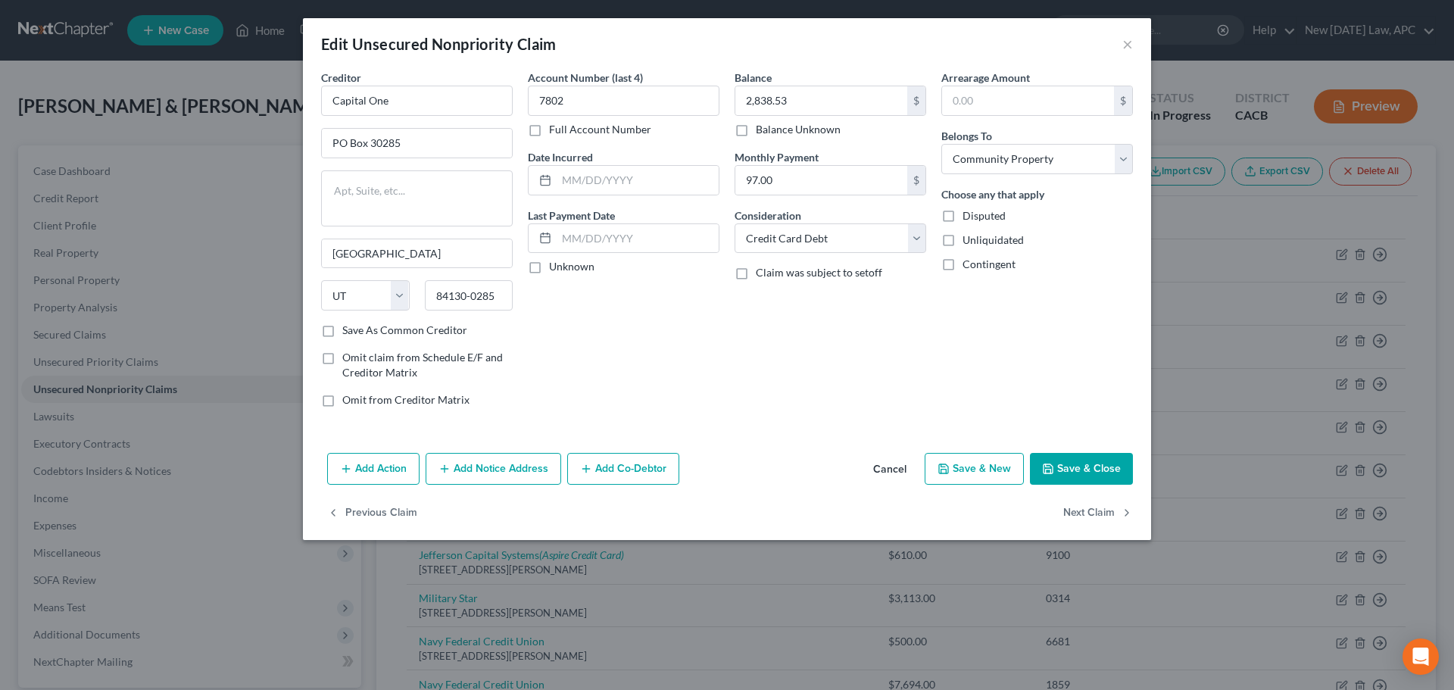
click at [880, 461] on button "Cancel" at bounding box center [890, 469] width 58 height 30
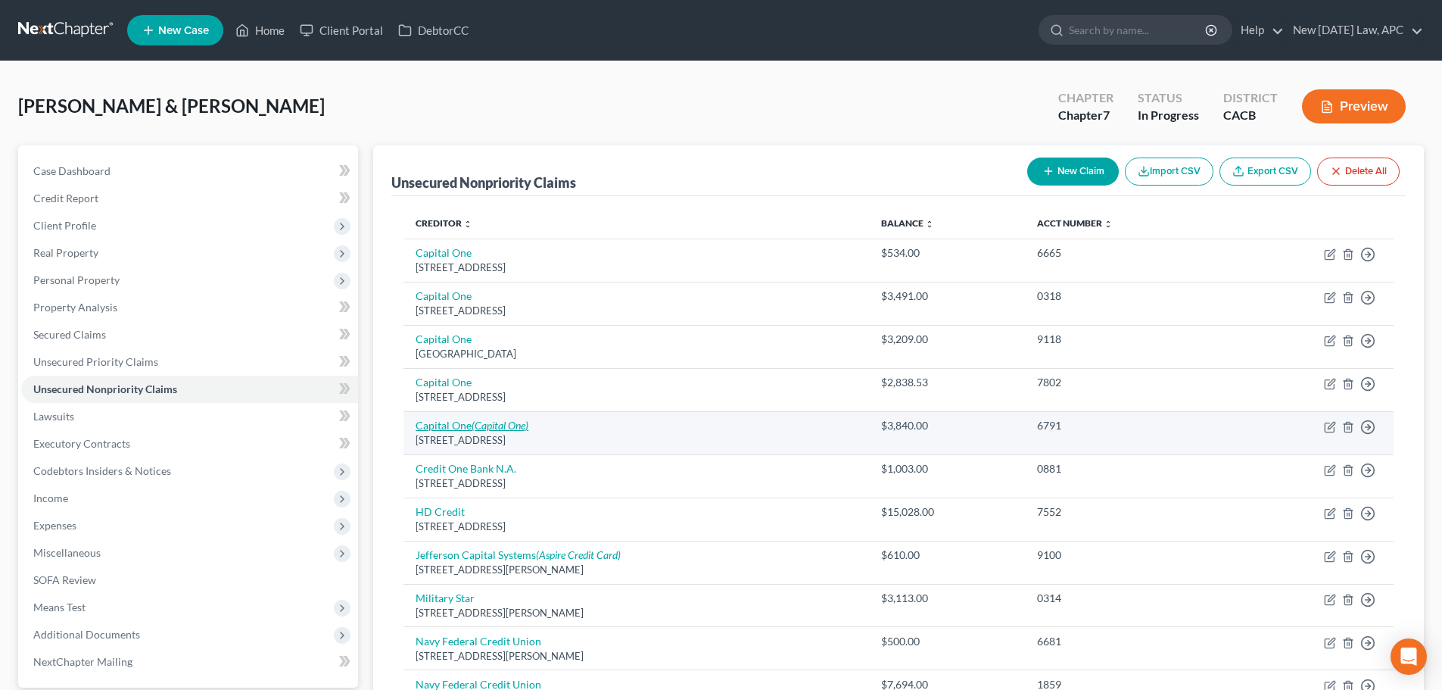
click at [450, 423] on link "Capital One (Capital One)" at bounding box center [472, 425] width 113 height 13
select select "48"
select select "2"
select select "4"
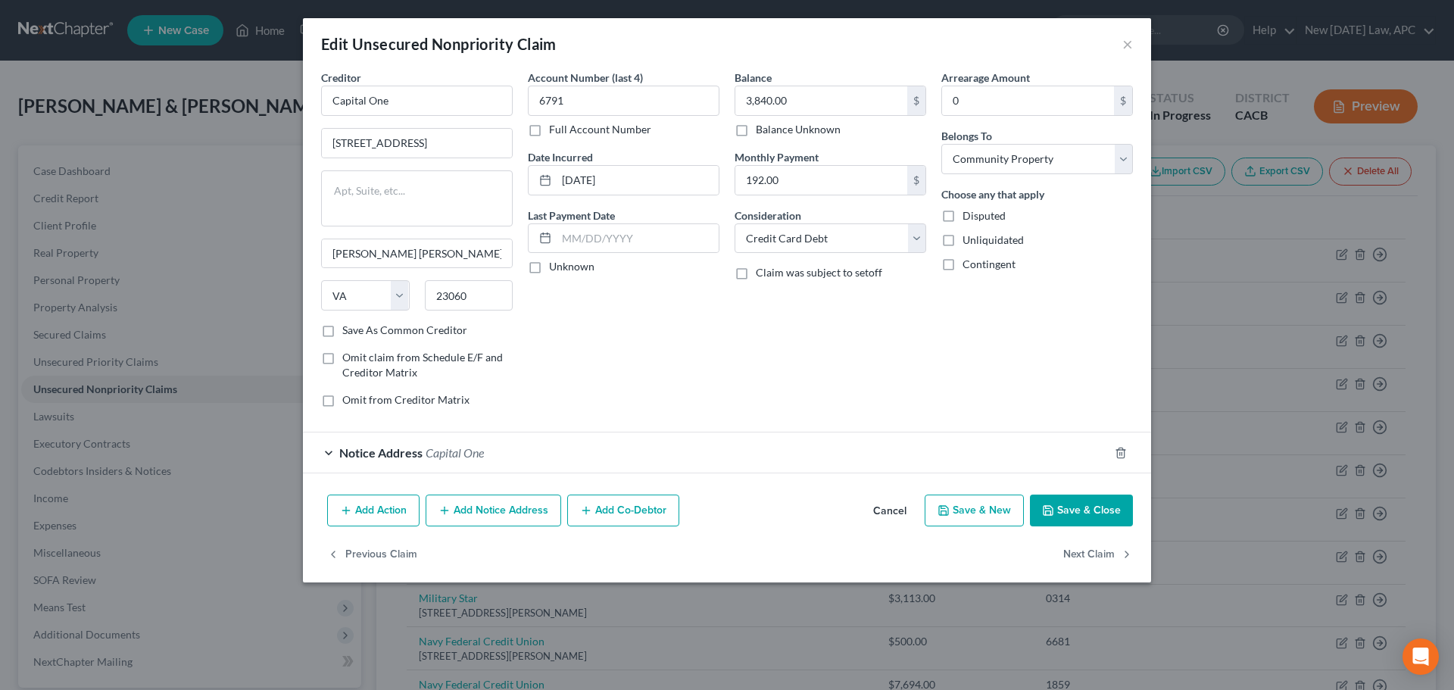
click at [887, 497] on button "Cancel" at bounding box center [890, 511] width 58 height 30
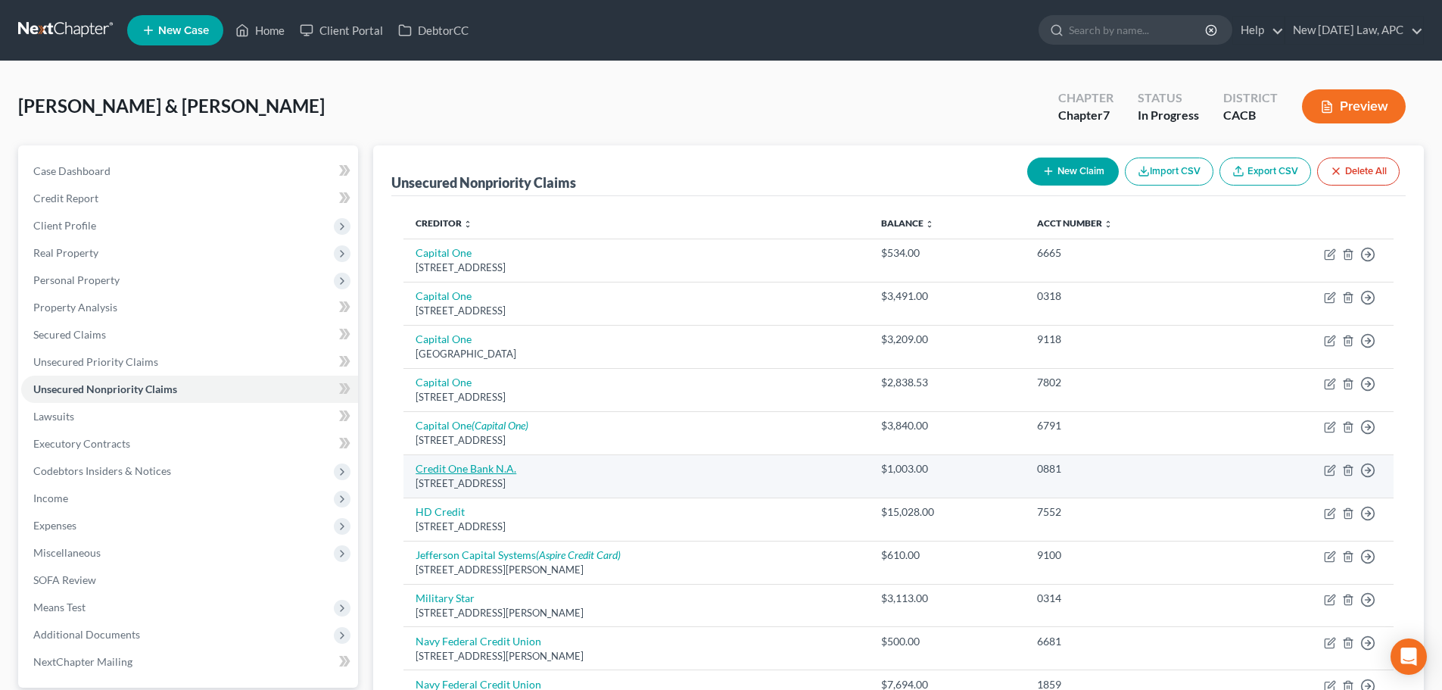
click at [447, 466] on link "Credit One Bank N.A." at bounding box center [466, 468] width 101 height 13
select select "31"
select select "2"
select select "4"
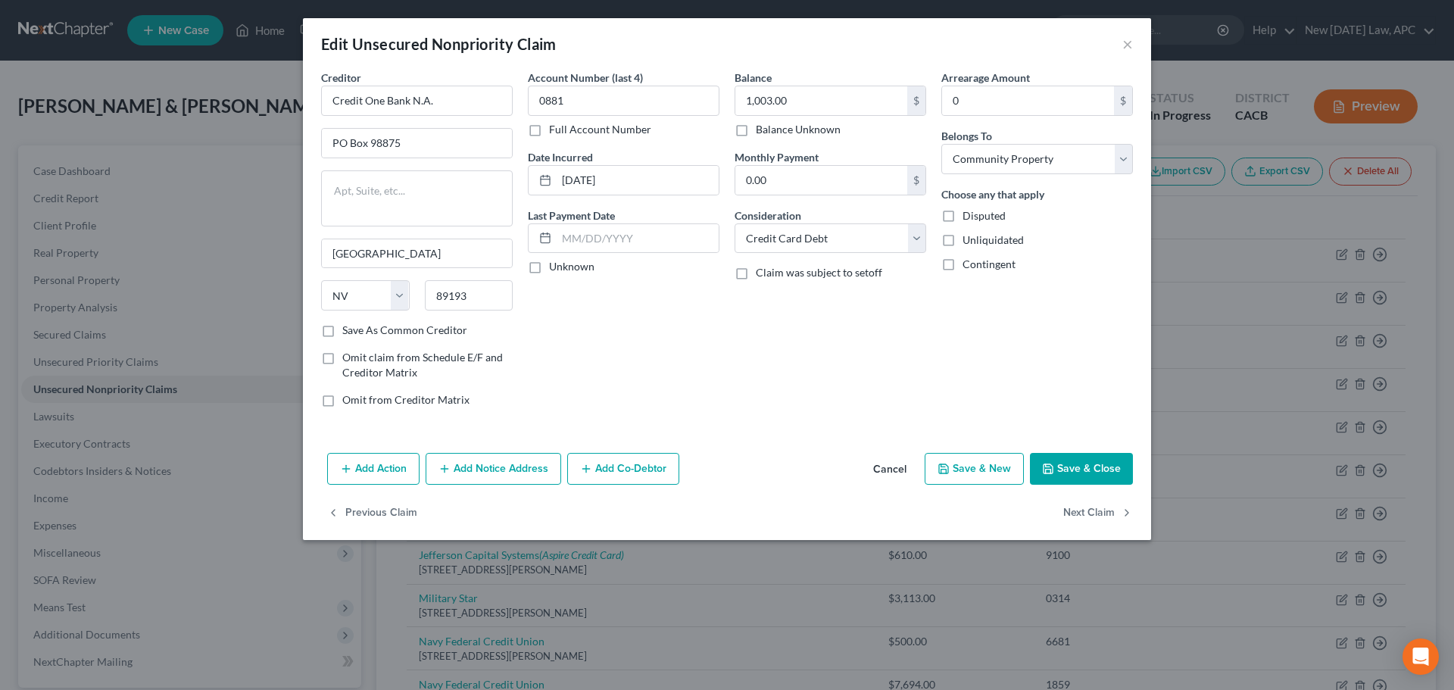
click at [875, 469] on button "Cancel" at bounding box center [890, 469] width 58 height 30
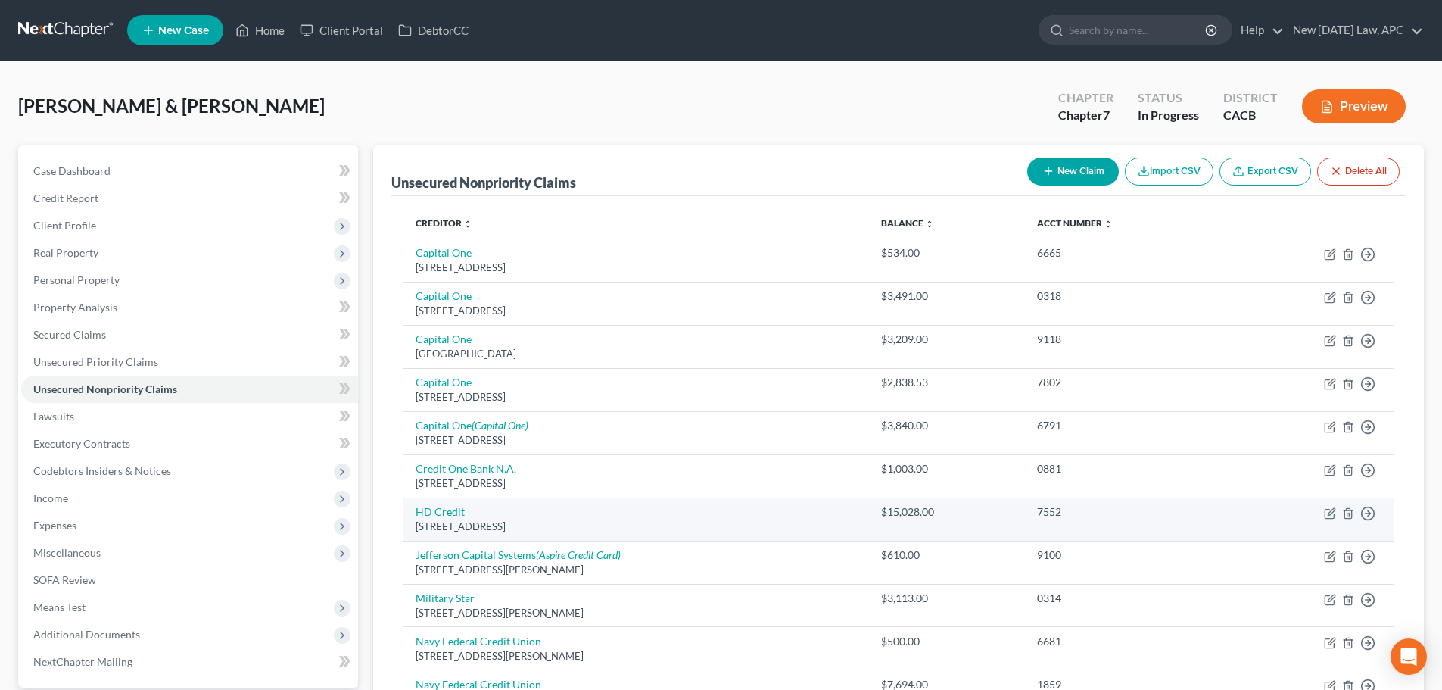
click at [446, 508] on link "HD Credit" at bounding box center [440, 511] width 49 height 13
select select "31"
select select "4"
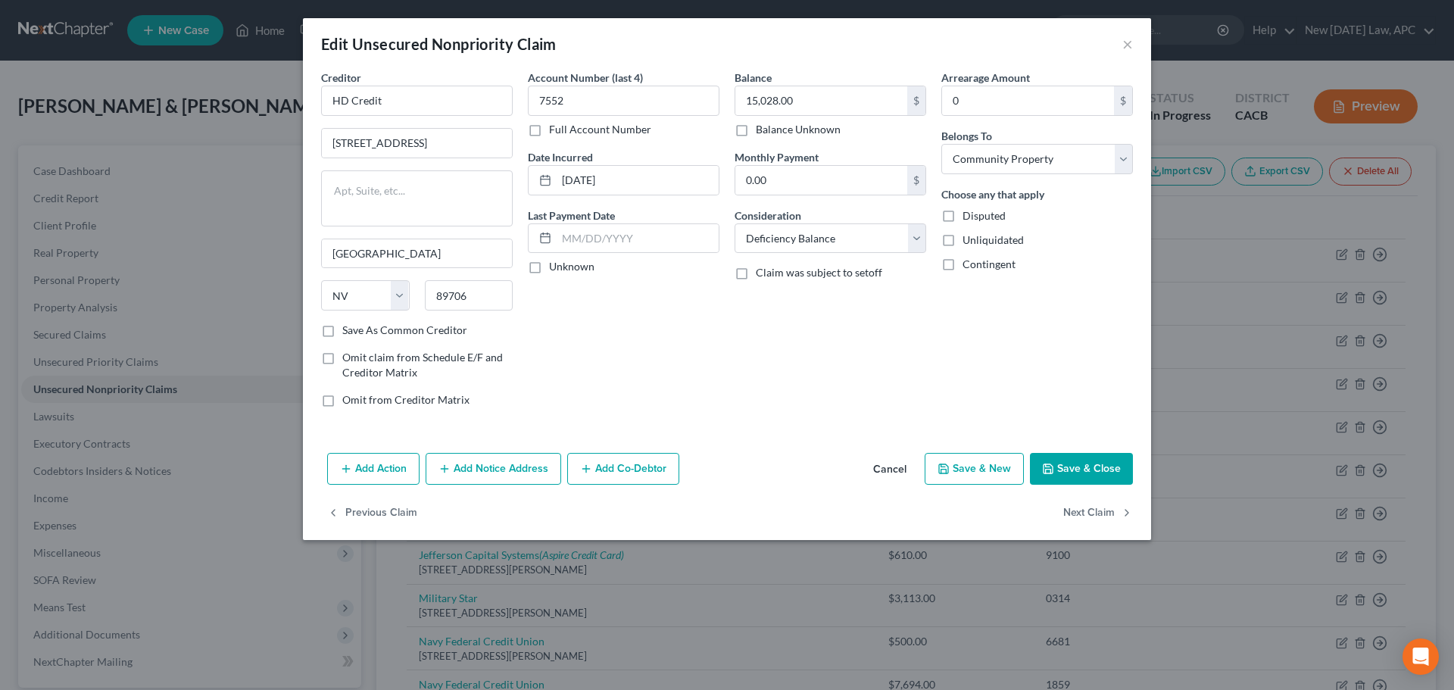
click at [885, 478] on button "Cancel" at bounding box center [890, 469] width 58 height 30
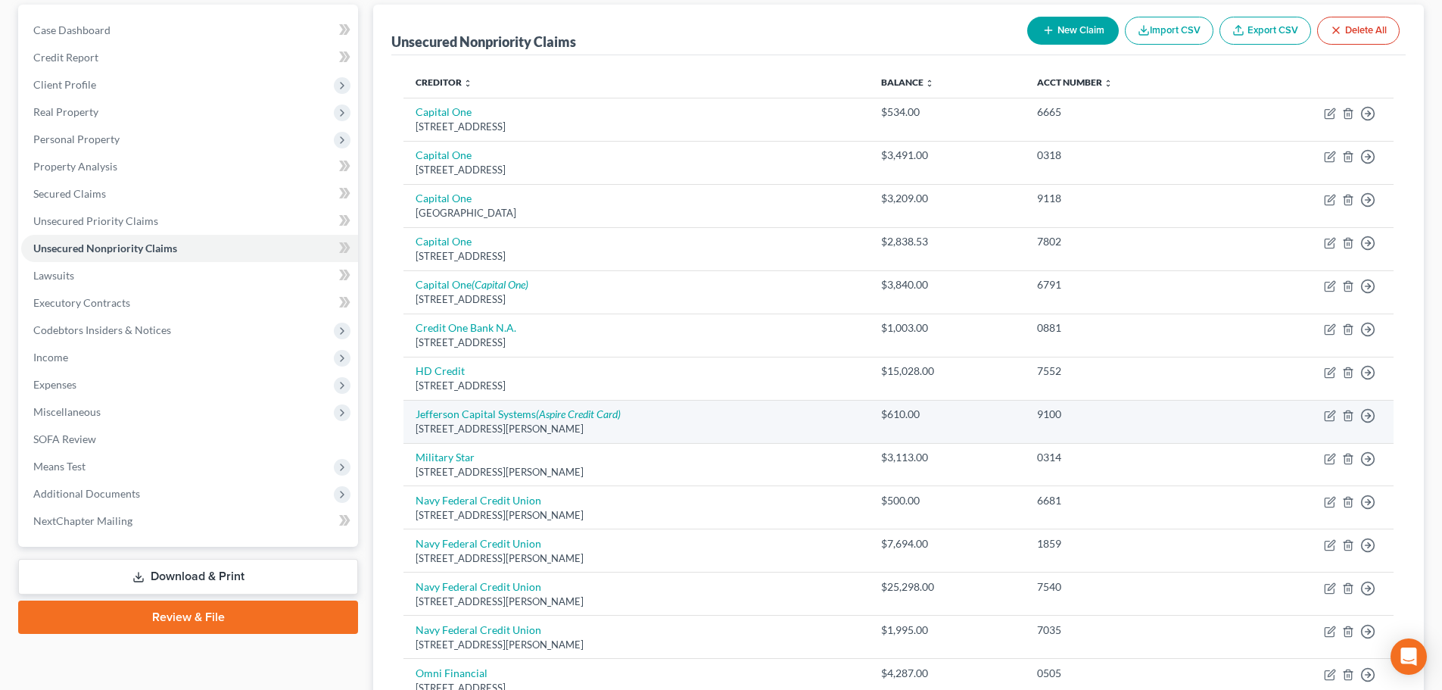
scroll to position [151, 0]
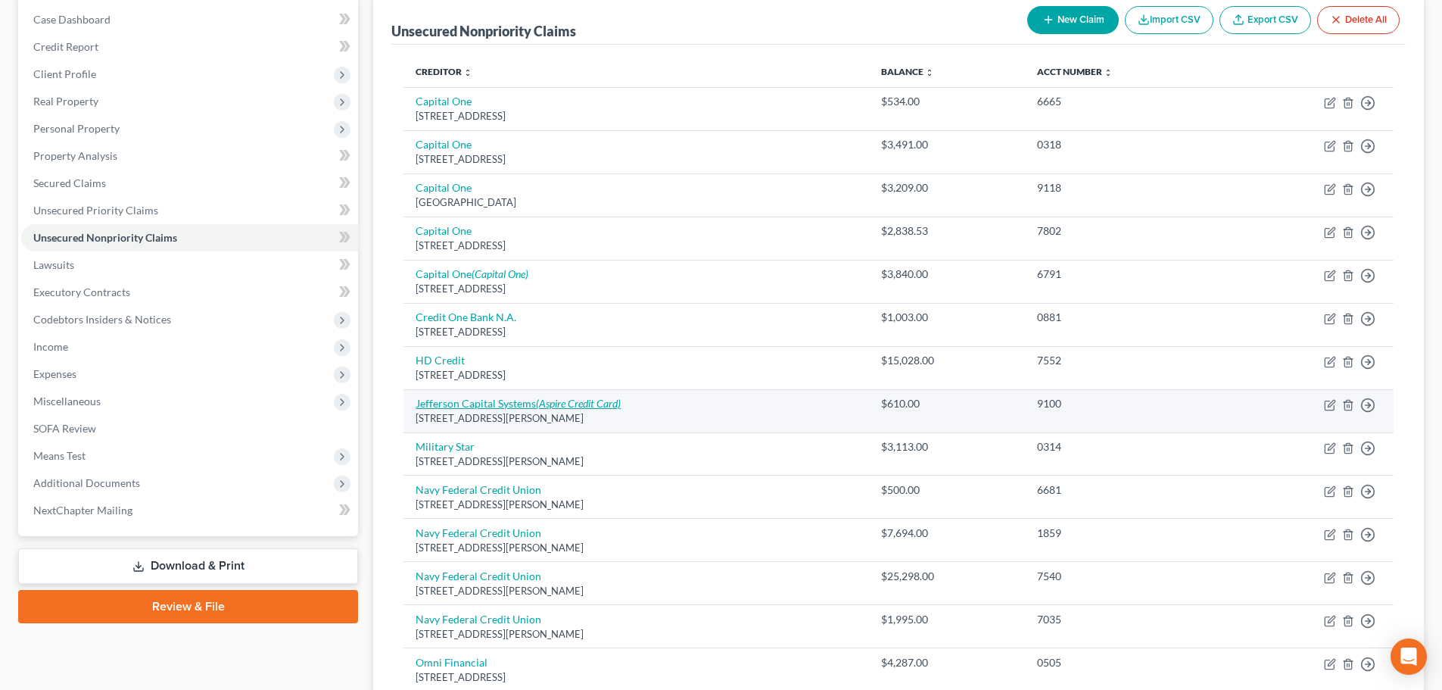
click at [503, 399] on link "Jefferson Capital Systems (Aspire Credit Card)" at bounding box center [518, 403] width 205 height 13
select select "24"
select select "1"
select select "4"
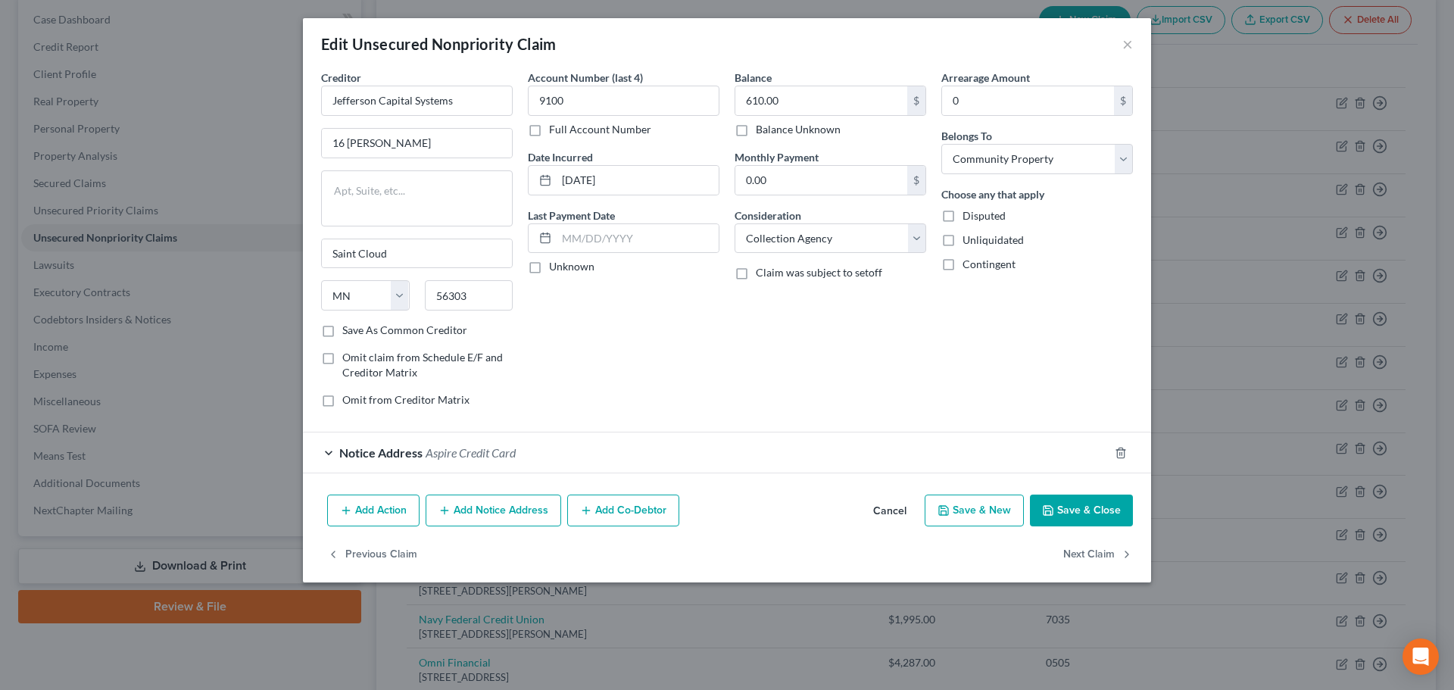
click at [893, 508] on button "Cancel" at bounding box center [890, 511] width 58 height 30
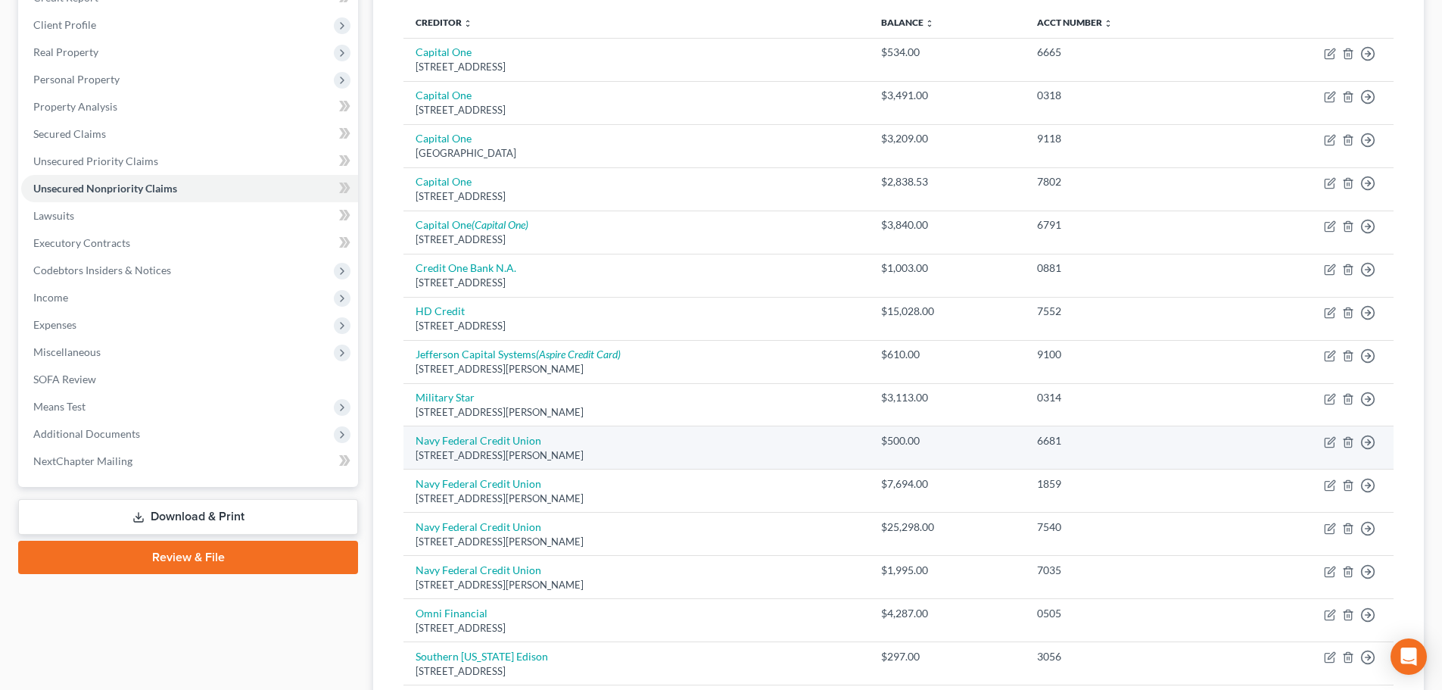
scroll to position [227, 0]
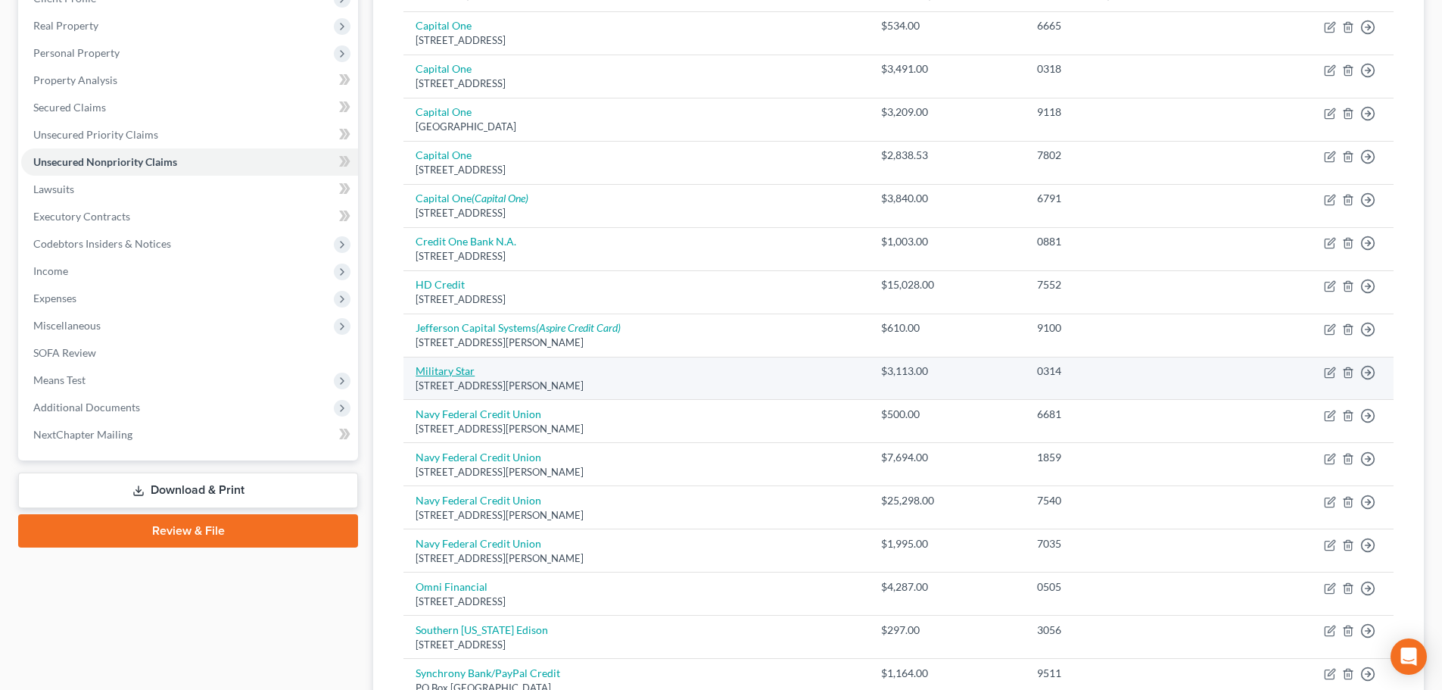
click at [463, 373] on link "Military Star" at bounding box center [445, 370] width 59 height 13
select select "45"
select select "2"
select select "4"
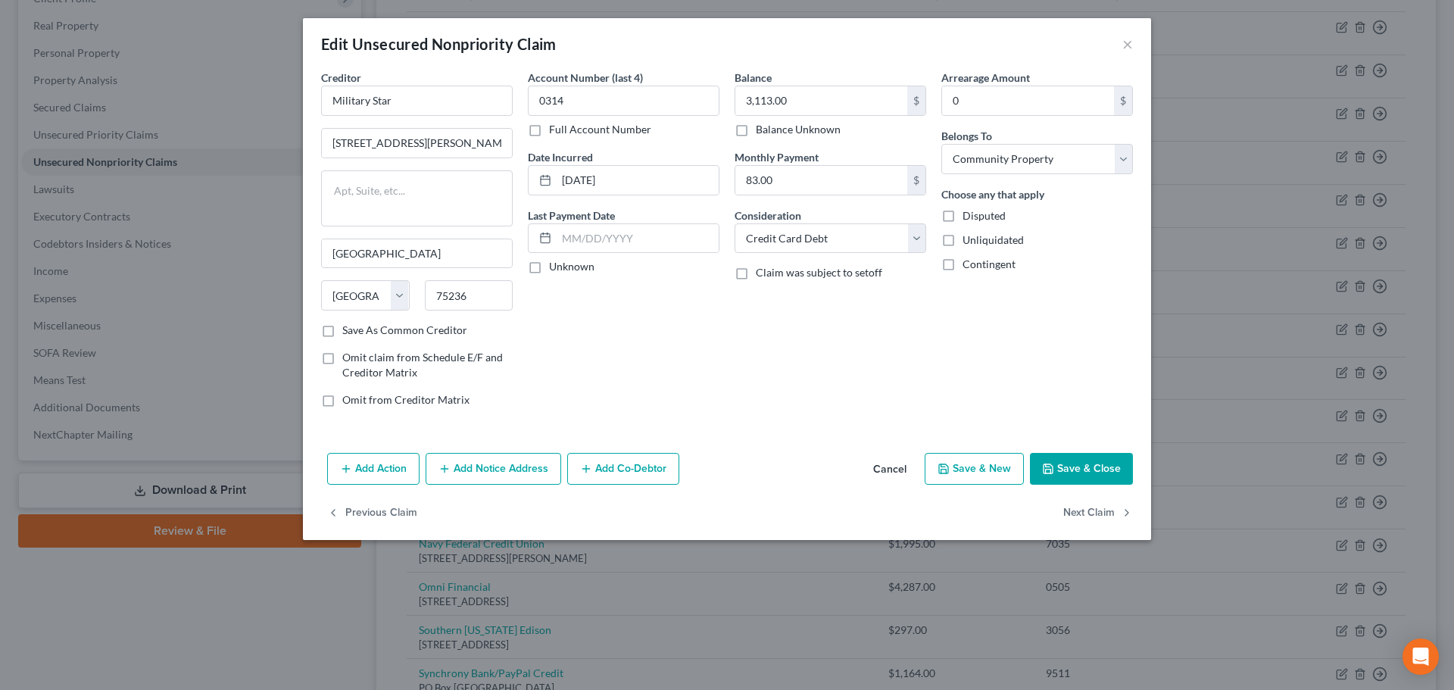
click at [890, 471] on button "Cancel" at bounding box center [890, 469] width 58 height 30
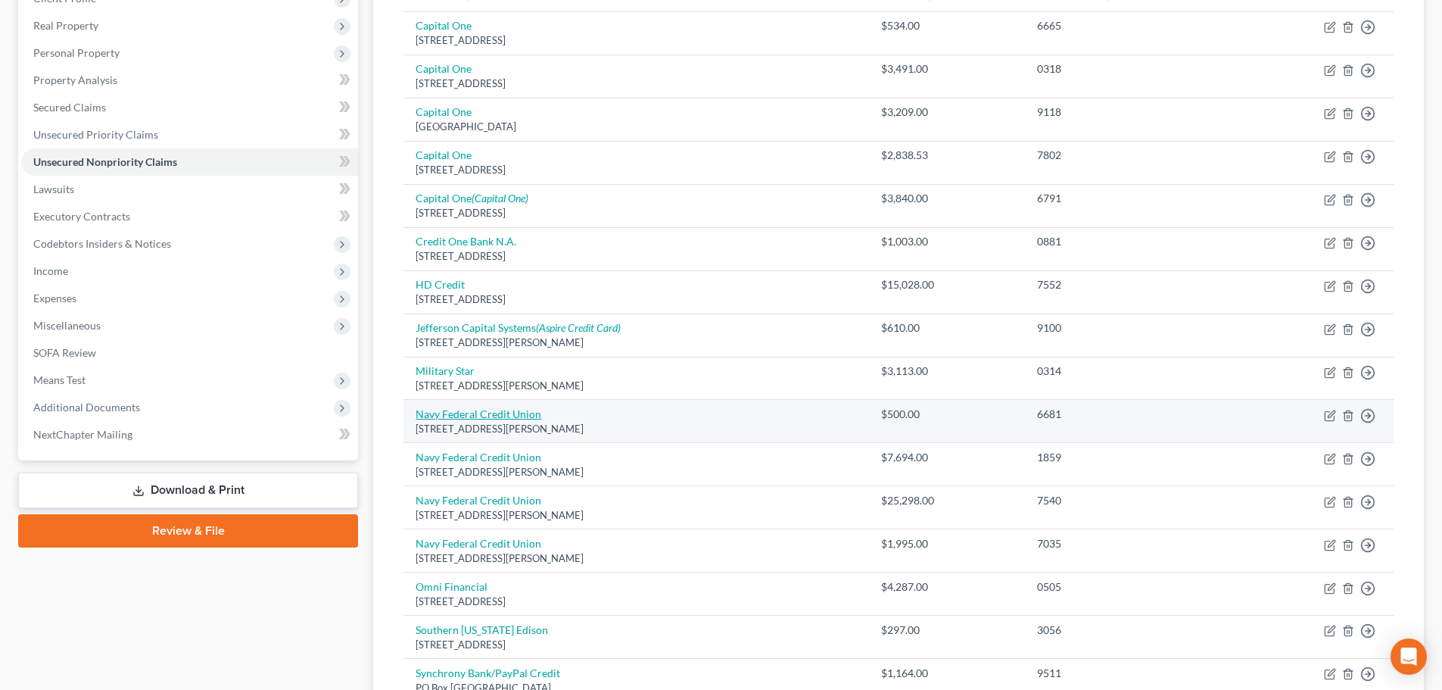
click at [469, 413] on link "Navy Federal Credit Union" at bounding box center [479, 413] width 126 height 13
select select "48"
select select "2"
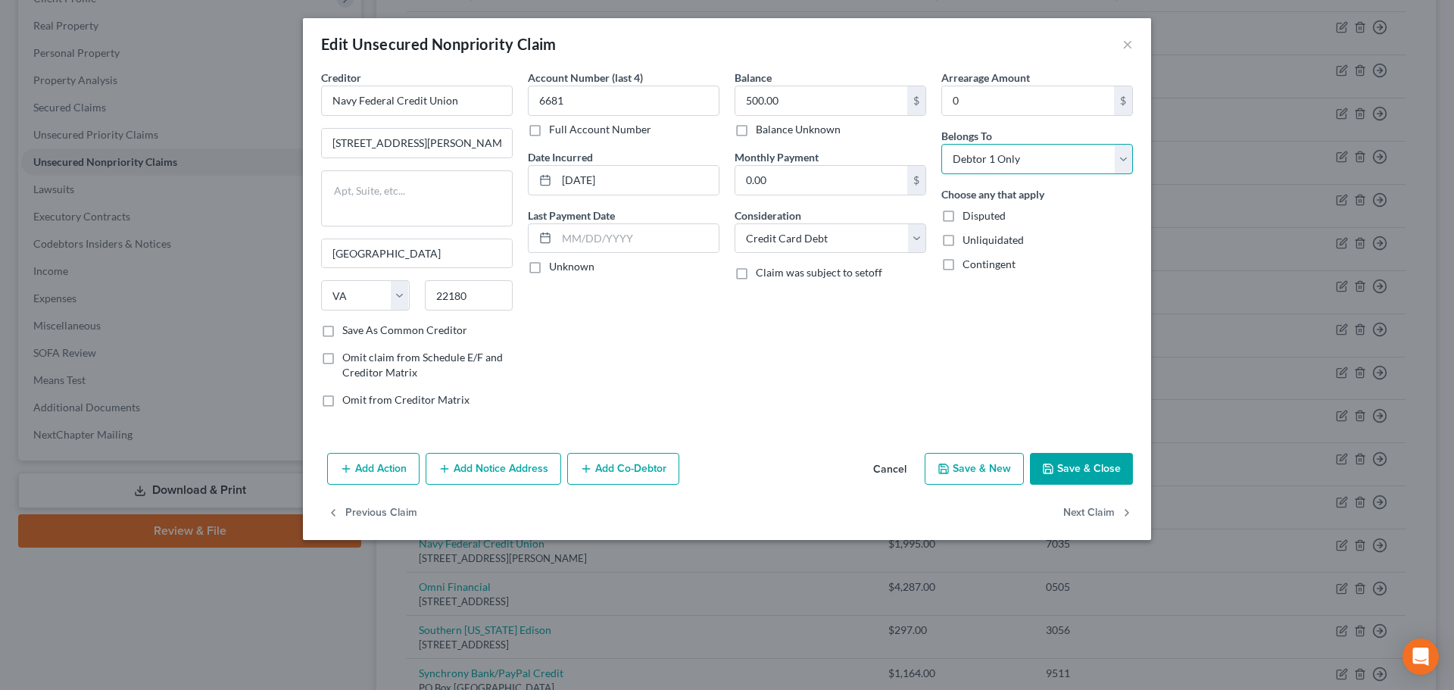
click at [1012, 156] on select "Select Debtor 1 Only Debtor 2 Only Debtor 1 And Debtor 2 Only At Least One Of T…" at bounding box center [1037, 159] width 192 height 30
select select "4"
click at [941, 144] on select "Select Debtor 1 Only Debtor 2 Only Debtor 1 And Debtor 2 Only At Least One Of T…" at bounding box center [1037, 159] width 192 height 30
click at [1074, 469] on button "Save & Close" at bounding box center [1081, 469] width 103 height 32
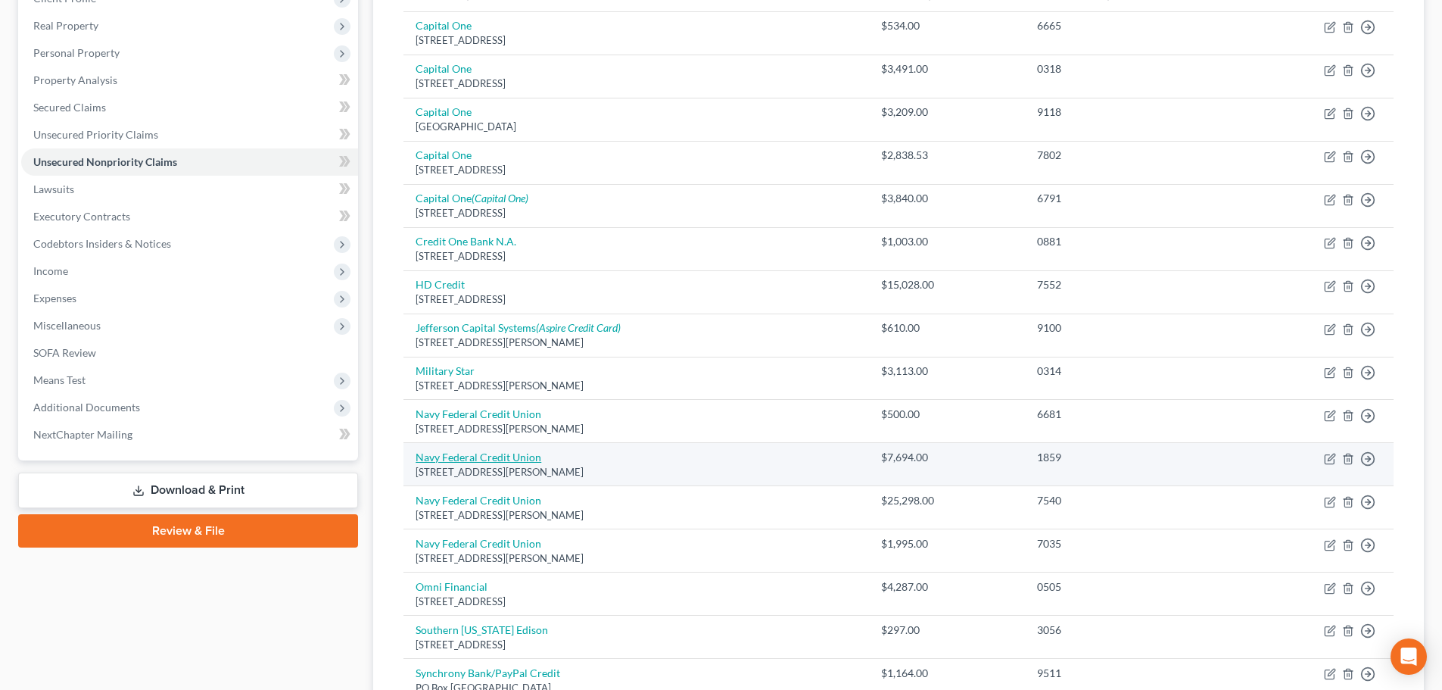
click at [460, 454] on link "Navy Federal Credit Union" at bounding box center [479, 457] width 126 height 13
select select "48"
select select "2"
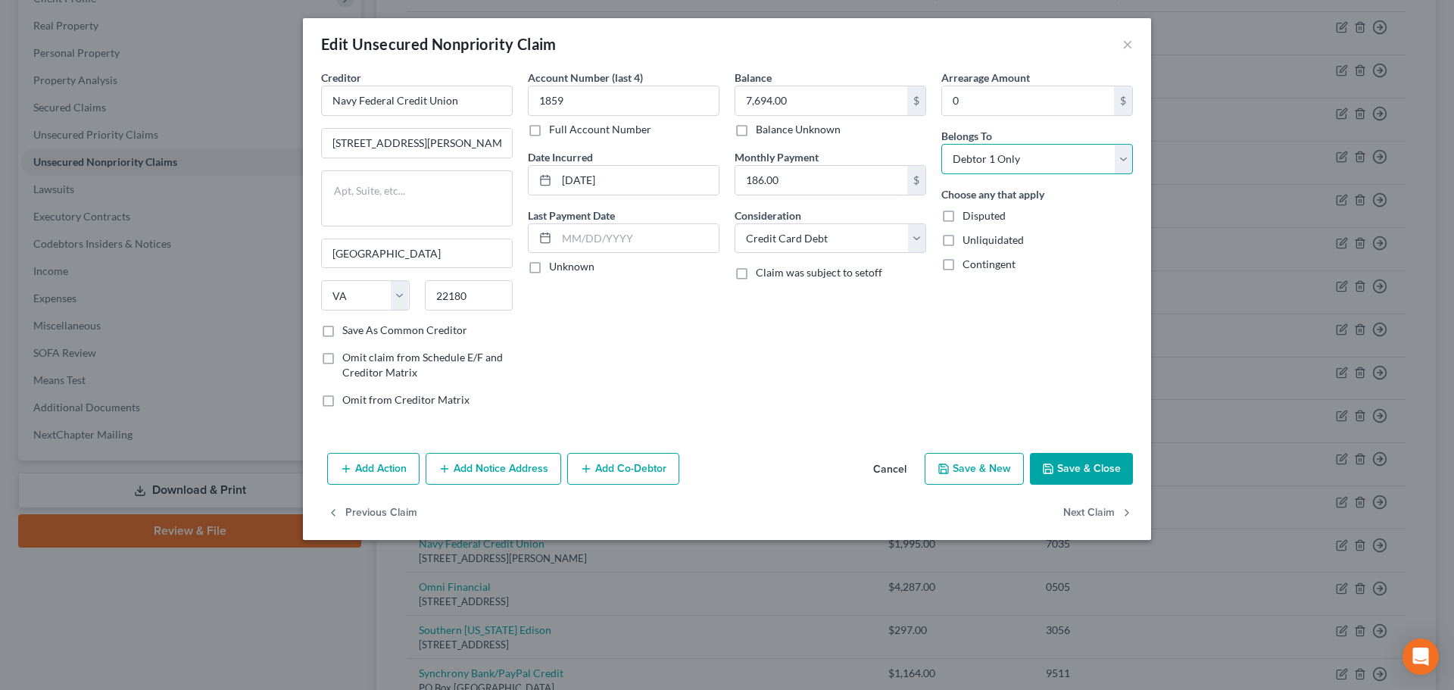
click at [965, 168] on select "Select Debtor 1 Only Debtor 2 Only Debtor 1 And Debtor 2 Only At Least One Of T…" at bounding box center [1037, 159] width 192 height 30
select select "4"
click at [941, 144] on select "Select Debtor 1 Only Debtor 2 Only Debtor 1 And Debtor 2 Only At Least One Of T…" at bounding box center [1037, 159] width 192 height 30
click at [1080, 461] on button "Save & Close" at bounding box center [1081, 469] width 103 height 32
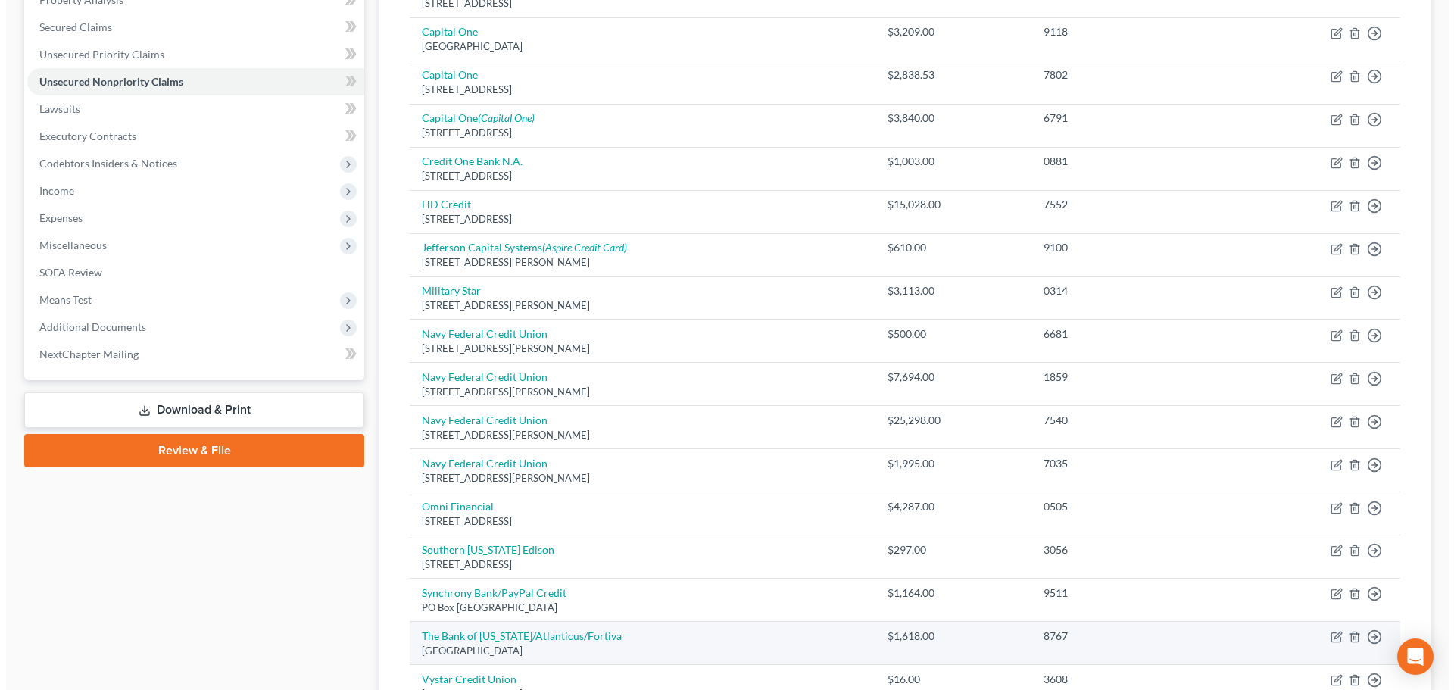
scroll to position [489, 0]
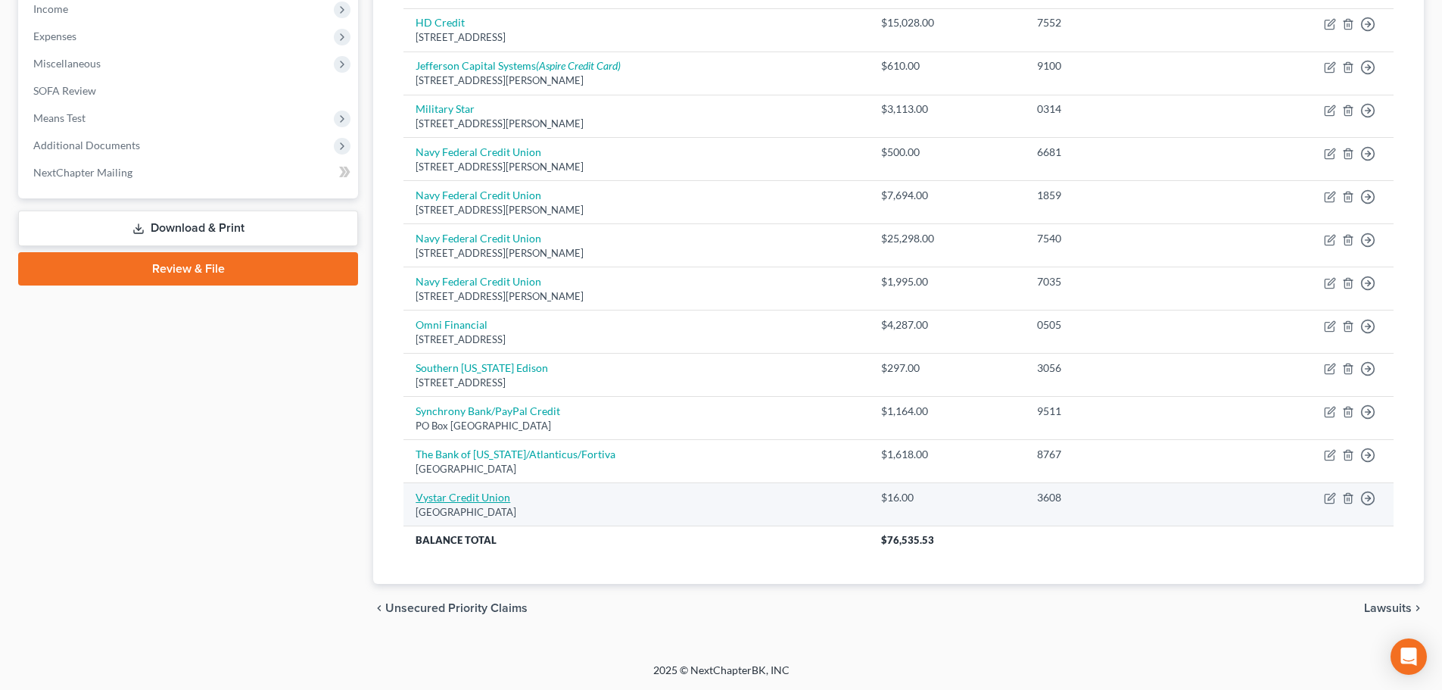
click at [487, 496] on link "Vystar Credit Union" at bounding box center [463, 497] width 95 height 13
select select "9"
select select "2"
select select "1"
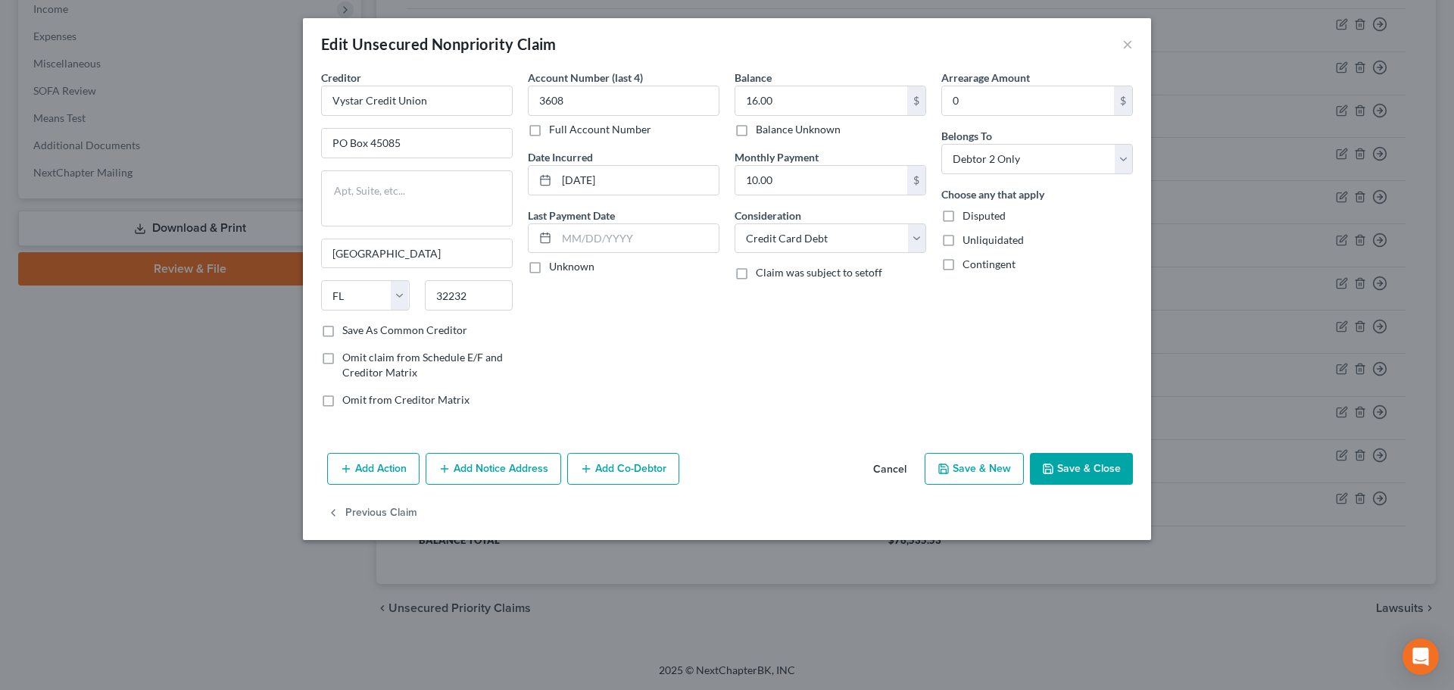
drag, startPoint x: 745, startPoint y: 136, endPoint x: 753, endPoint y: 144, distance: 11.3
click at [756, 136] on label "Balance Unknown" at bounding box center [798, 129] width 85 height 15
click at [762, 132] on input "Balance Unknown" at bounding box center [767, 127] width 10 height 10
checkbox input "true"
type input "0.00"
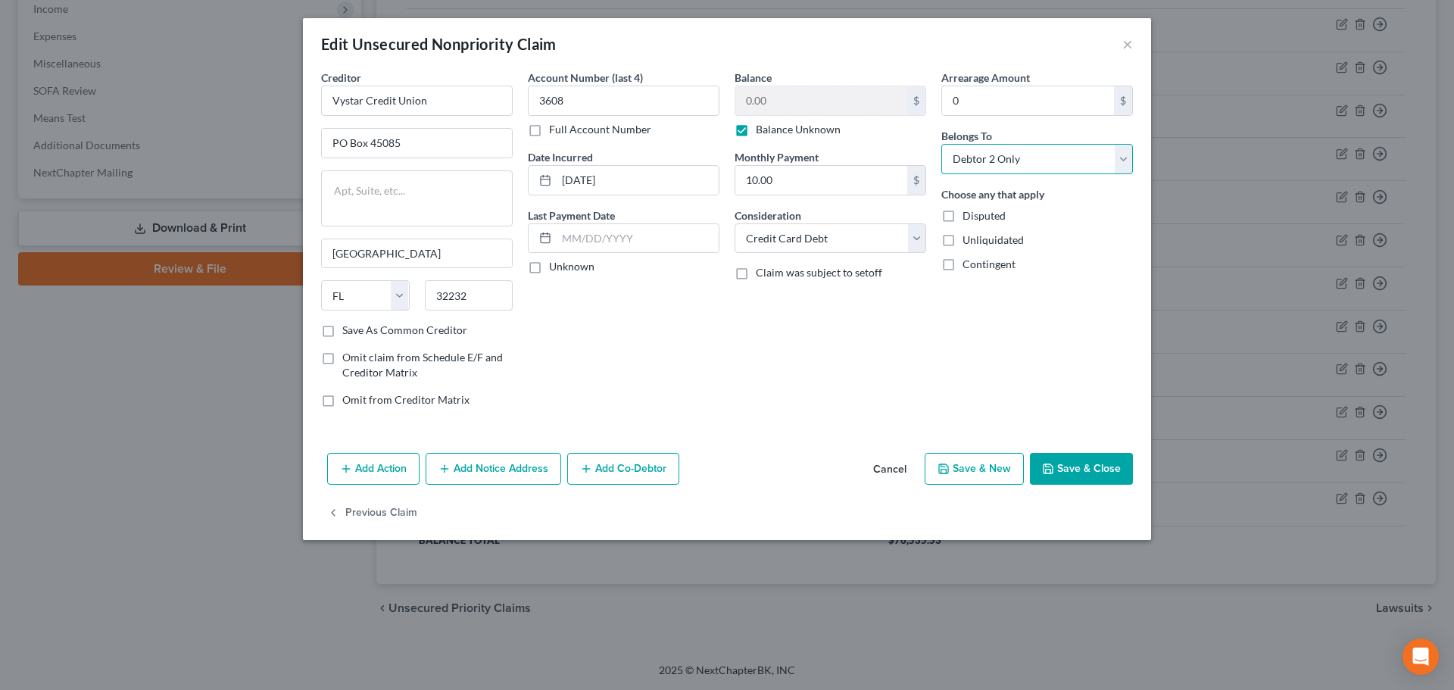
click at [981, 164] on select "Select Debtor 1 Only Debtor 2 Only Debtor 1 And Debtor 2 Only At Least One Of T…" at bounding box center [1037, 159] width 192 height 30
click at [941, 144] on select "Select Debtor 1 Only Debtor 2 Only Debtor 1 And Debtor 2 Only At Least One Of T…" at bounding box center [1037, 159] width 192 height 30
click at [962, 217] on label "Disputed" at bounding box center [983, 215] width 43 height 15
click at [968, 217] on input "Disputed" at bounding box center [973, 213] width 10 height 10
checkbox input "true"
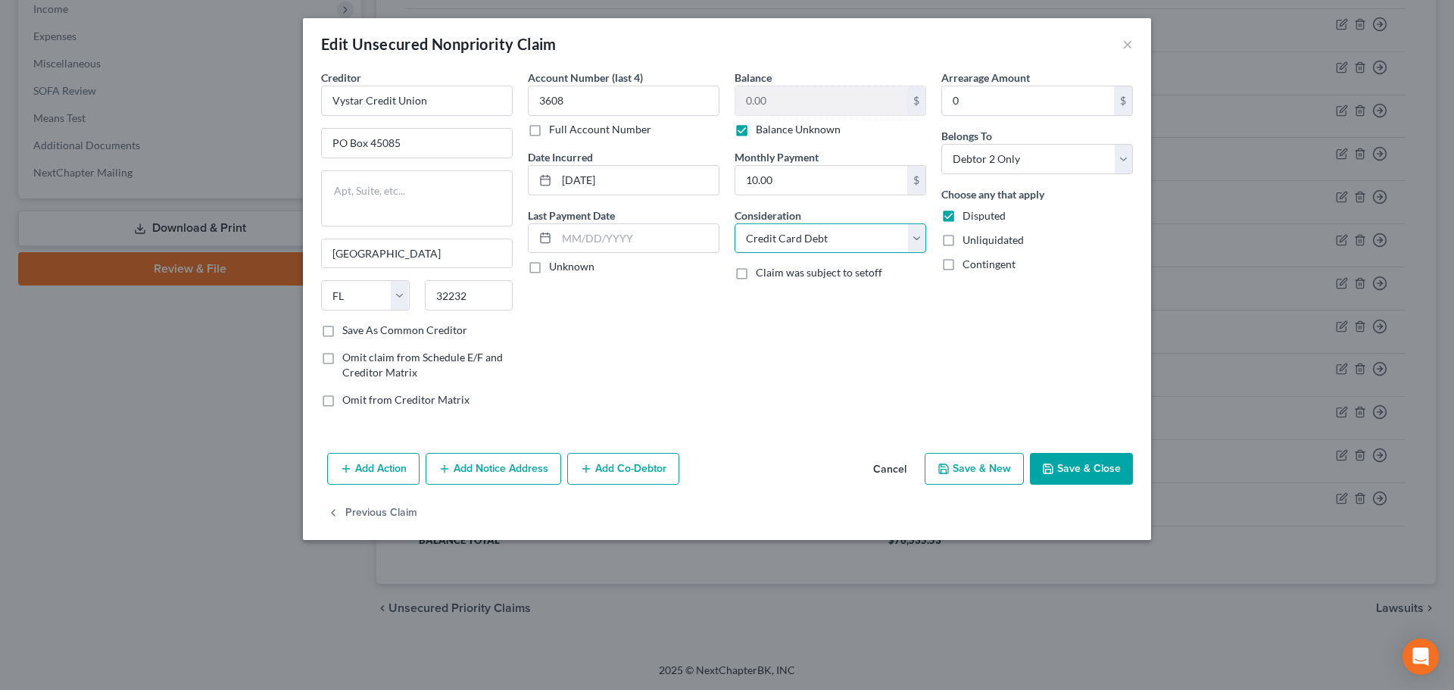
click at [783, 242] on select "Select Cable / Satellite Services Collection Agency Credit Card Debt Debt Couns…" at bounding box center [830, 238] width 192 height 30
select select "14"
click at [734, 223] on select "Select Cable / Satellite Services Collection Agency Credit Card Debt Debt Couns…" at bounding box center [830, 238] width 192 height 30
click at [778, 289] on input "text" at bounding box center [830, 296] width 190 height 29
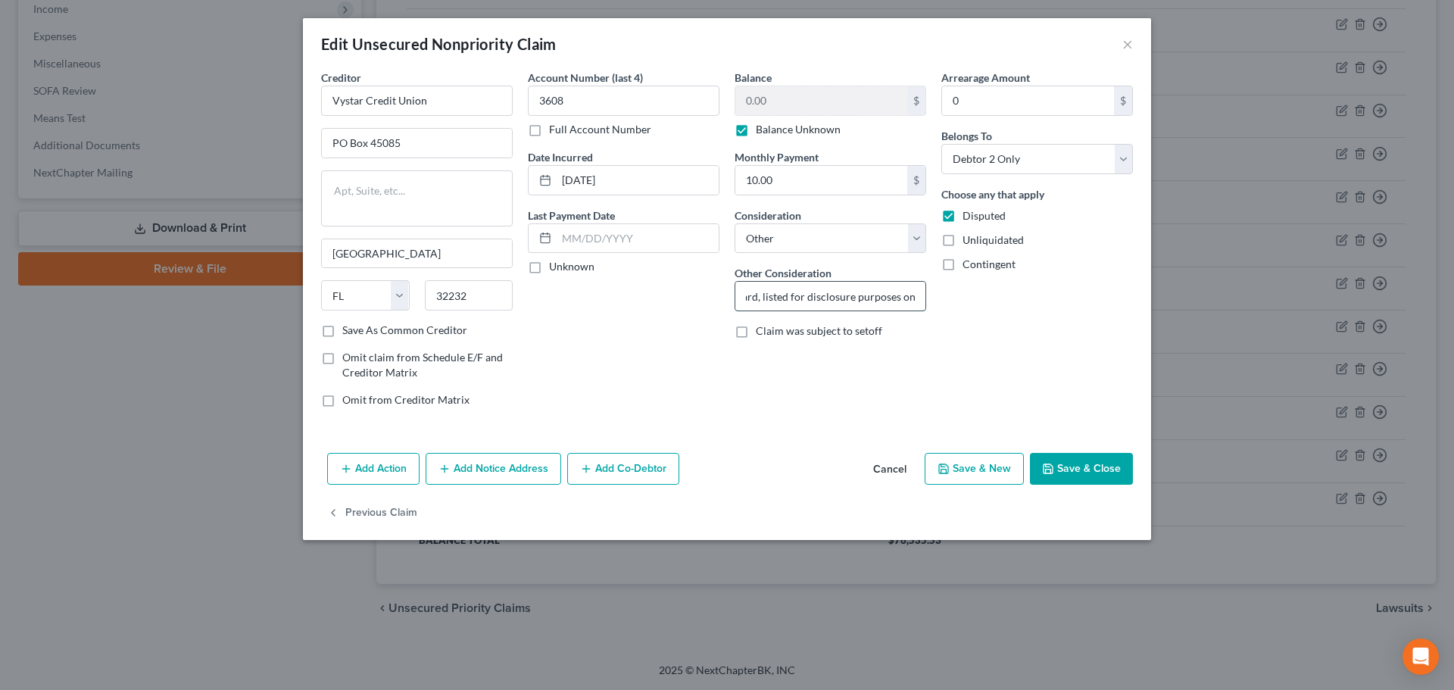
scroll to position [0, 177]
type input "Debtor is authorized user on credit card, listed for disclosure purposes only."
click at [1102, 469] on button "Save & Close" at bounding box center [1081, 469] width 103 height 32
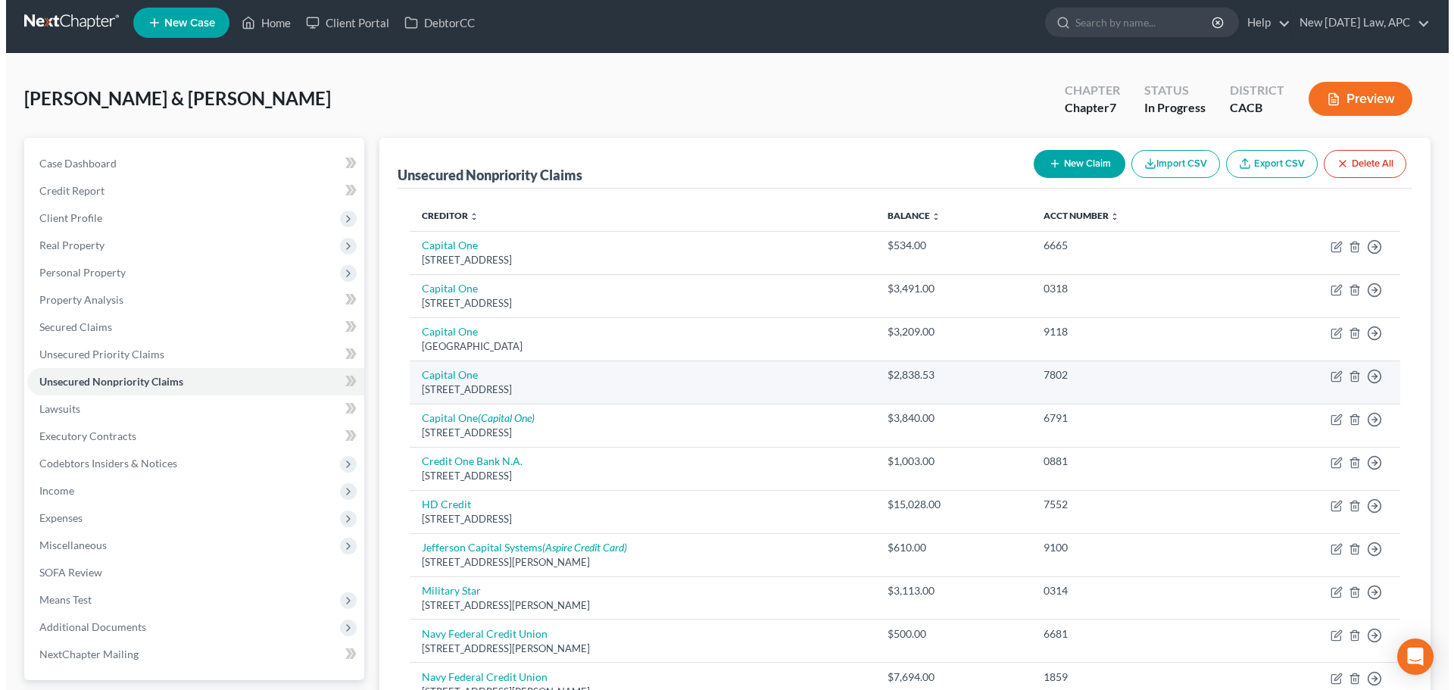
scroll to position [0, 0]
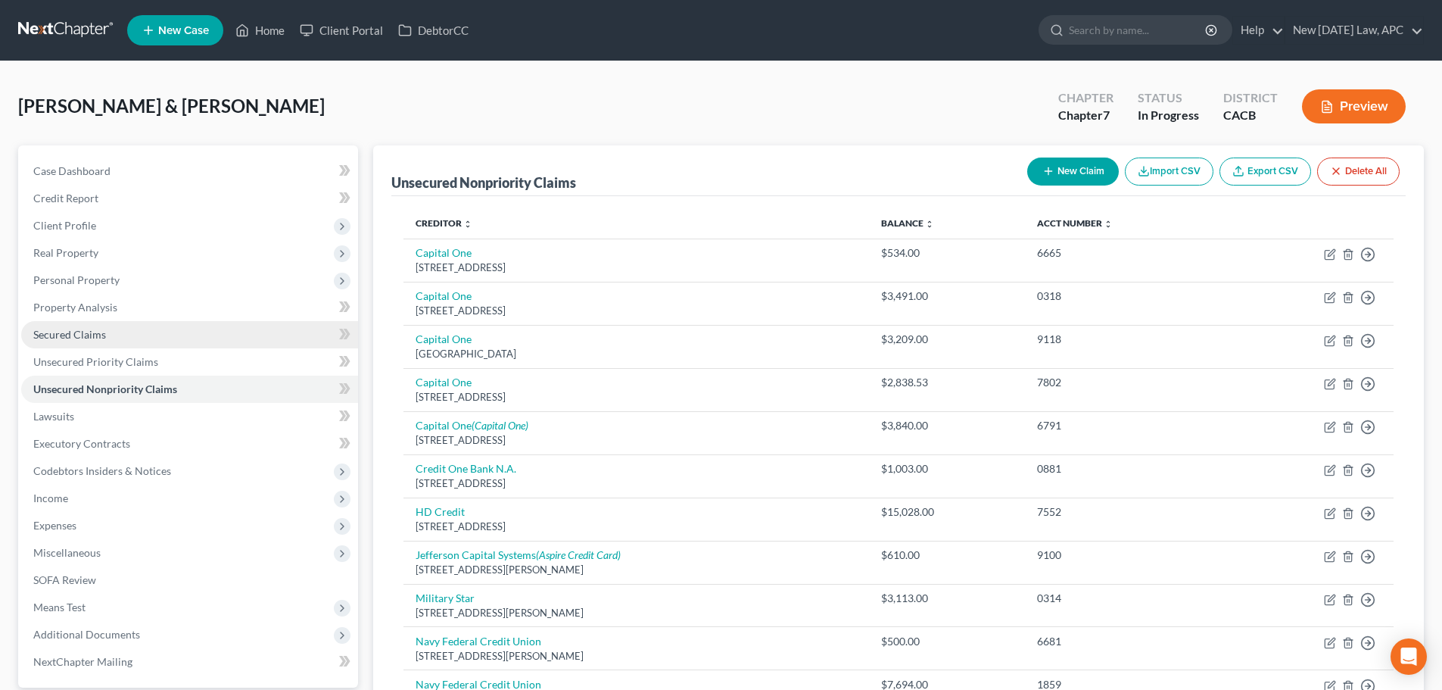
click at [71, 338] on span "Secured Claims" at bounding box center [69, 334] width 73 height 13
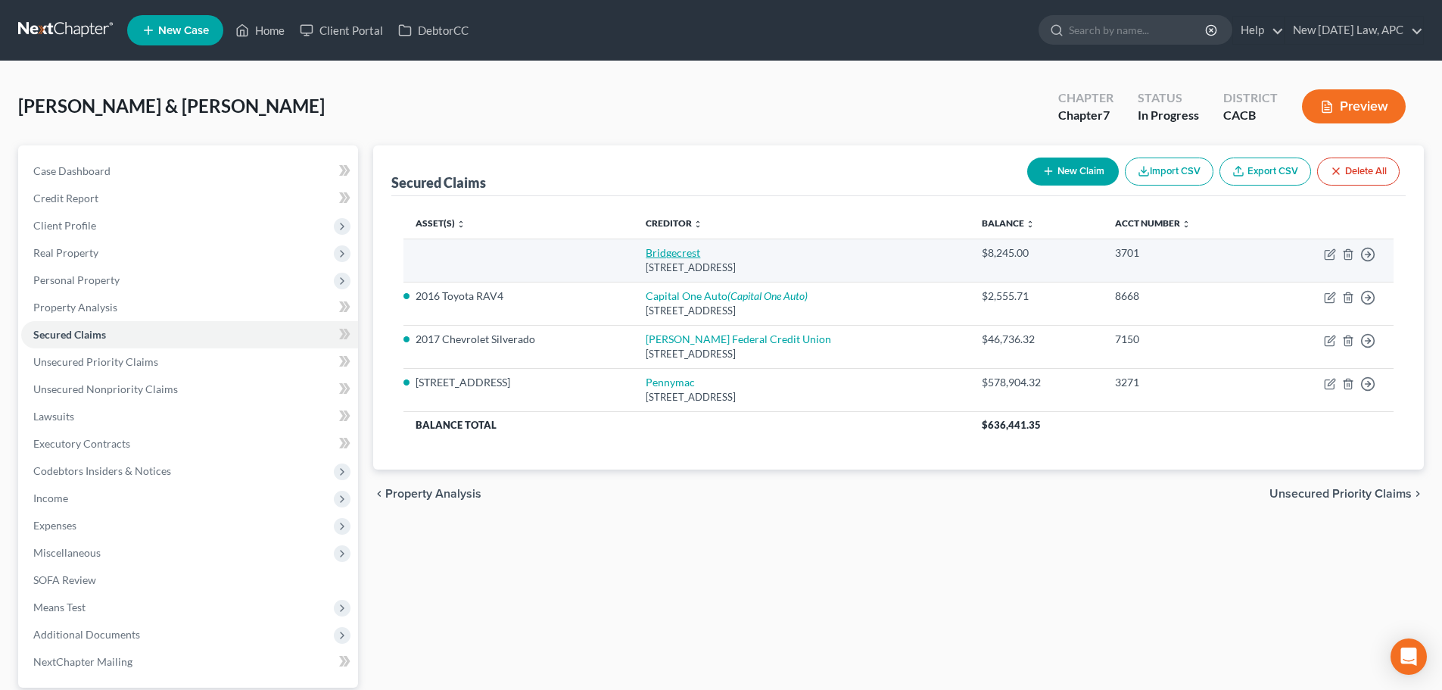
click at [660, 254] on link "Bridgecrest" at bounding box center [673, 252] width 55 height 13
select select "3"
select select "1"
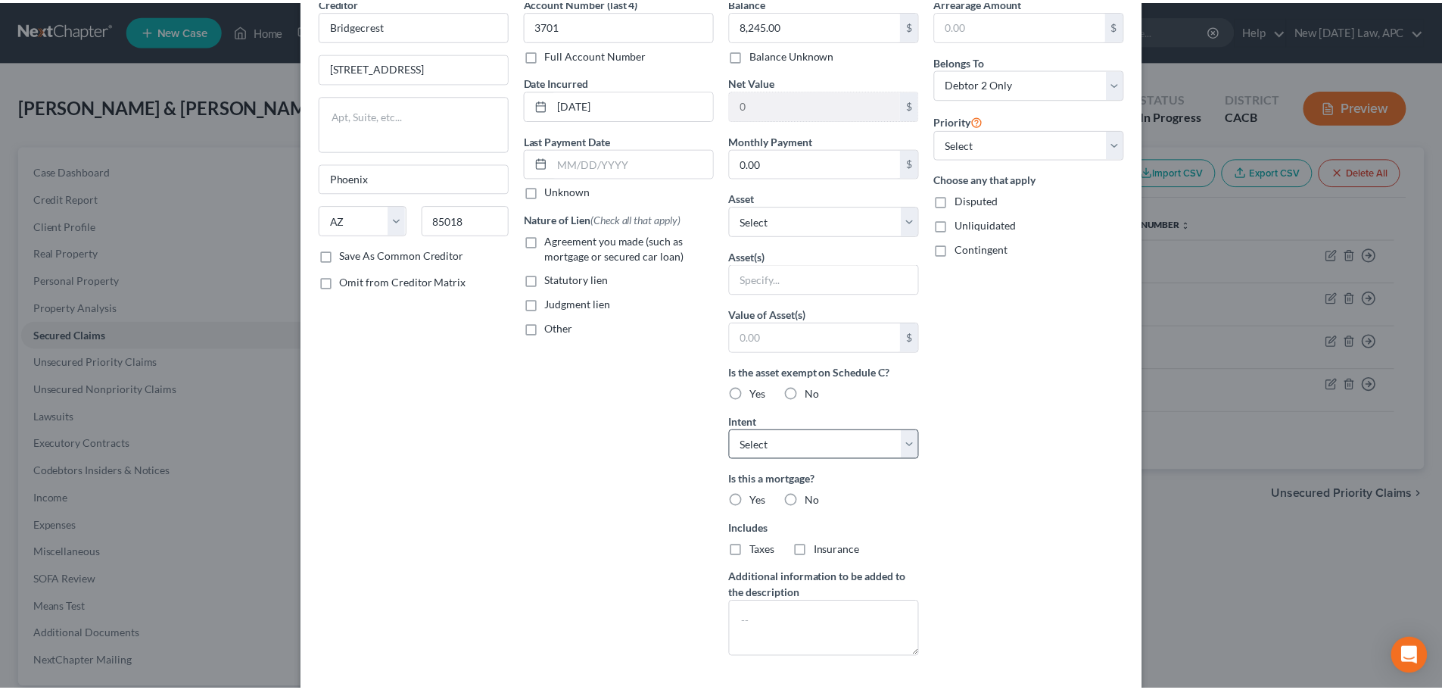
scroll to position [195, 0]
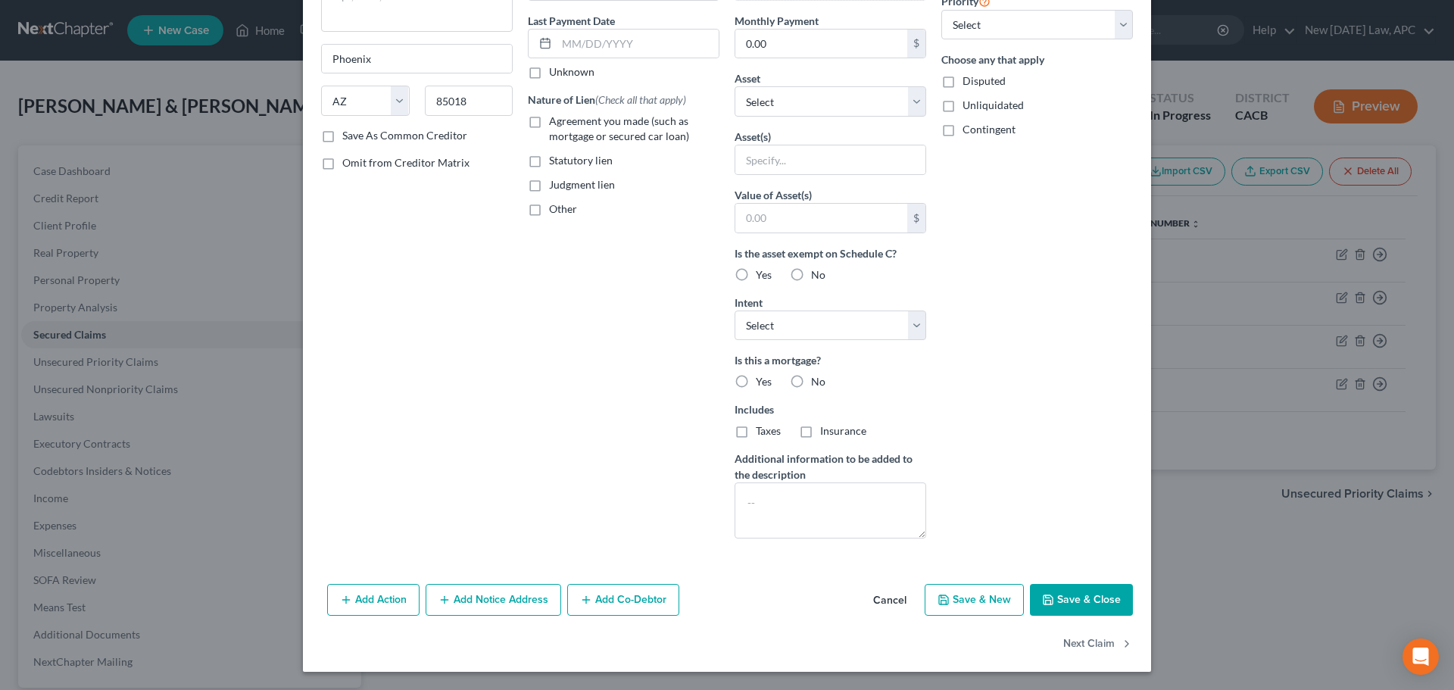
click at [898, 598] on button "Cancel" at bounding box center [890, 600] width 58 height 30
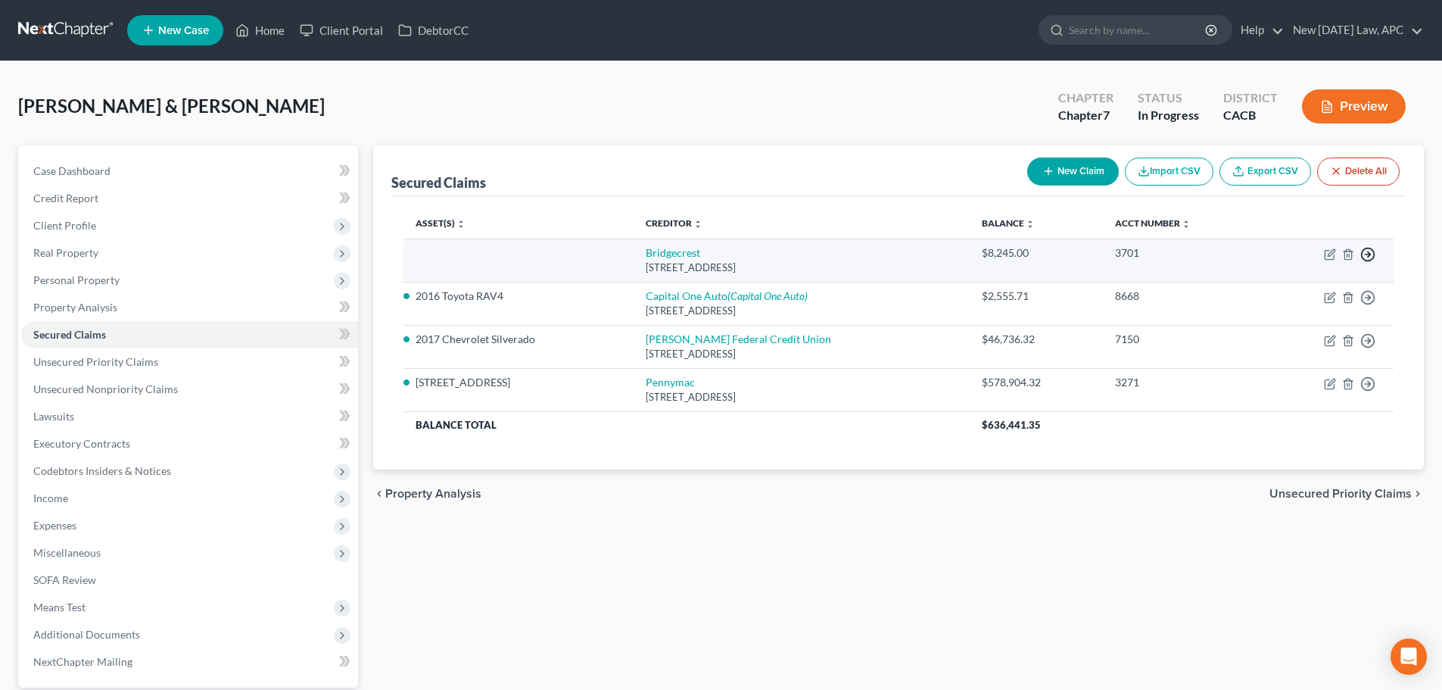
click at [1366, 257] on icon "button" at bounding box center [1368, 254] width 15 height 15
click at [1305, 300] on link "Move to F" at bounding box center [1299, 291] width 126 height 26
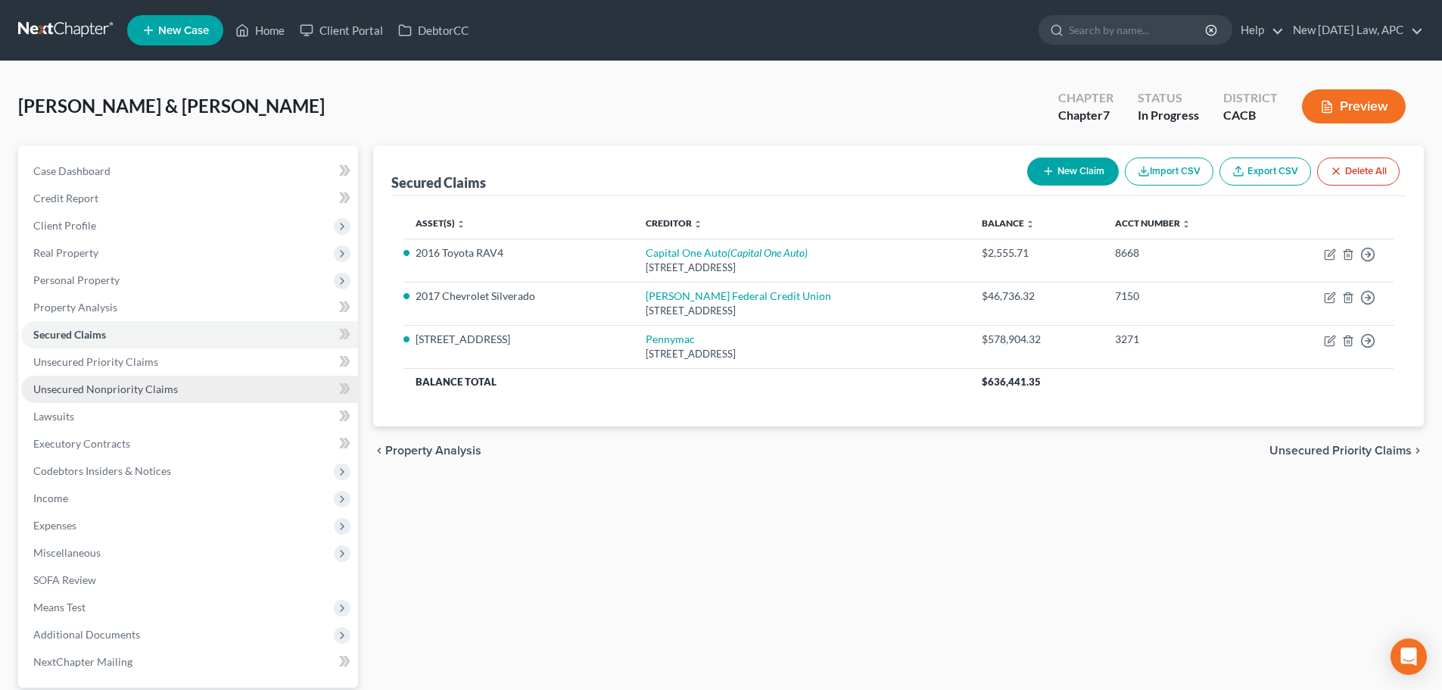
click at [116, 397] on link "Unsecured Nonpriority Claims" at bounding box center [189, 389] width 337 height 27
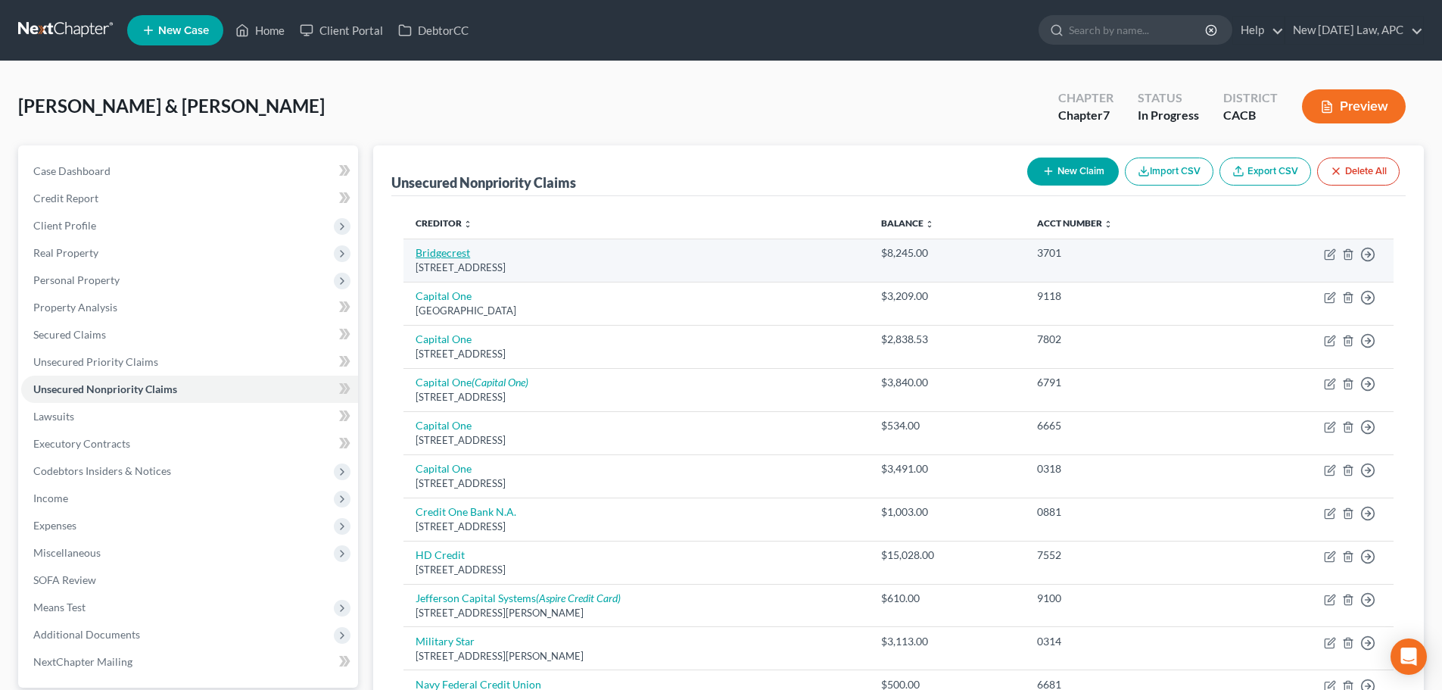
click at [452, 255] on link "Bridgecrest" at bounding box center [443, 252] width 55 height 13
select select "3"
select select "1"
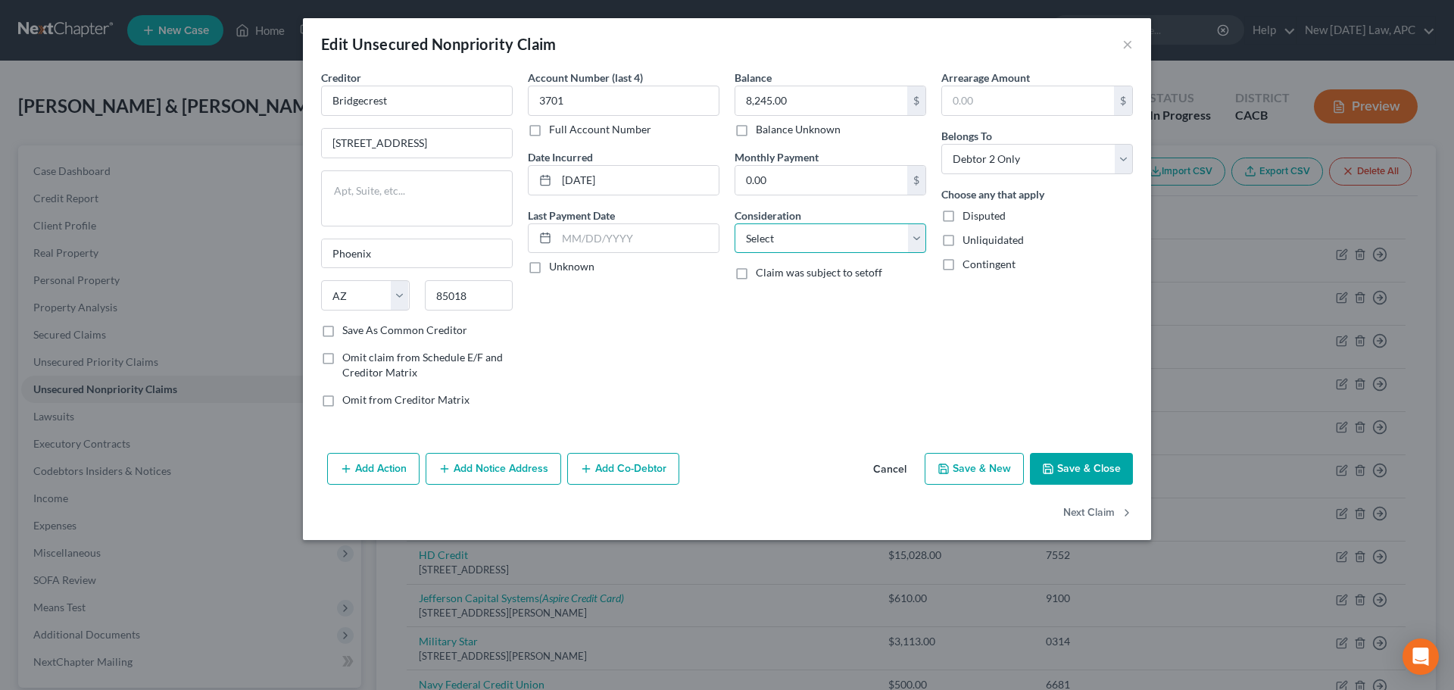
click at [776, 234] on select "Select Cable / Satellite Services Collection Agency Credit Card Debt Debt Couns…" at bounding box center [830, 238] width 192 height 30
select select "4"
click at [734, 223] on select "Select Cable / Satellite Services Collection Agency Credit Card Debt Debt Couns…" at bounding box center [830, 238] width 192 height 30
drag, startPoint x: 591, startPoint y: 180, endPoint x: 526, endPoint y: 177, distance: 65.2
click at [528, 179] on div "[DATE]" at bounding box center [624, 180] width 192 height 30
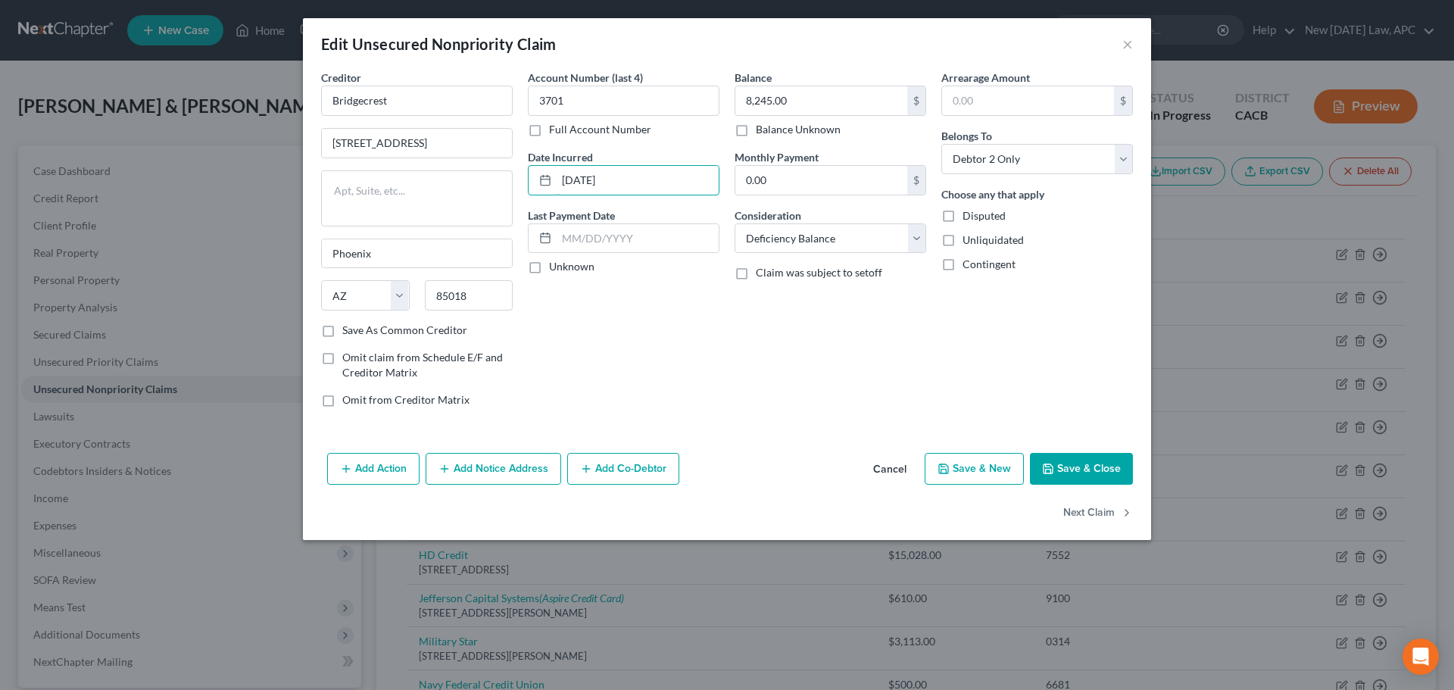
type input "[DATE]"
click at [1092, 462] on button "Save & Close" at bounding box center [1081, 469] width 103 height 32
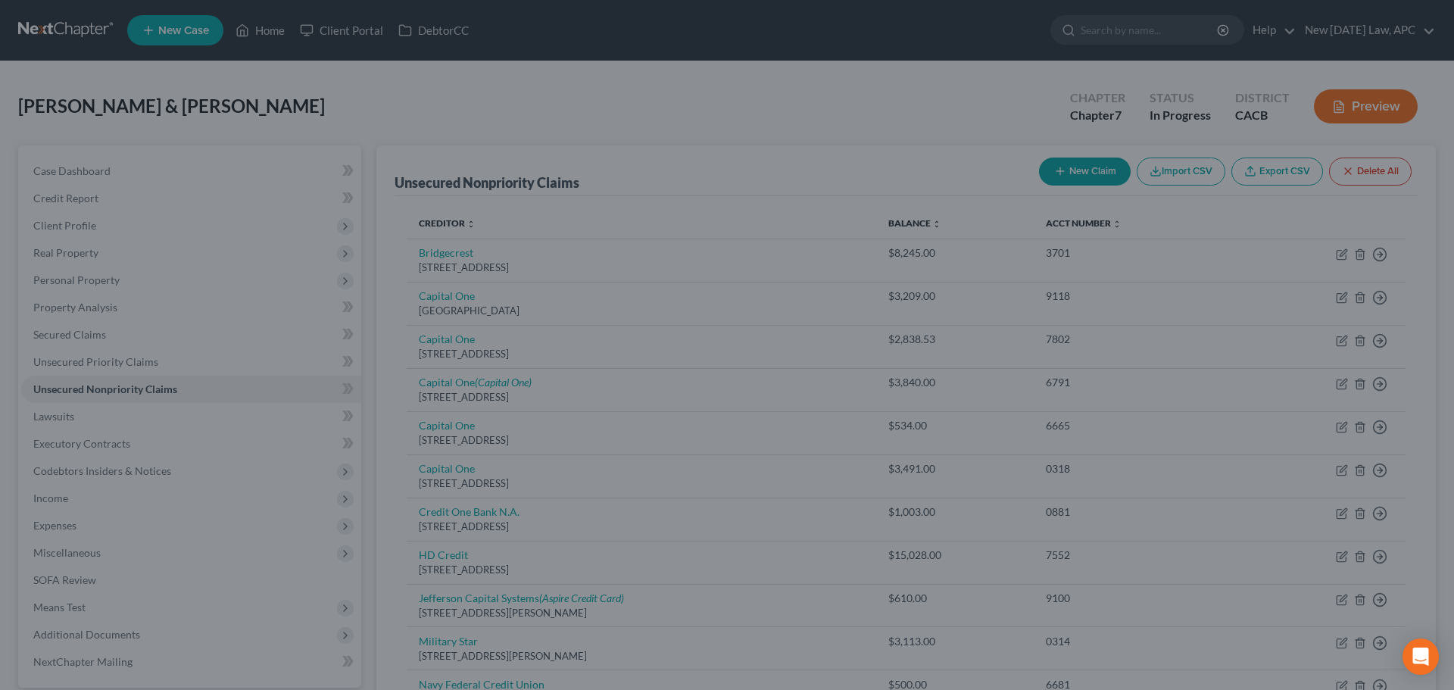
type input "0"
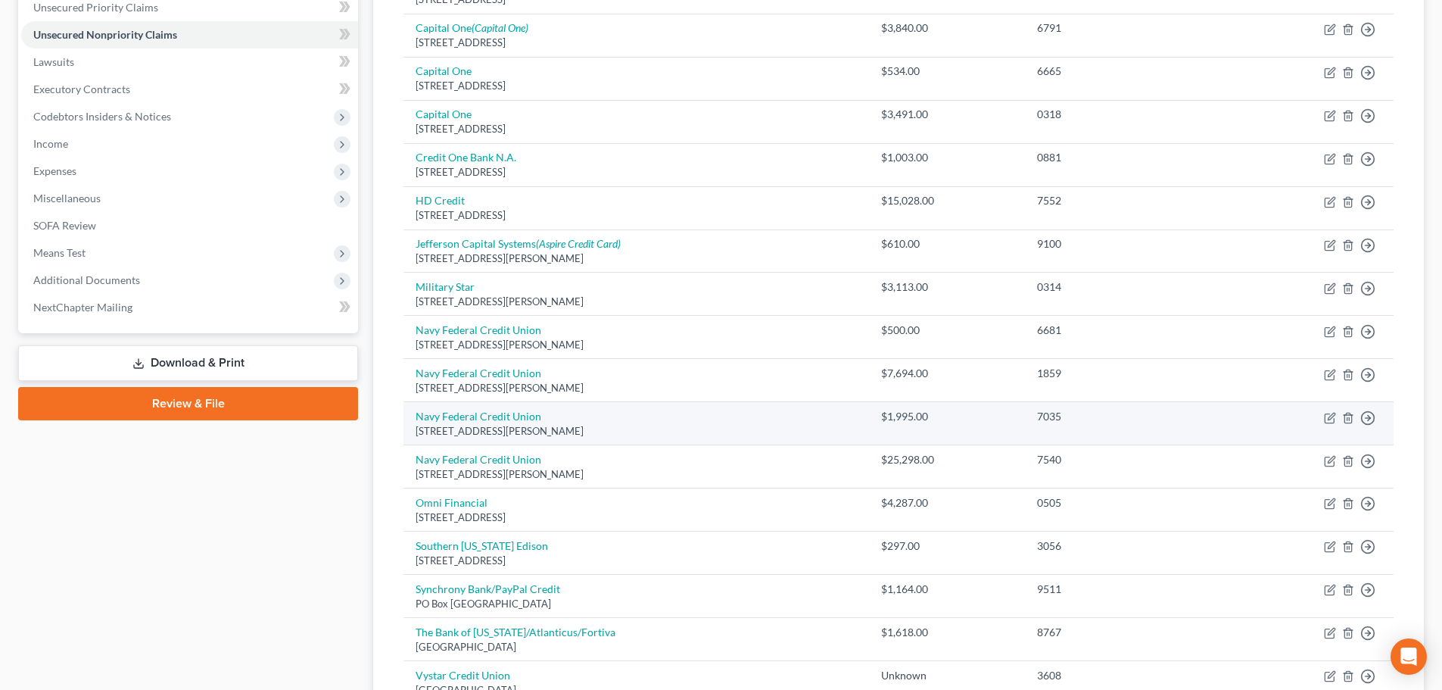
scroll to position [379, 0]
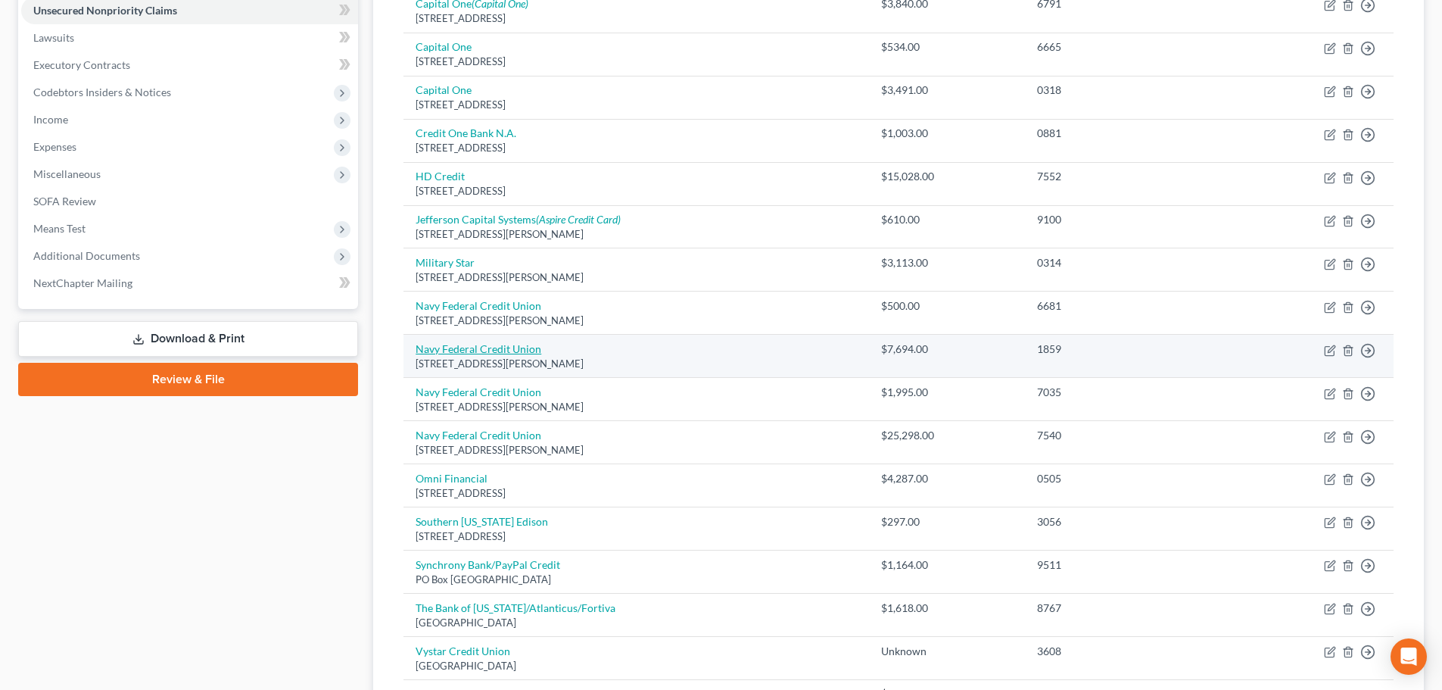
click at [522, 348] on link "Navy Federal Credit Union" at bounding box center [479, 348] width 126 height 13
select select "48"
select select "2"
select select "4"
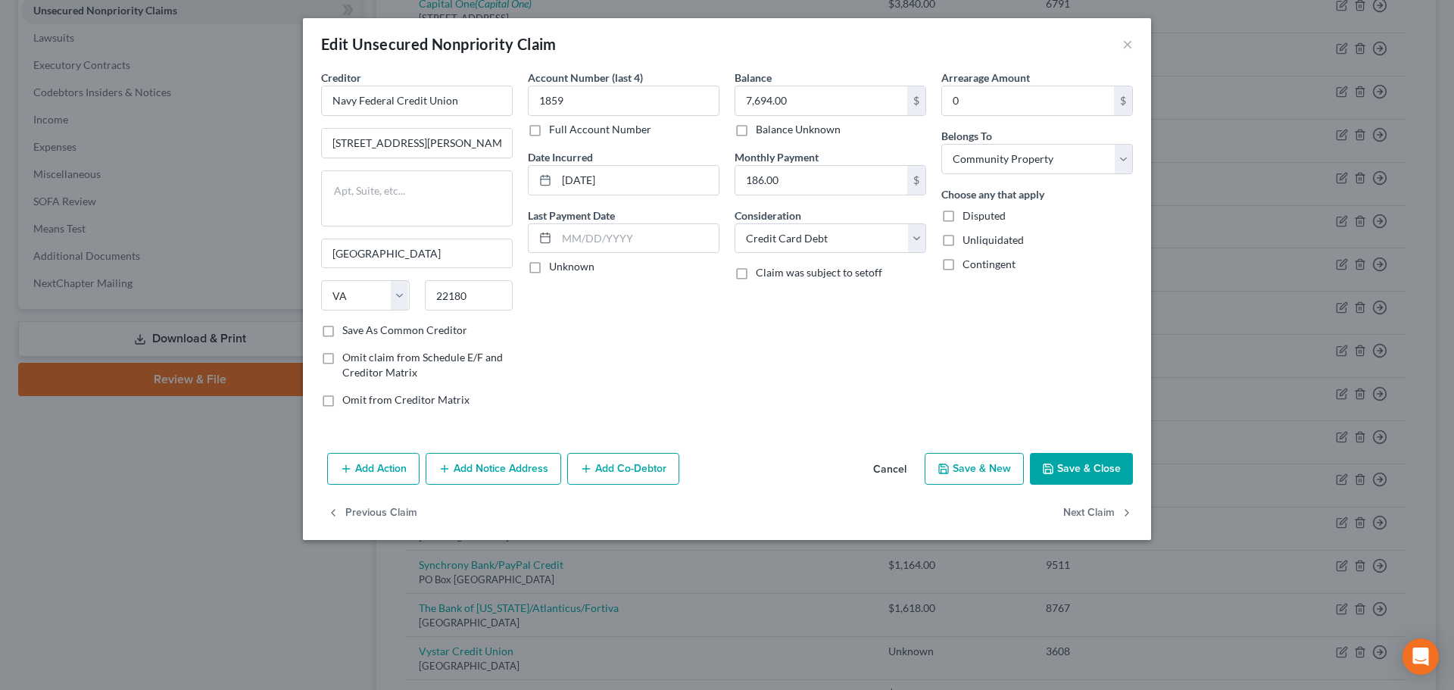
click at [900, 463] on button "Cancel" at bounding box center [890, 469] width 58 height 30
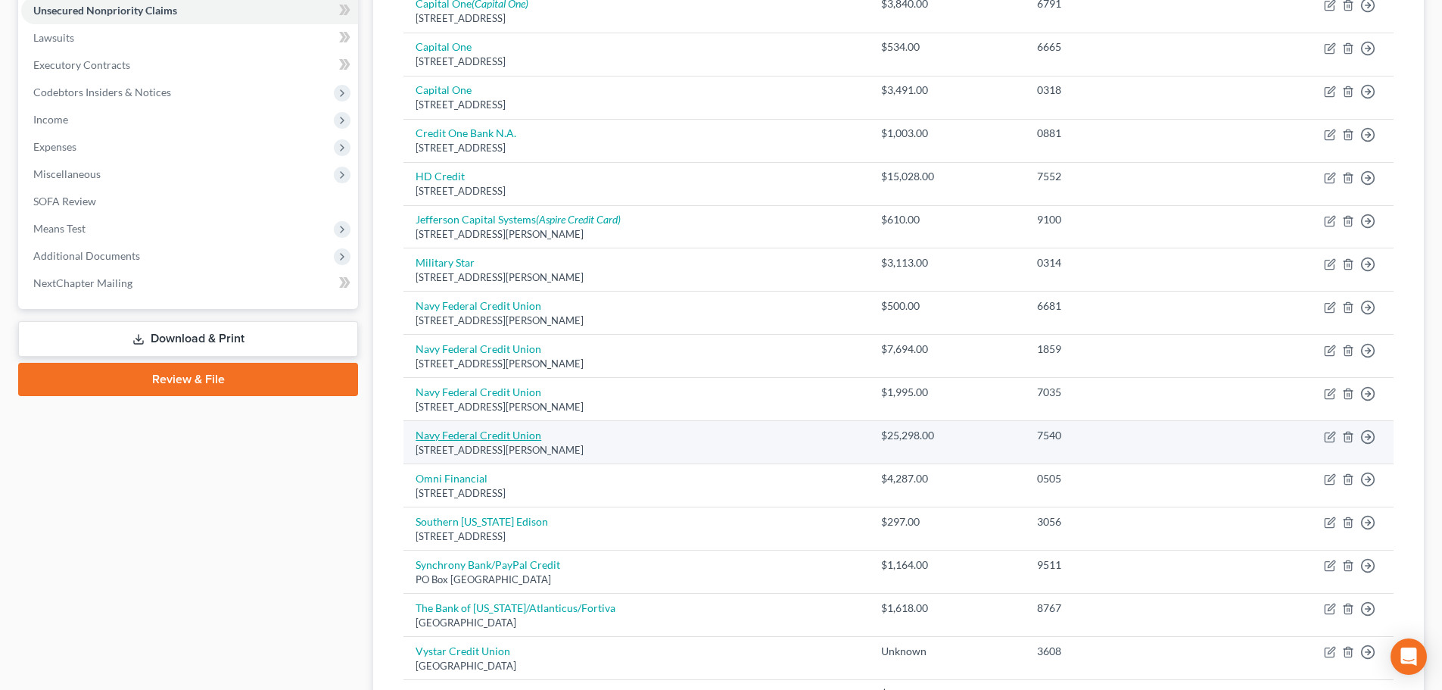
click at [519, 433] on link "Navy Federal Credit Union" at bounding box center [479, 435] width 126 height 13
select select "48"
select select "2"
select select "4"
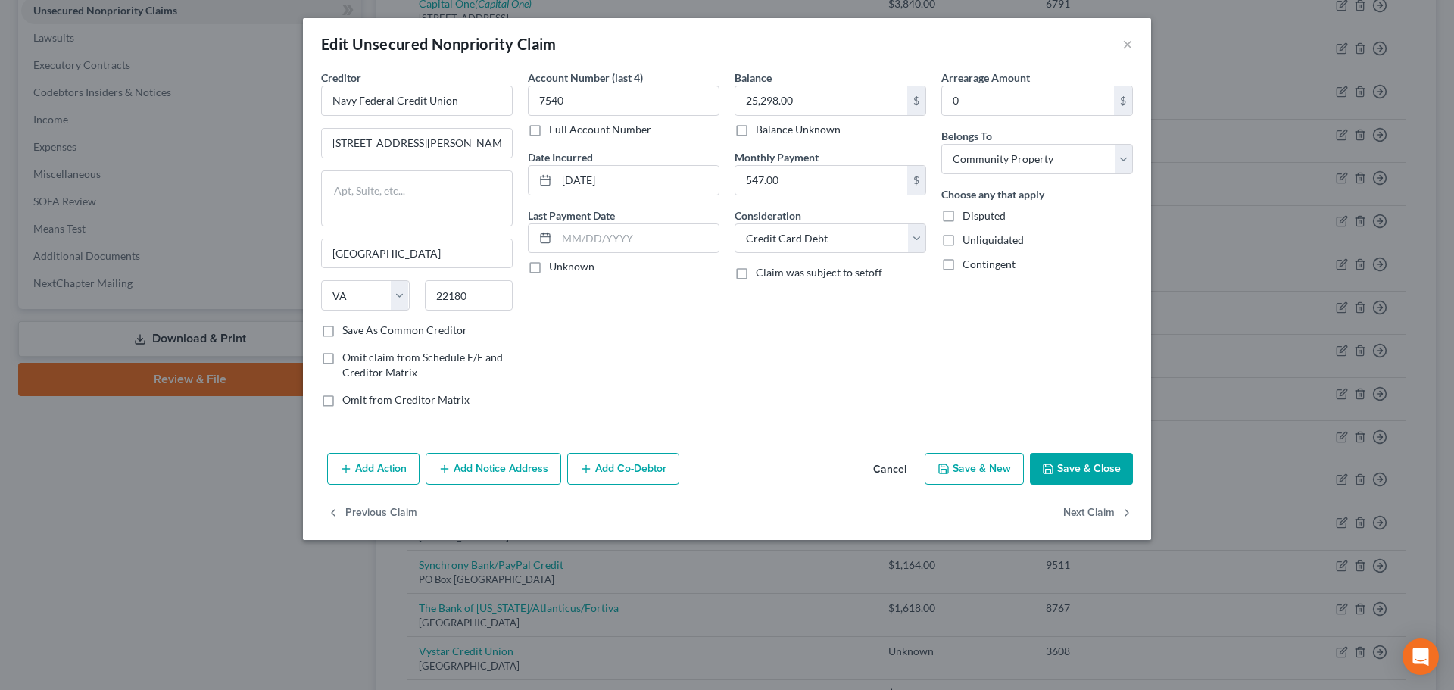
click at [889, 463] on button "Cancel" at bounding box center [890, 469] width 58 height 30
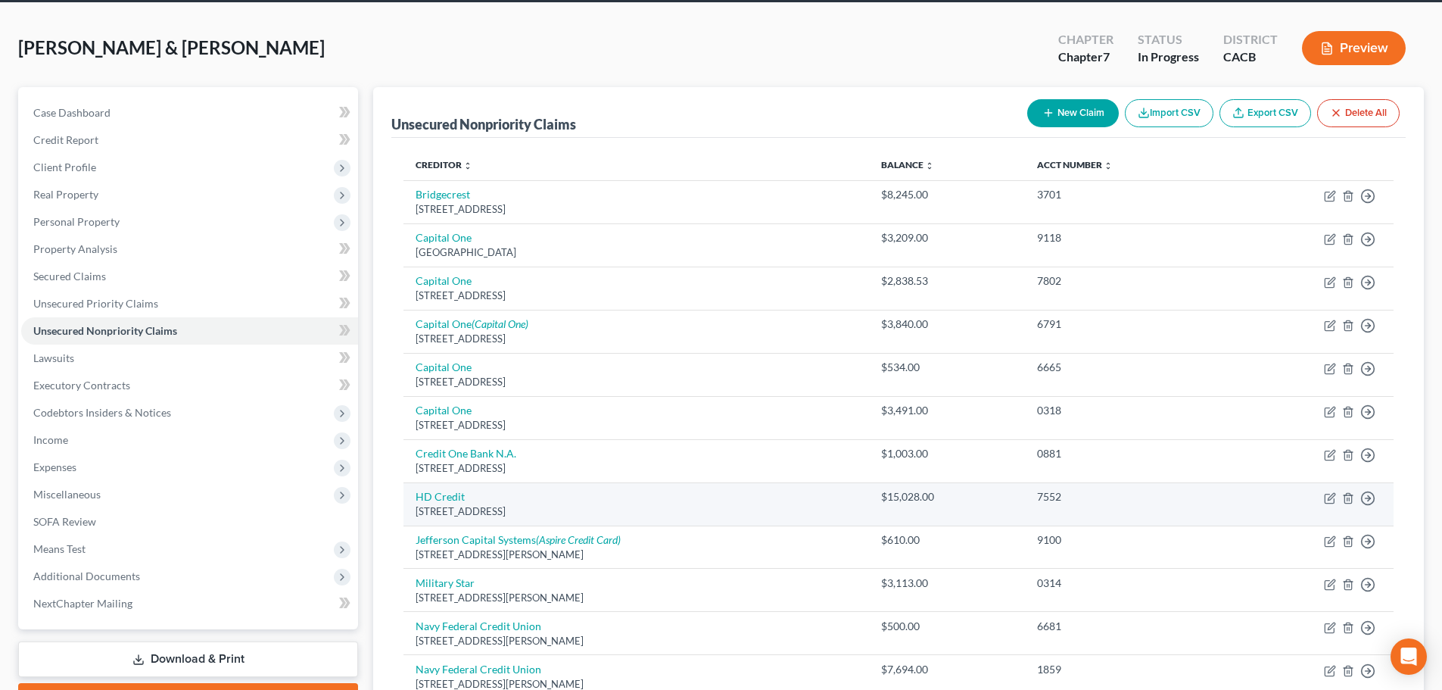
scroll to position [76, 0]
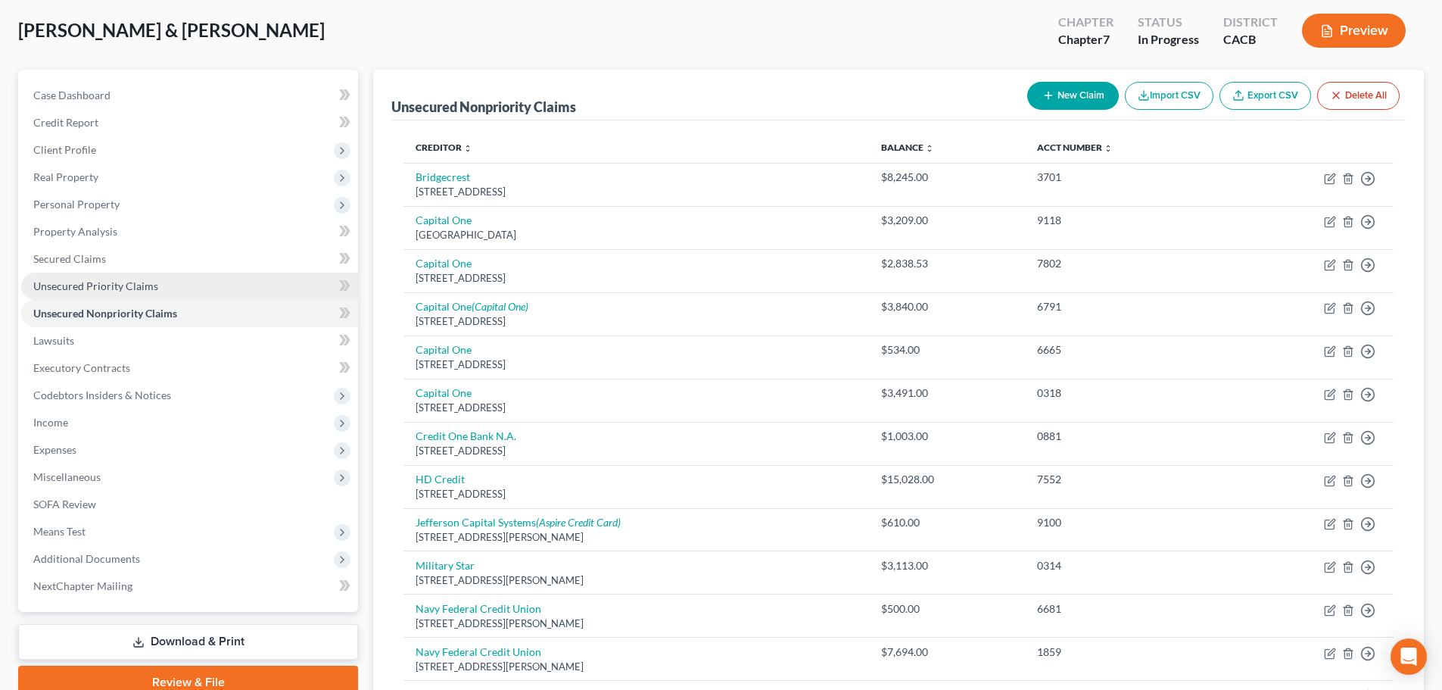
click at [114, 297] on link "Unsecured Priority Claims" at bounding box center [189, 286] width 337 height 27
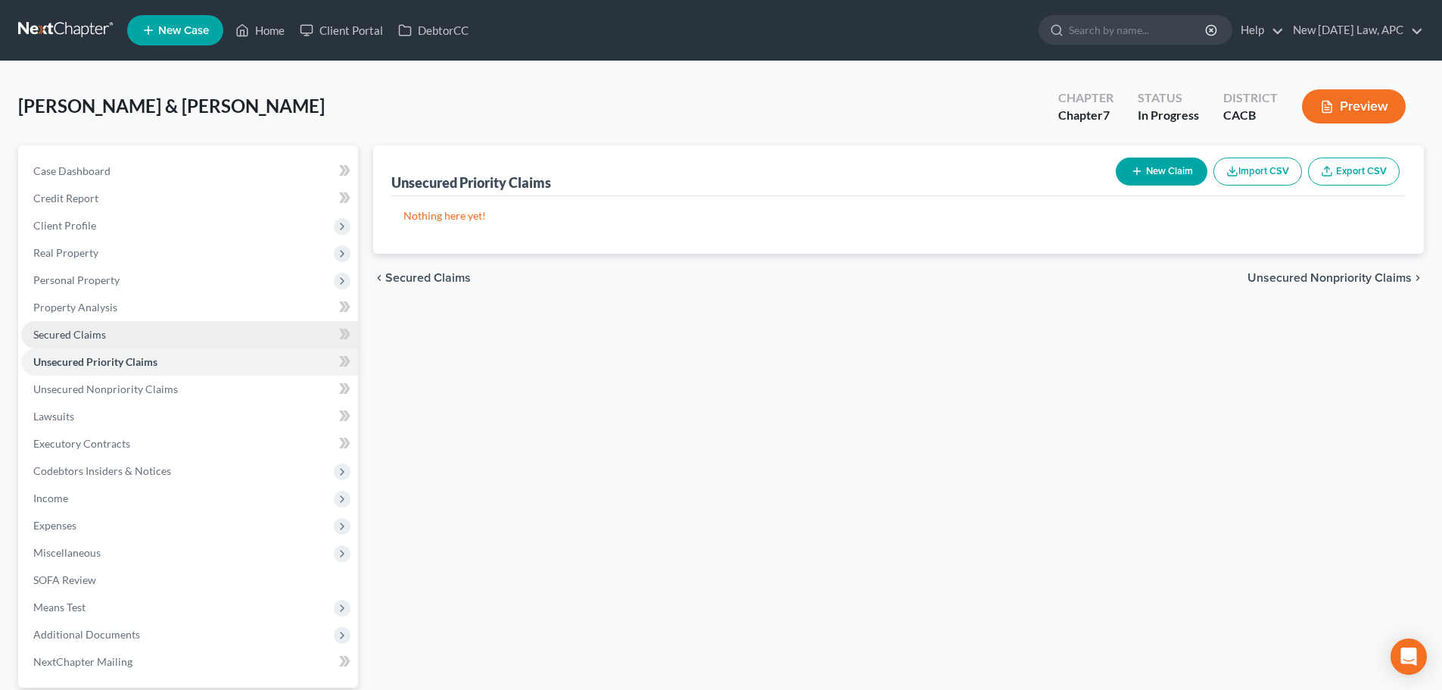
click at [105, 331] on link "Secured Claims" at bounding box center [189, 334] width 337 height 27
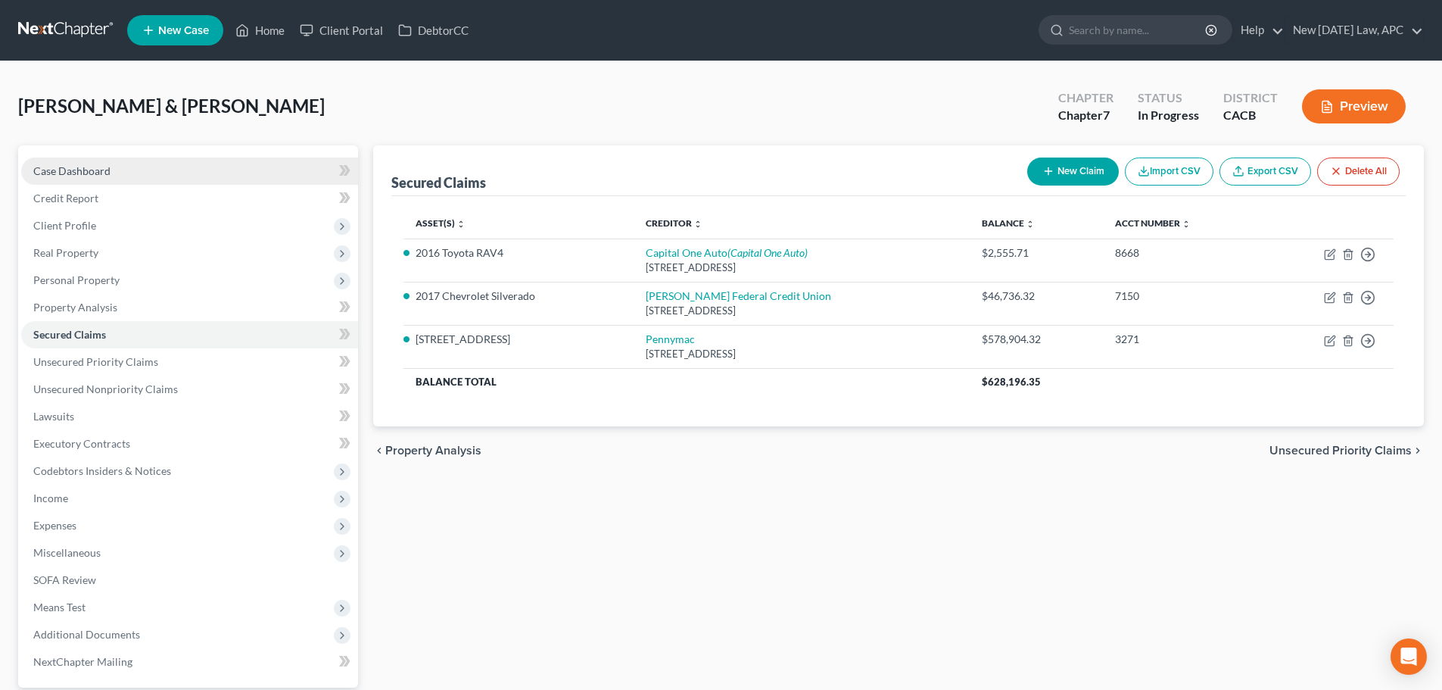
click at [46, 168] on span "Case Dashboard" at bounding box center [71, 170] width 77 height 13
select select "4"
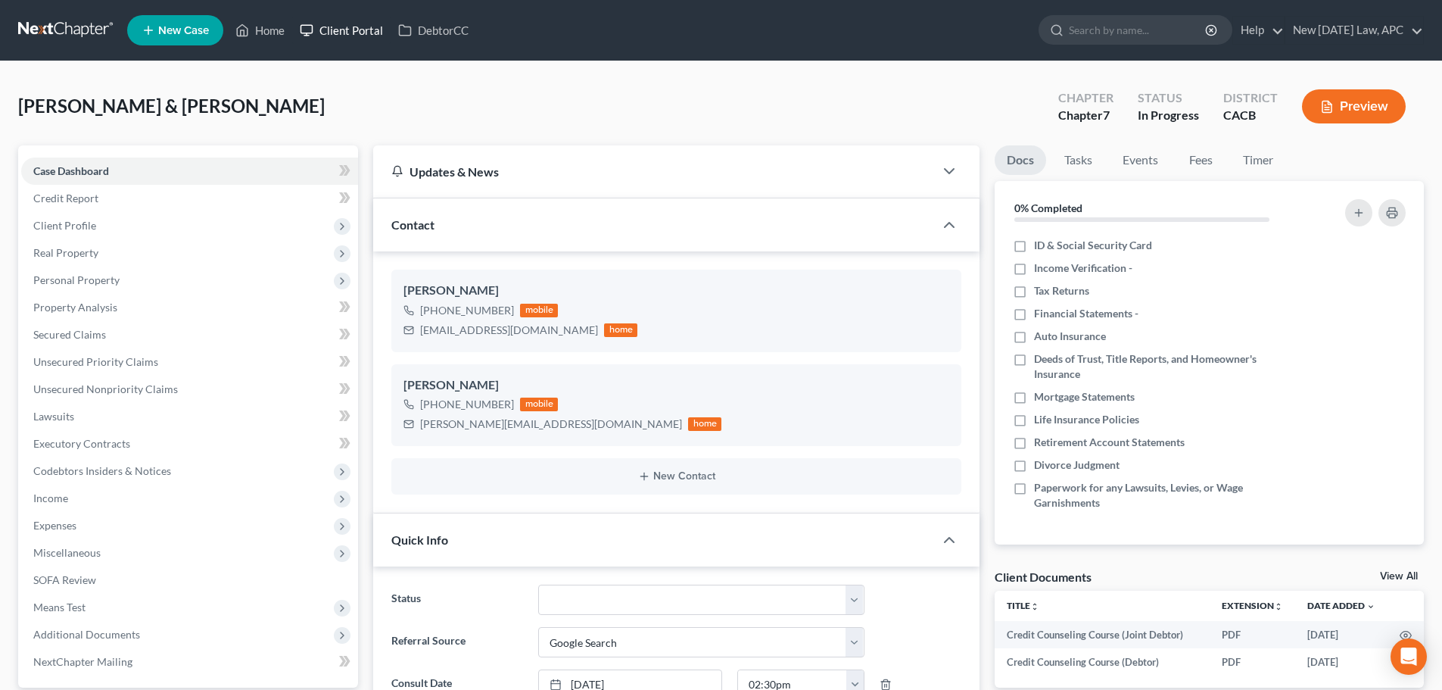
scroll to position [1365, 0]
click at [100, 267] on span "Personal Property" at bounding box center [189, 280] width 337 height 27
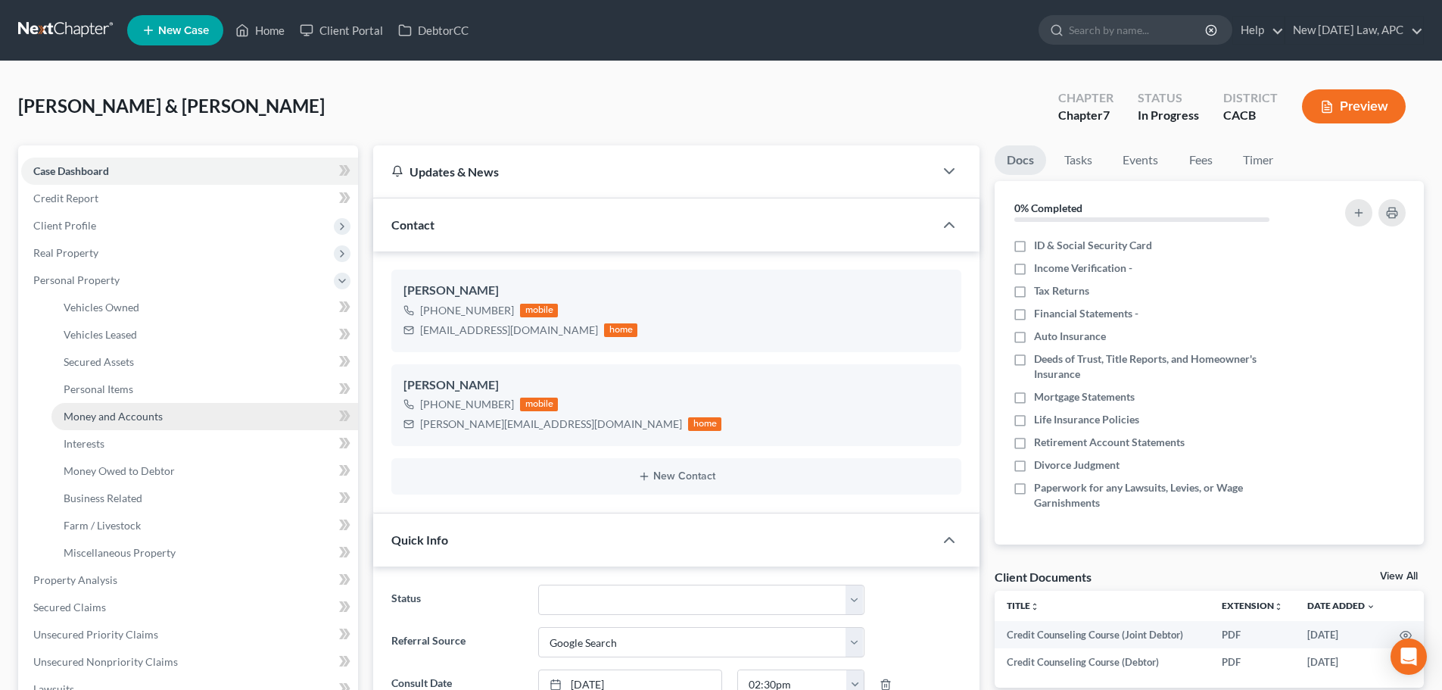
click at [122, 412] on span "Money and Accounts" at bounding box center [113, 416] width 99 height 13
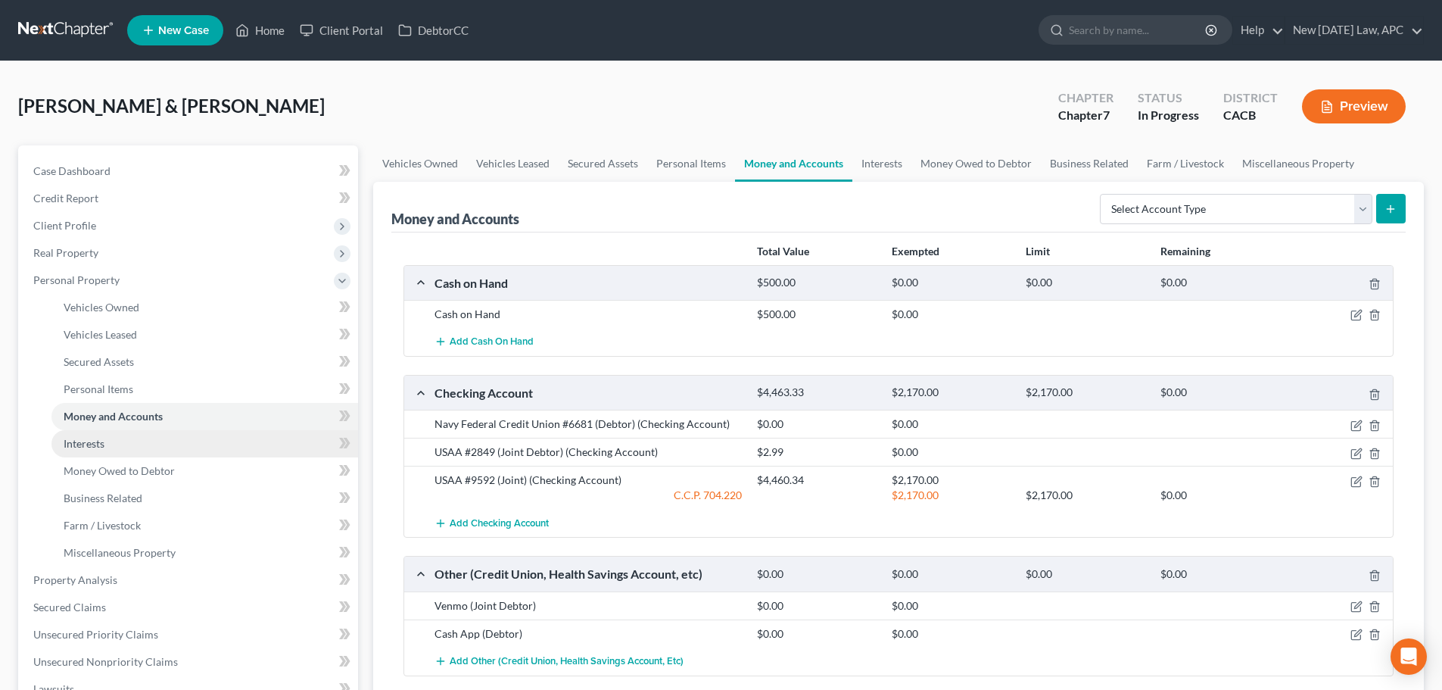
click at [126, 443] on link "Interests" at bounding box center [204, 443] width 307 height 27
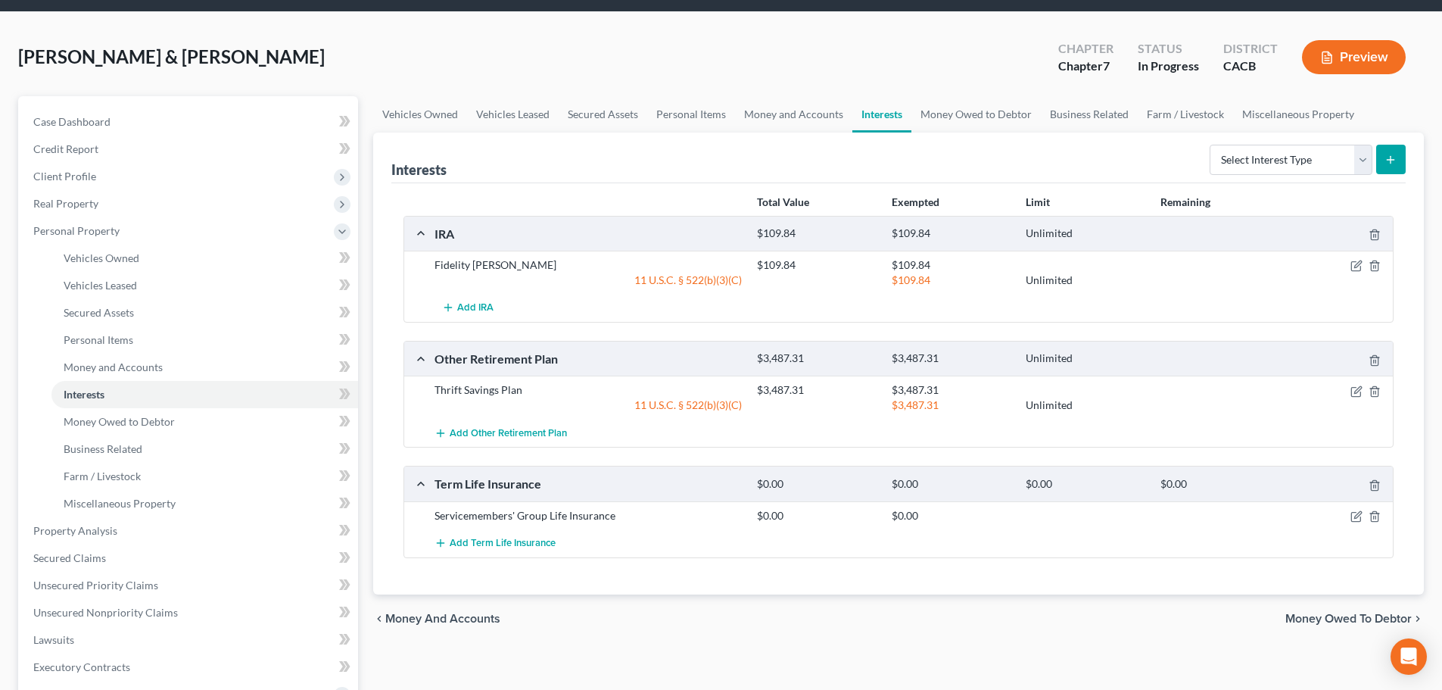
scroll to position [76, 0]
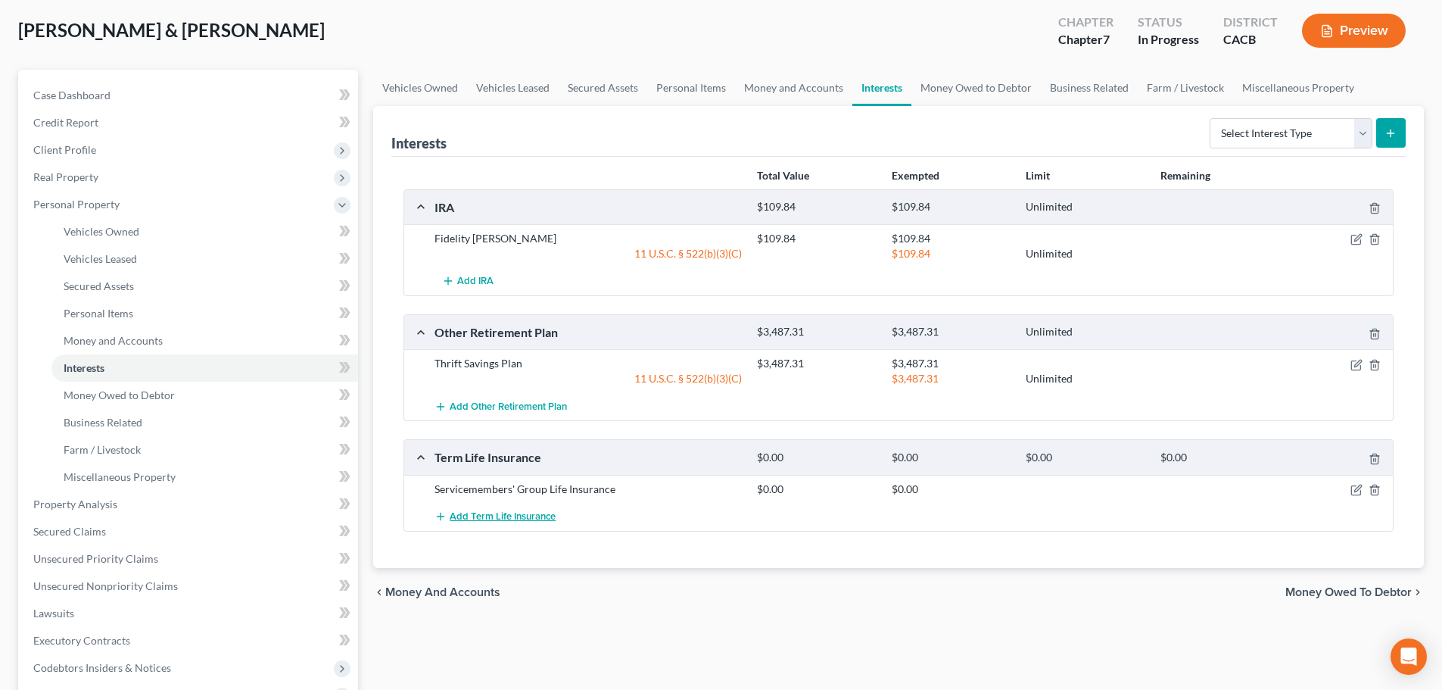
click at [535, 516] on span "Add Term Life Insurance" at bounding box center [503, 516] width 106 height 12
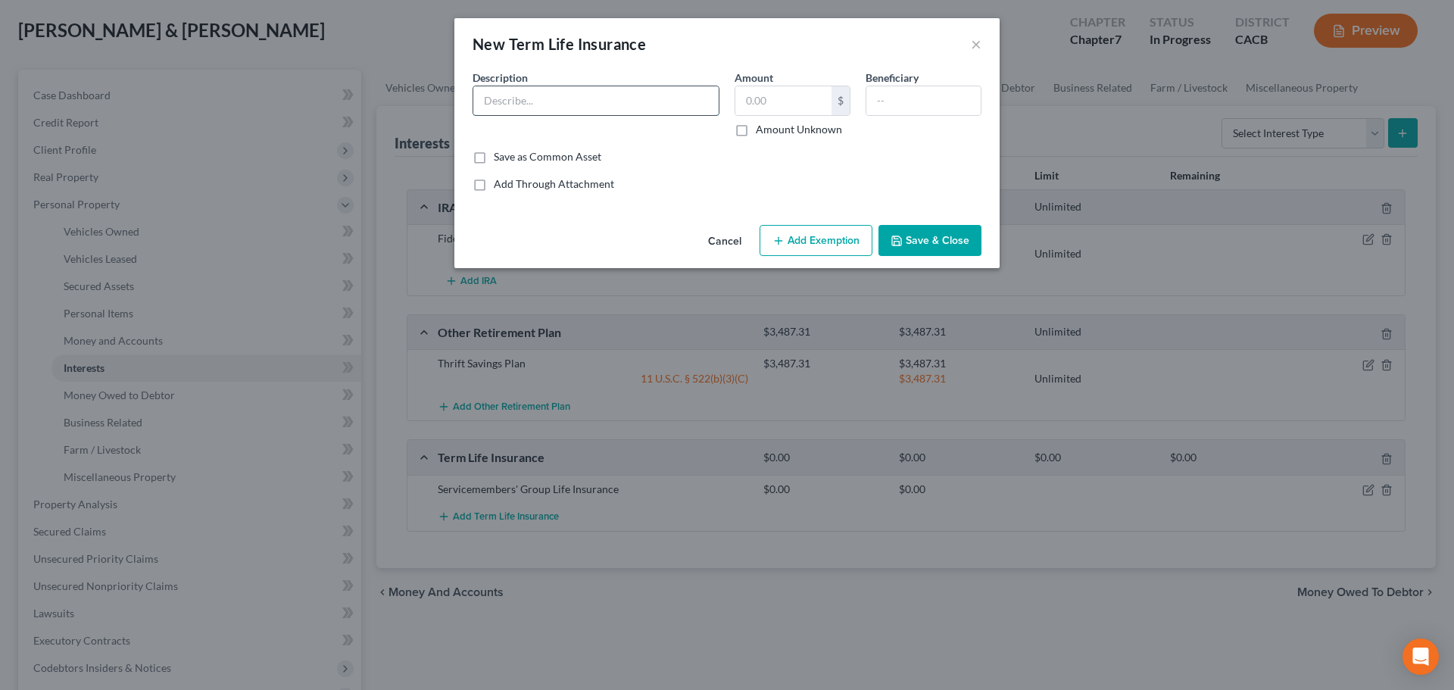
click at [564, 97] on input "text" at bounding box center [595, 100] width 245 height 29
type input "USAA Term Life Insurance"
type input "0.00"
click at [922, 111] on input "text" at bounding box center [923, 100] width 114 height 29
type input "Debtor"
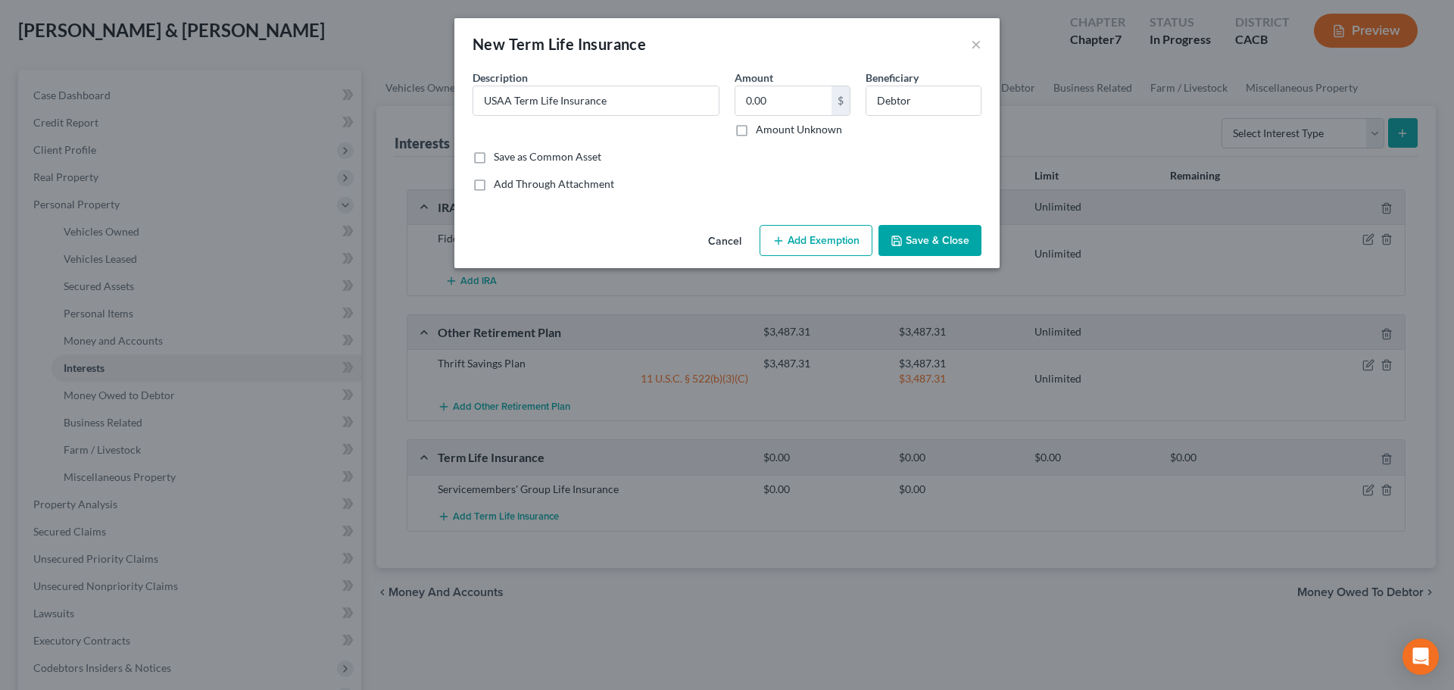
click at [933, 223] on div "Cancel Add Exemption Save & Close" at bounding box center [726, 244] width 545 height 50
click at [918, 245] on button "Save & Close" at bounding box center [929, 241] width 103 height 32
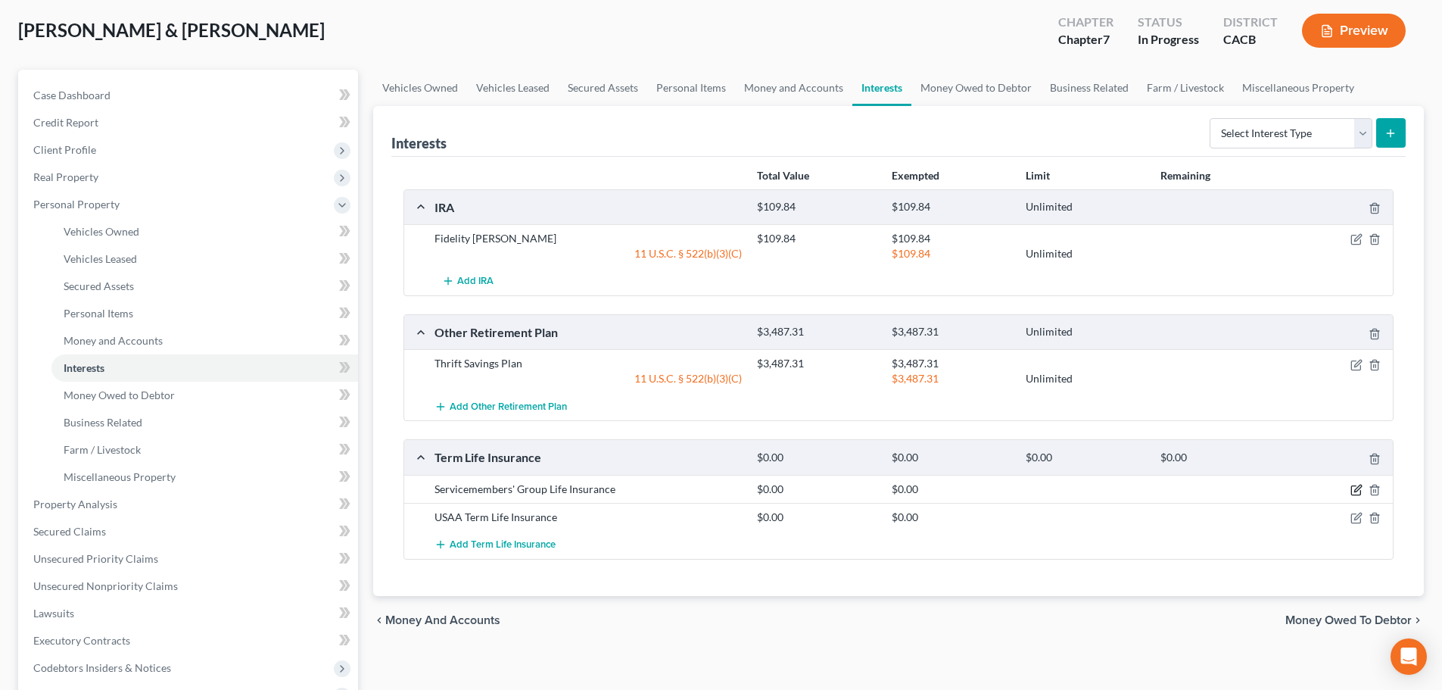
click at [1360, 489] on icon "button" at bounding box center [1357, 490] width 12 height 12
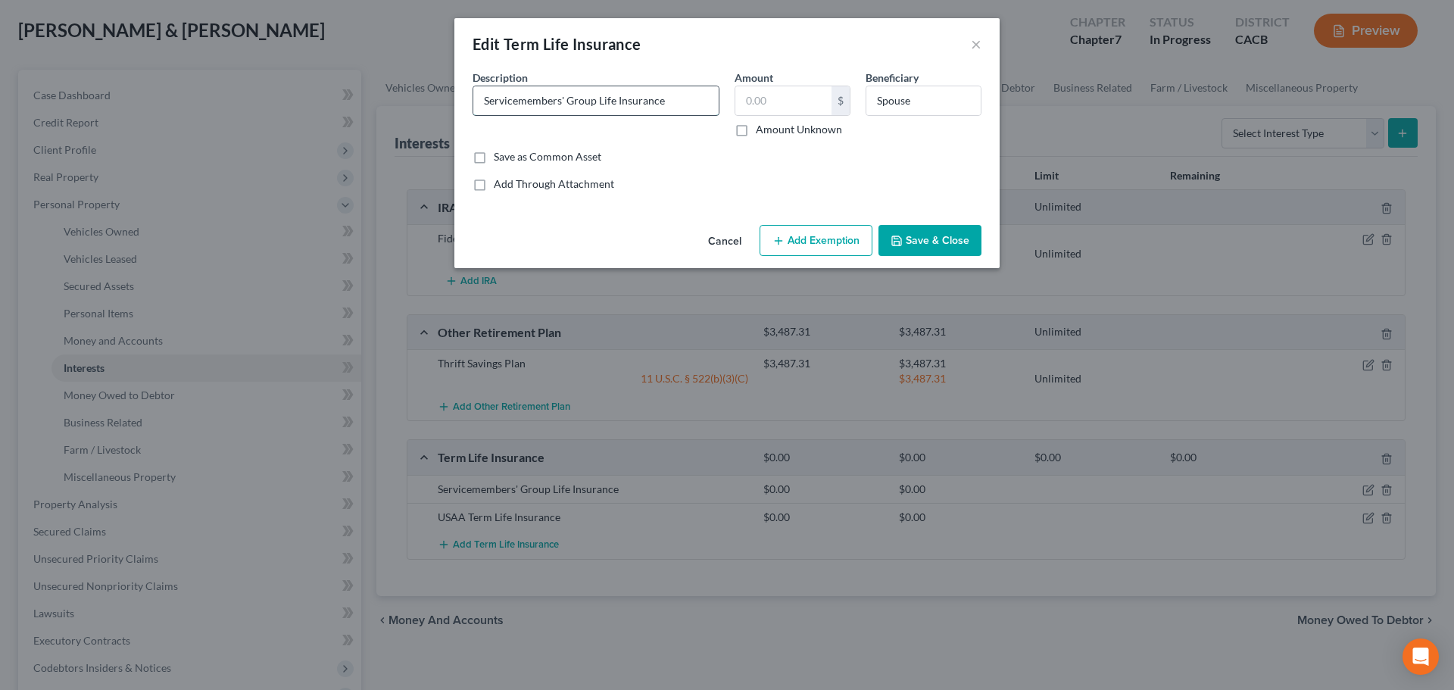
click at [680, 89] on input "Servicemembers' Group Life Insurance" at bounding box center [595, 100] width 245 height 29
click at [928, 100] on input "Spouse" at bounding box center [923, 100] width 114 height 29
drag, startPoint x: 942, startPoint y: 102, endPoint x: 803, endPoint y: 144, distance: 144.7
click at [785, 135] on div "Description * Servicemembers' Group Life Insurance Amount $ Amount Unknown Bene…" at bounding box center [727, 110] width 524 height 80
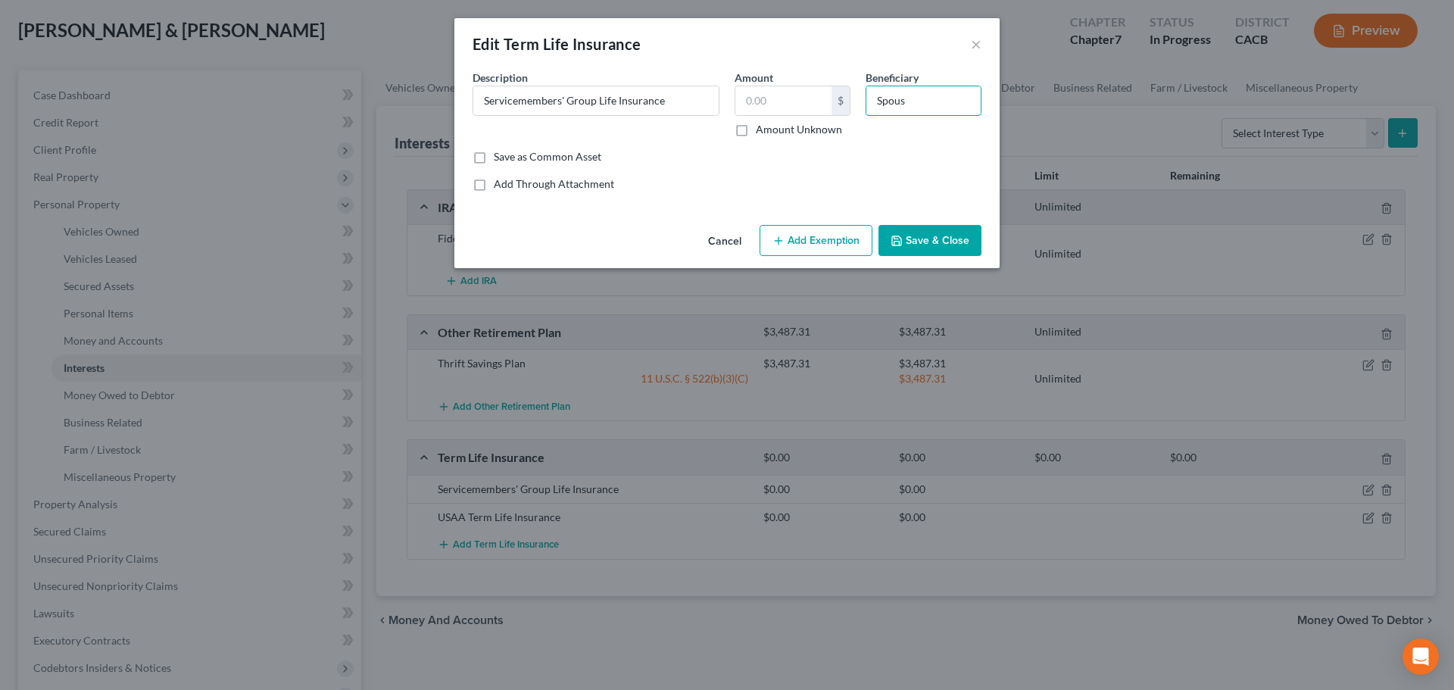
type input "Spouse"
click at [912, 238] on button "Save & Close" at bounding box center [929, 241] width 103 height 32
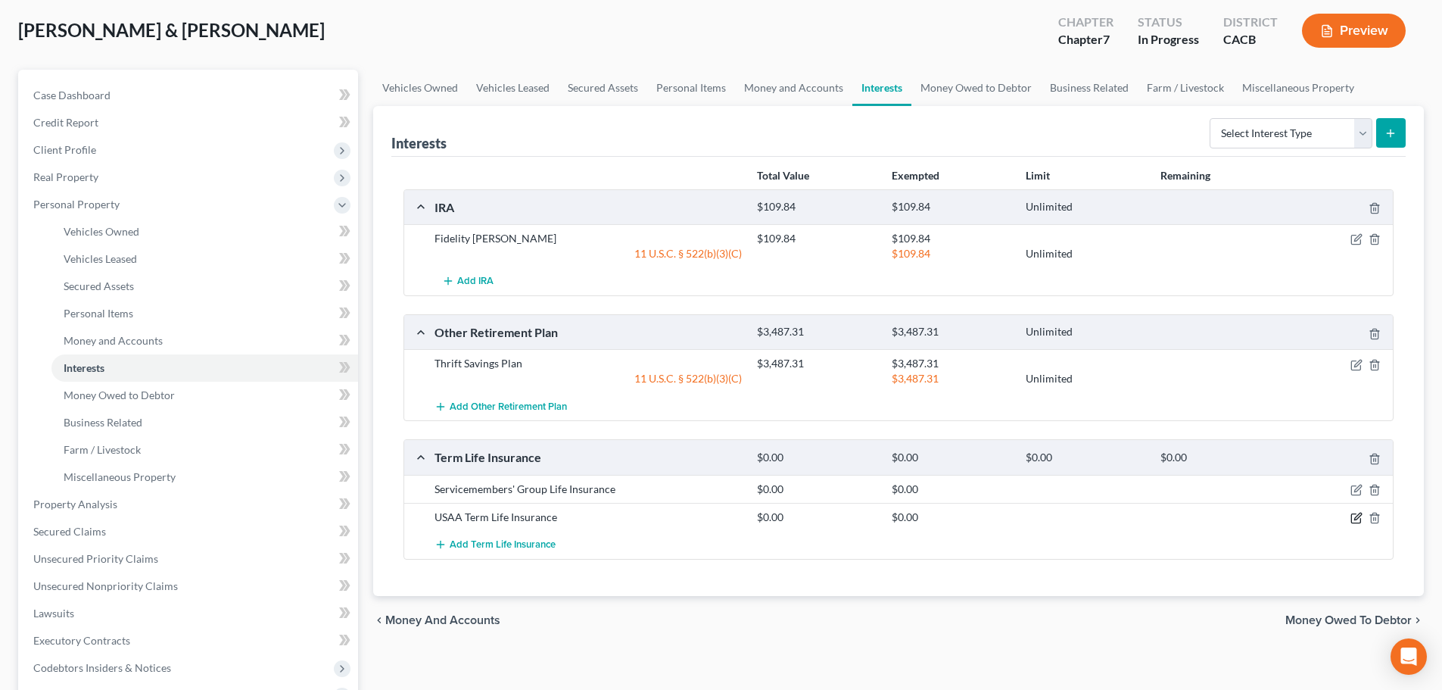
drag, startPoint x: 1352, startPoint y: 513, endPoint x: 1337, endPoint y: 507, distance: 16.6
click at [1352, 513] on icon "button" at bounding box center [1357, 518] width 12 height 12
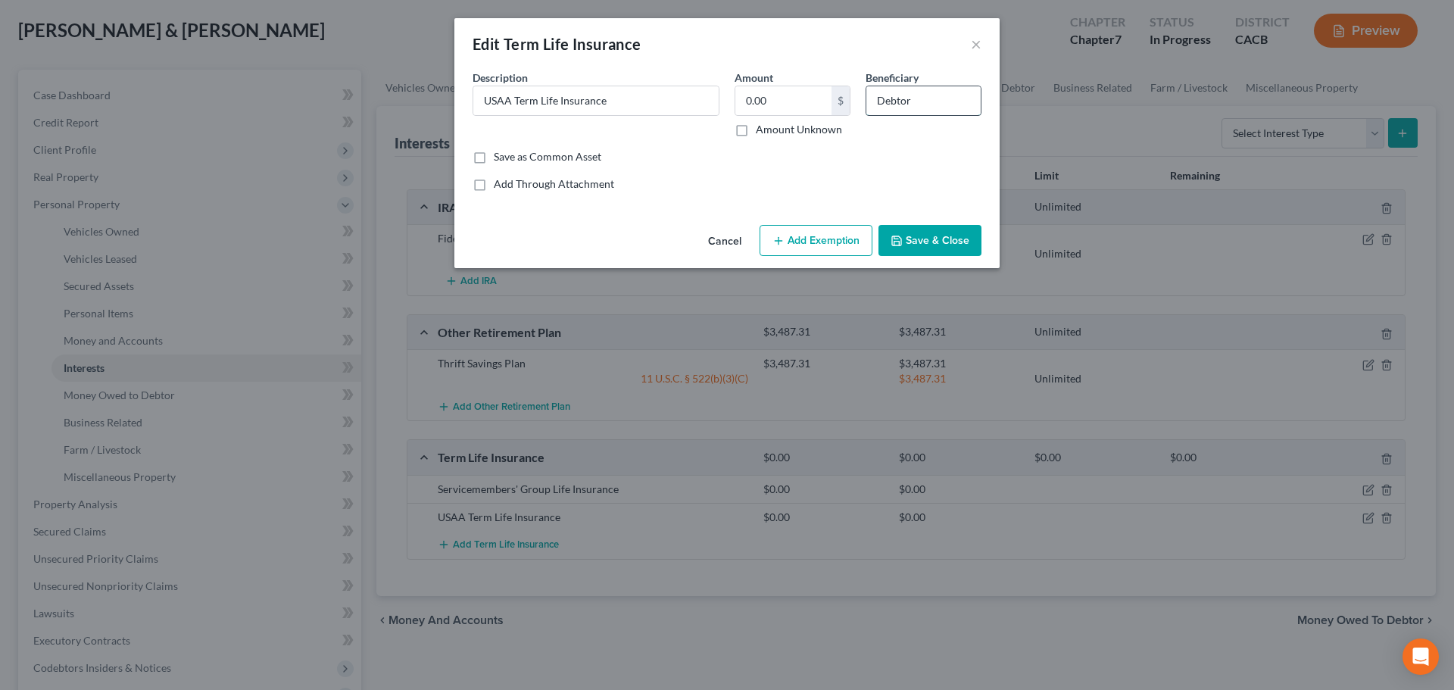
click at [915, 103] on input "Debtor" at bounding box center [923, 100] width 114 height 29
type input "Spouse"
click at [916, 229] on button "Save & Close" at bounding box center [929, 241] width 103 height 32
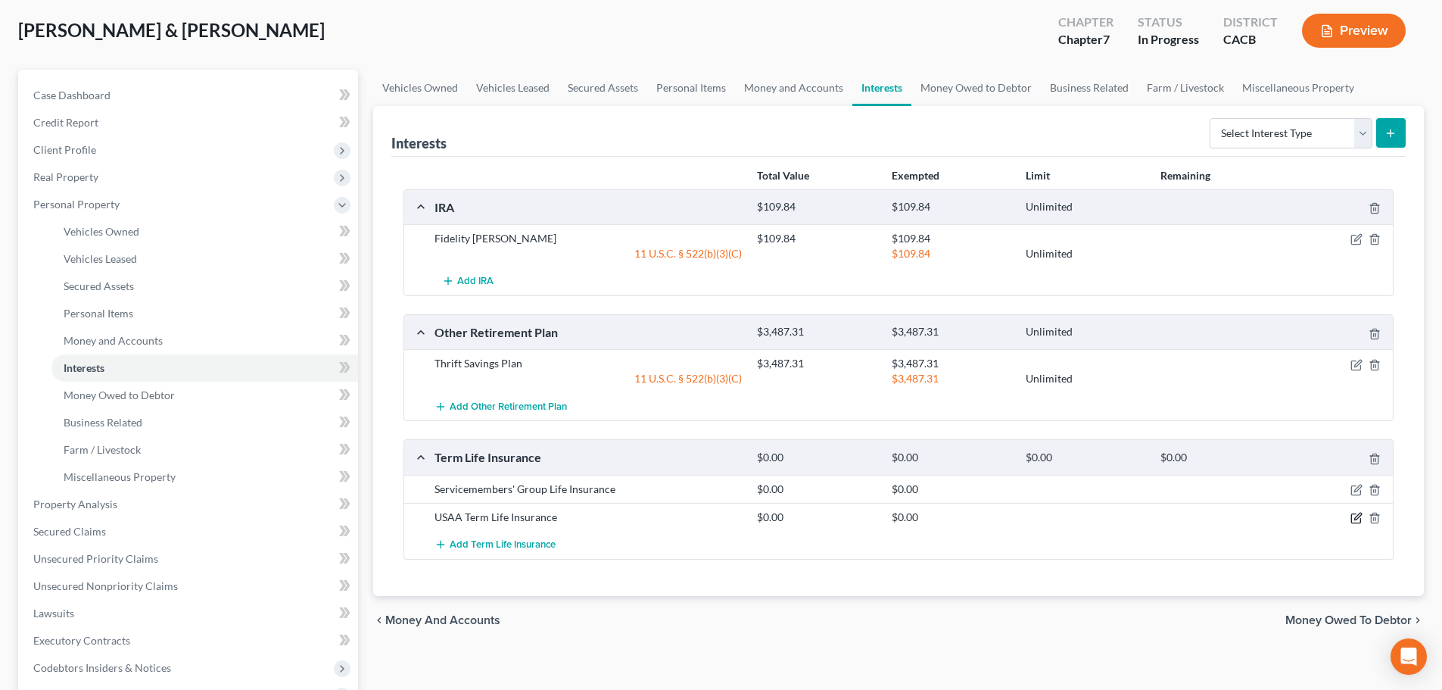
click at [1354, 519] on icon "button" at bounding box center [1357, 518] width 12 height 12
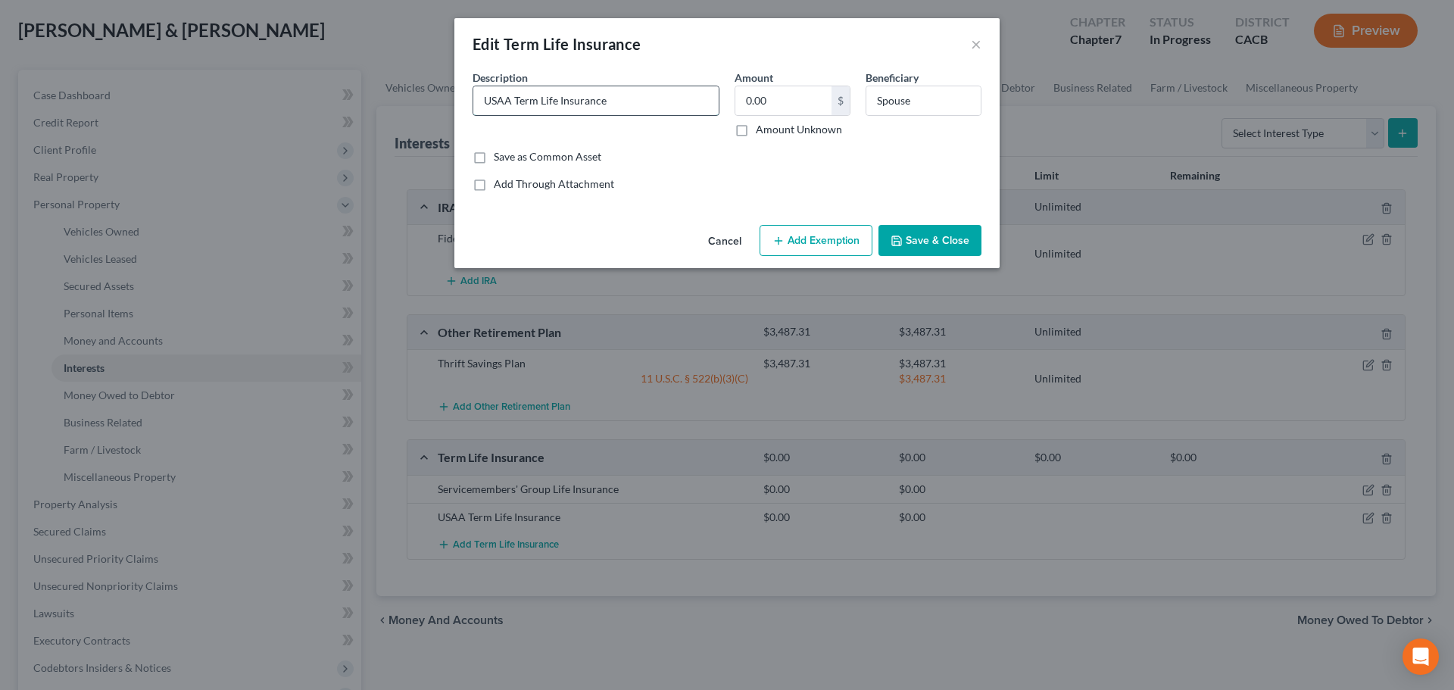
click at [653, 111] on input "USAA Term Life Insurance" at bounding box center [595, 100] width 245 height 29
type input "USAA Term Life Insurance (Joint Debtor)"
click at [904, 245] on button "Save & Close" at bounding box center [929, 241] width 103 height 32
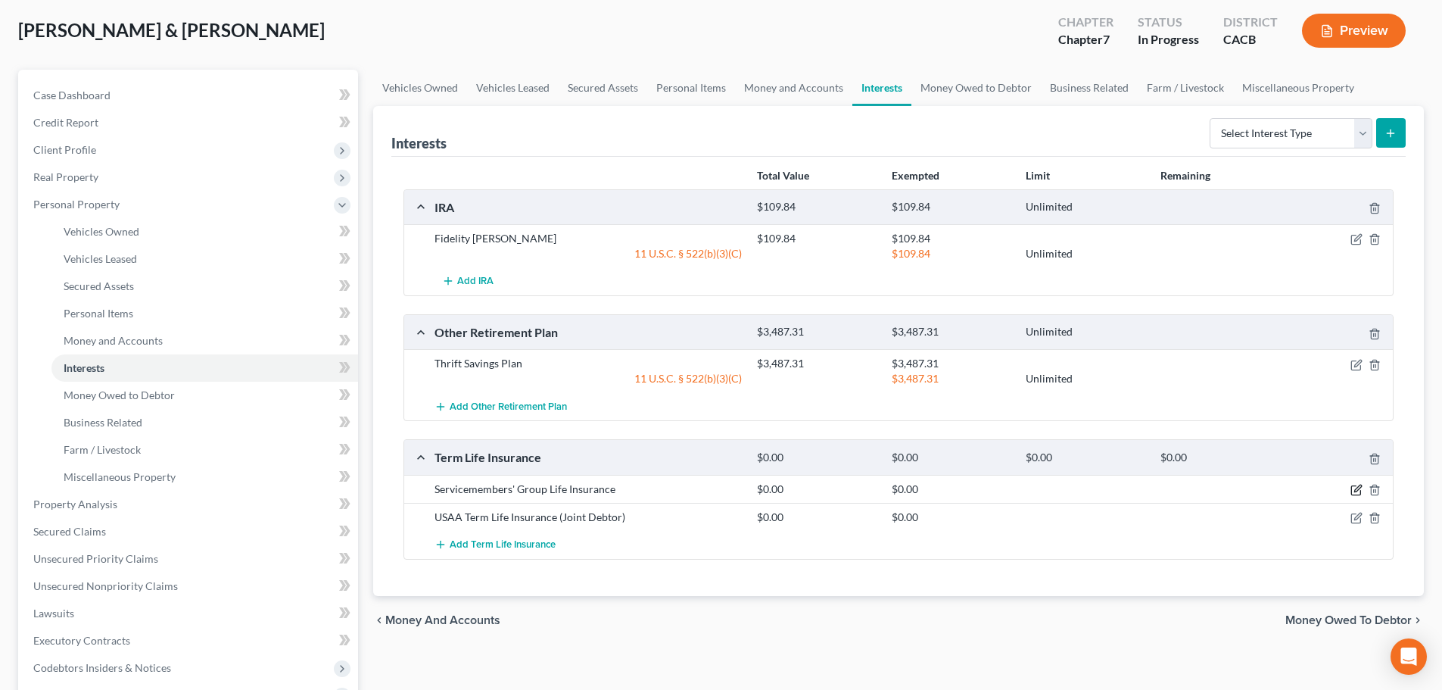
click at [1357, 491] on icon "button" at bounding box center [1358, 488] width 7 height 7
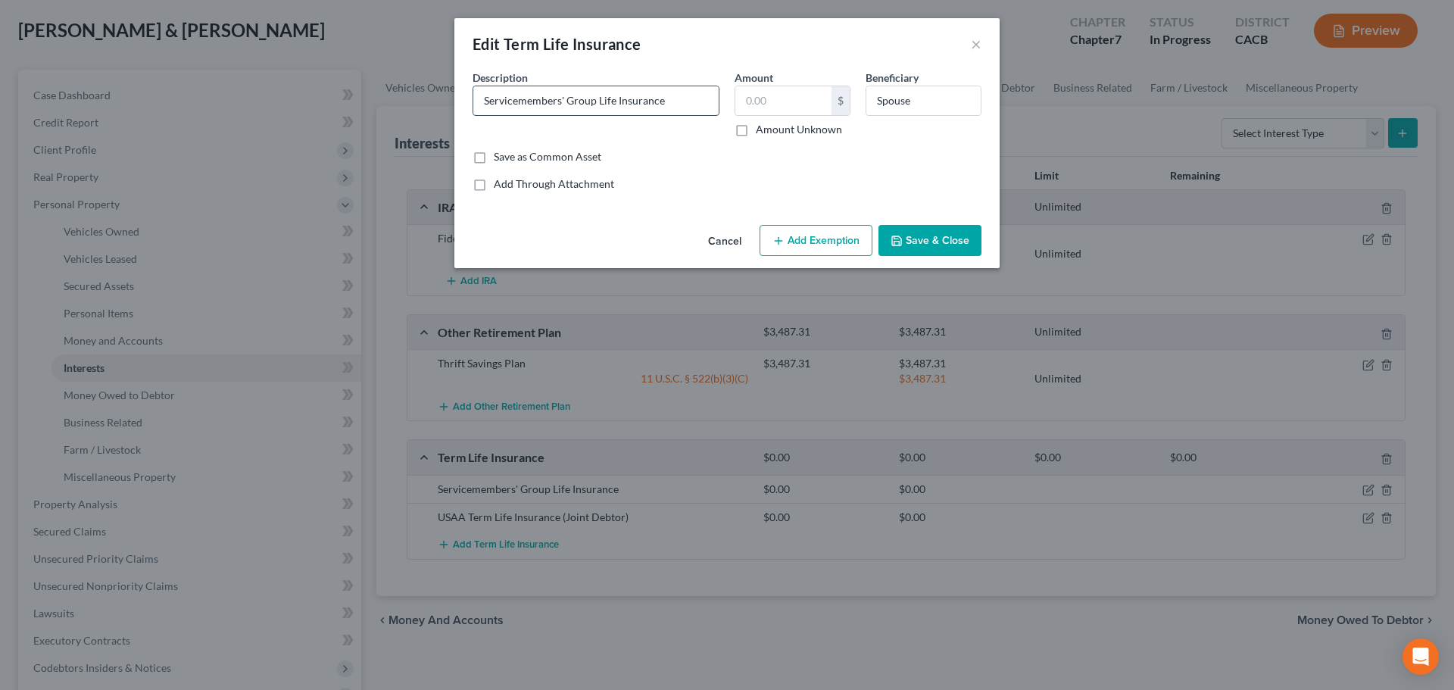
click at [668, 101] on input "Servicemembers' Group Life Insurance" at bounding box center [595, 100] width 245 height 29
type input "Servicemembers' Group Life Insurance Debtor)"
click at [799, 86] on input "text" at bounding box center [783, 100] width 96 height 29
type input "0.00"
click at [947, 232] on button "Save & Close" at bounding box center [929, 241] width 103 height 32
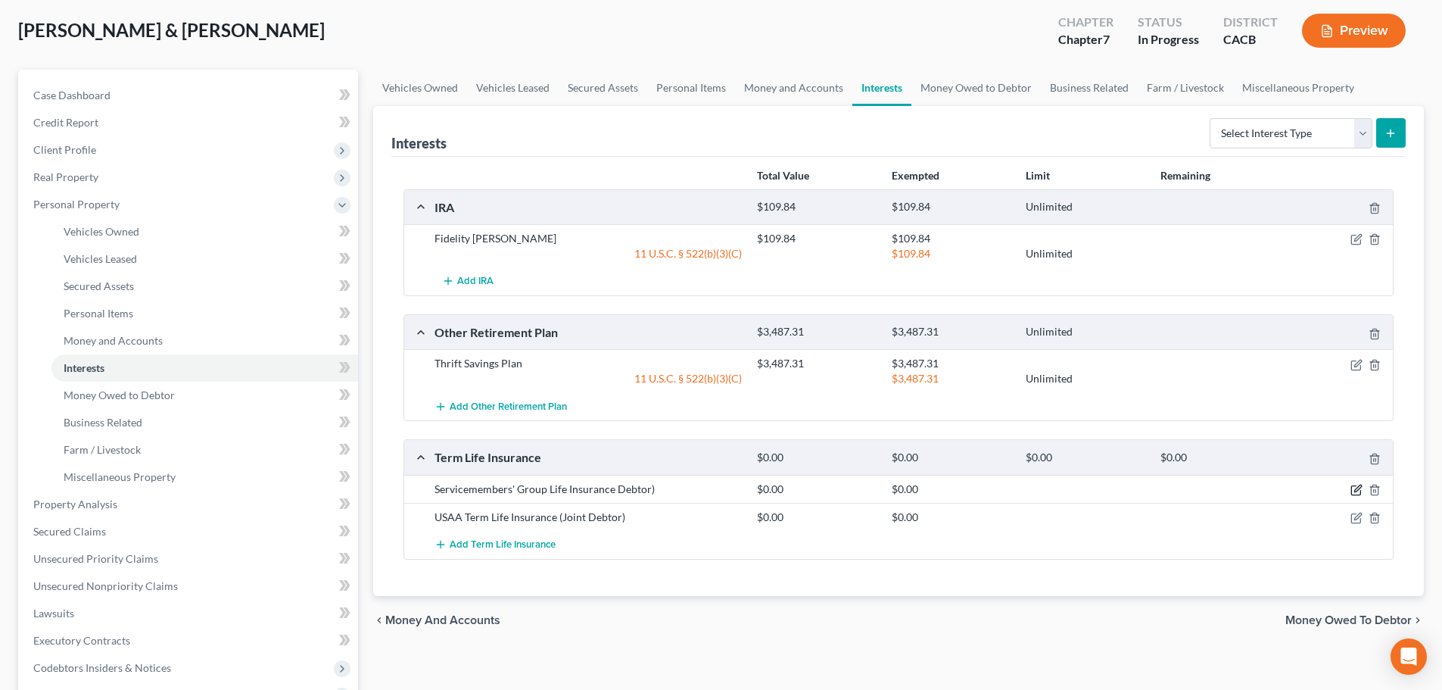
click at [1356, 489] on icon "button" at bounding box center [1358, 488] width 7 height 7
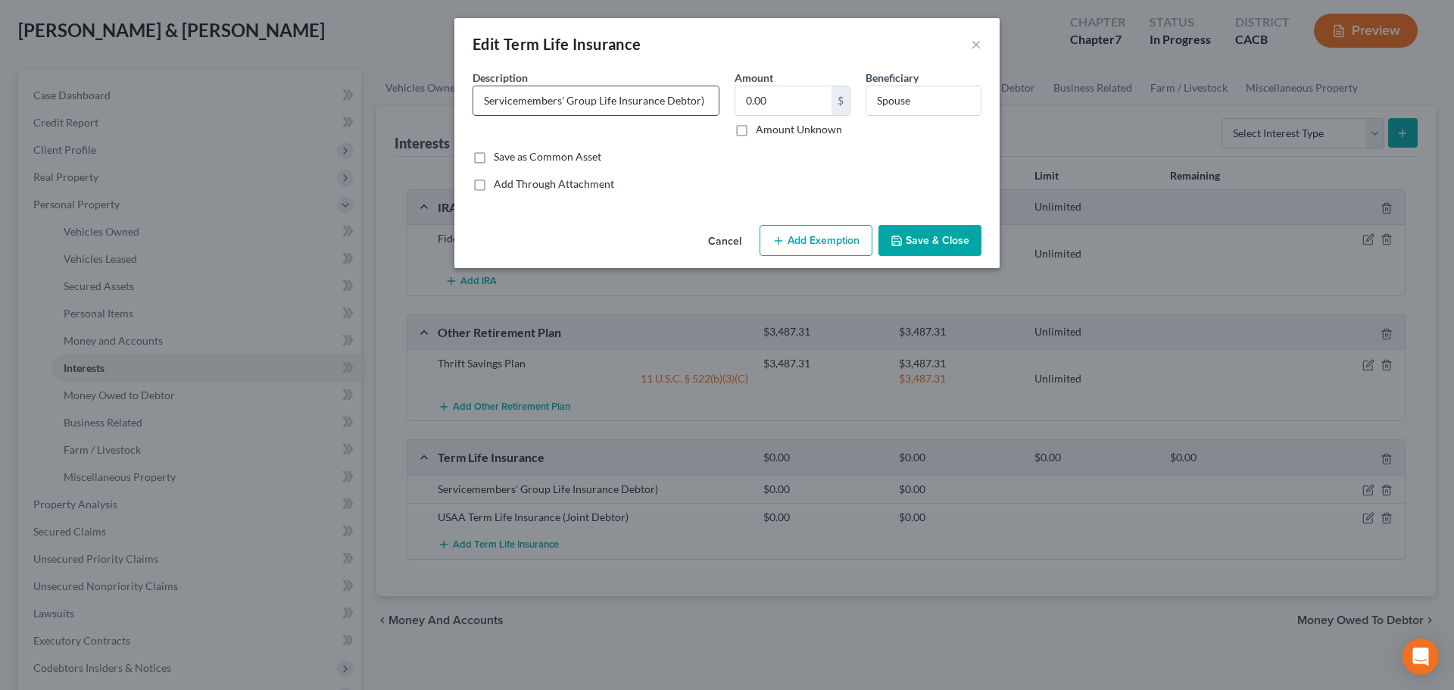
click at [669, 101] on input "Servicemembers' Group Life Insurance Debtor)" at bounding box center [595, 100] width 245 height 29
type input "Servicemembers' Group Life Insurance (Debtor)"
click at [903, 236] on icon "button" at bounding box center [896, 241] width 12 height 12
